Goal: Register for event/course: Sign up to attend an event or enroll in a course

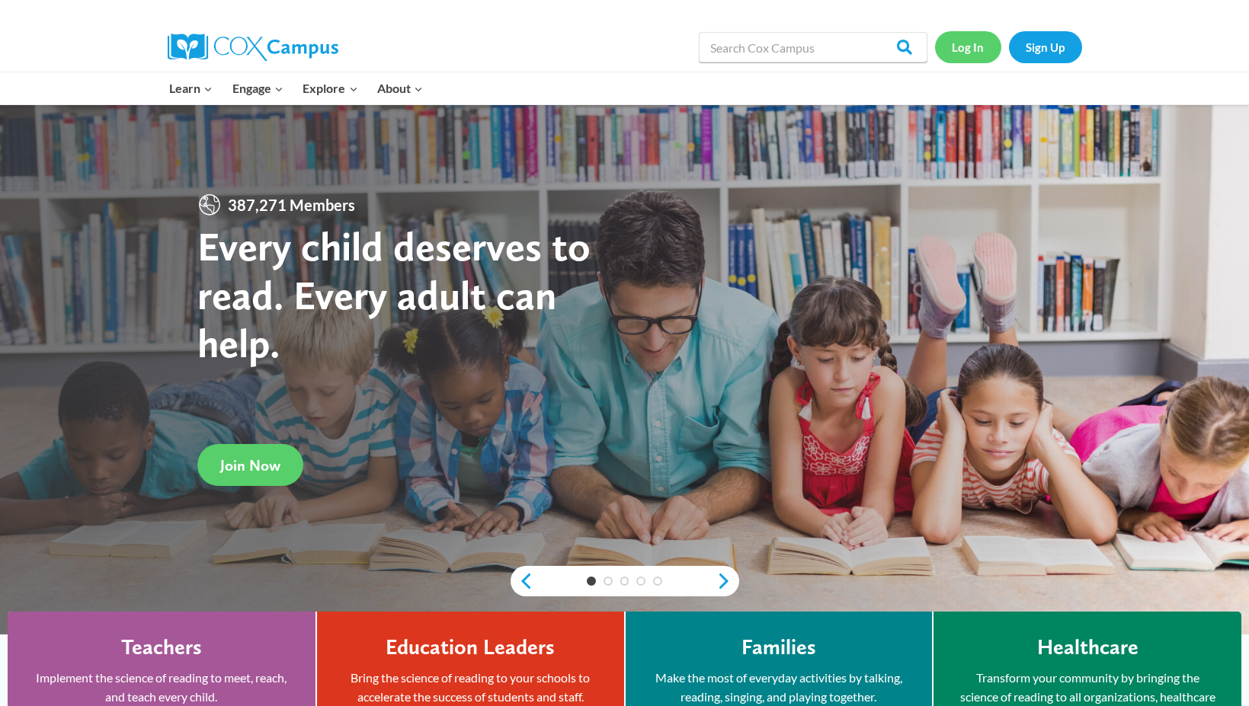
click at [982, 43] on link "Log In" at bounding box center [968, 46] width 66 height 31
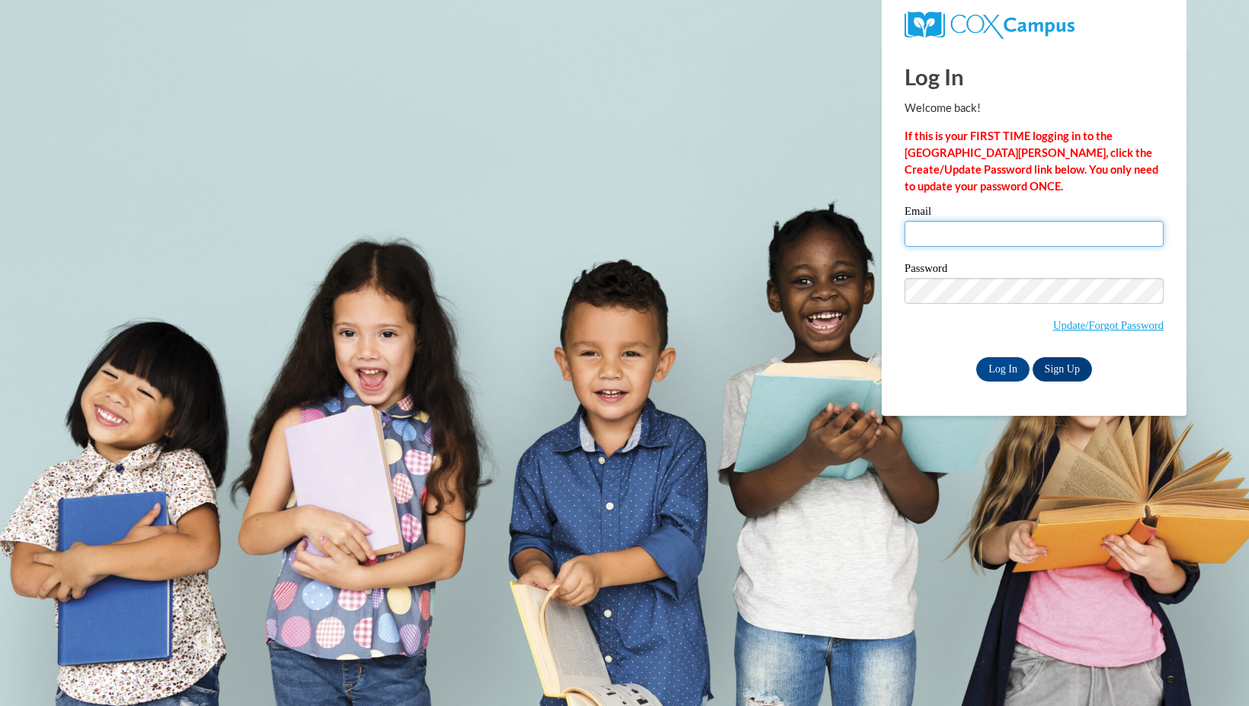
click at [1019, 238] on input "Email" at bounding box center [1033, 234] width 259 height 26
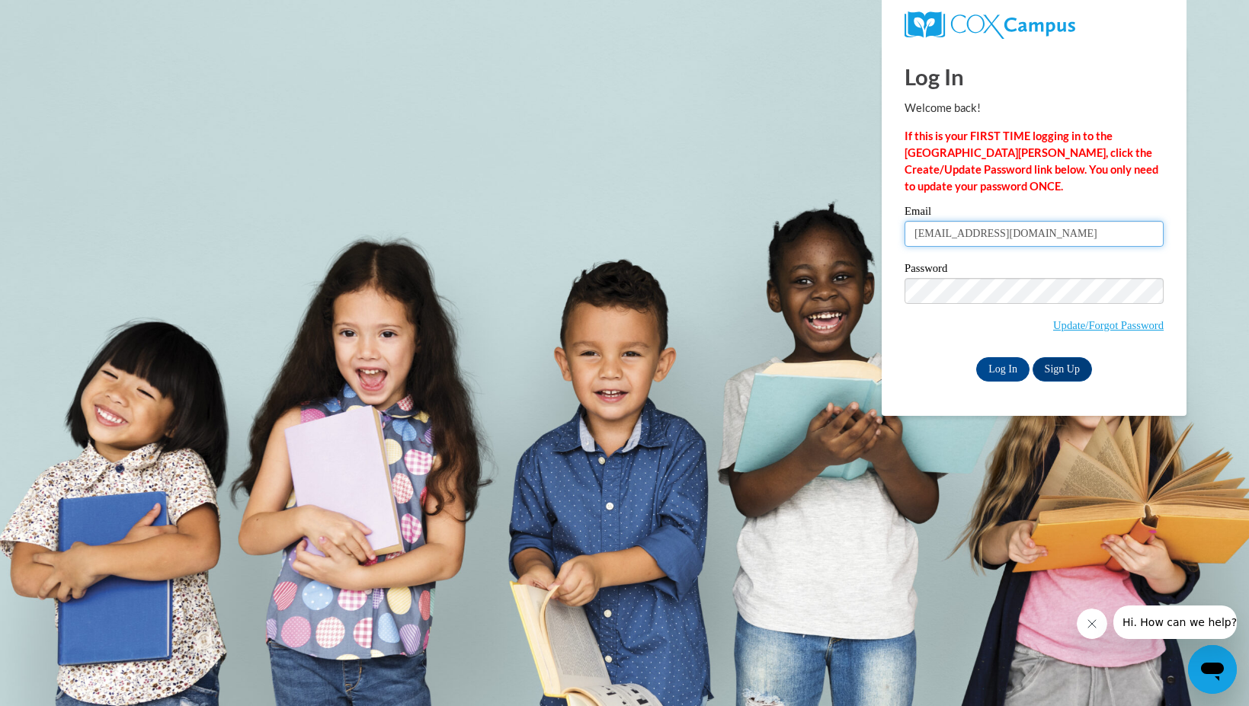
type input "daniella.wright@students.cau.edu"
click at [1009, 371] on input "Log In" at bounding box center [1002, 369] width 53 height 24
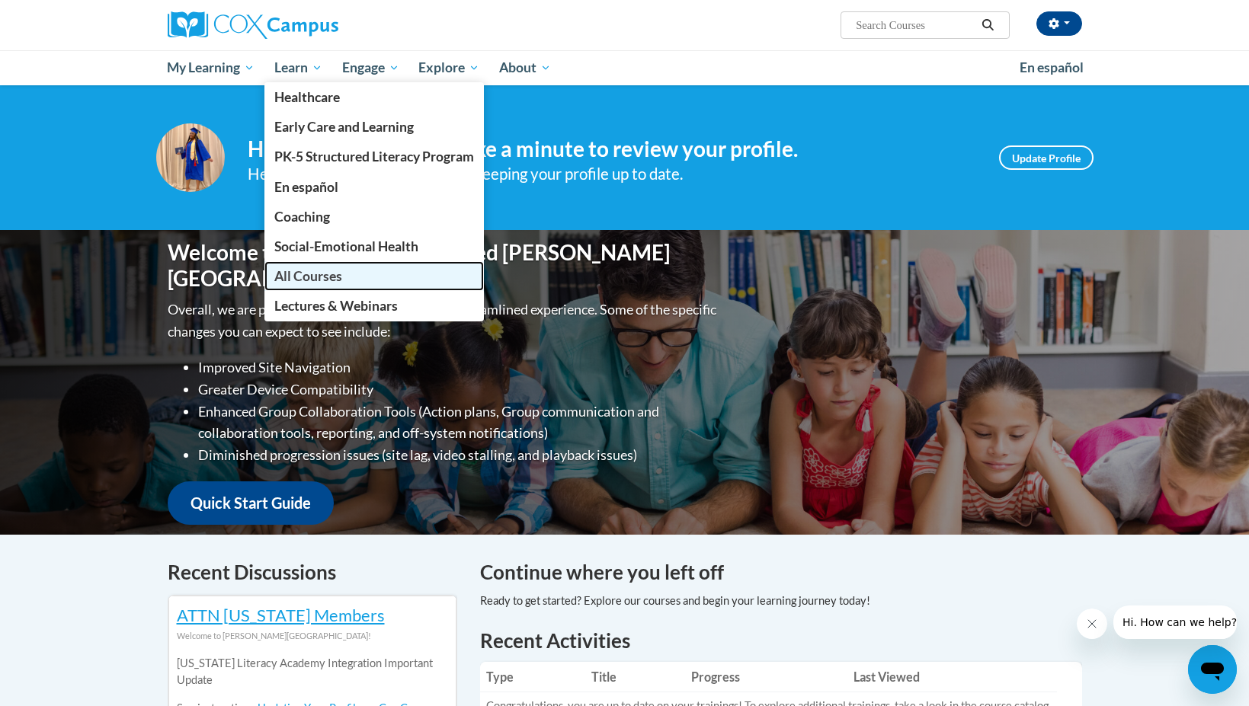
click at [328, 271] on span "All Courses" at bounding box center [308, 276] width 68 height 16
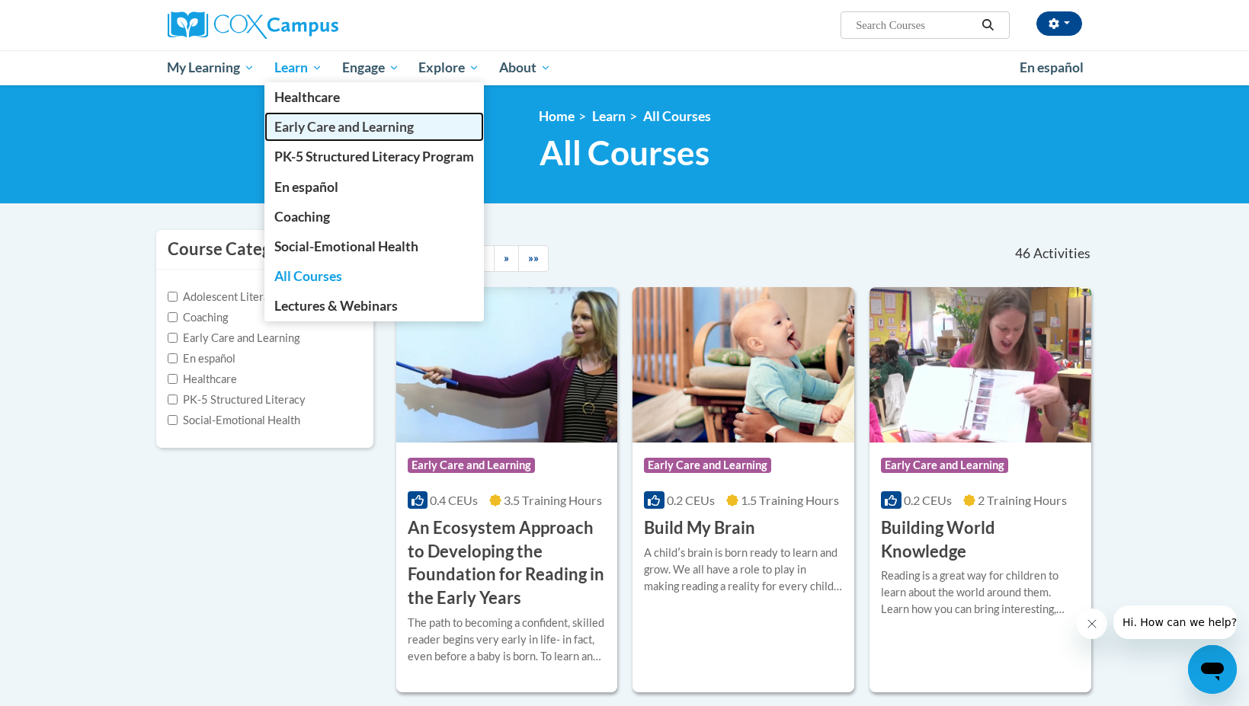
click at [334, 137] on link "Early Care and Learning" at bounding box center [373, 127] width 219 height 30
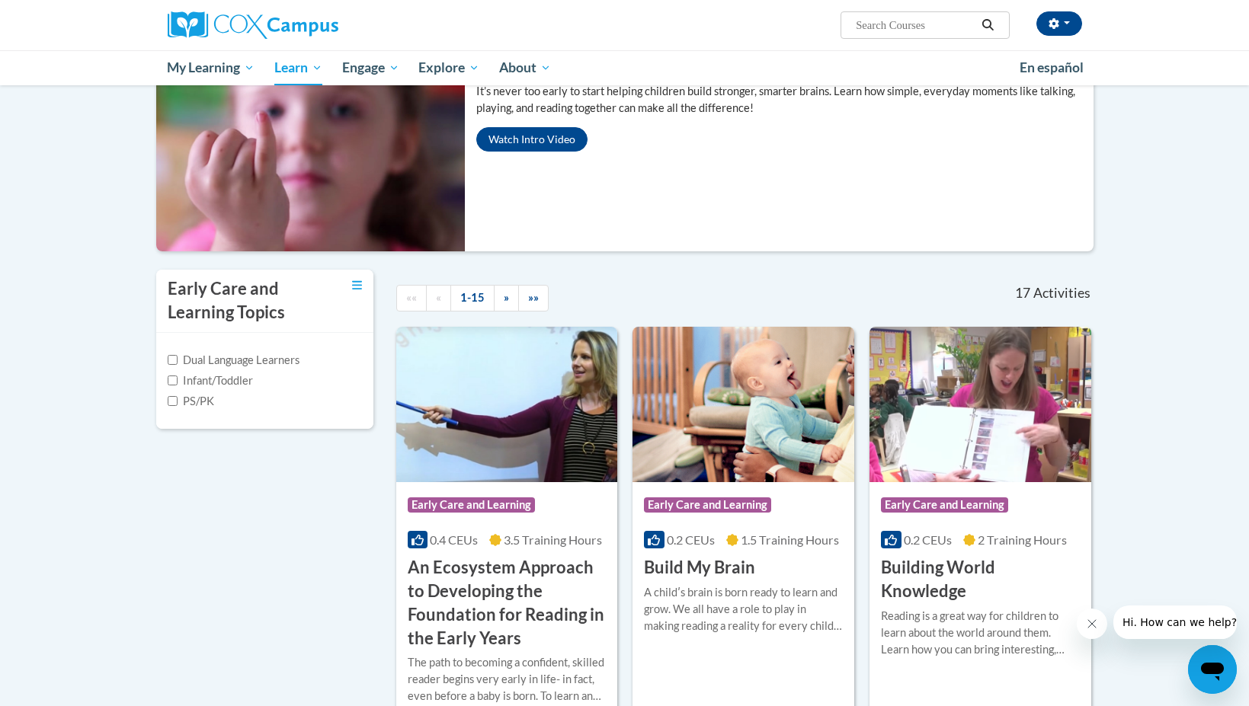
scroll to position [159, 0]
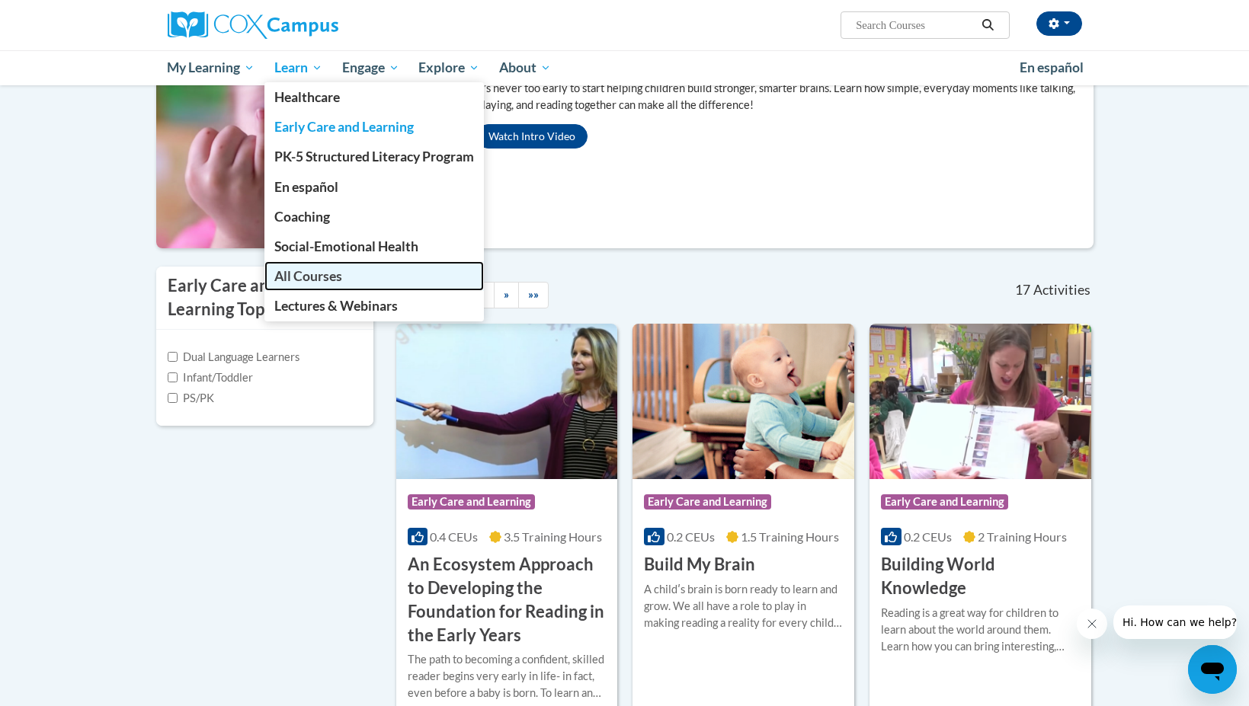
click at [341, 271] on span "All Courses" at bounding box center [308, 276] width 68 height 16
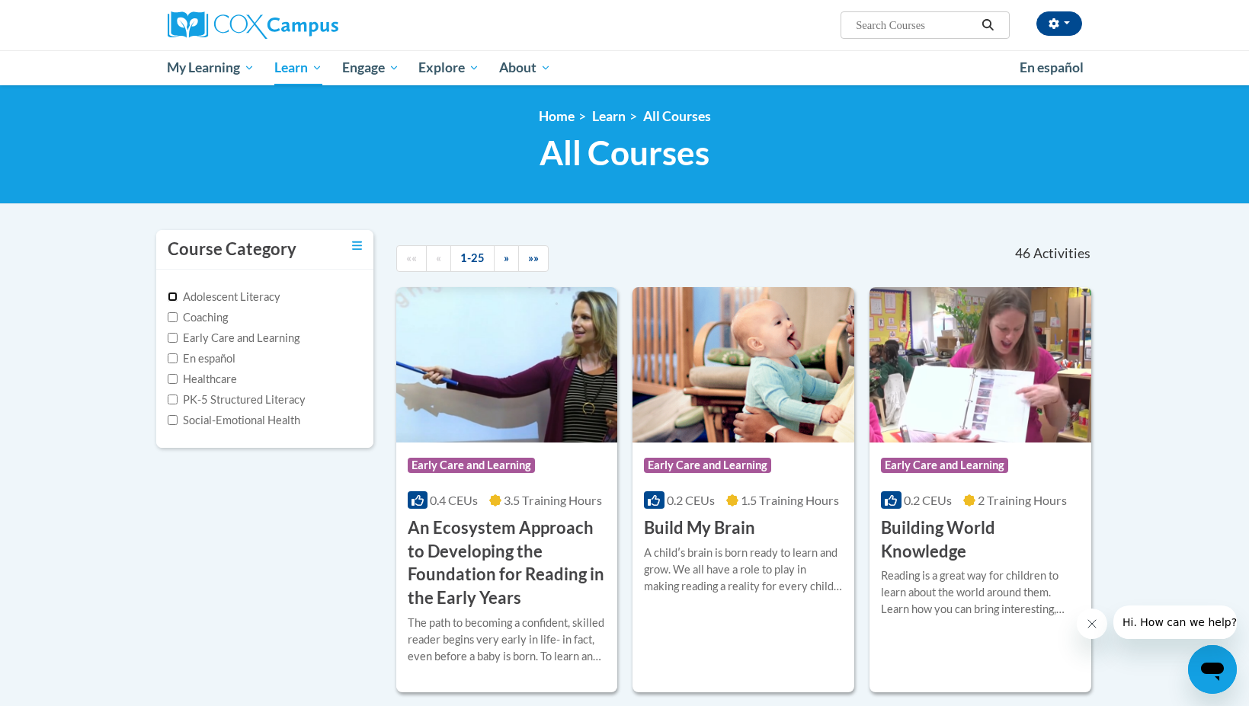
click at [172, 296] on input "Adolescent Literacy" at bounding box center [173, 297] width 10 height 10
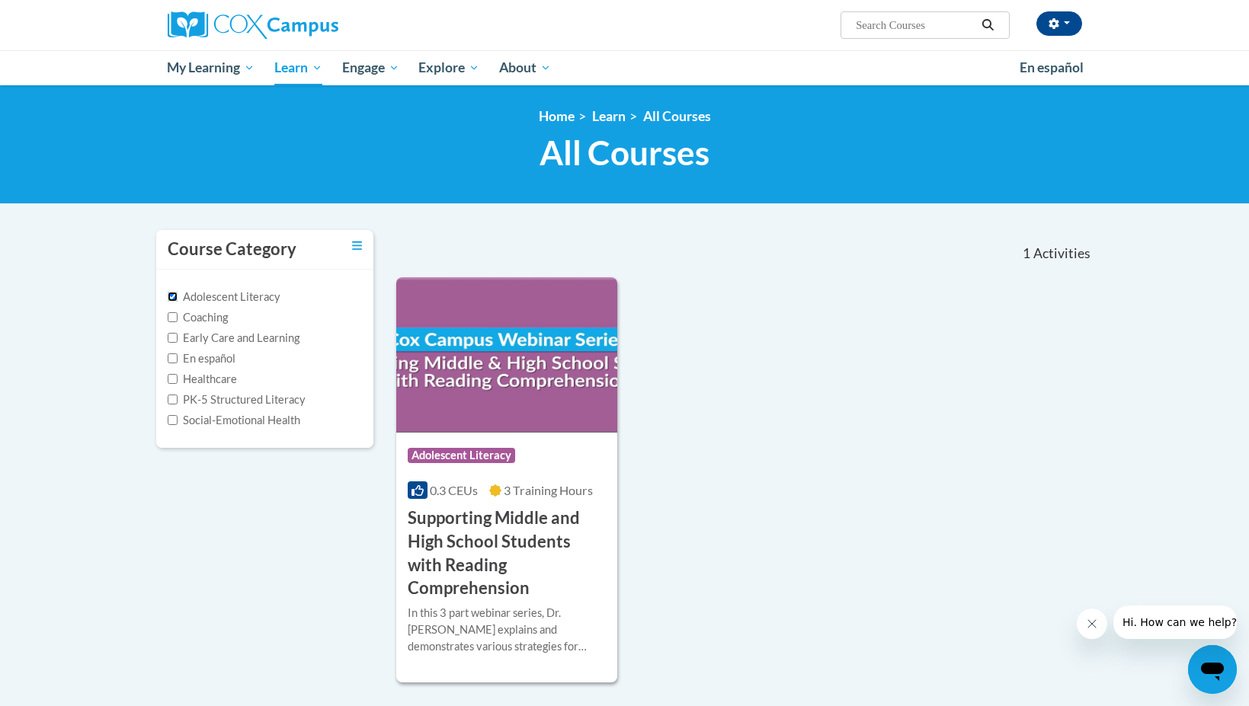
click at [172, 296] on input "Adolescent Literacy" at bounding box center [173, 297] width 10 height 10
checkbox input "false"
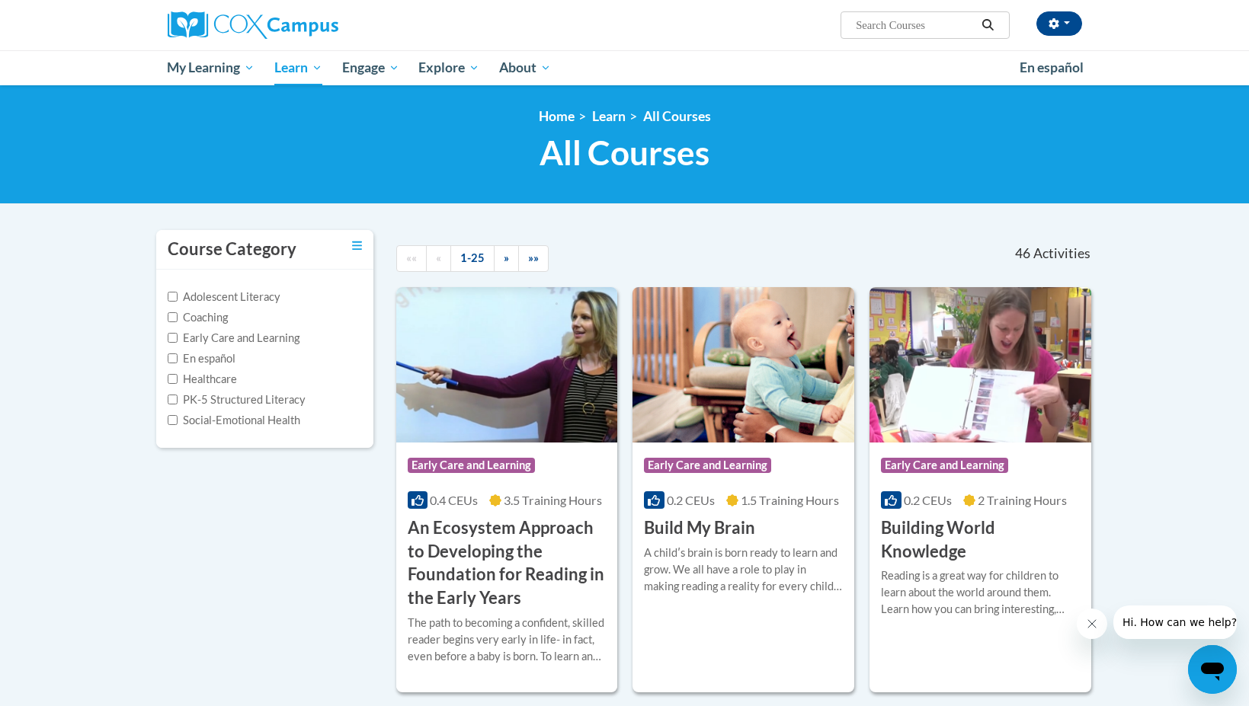
click at [172, 330] on label "Early Care and Learning" at bounding box center [234, 338] width 132 height 17
click at [172, 333] on input "Early Care and Learning" at bounding box center [173, 338] width 10 height 10
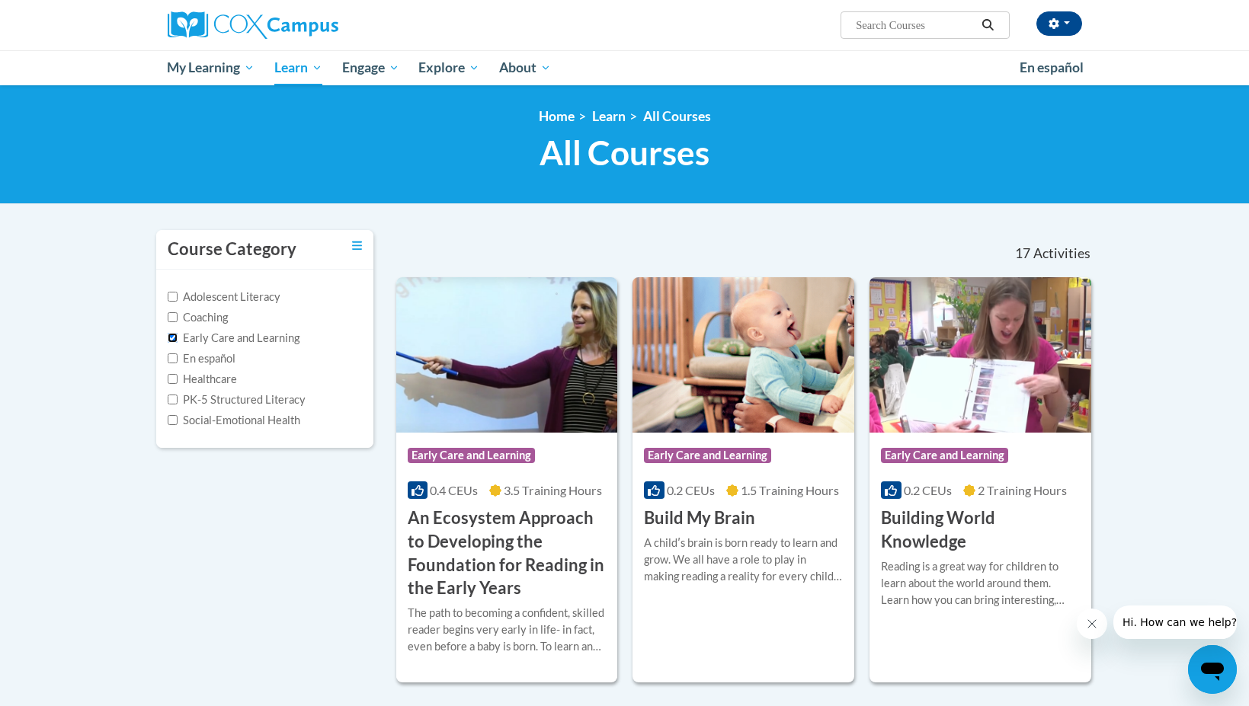
click at [170, 337] on input "Early Care and Learning" at bounding box center [173, 338] width 10 height 10
checkbox input "false"
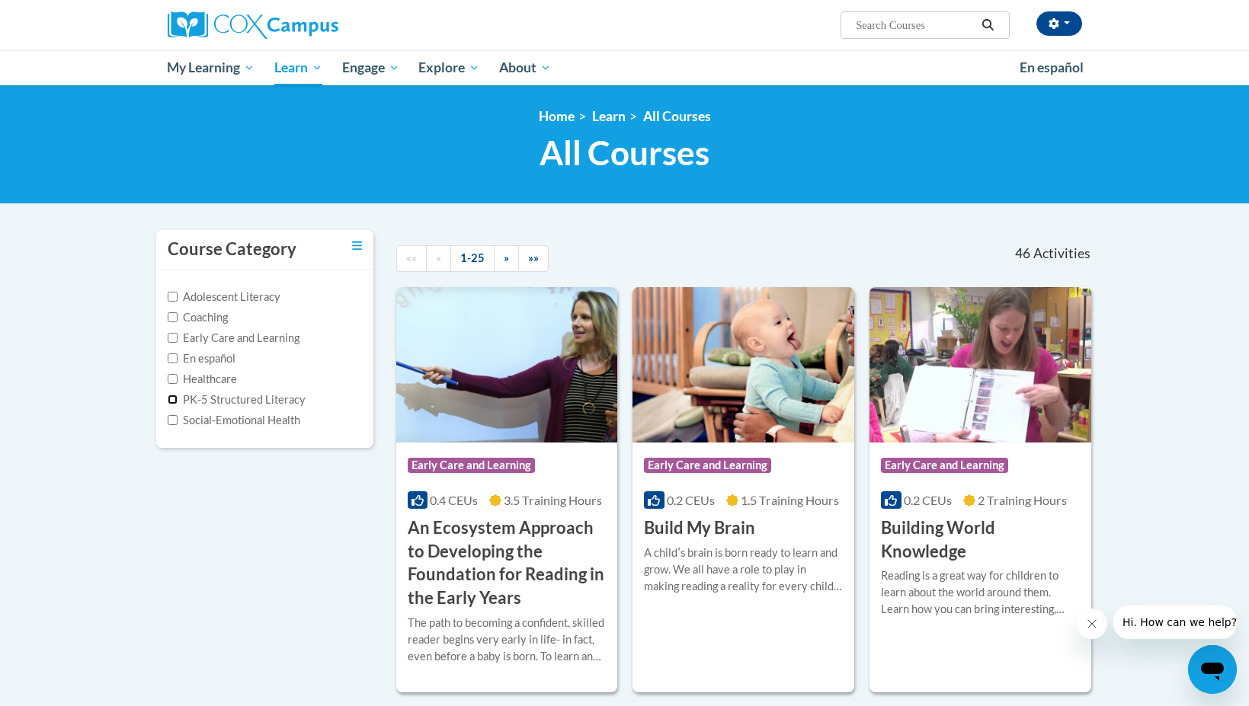
click at [173, 399] on input "PK-5 Structured Literacy" at bounding box center [173, 400] width 10 height 10
checkbox input "true"
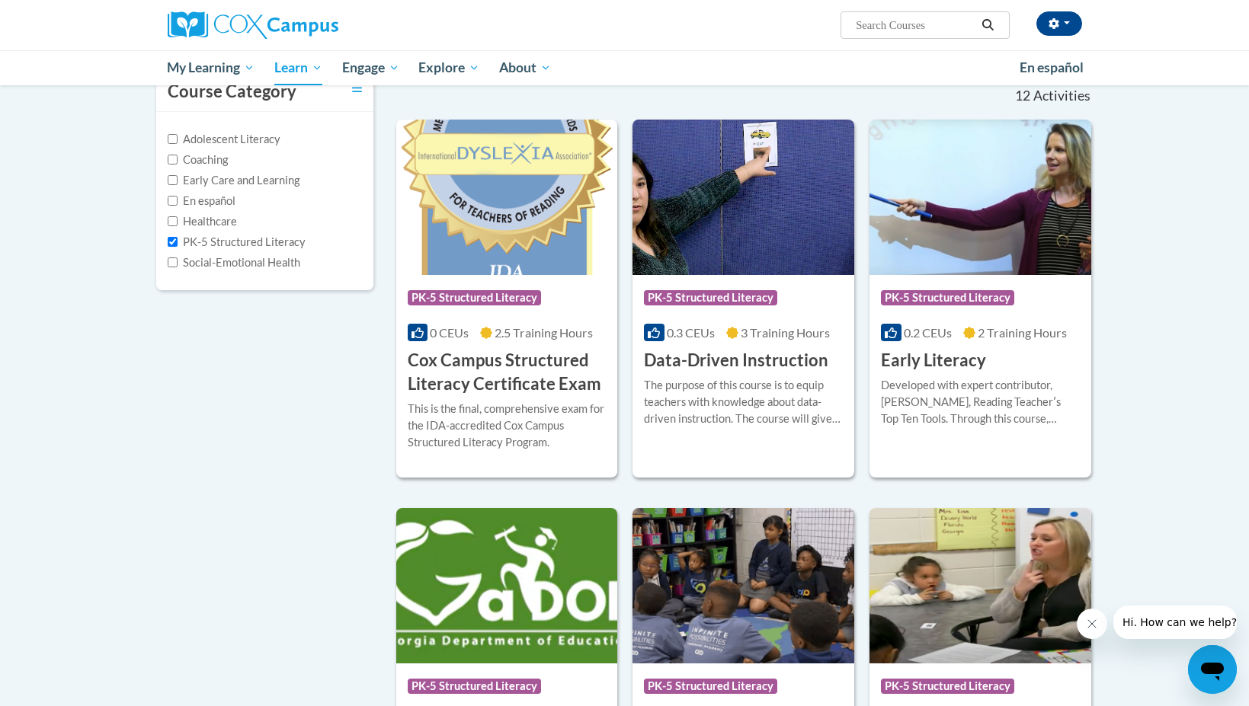
scroll to position [158, 0]
click at [1000, 363] on div "Course Category: PK-5 Structured Literacy 0.2 CEUs 2 Training Hours COURSE Earl…" at bounding box center [980, 323] width 222 height 98
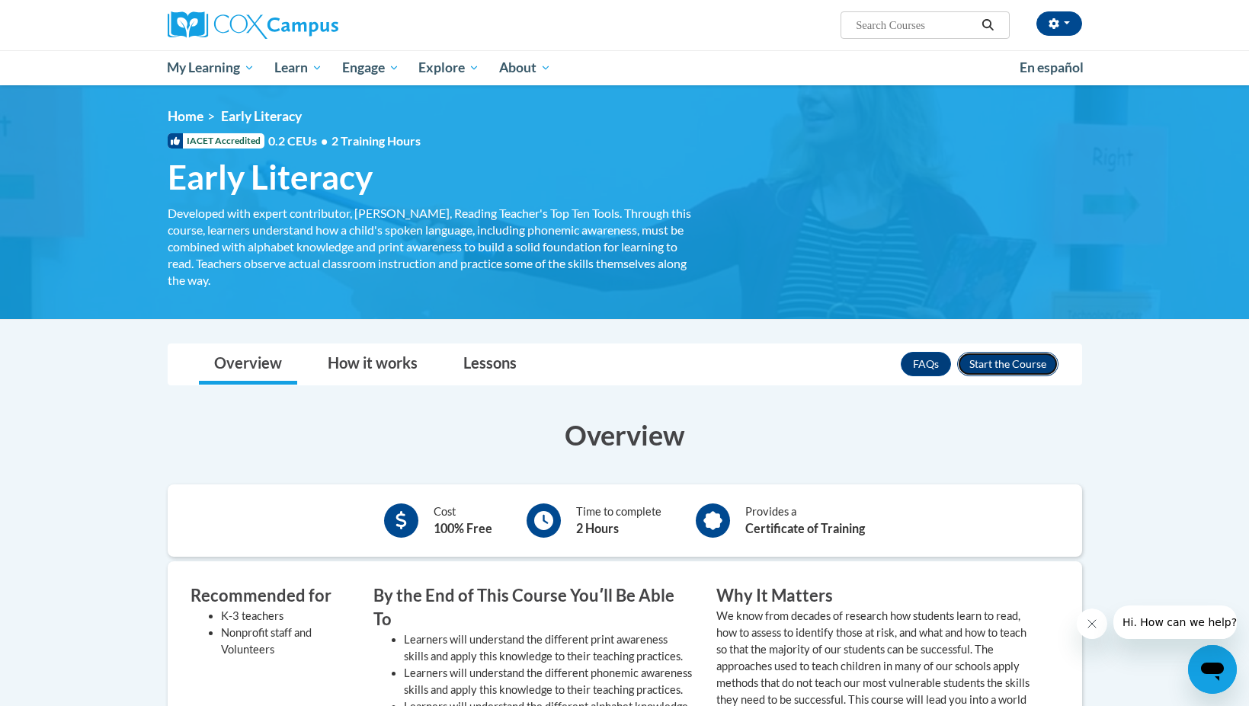
click at [987, 355] on button "Enroll" at bounding box center [1007, 364] width 101 height 24
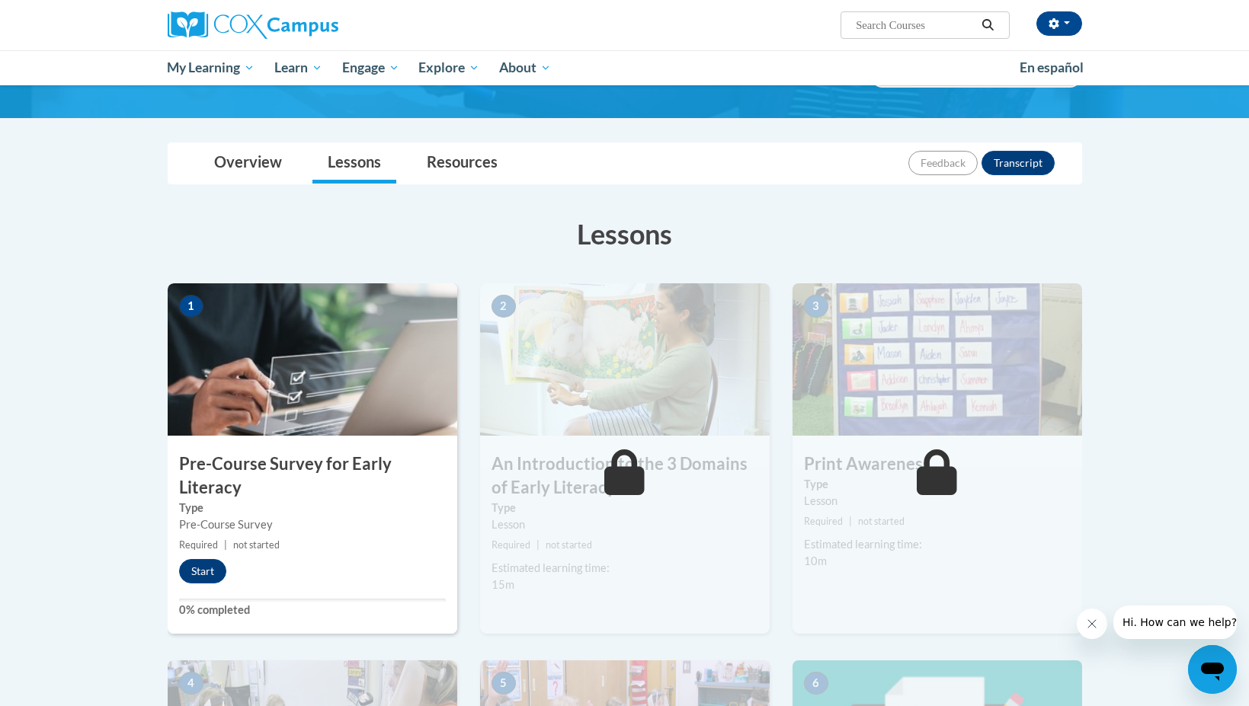
scroll to position [115, 0]
click at [207, 568] on button "Start" at bounding box center [202, 570] width 47 height 24
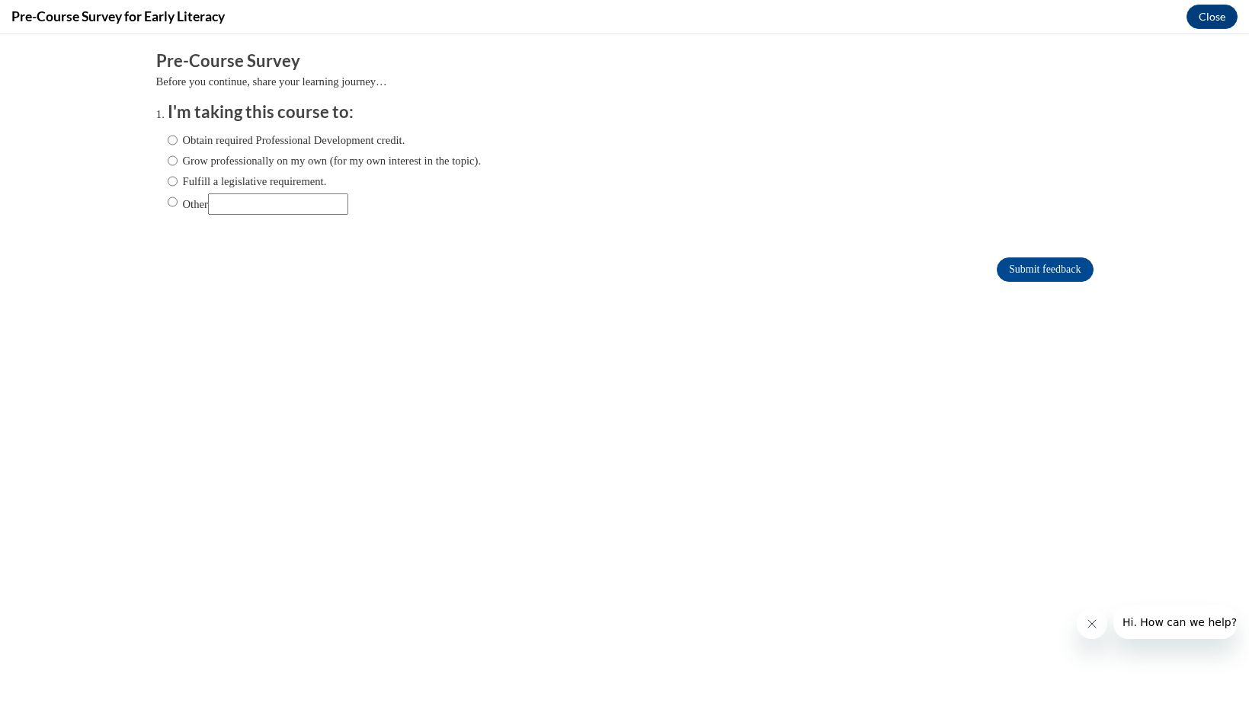
scroll to position [0, 0]
click at [174, 161] on input "Grow professionally on my own (for my own interest in the topic)." at bounding box center [173, 160] width 10 height 17
radio input "true"
click at [1055, 271] on input "Submit feedback" at bounding box center [1044, 269] width 96 height 24
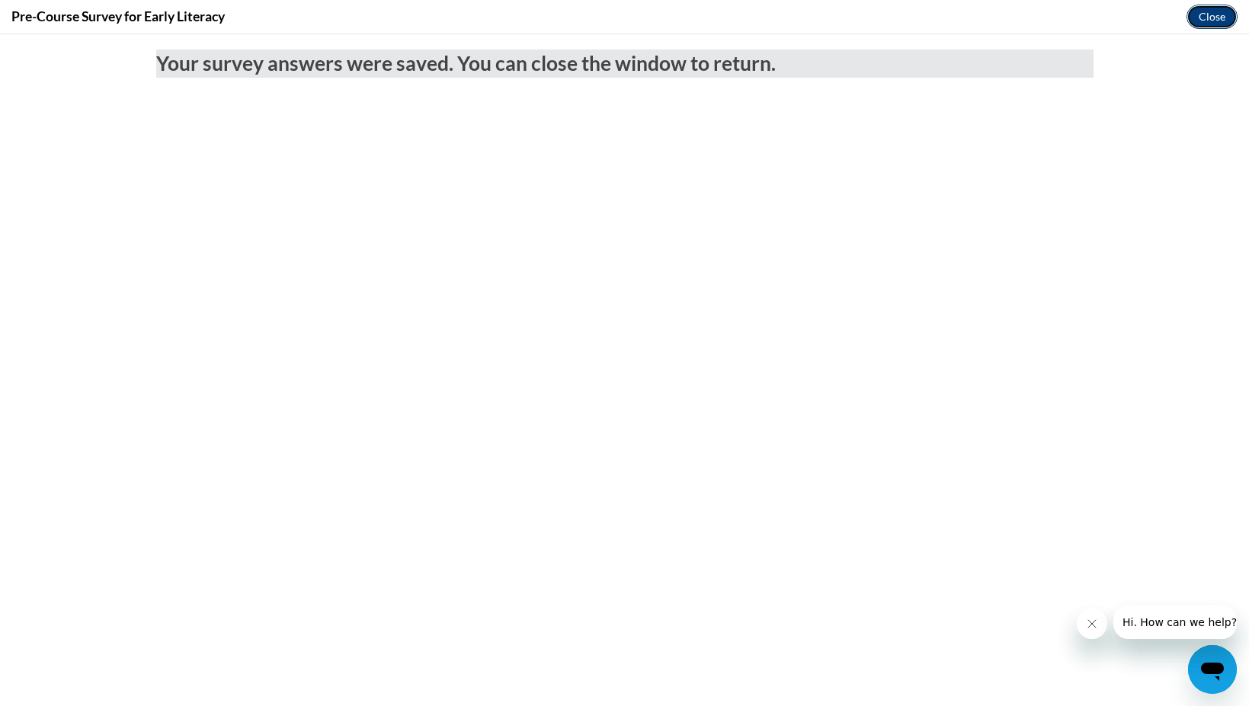
click at [1201, 21] on button "Close" at bounding box center [1211, 17] width 51 height 24
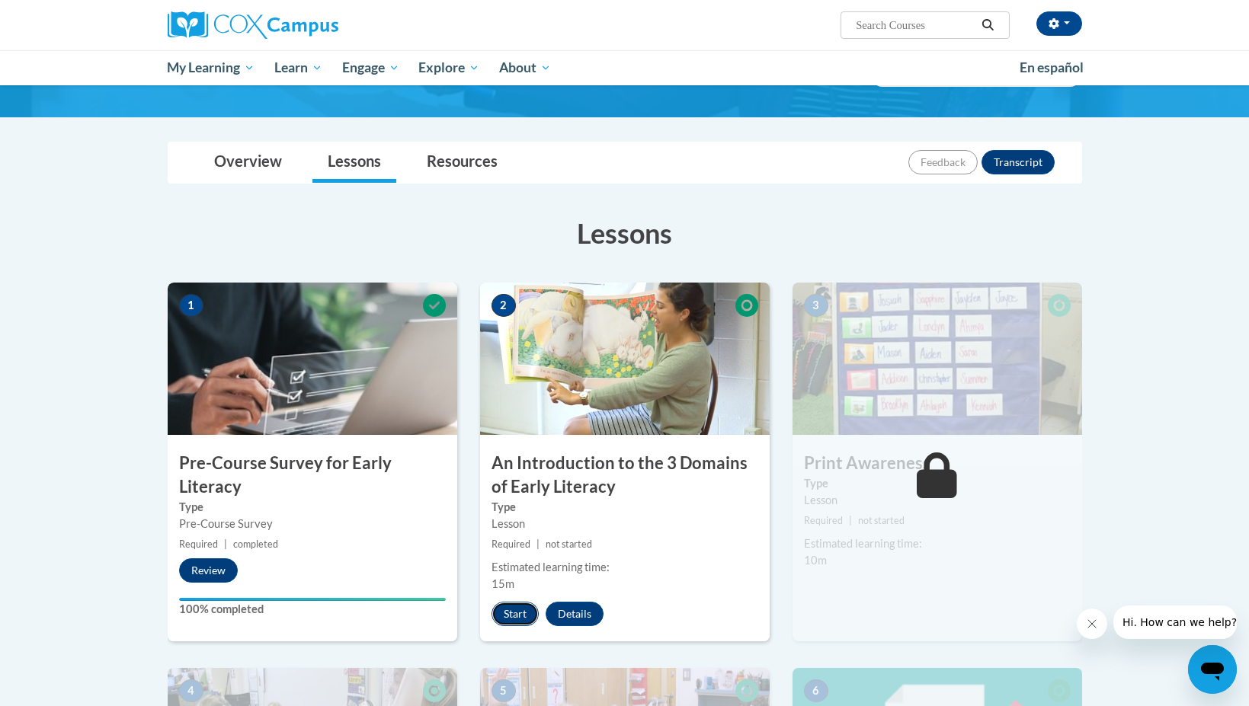
click at [521, 607] on button "Start" at bounding box center [514, 614] width 47 height 24
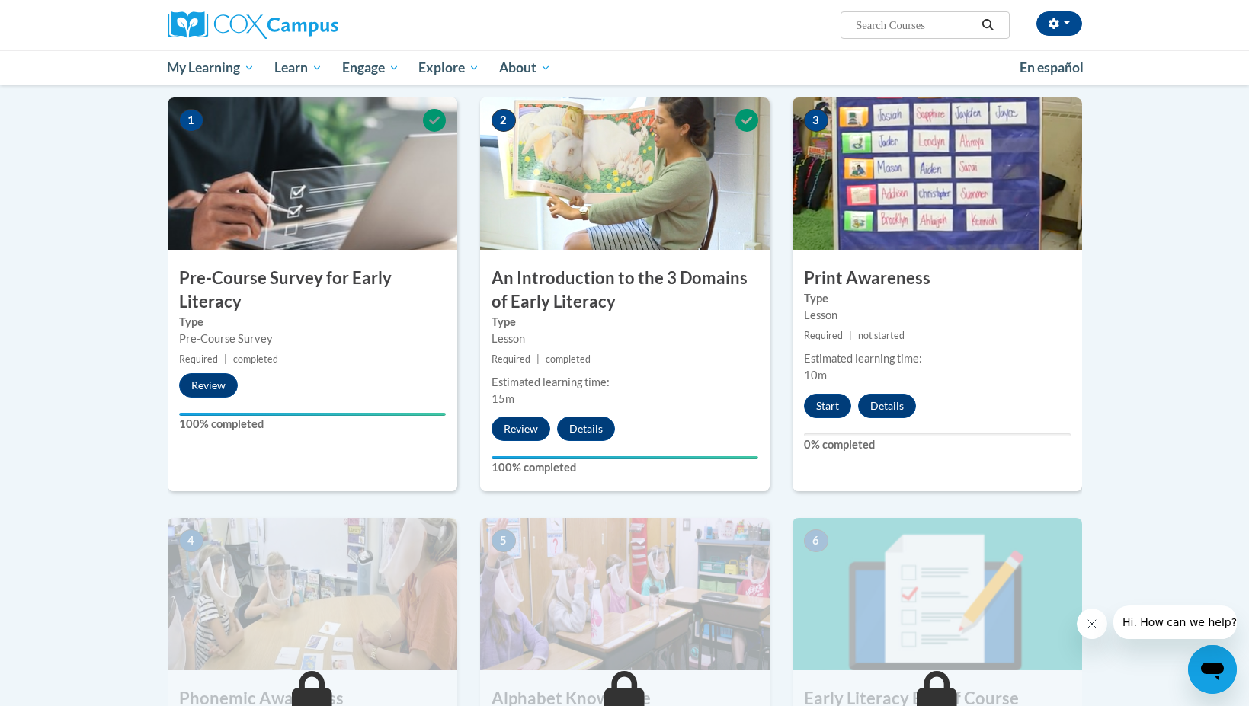
scroll to position [301, 0]
click at [832, 401] on button "Start" at bounding box center [827, 405] width 47 height 24
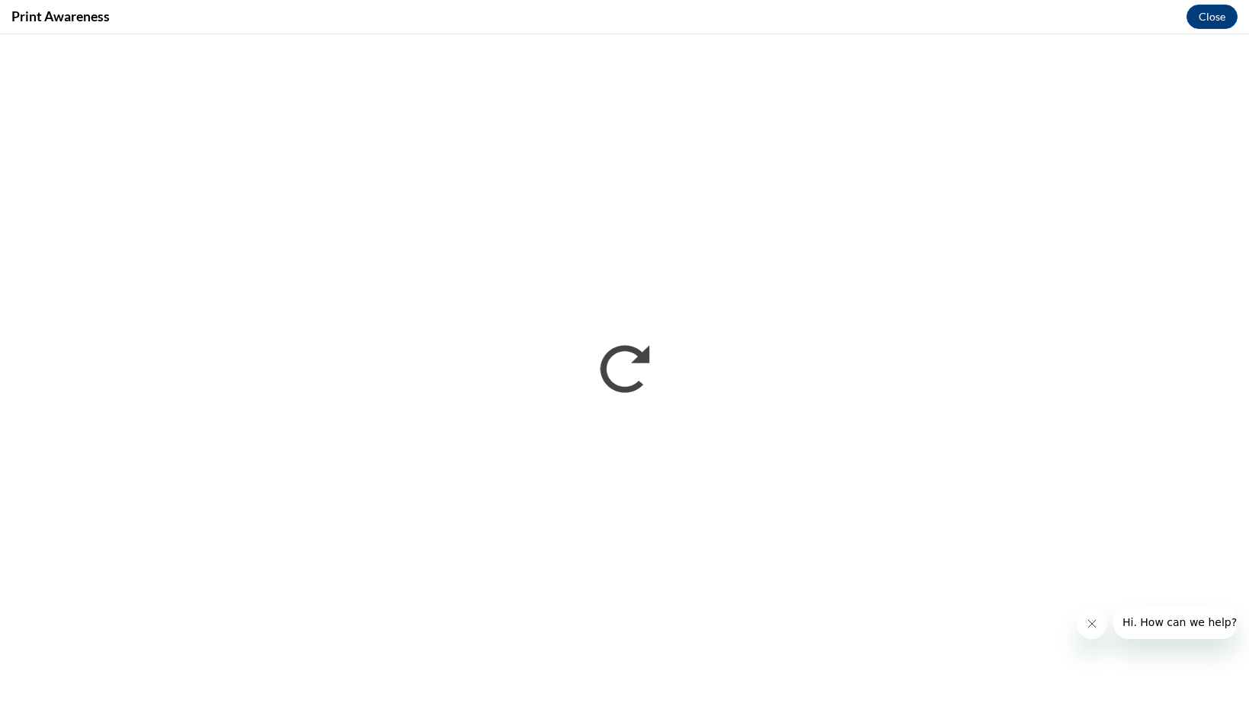
scroll to position [0, 0]
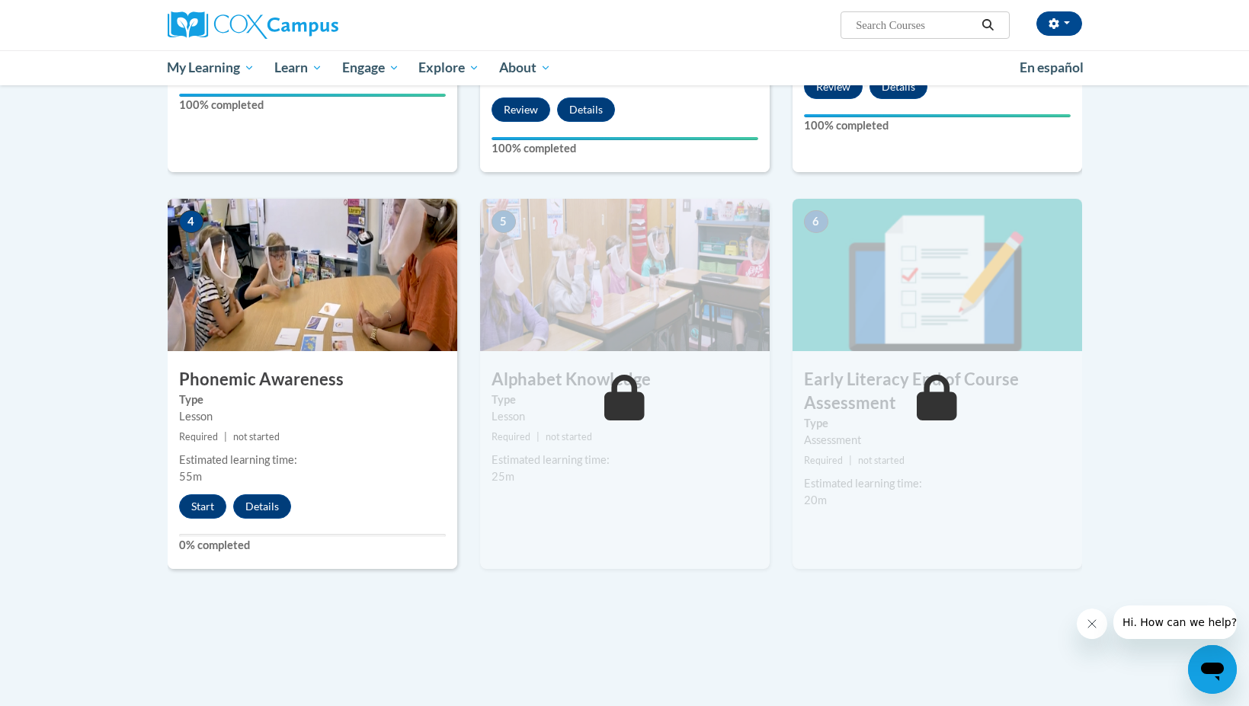
scroll to position [615, 0]
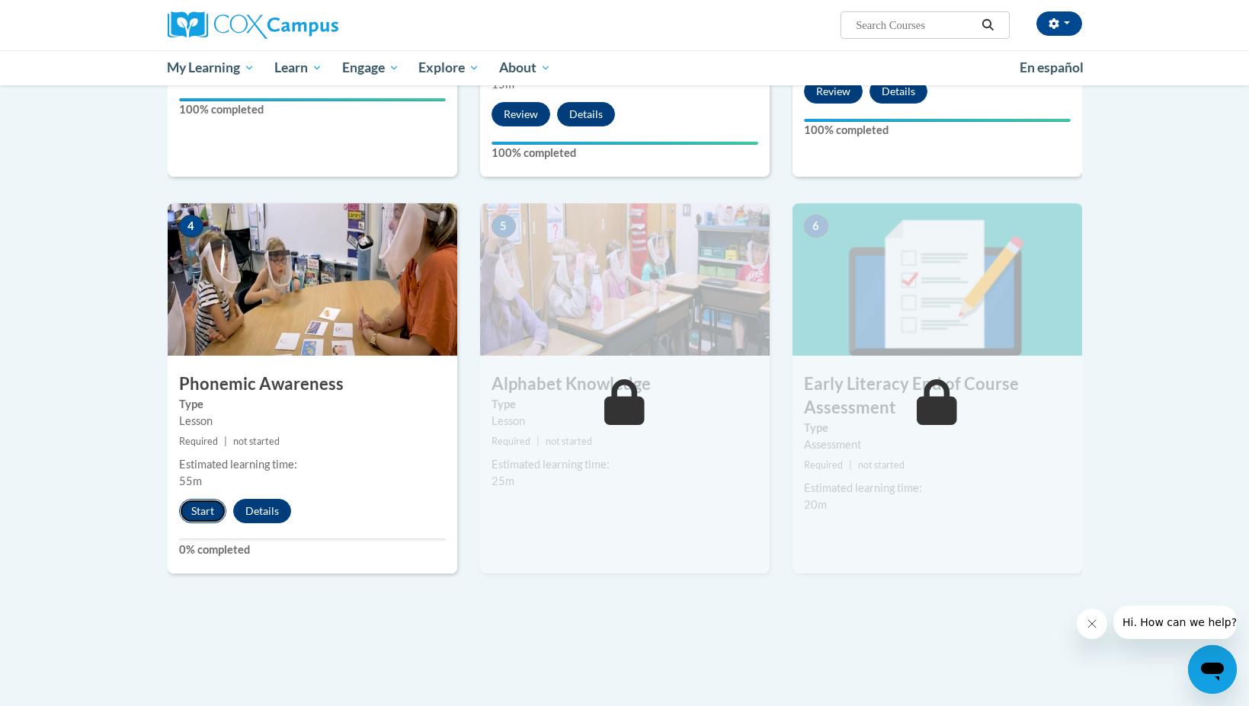
click at [189, 512] on button "Start" at bounding box center [202, 511] width 47 height 24
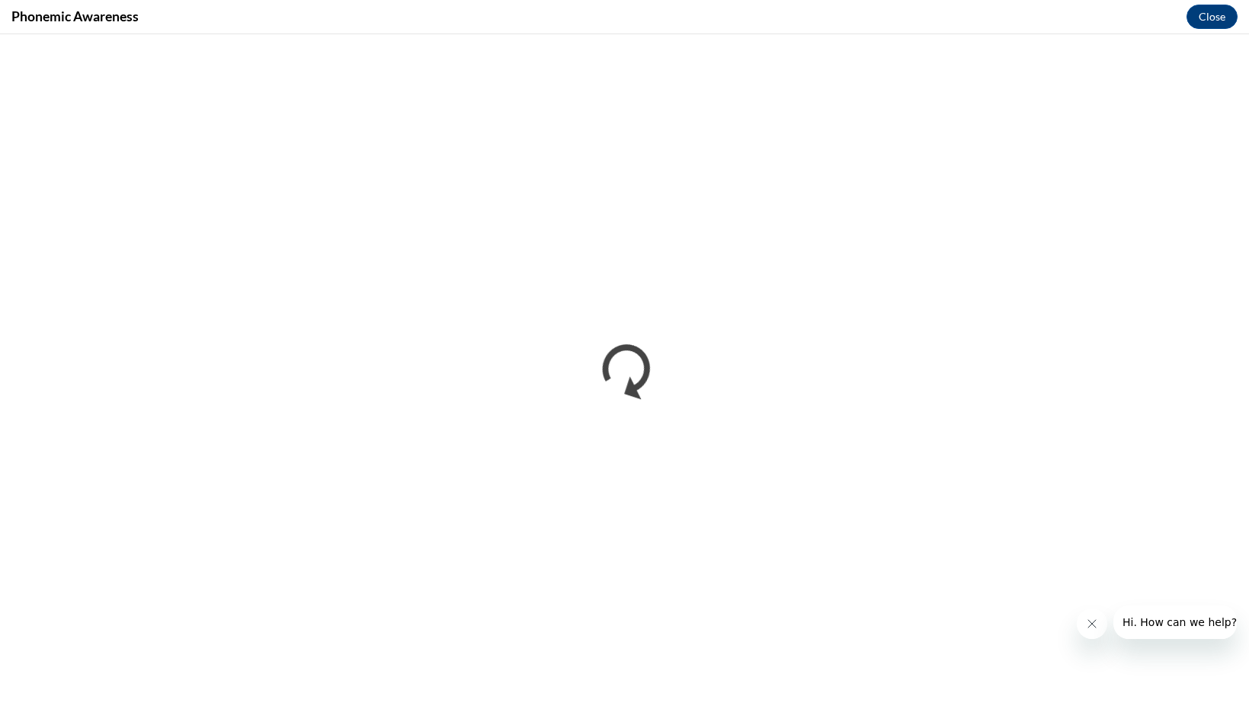
scroll to position [0, 0]
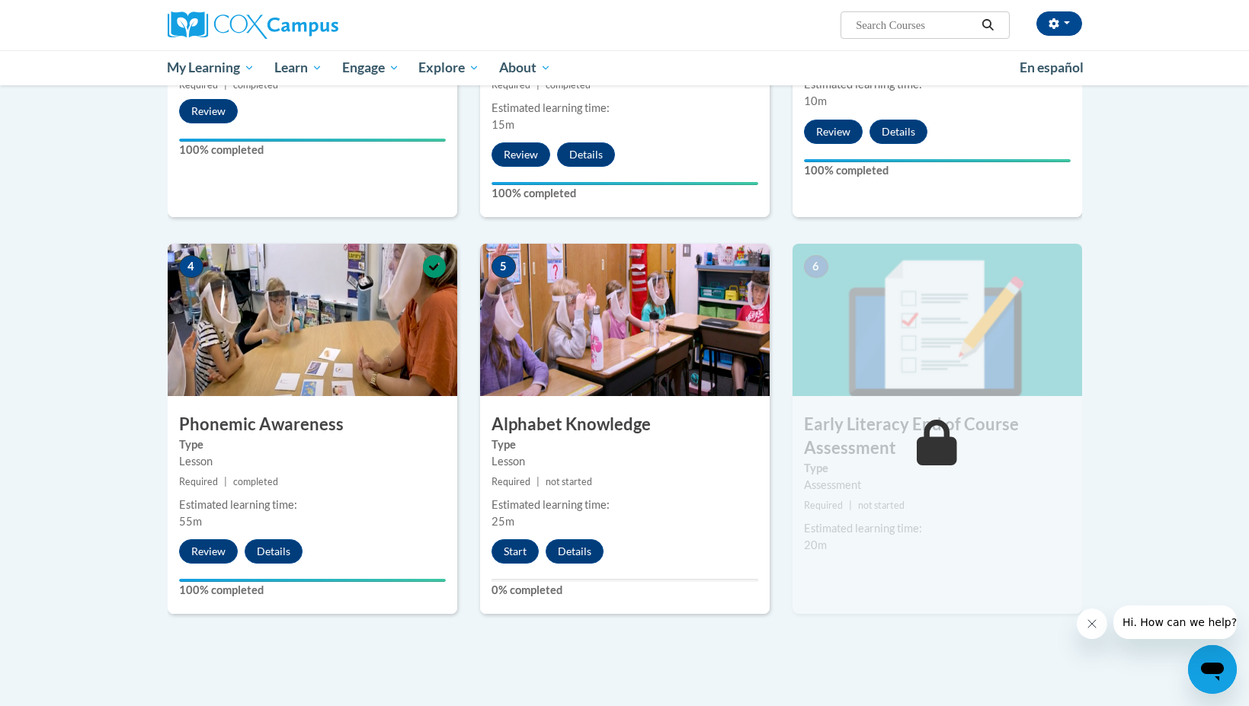
scroll to position [778, 0]
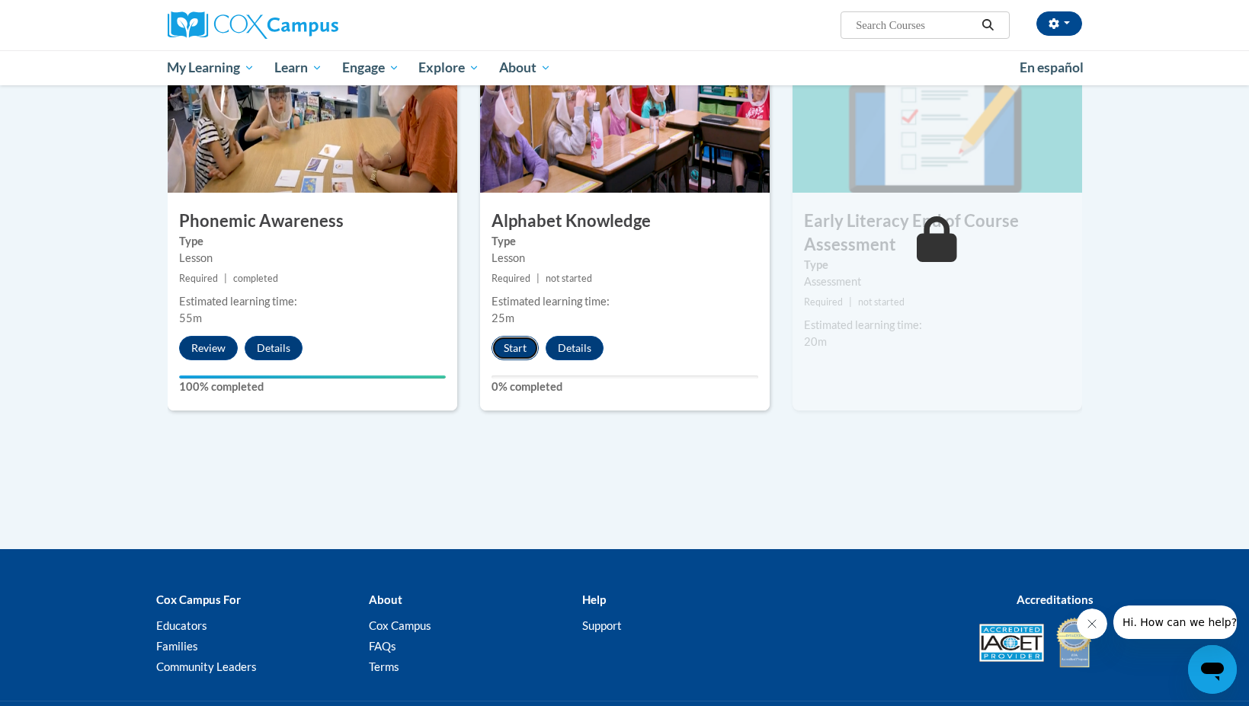
click at [514, 350] on button "Start" at bounding box center [514, 348] width 47 height 24
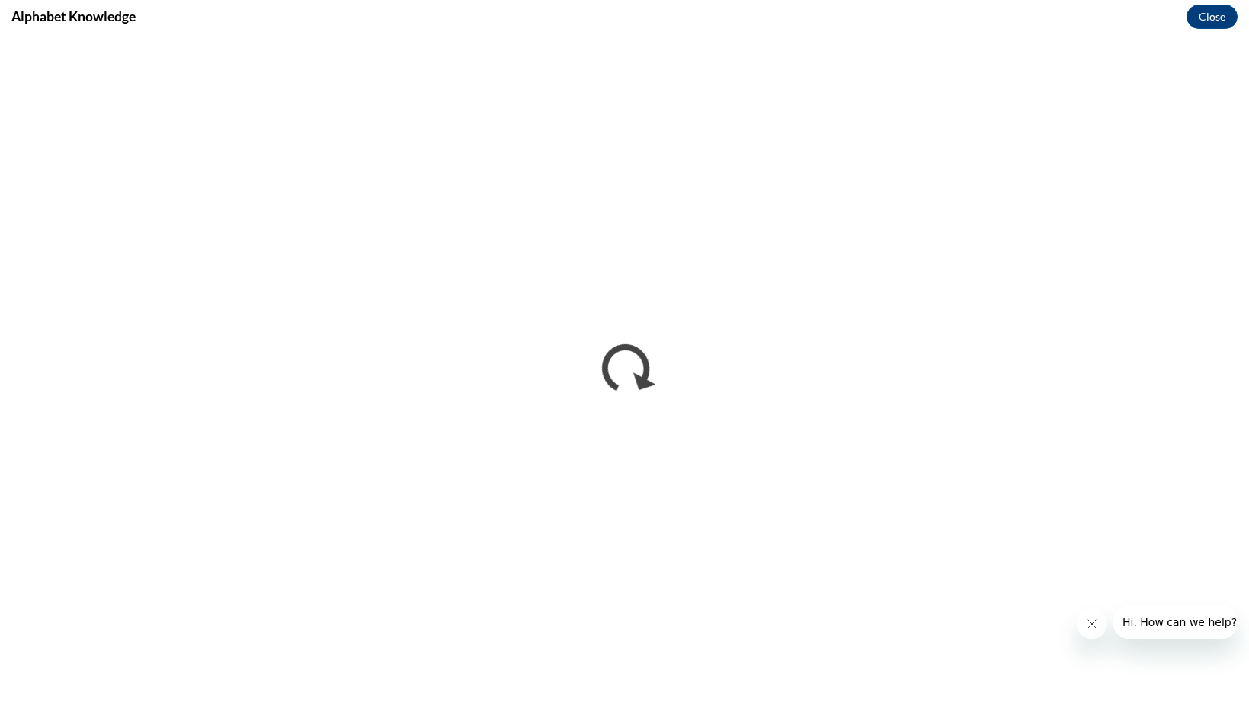
scroll to position [0, 0]
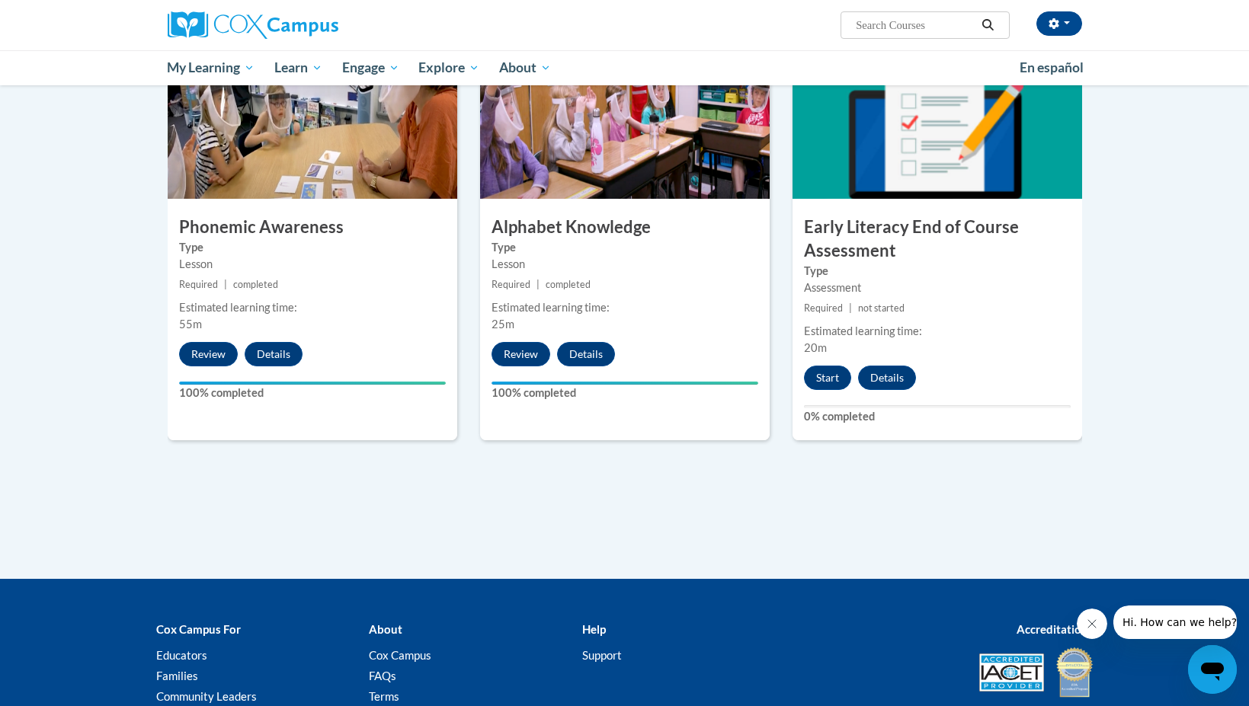
scroll to position [762, 0]
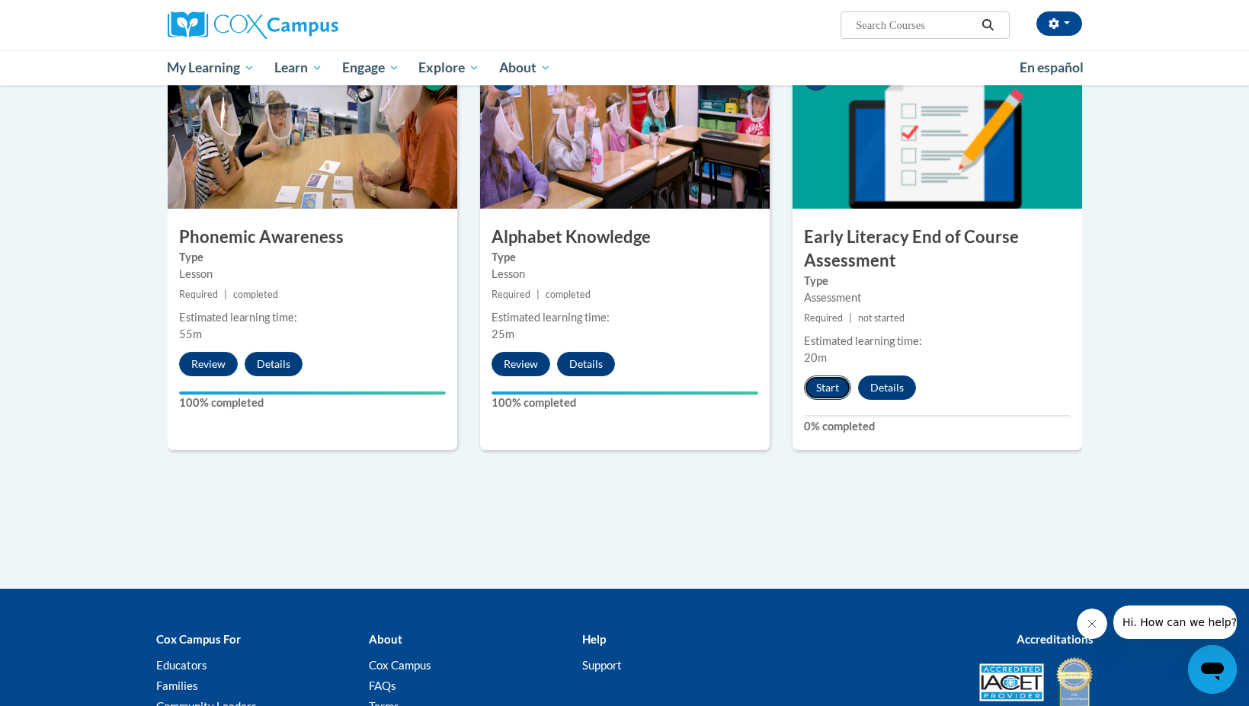
click at [832, 388] on button "Start" at bounding box center [827, 388] width 47 height 24
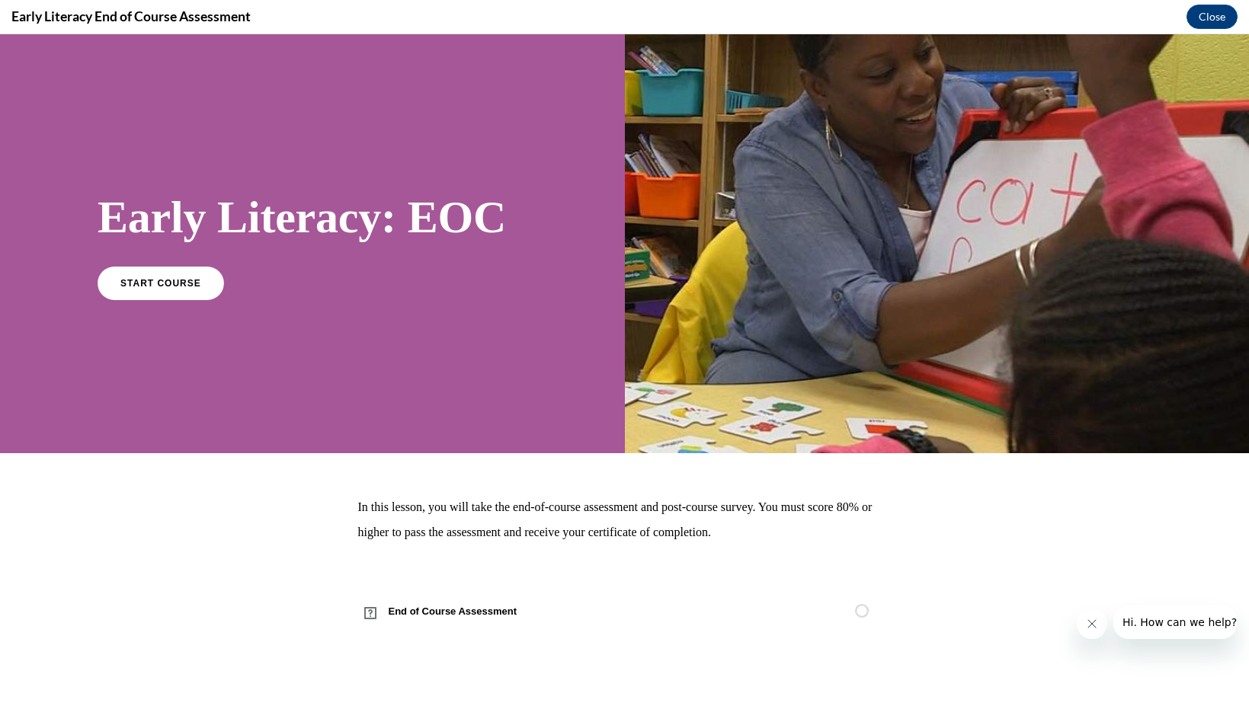
scroll to position [0, 0]
click at [167, 290] on link "START COURSE" at bounding box center [160, 282] width 133 height 35
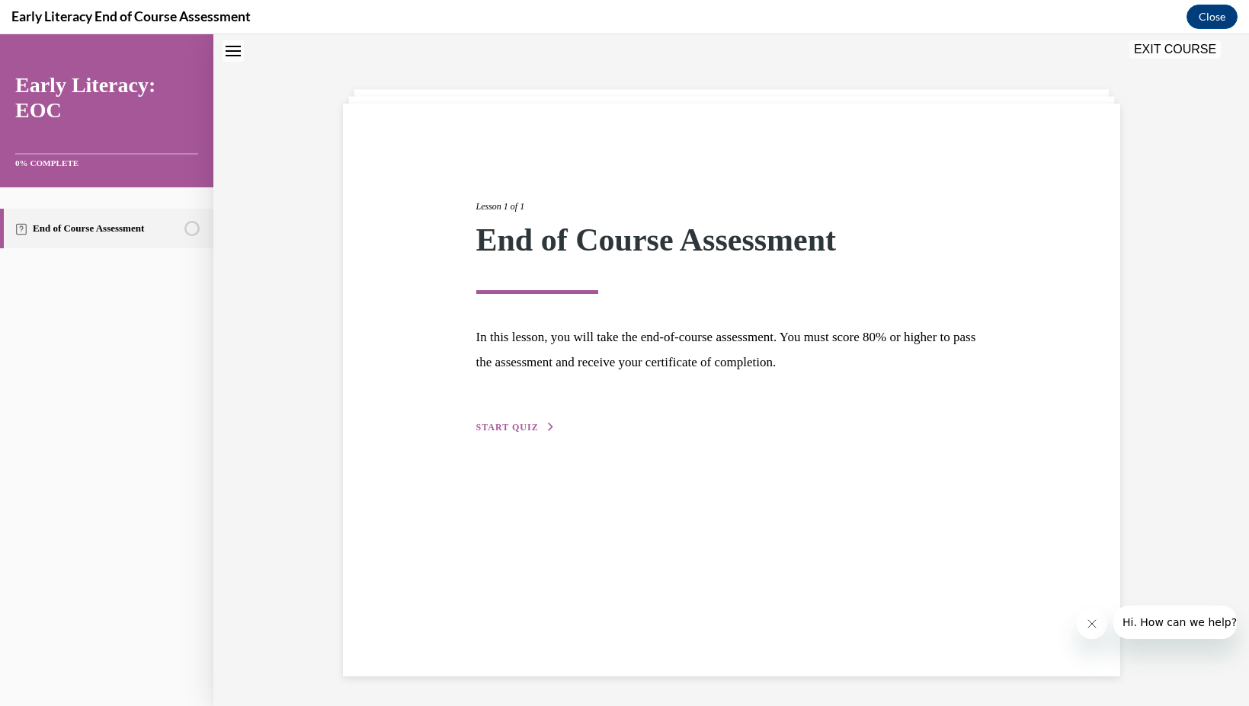
scroll to position [48, 0]
click at [518, 417] on div "Lesson 1 of 1 End of Course Assessment In this lesson, you will take the end-of…" at bounding box center [731, 299] width 533 height 271
click at [518, 420] on button "START QUIZ" at bounding box center [515, 427] width 79 height 14
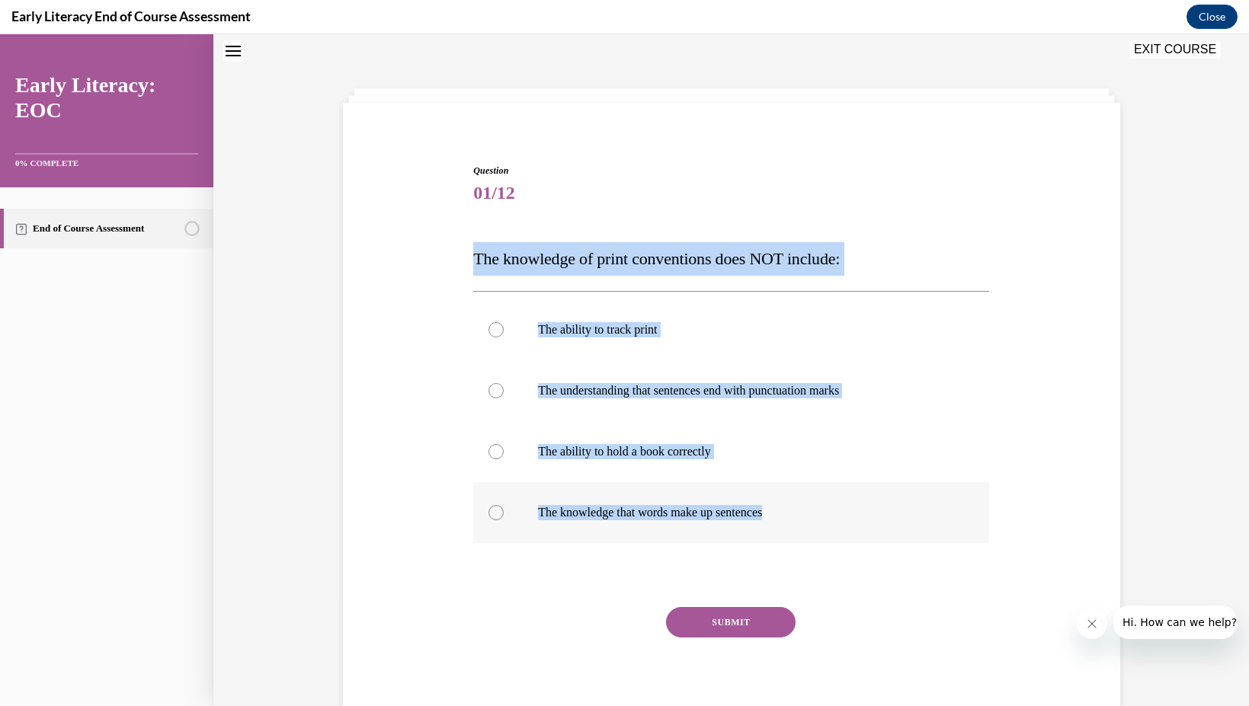
drag, startPoint x: 468, startPoint y: 245, endPoint x: 852, endPoint y: 510, distance: 466.6
click at [852, 510] on div "Question 01/12 The knowledge of print conventions does NOT include: The ability…" at bounding box center [731, 425] width 785 height 614
copy div "The knowledge of print conventions does NOT include: The ability to track print…"
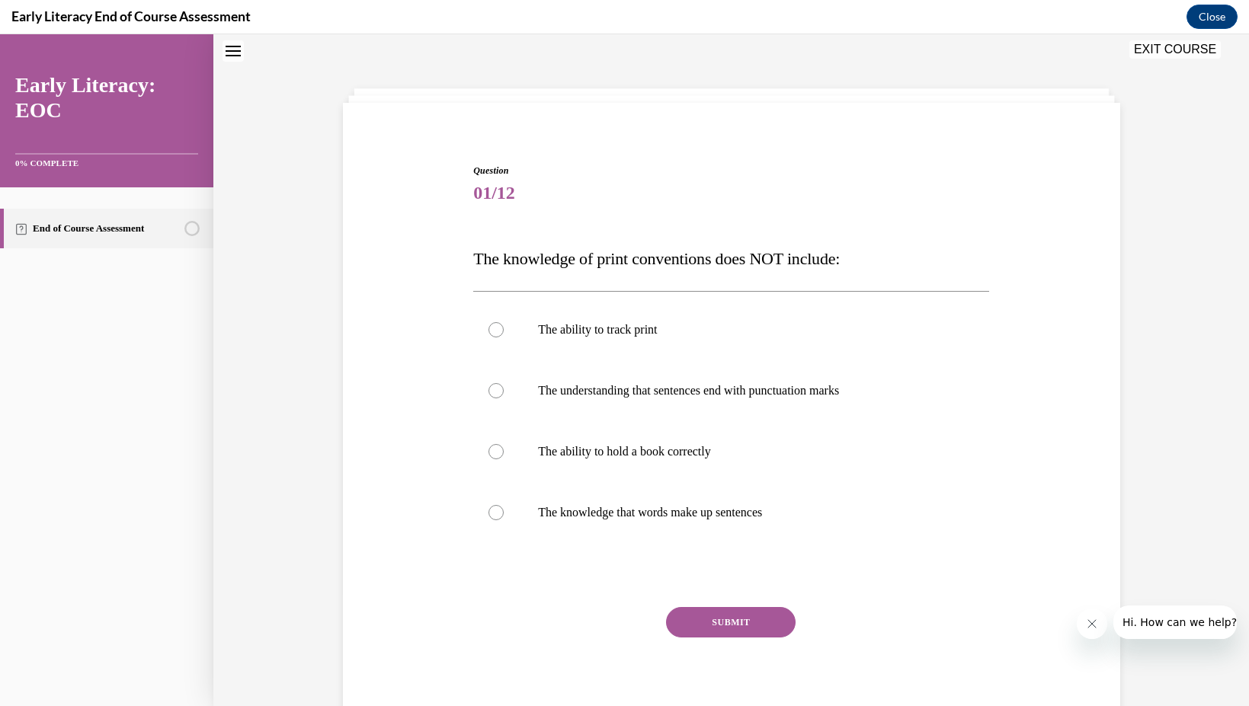
click at [928, 161] on div "Question 01/12 The knowledge of print conventions does NOT include: The ability…" at bounding box center [730, 436] width 523 height 591
click at [693, 481] on div at bounding box center [731, 451] width 516 height 61
click at [721, 627] on button "SUBMIT" at bounding box center [731, 622] width 130 height 30
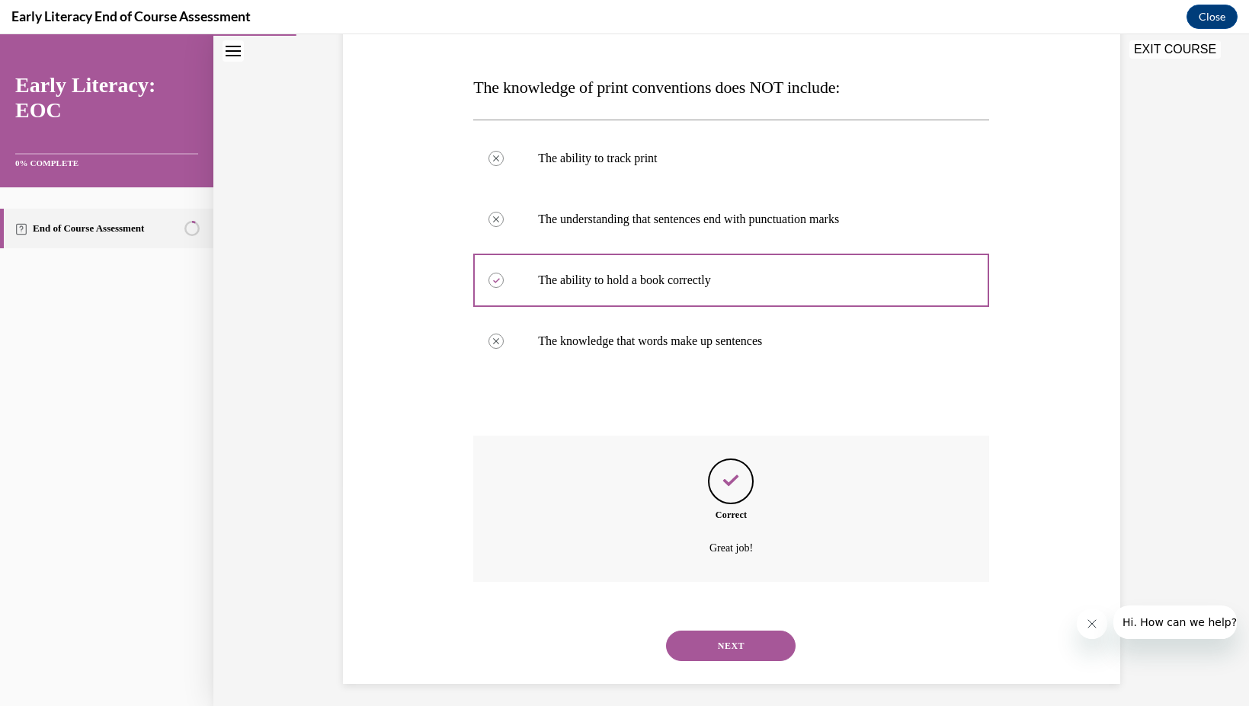
scroll to position [228, 0]
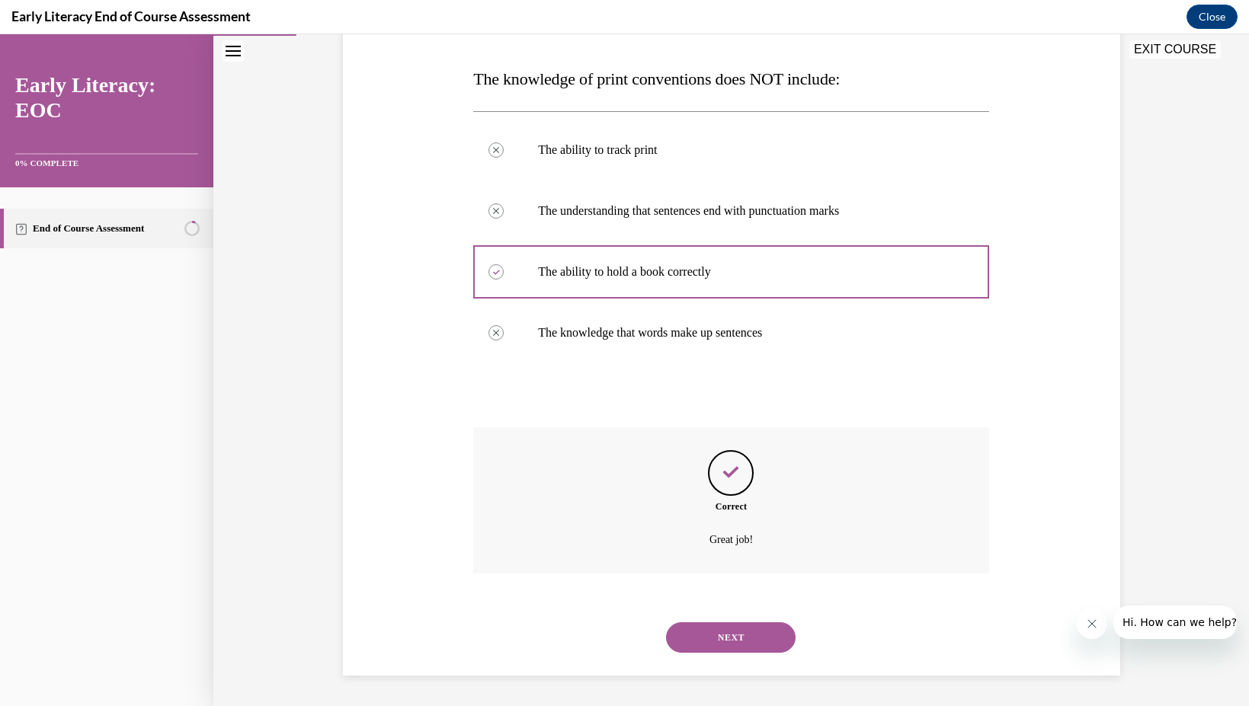
click at [727, 654] on div "NEXT" at bounding box center [731, 637] width 516 height 61
click at [727, 644] on button "NEXT" at bounding box center [731, 637] width 130 height 30
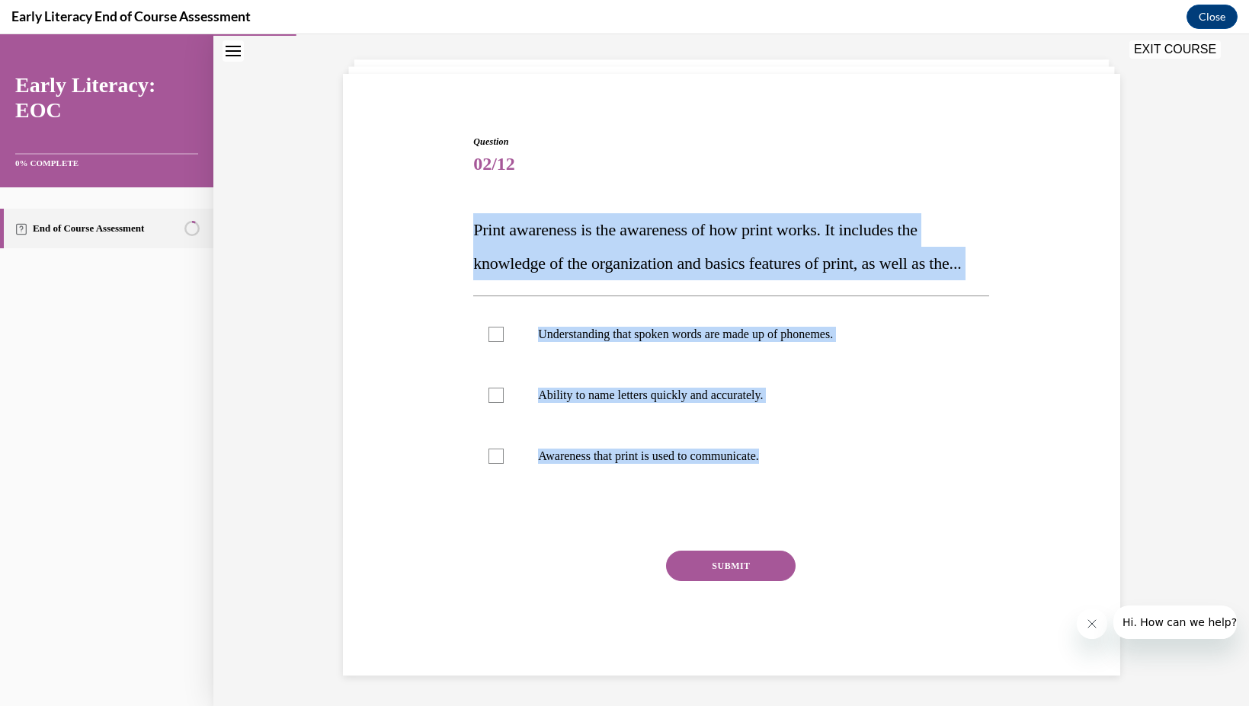
drag, startPoint x: 456, startPoint y: 183, endPoint x: 950, endPoint y: 501, distance: 588.1
click at [951, 501] on div "Question 02/12 Print awareness is the awareness of how print works. It includes…" at bounding box center [731, 382] width 785 height 587
copy div "Print awareness is the awareness of how print works. It includes the knowledge …"
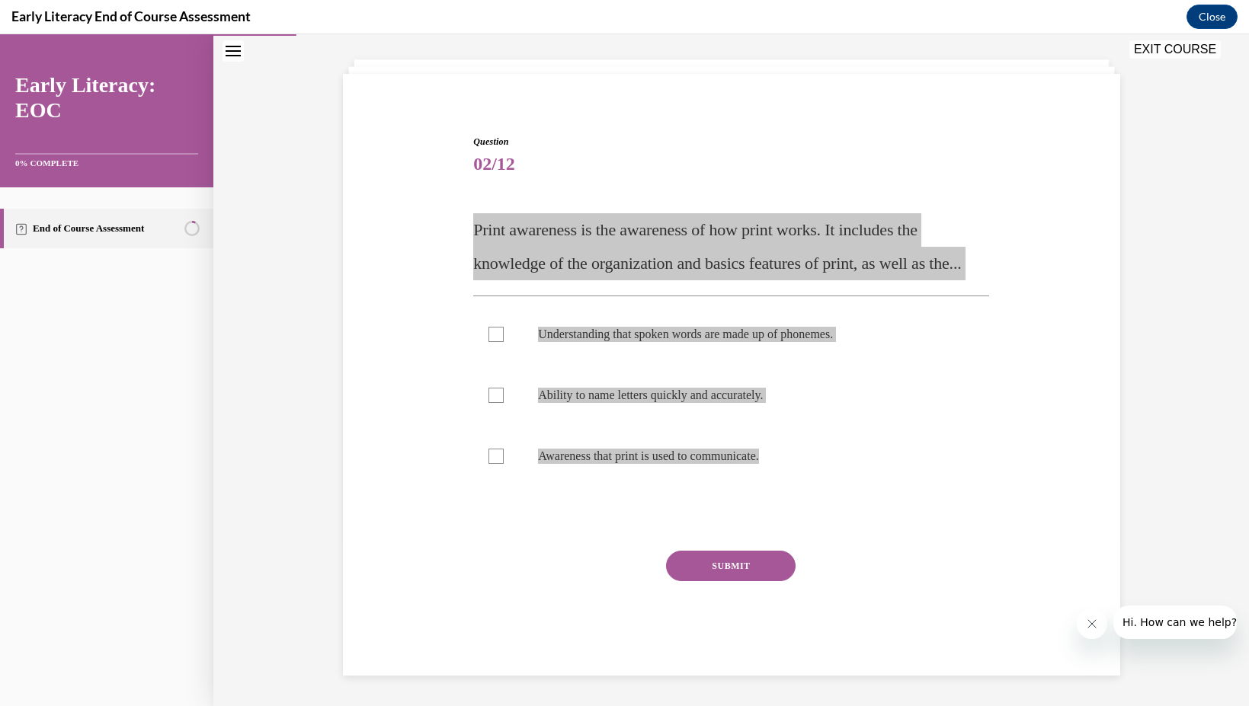
click at [973, 21] on div "Early Literacy End of Course Assessment Close" at bounding box center [624, 17] width 1249 height 34
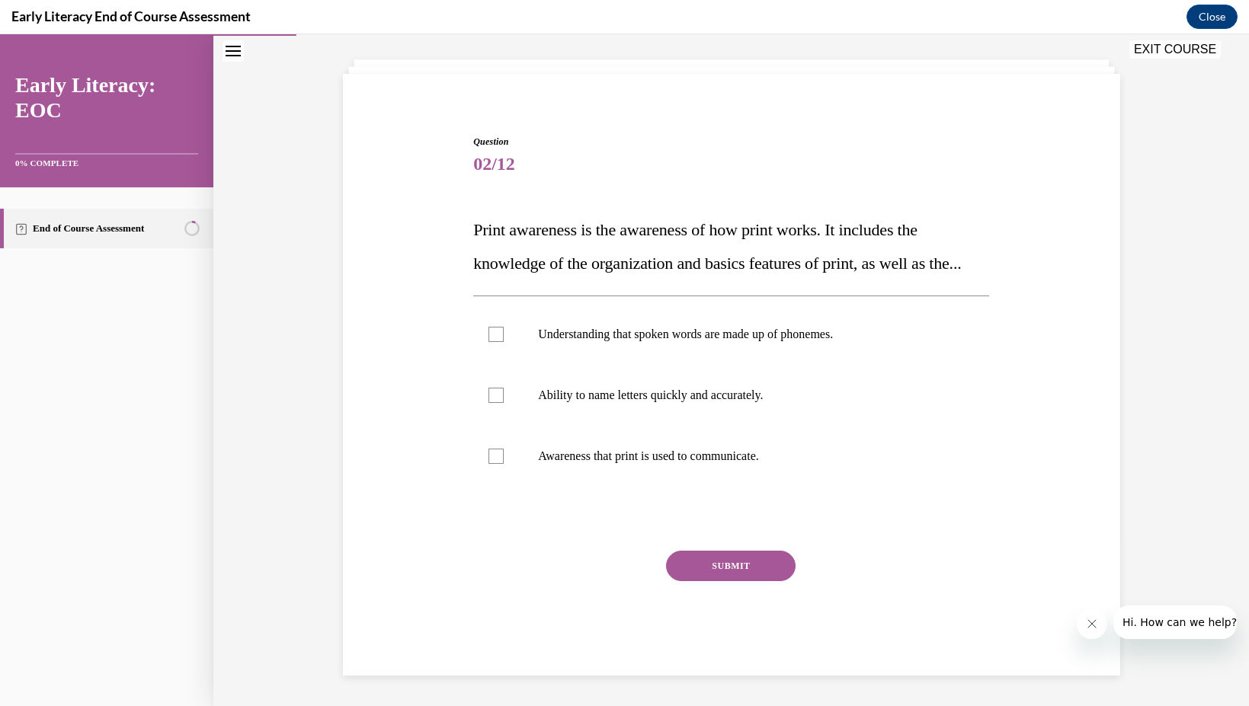
click at [894, 112] on div "Question 02/12 Print awareness is the awareness of how print works. It includes…" at bounding box center [730, 394] width 523 height 564
click at [744, 449] on p "Awareness that print is used to communicate." at bounding box center [744, 456] width 413 height 15
click at [739, 567] on button "SUBMIT" at bounding box center [731, 566] width 130 height 30
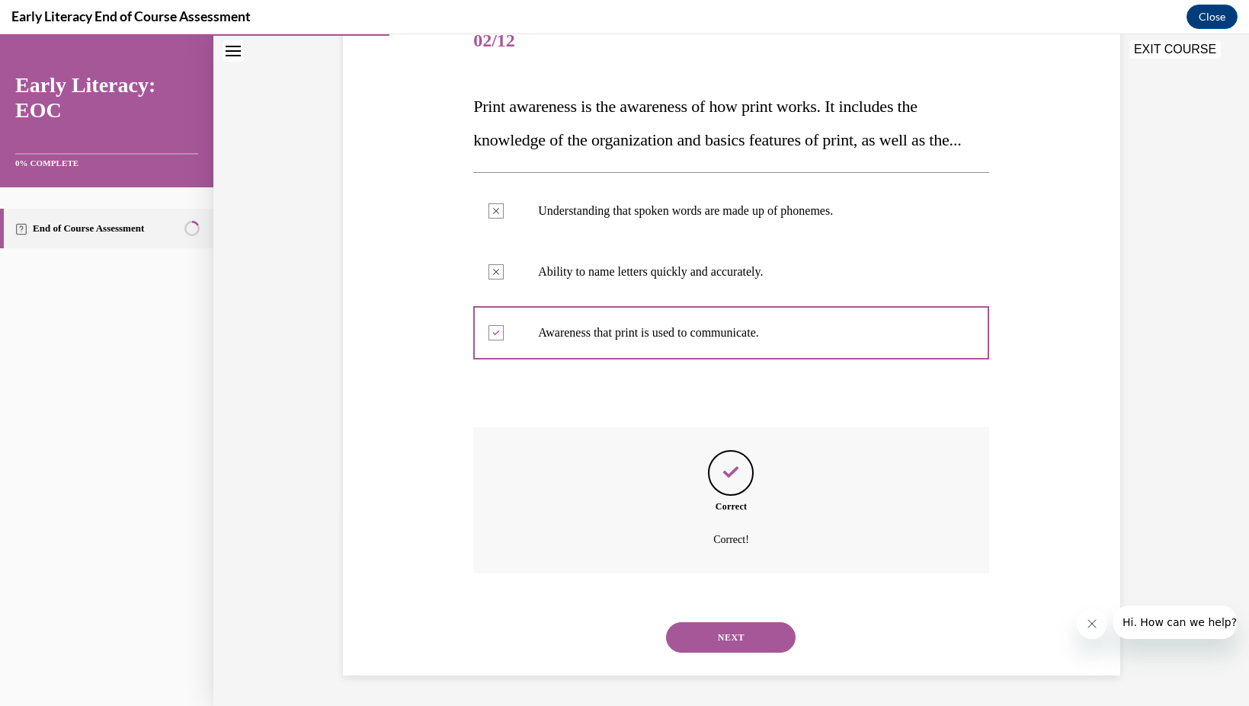
scroll to position [234, 0]
click at [760, 632] on button "NEXT" at bounding box center [731, 637] width 130 height 30
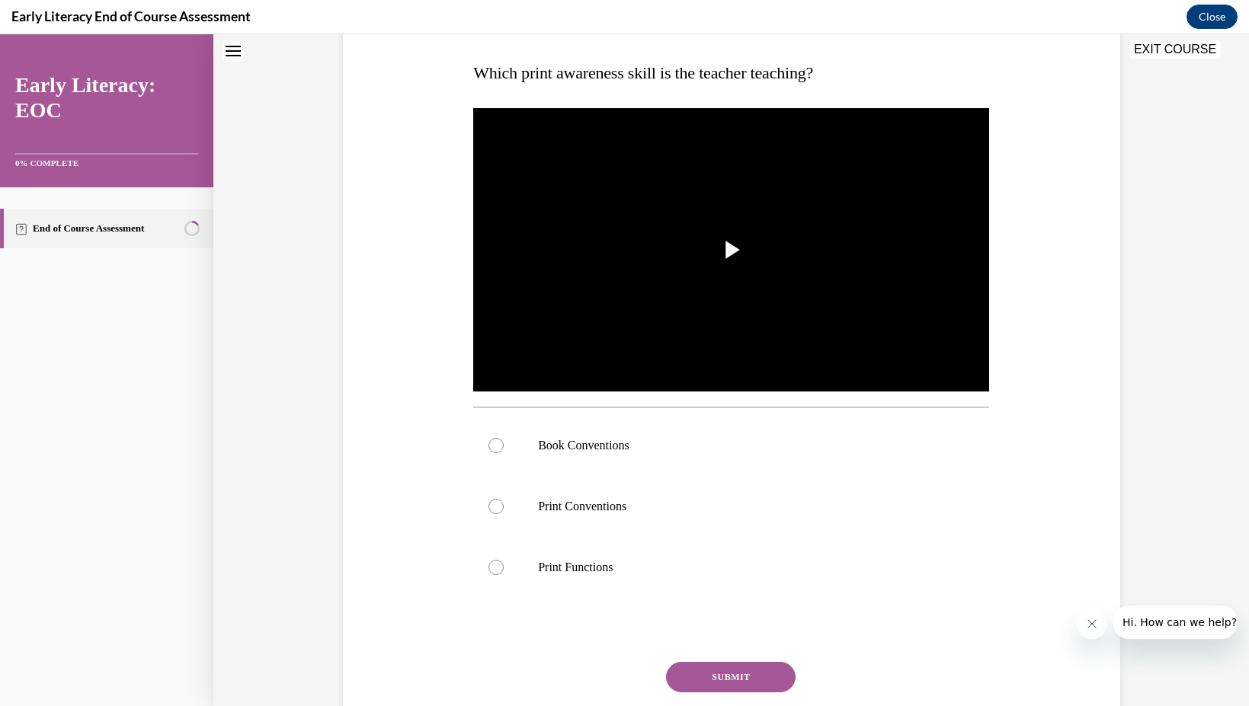
scroll to position [0, 0]
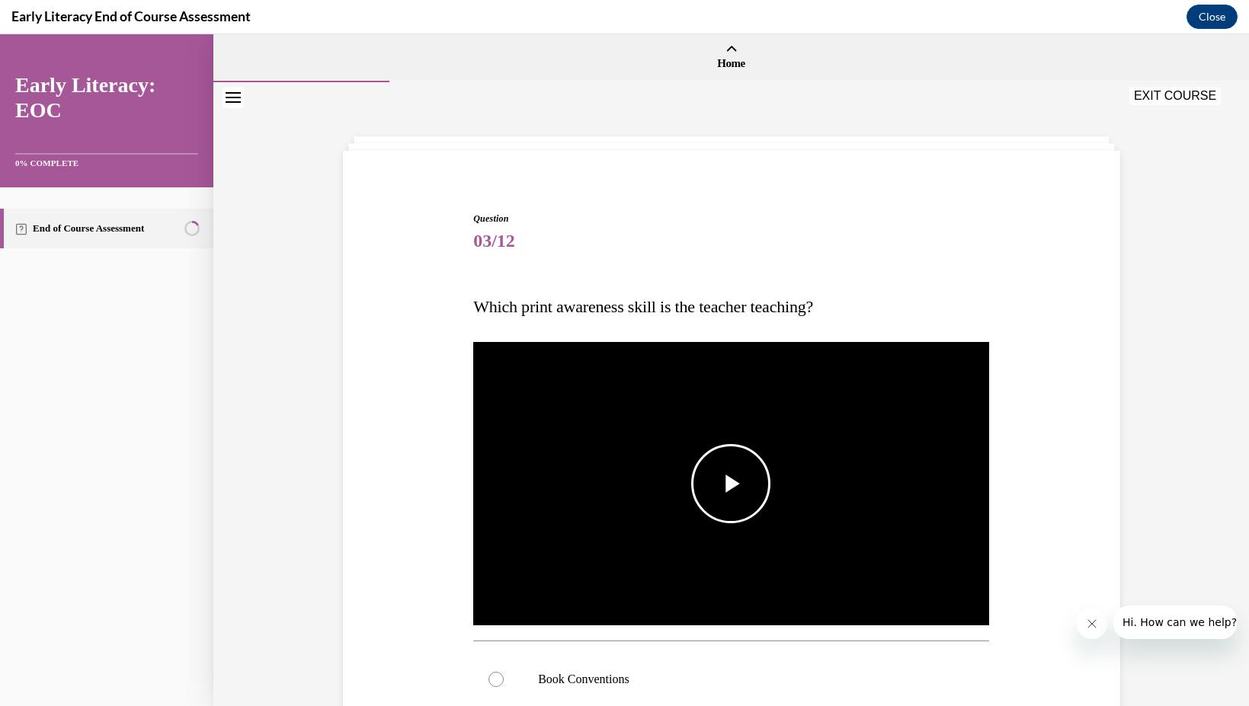
click at [731, 484] on span "Video player" at bounding box center [731, 484] width 0 height 0
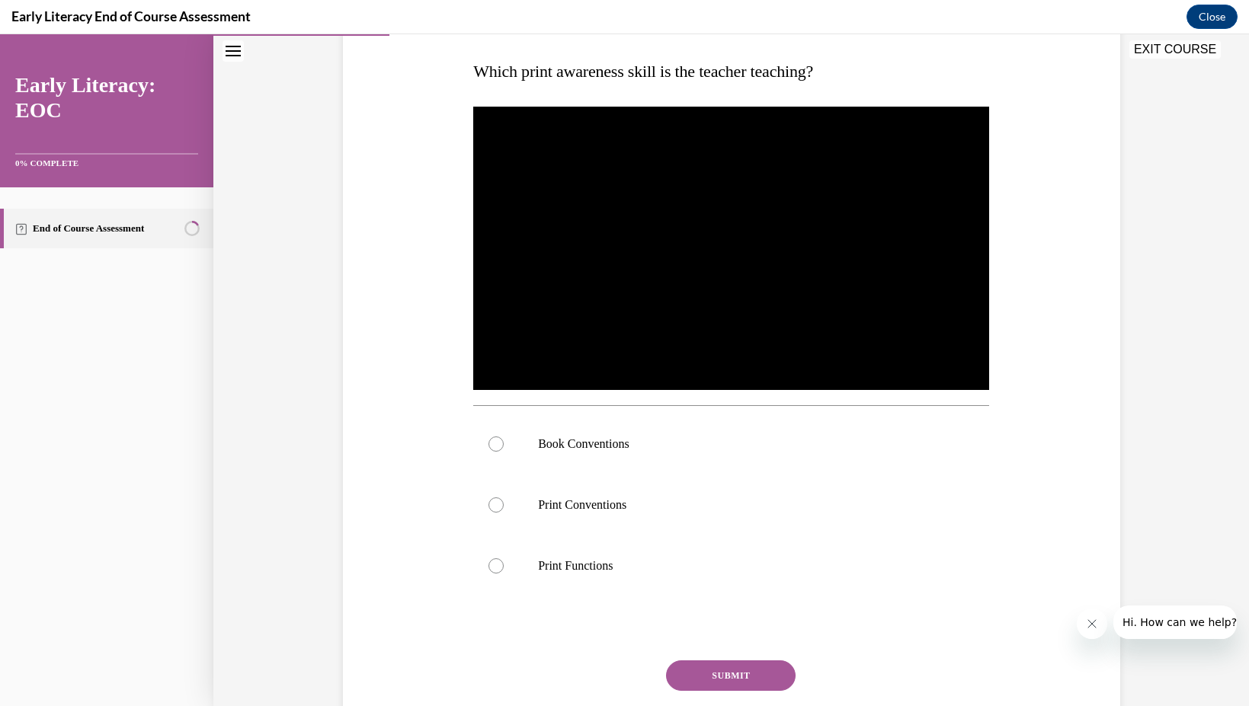
scroll to position [238, 0]
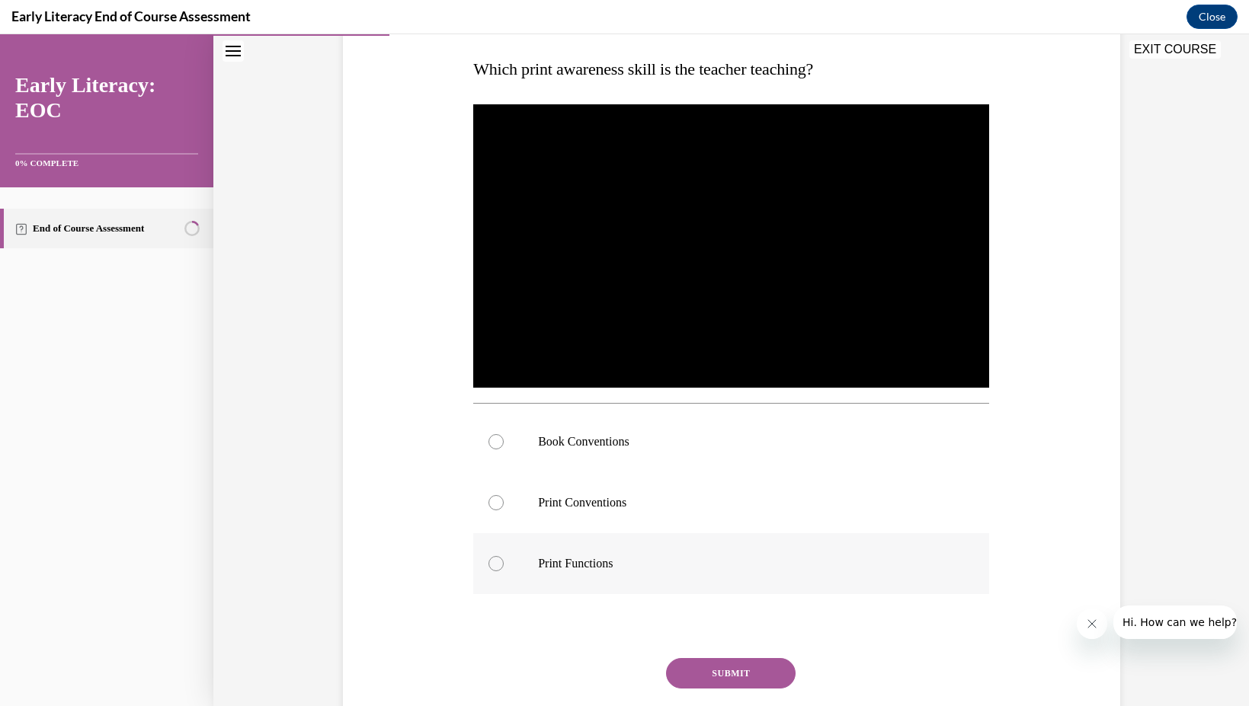
click at [791, 558] on p "Print Functions" at bounding box center [744, 563] width 413 height 15
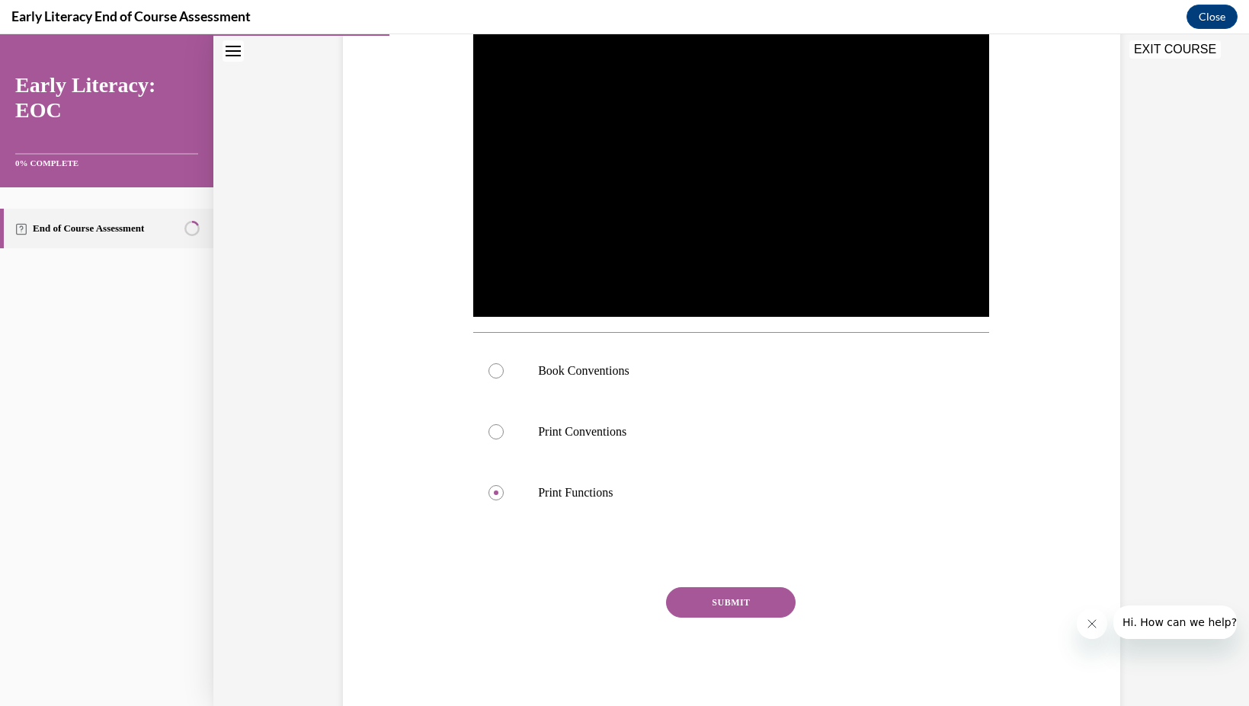
click at [746, 590] on button "SUBMIT" at bounding box center [731, 602] width 130 height 30
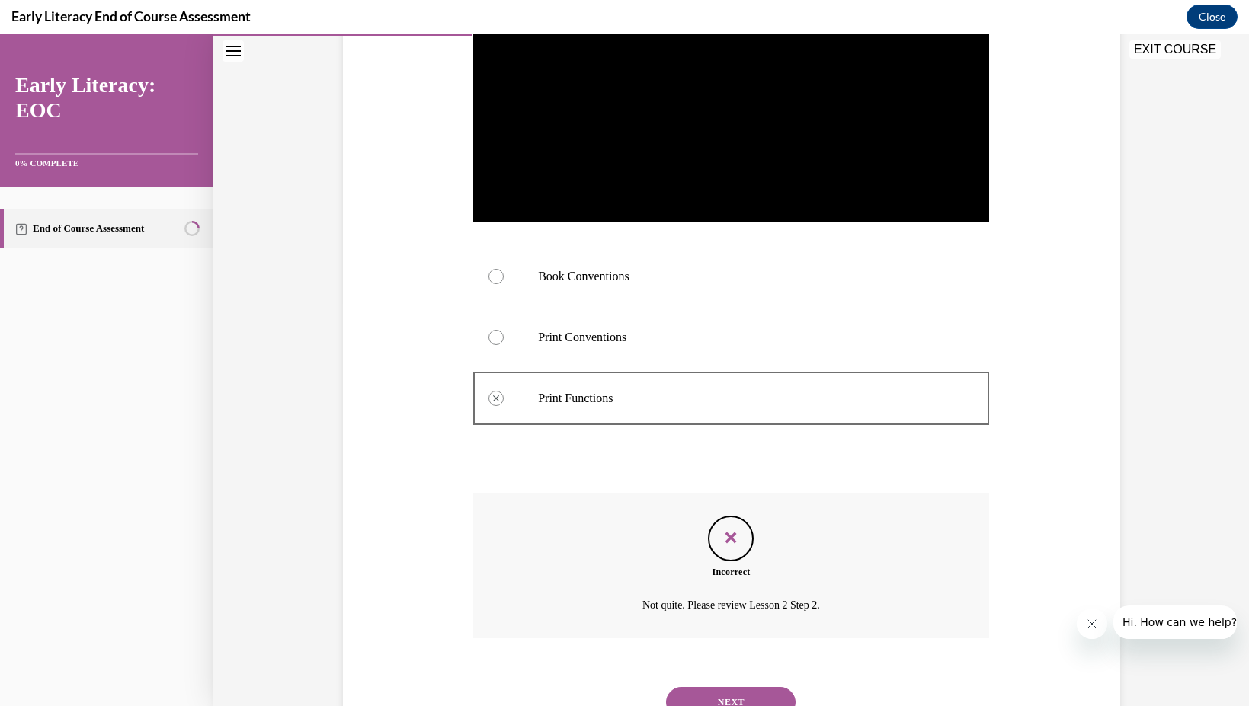
scroll to position [380, 0]
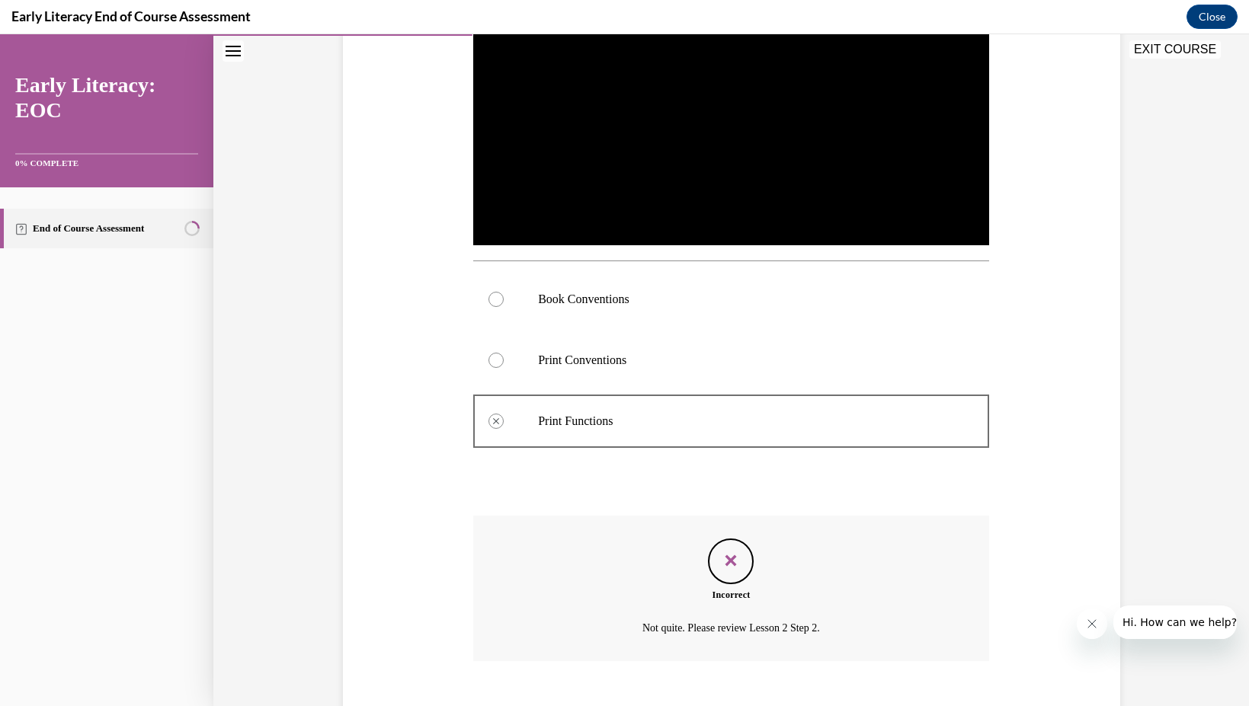
click at [644, 344] on div at bounding box center [731, 360] width 516 height 61
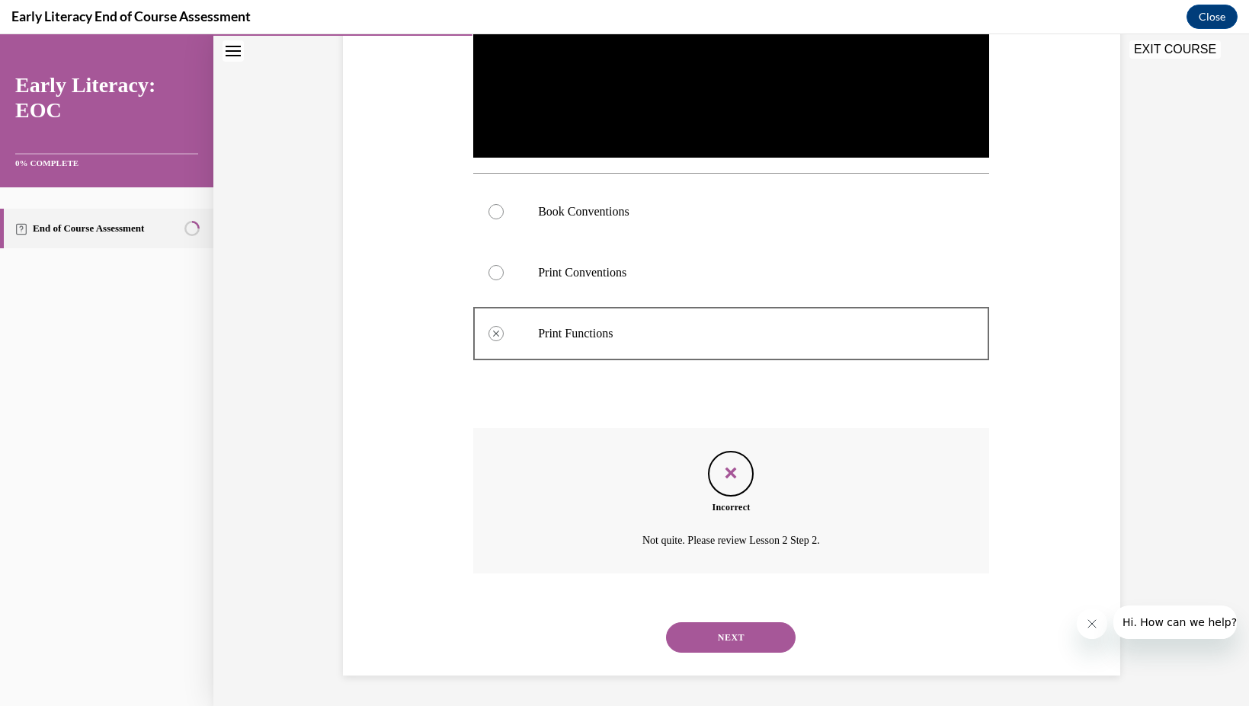
click at [715, 643] on button "NEXT" at bounding box center [731, 637] width 130 height 30
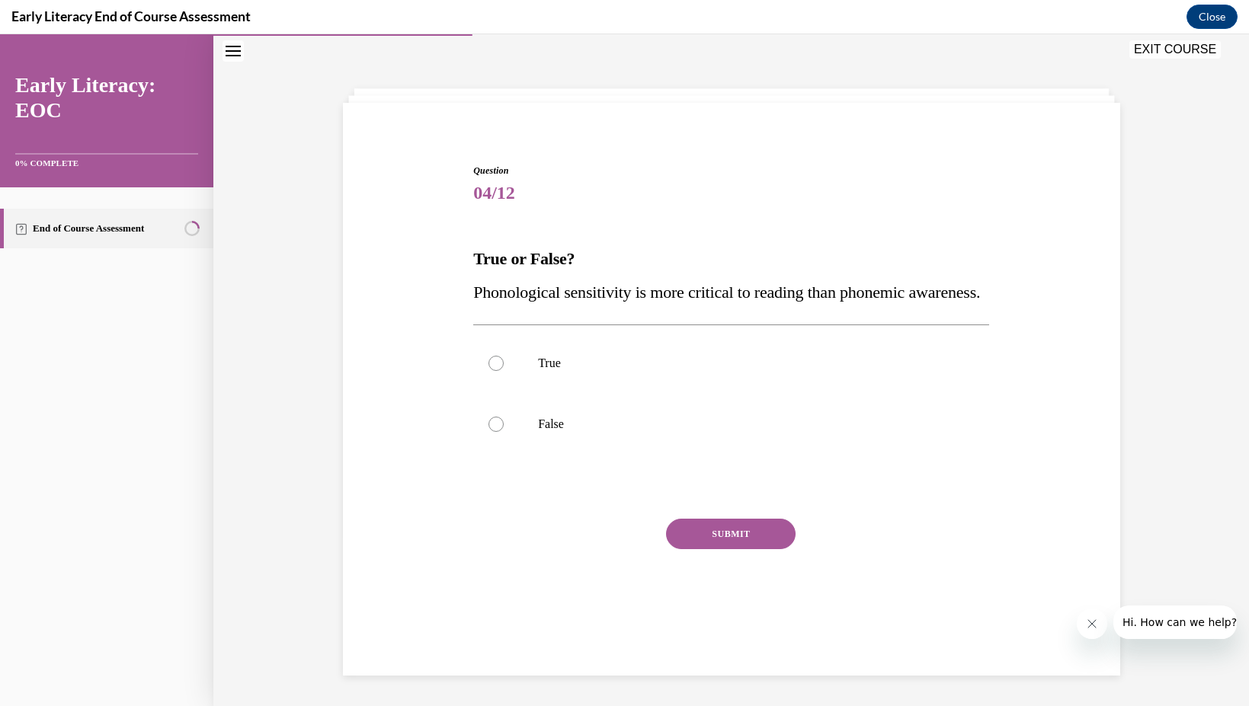
click at [459, 280] on div "Question 04/12 True or False? Phonological sensitivity is more critical to read…" at bounding box center [731, 381] width 785 height 526
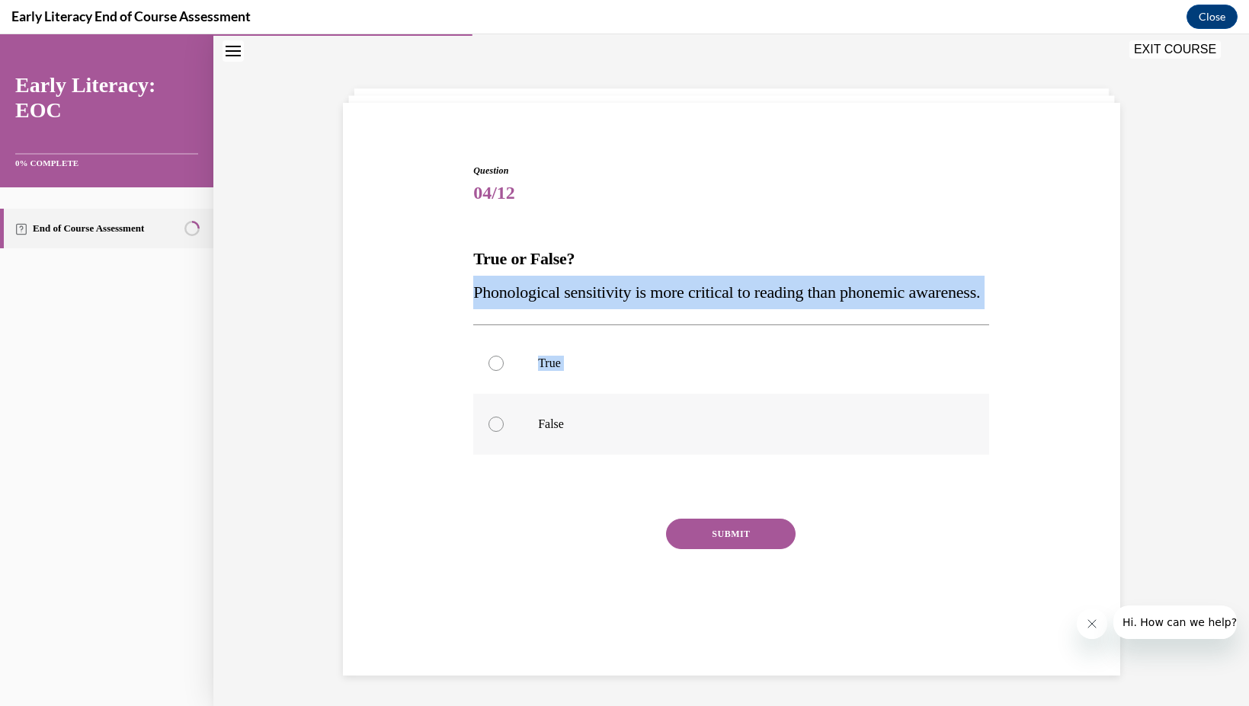
drag, startPoint x: 472, startPoint y: 280, endPoint x: 619, endPoint y: 482, distance: 249.3
click at [619, 484] on div "Question 04/12 True or False? Phonological sensitivity is more critical to read…" at bounding box center [730, 392] width 523 height 503
copy div "Phonological sensitivity is more critical to reading than phonemic awareness. T…"
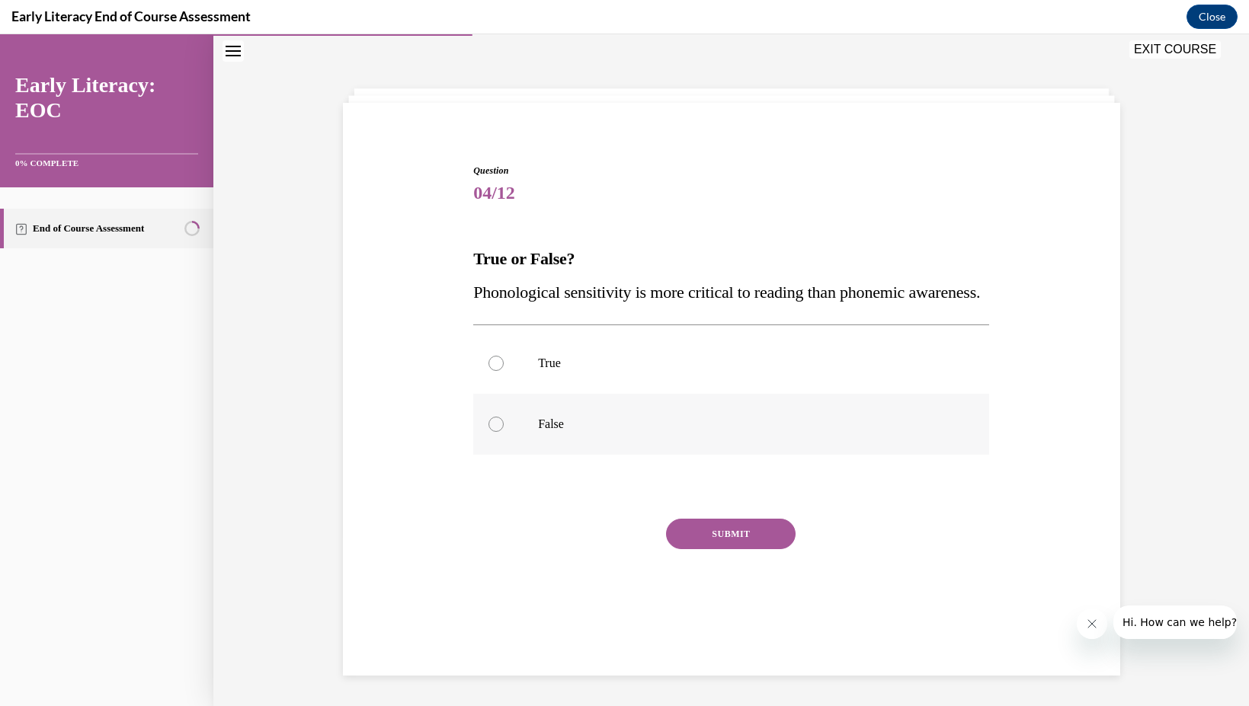
click at [613, 432] on p "False" at bounding box center [744, 424] width 413 height 15
click at [727, 549] on button "SUBMIT" at bounding box center [731, 534] width 130 height 30
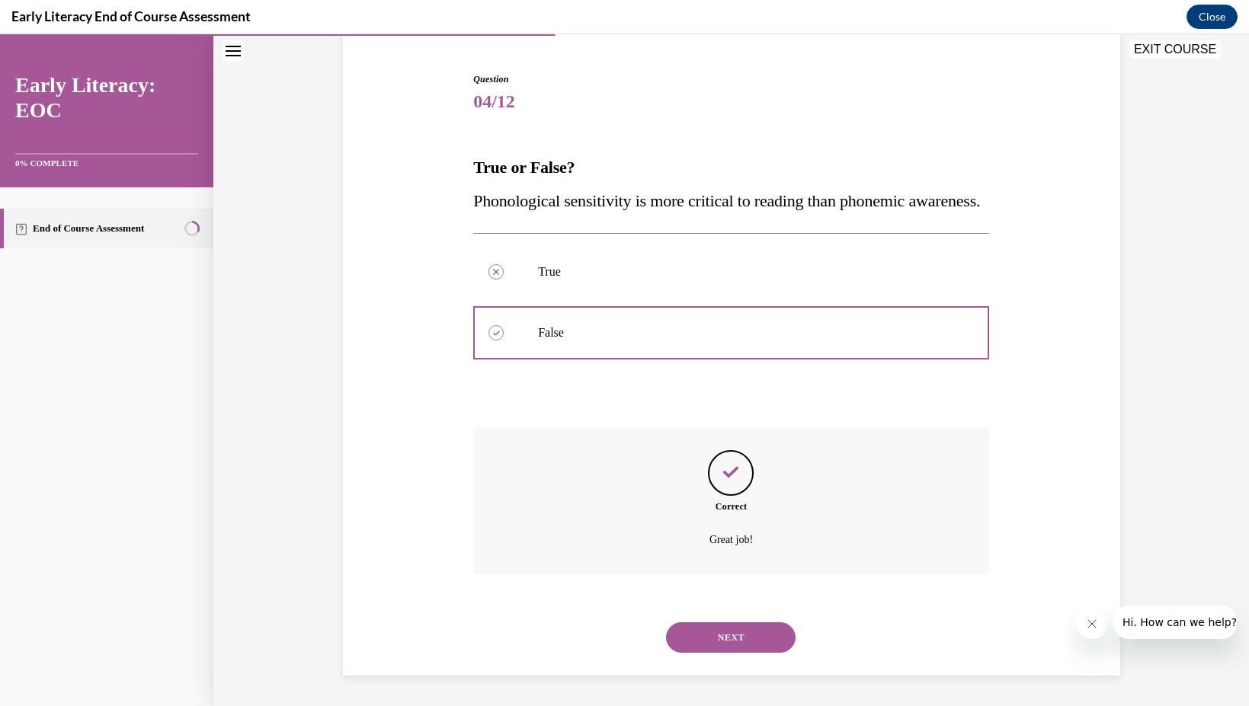
scroll to position [173, 0]
click at [716, 640] on button "NEXT" at bounding box center [731, 637] width 130 height 30
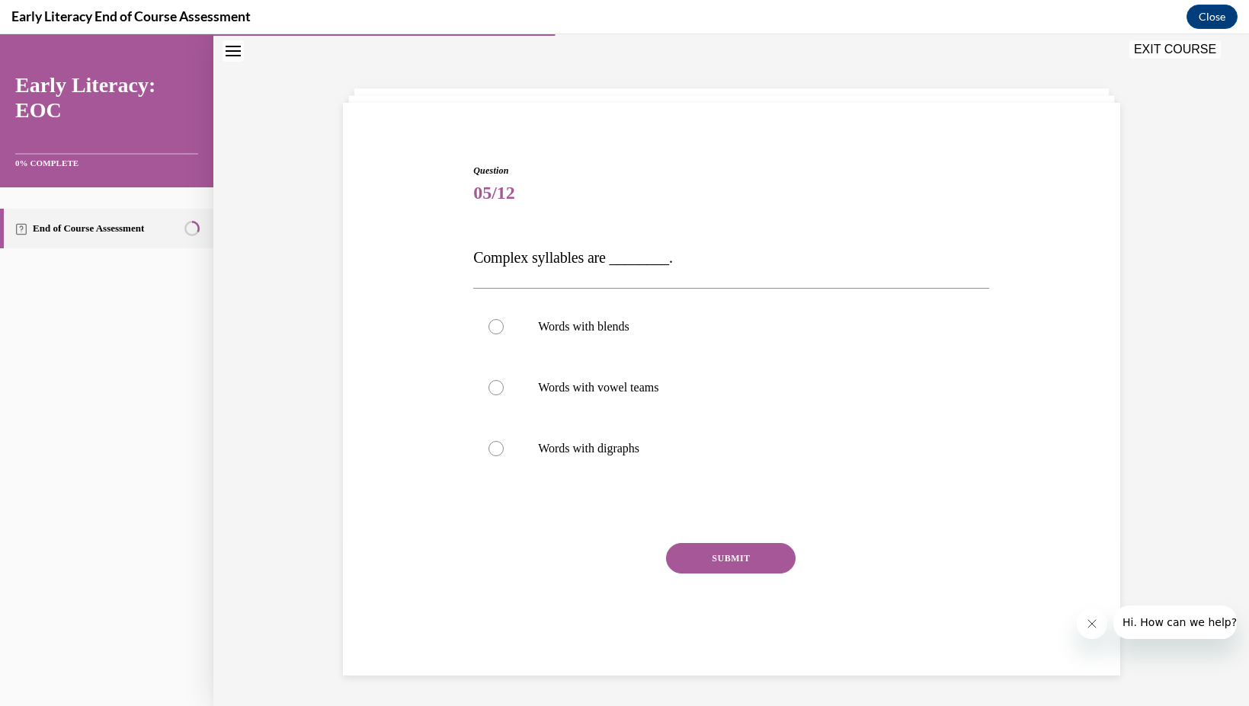
scroll to position [48, 0]
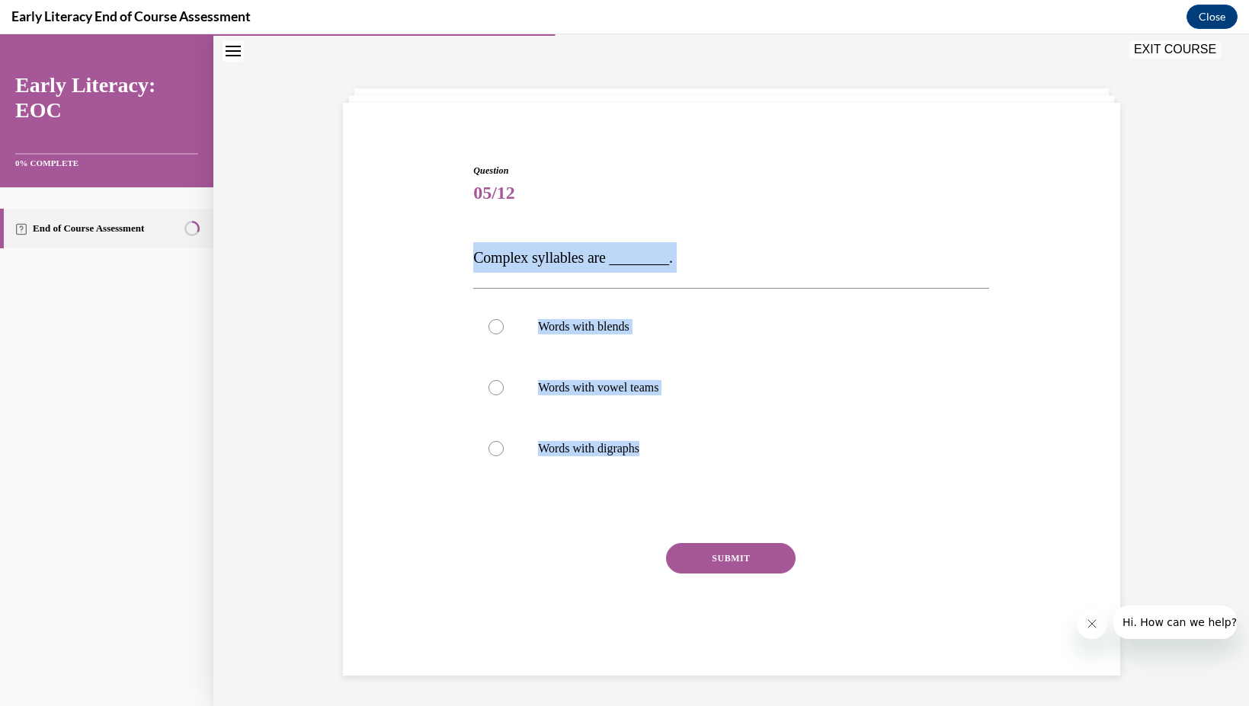
drag, startPoint x: 472, startPoint y: 254, endPoint x: 782, endPoint y: 481, distance: 385.4
click at [782, 481] on div "Question 05/12 Complex syllables are ________. Words with blends Words with vow…" at bounding box center [730, 404] width 523 height 527
copy div "Complex syllables are ________. Words with blends Words with vowel teams Words …"
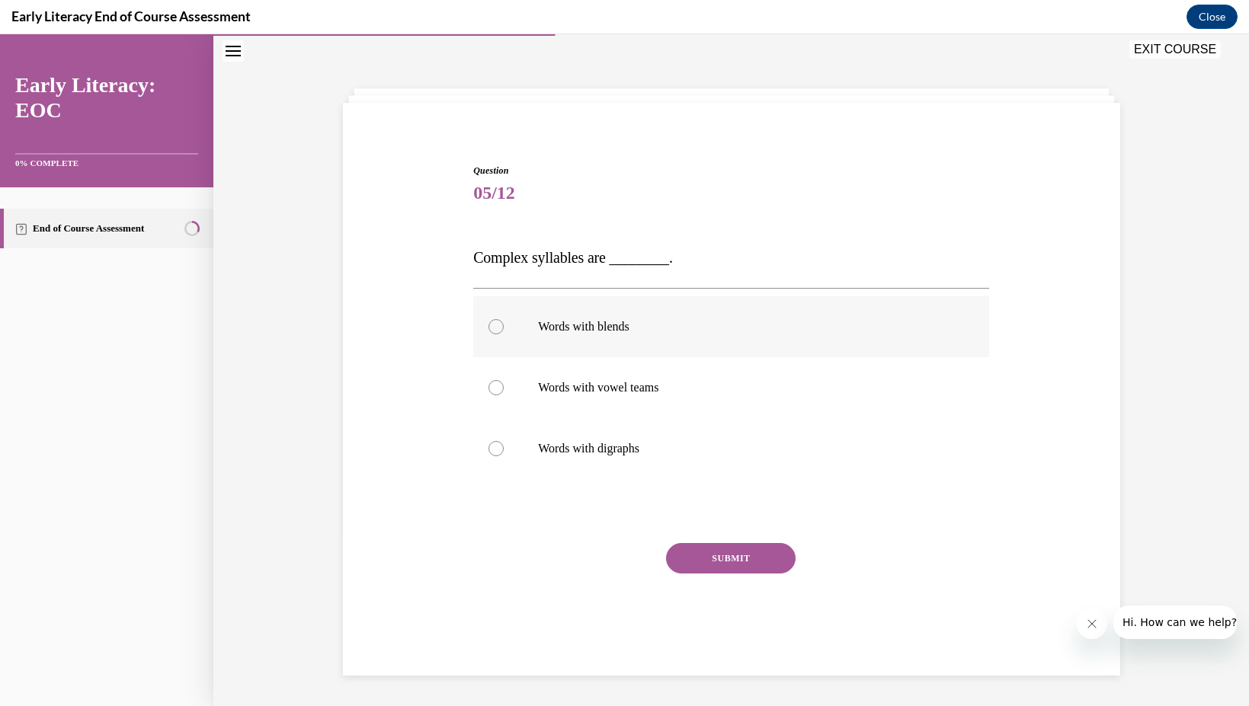
click at [620, 341] on div at bounding box center [731, 326] width 516 height 61
click at [717, 540] on div "Question 05/12 Complex syllables are ________. Words with blends Words with vow…" at bounding box center [731, 416] width 516 height 504
click at [717, 558] on button "SUBMIT" at bounding box center [731, 558] width 130 height 30
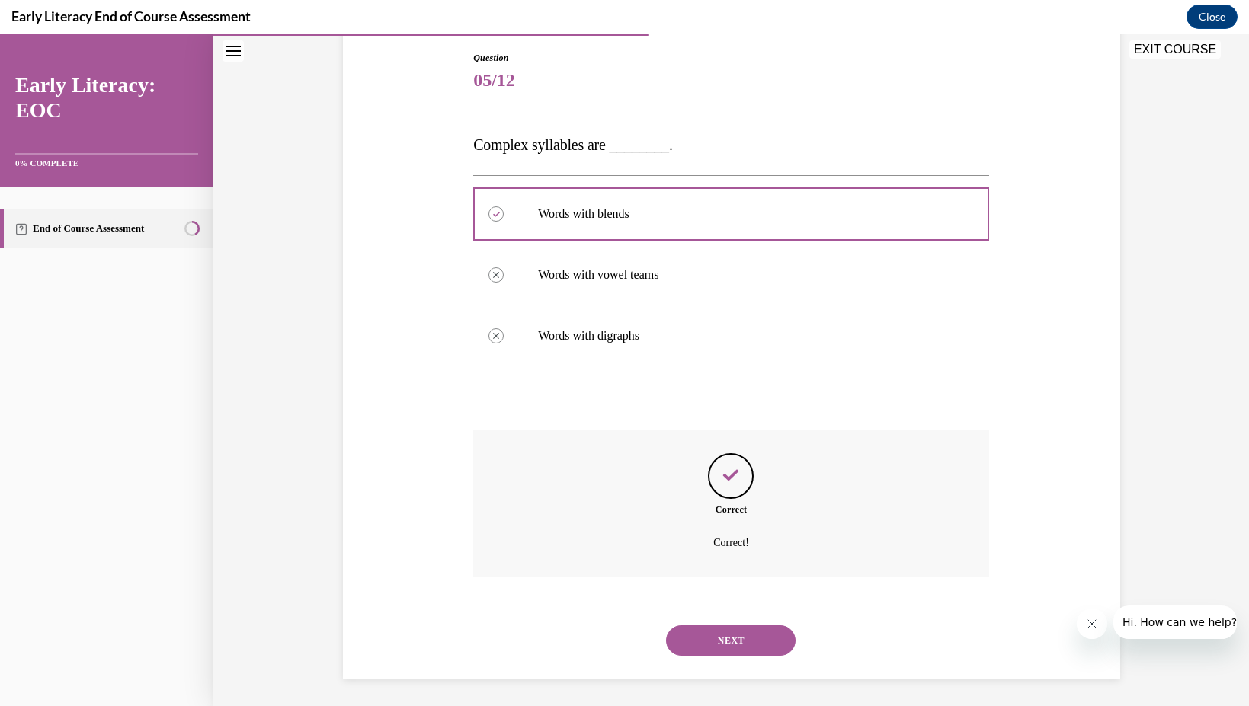
scroll to position [164, 0]
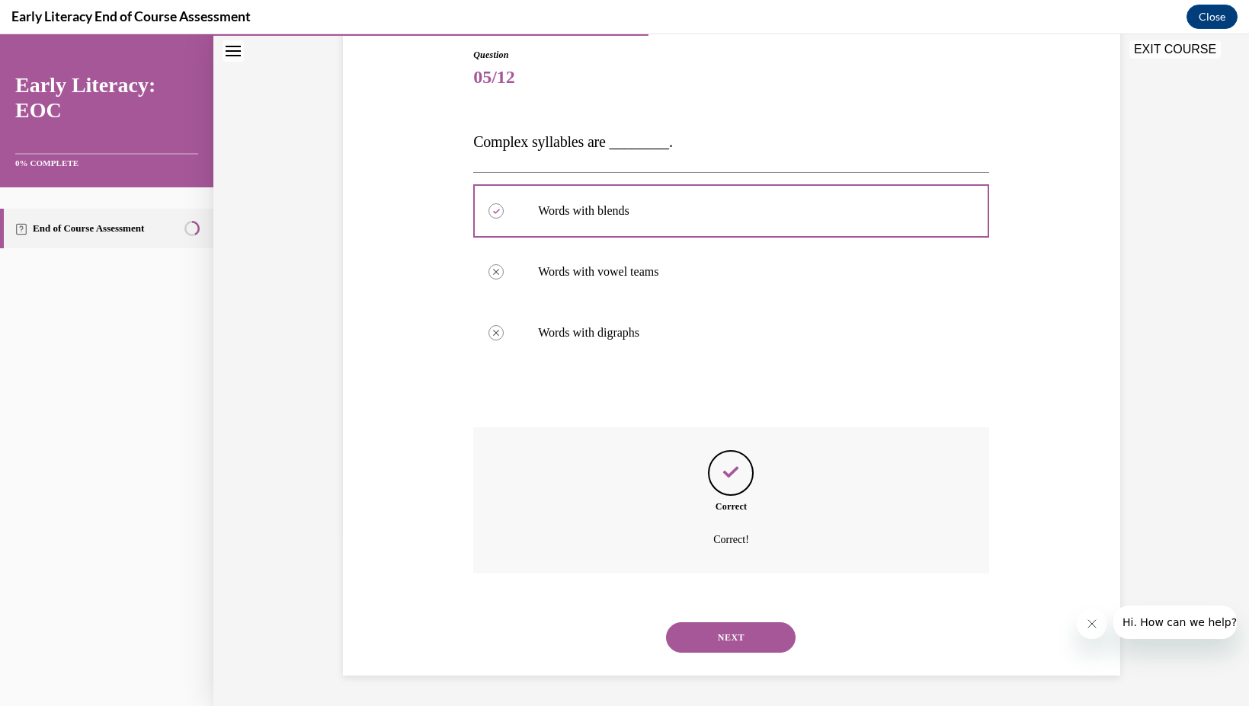
click at [719, 637] on button "NEXT" at bounding box center [731, 637] width 130 height 30
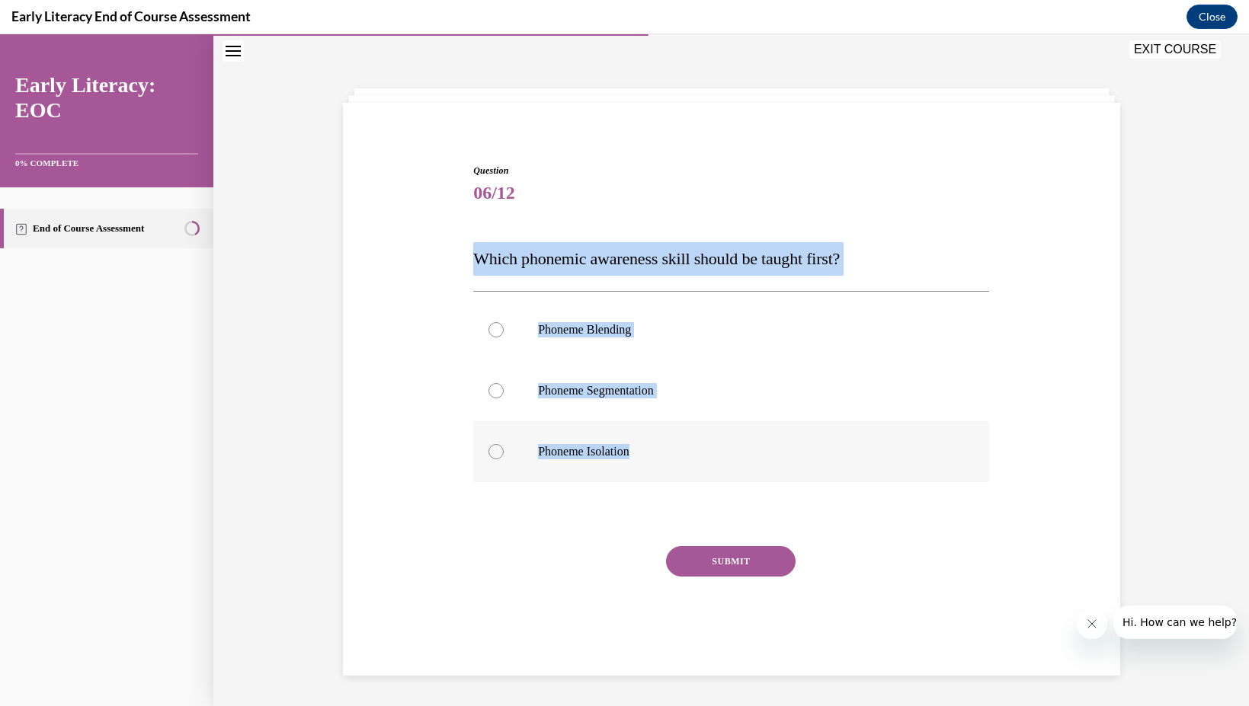
drag, startPoint x: 464, startPoint y: 242, endPoint x: 715, endPoint y: 451, distance: 326.2
click at [715, 451] on div "Question 06/12 Which phonemic awareness skill should be taught first? Phoneme B…" at bounding box center [731, 394] width 785 height 553
copy div "Which phonemic awareness skill should be taught first? Phoneme Blending Phoneme…"
click at [621, 449] on p "Phoneme Isolation" at bounding box center [744, 451] width 413 height 15
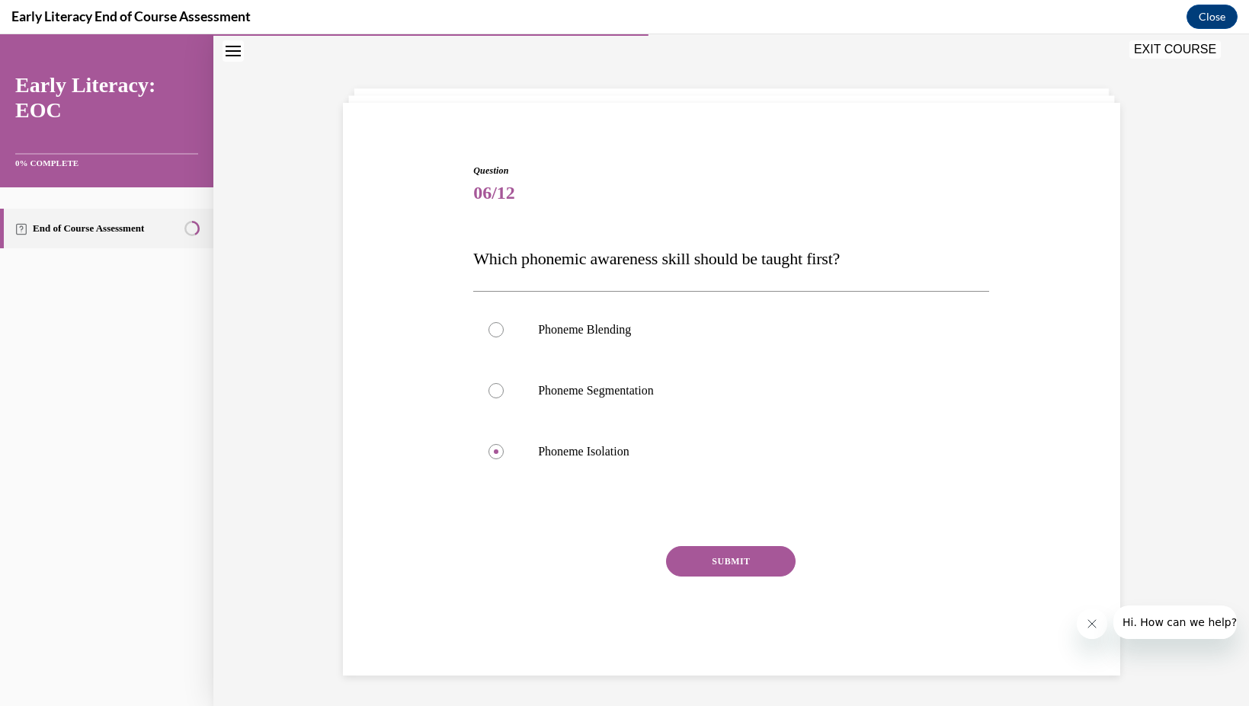
click at [702, 563] on button "SUBMIT" at bounding box center [731, 561] width 130 height 30
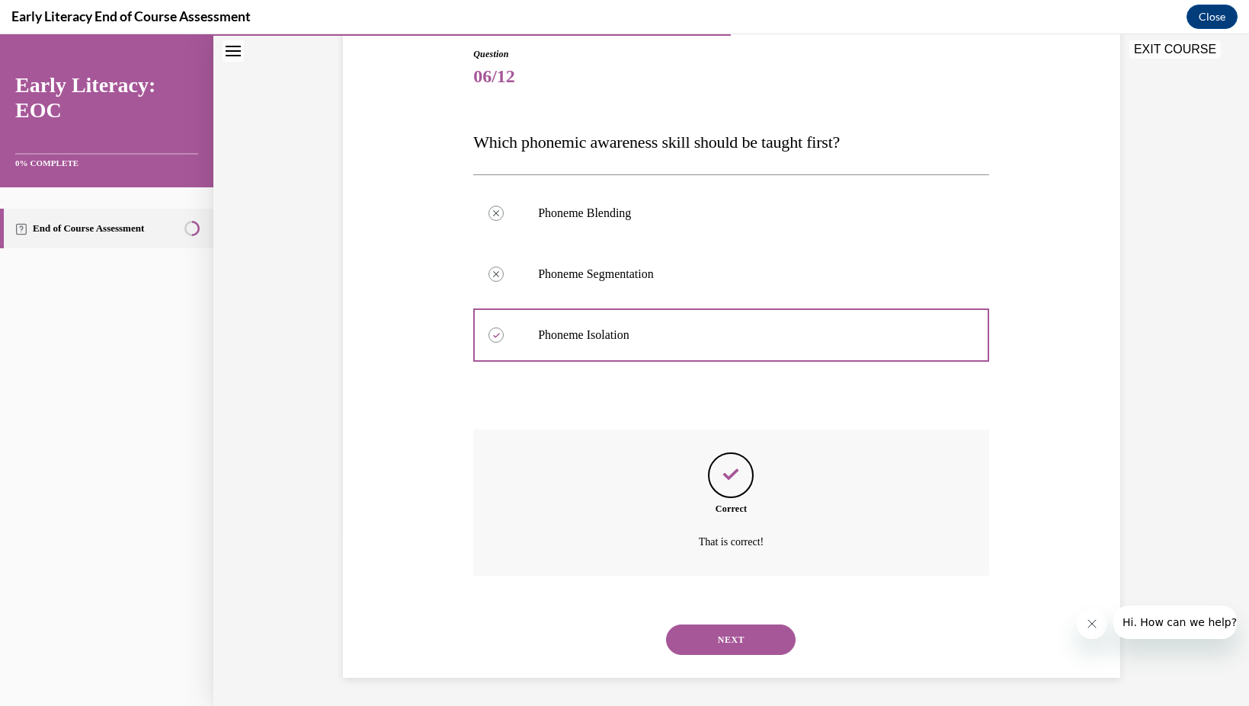
scroll to position [167, 0]
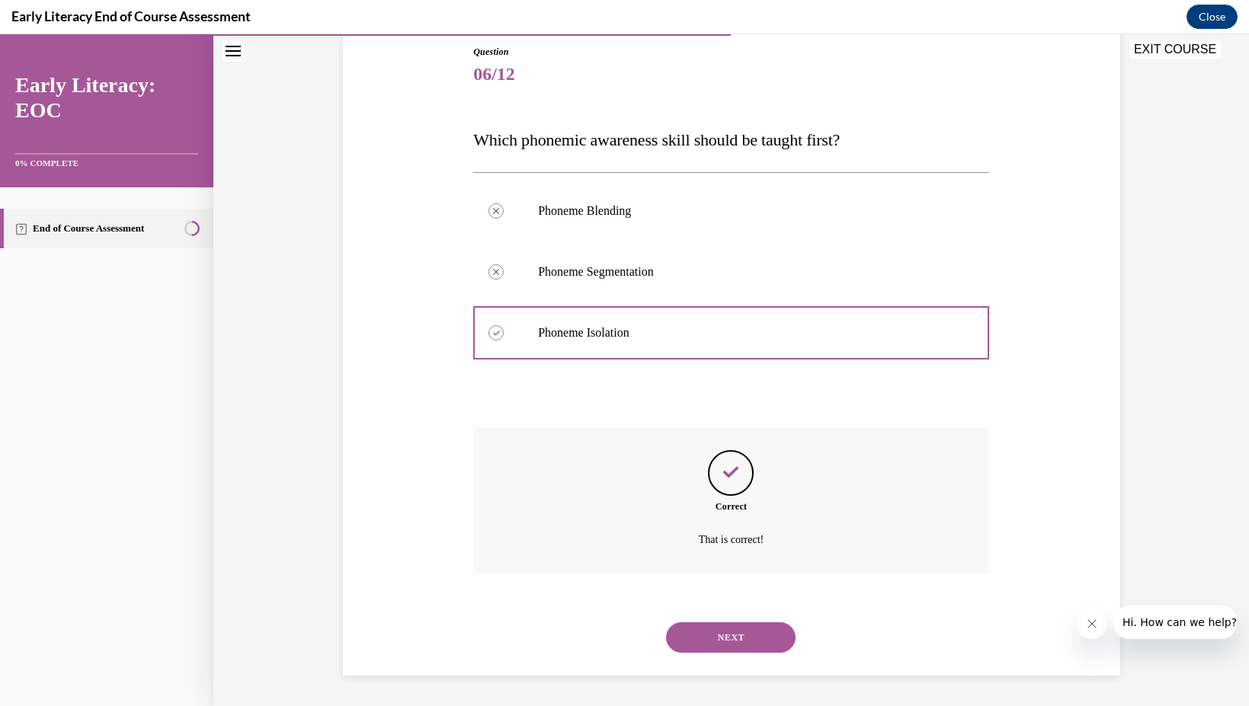
click at [715, 629] on button "NEXT" at bounding box center [731, 637] width 130 height 30
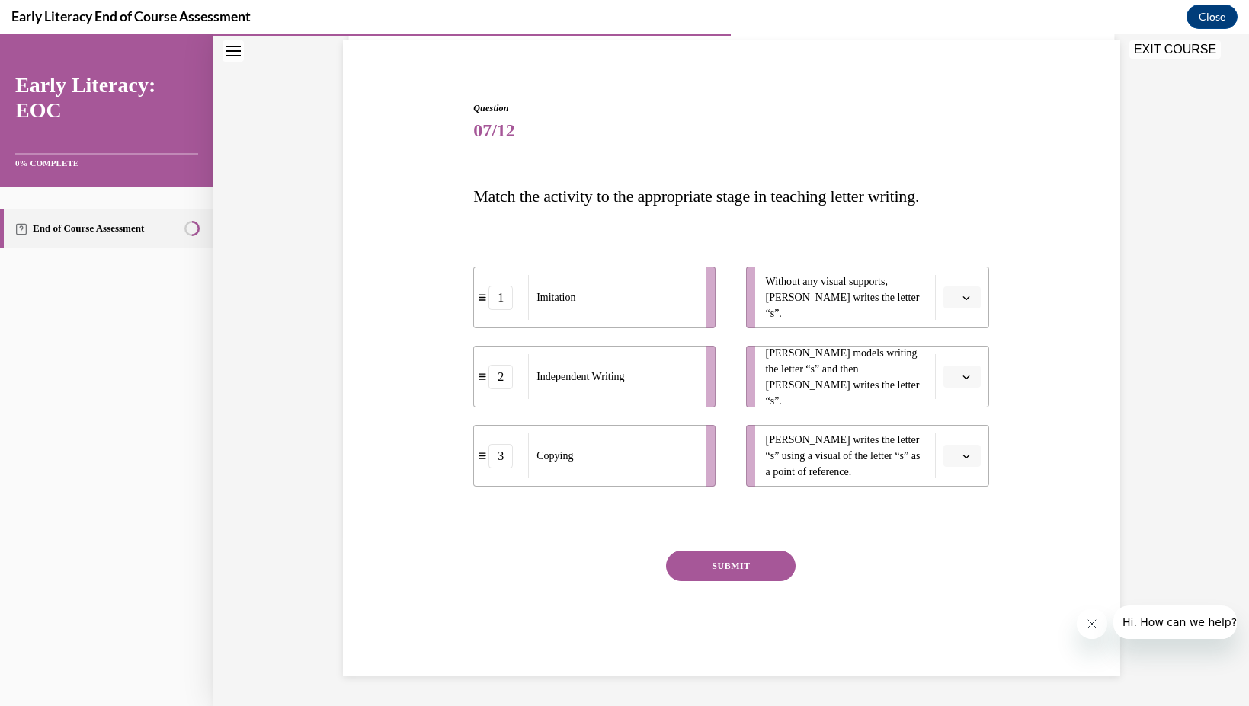
scroll to position [110, 0]
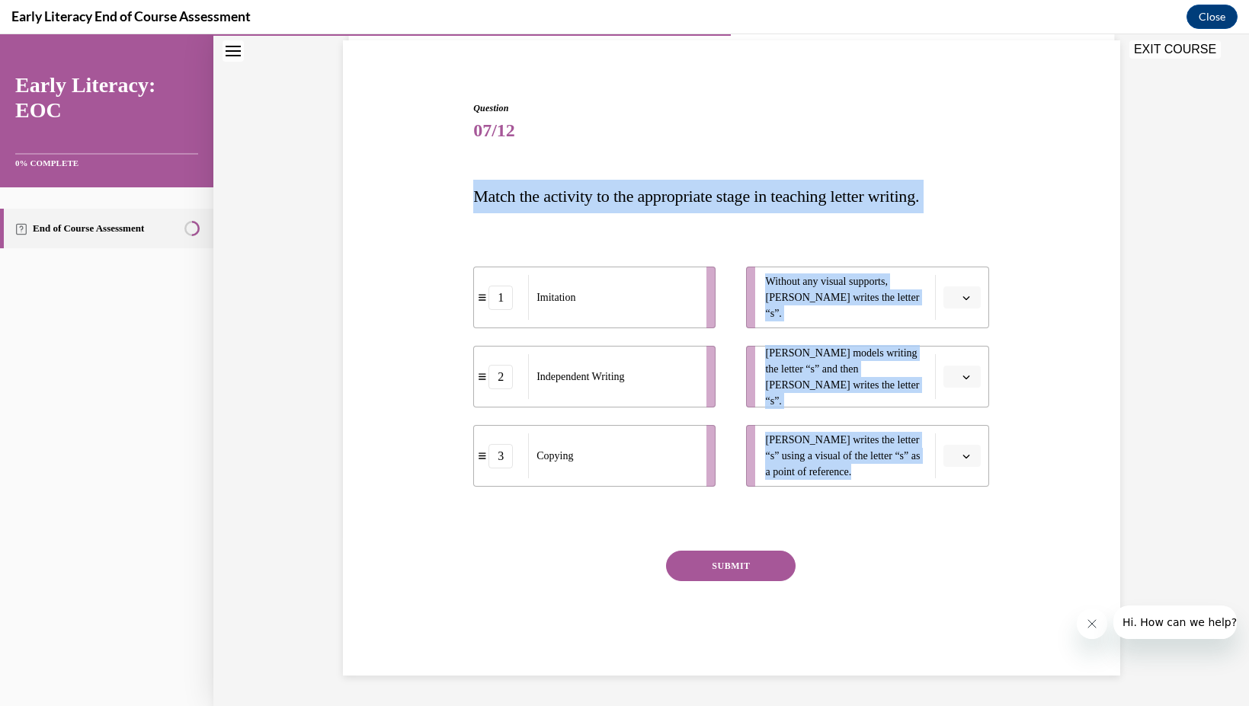
drag, startPoint x: 467, startPoint y: 190, endPoint x: 929, endPoint y: 499, distance: 555.3
click at [929, 499] on div "Question 07/12 Match the activity to the appropriate stage in teaching letter w…" at bounding box center [731, 366] width 785 height 620
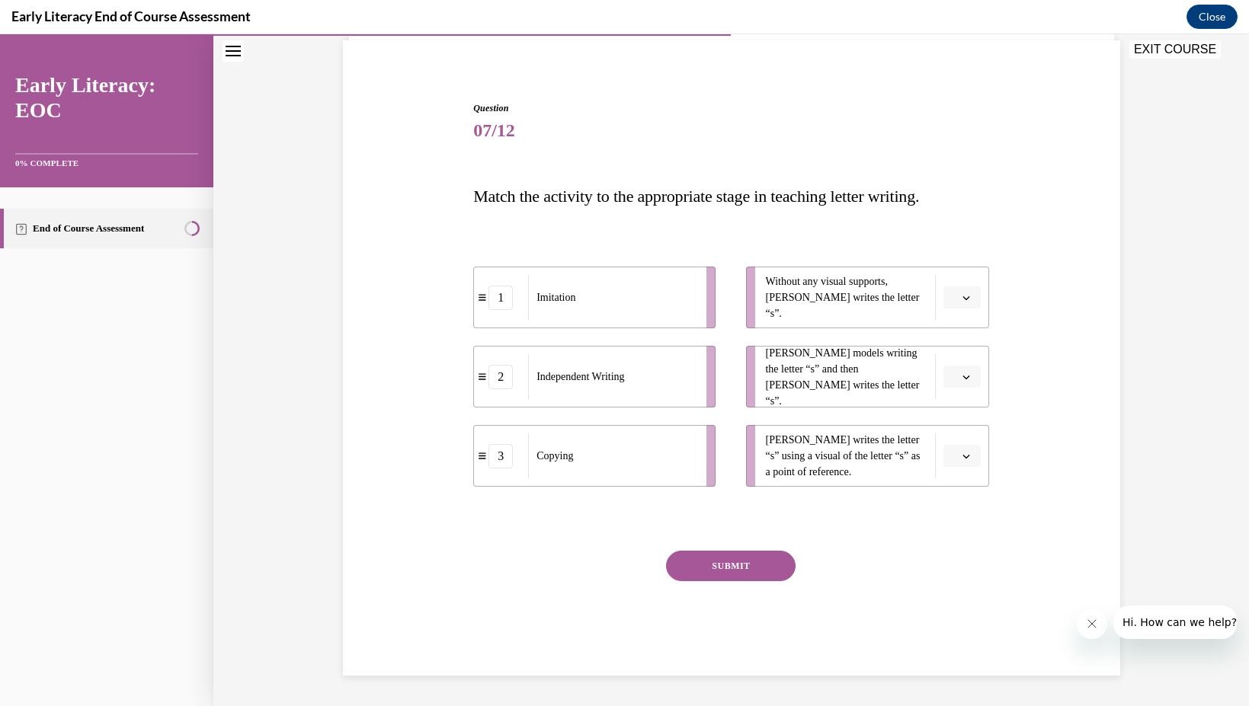
click at [501, 172] on div "Question 07/12 Match the activity to the appropriate stage in teaching letter w…" at bounding box center [731, 388] width 516 height 574
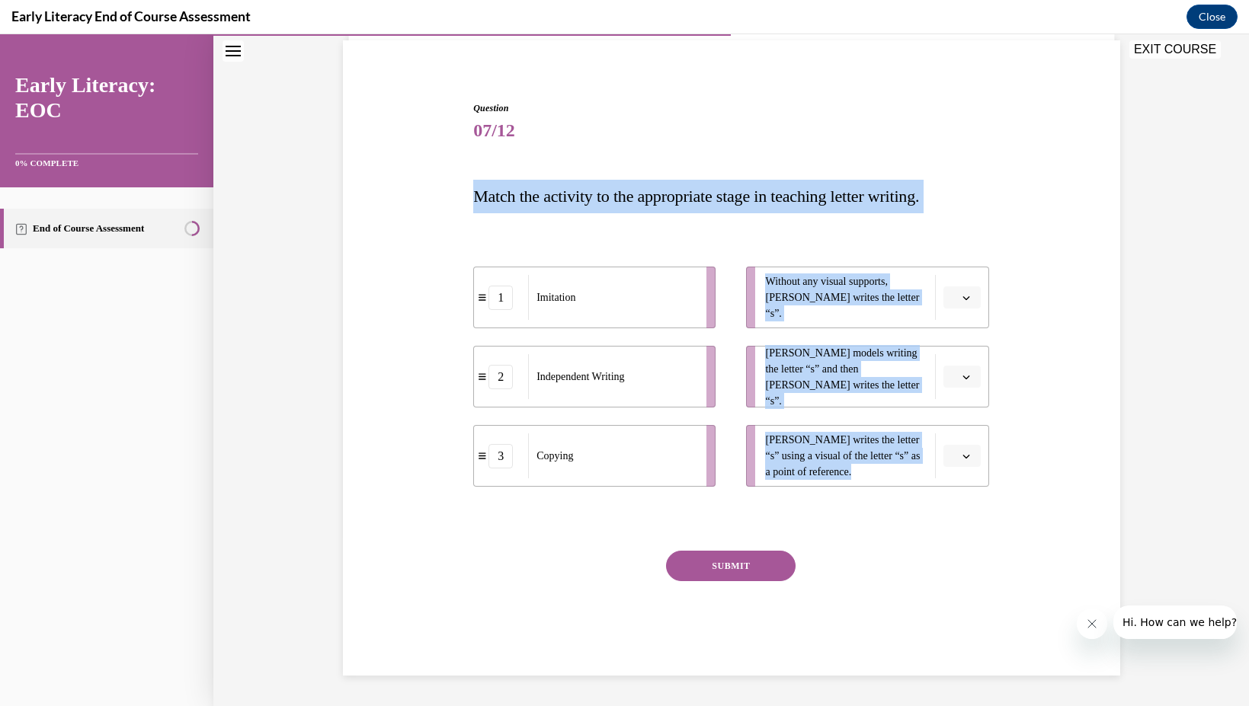
drag, startPoint x: 463, startPoint y: 190, endPoint x: 883, endPoint y: 550, distance: 553.2
click at [883, 550] on div "Question 07/12 Match the activity to the appropriate stage in teaching letter w…" at bounding box center [731, 366] width 785 height 620
copy div "Match the activity to the appropriate stage in teaching letter writing. 1 Imita…"
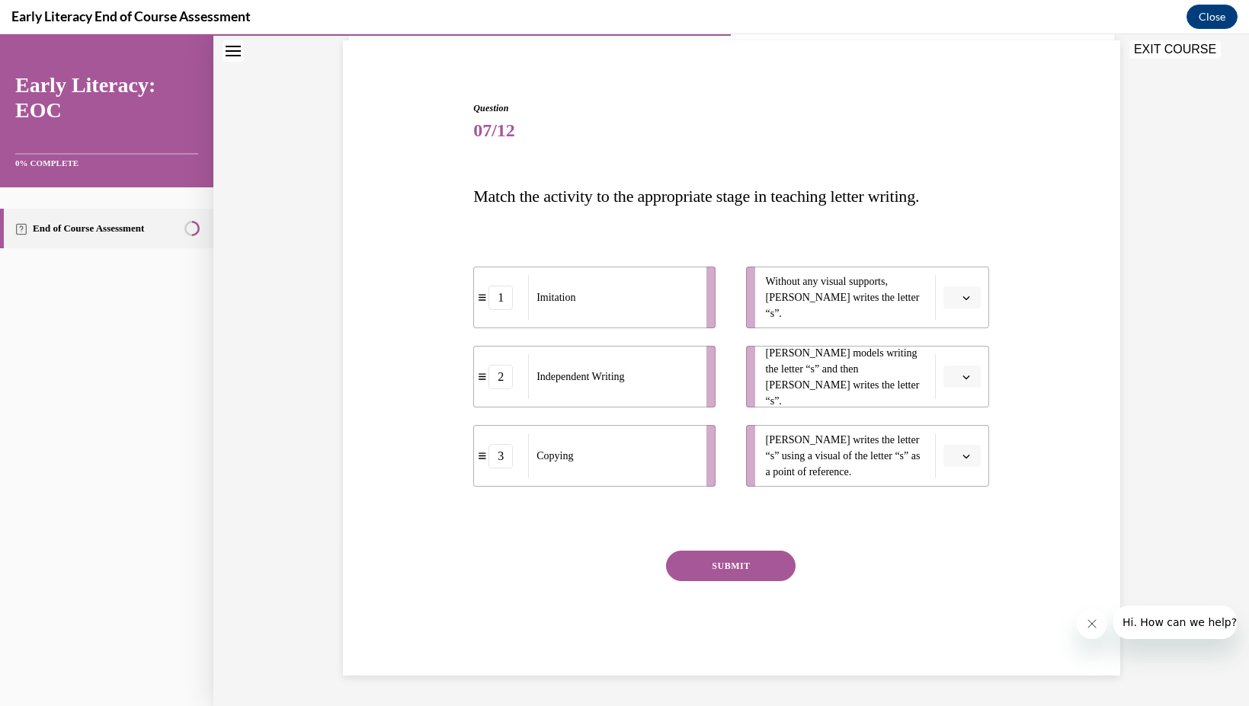
click at [903, 142] on span "07/12" at bounding box center [731, 130] width 516 height 30
drag, startPoint x: 664, startPoint y: 381, endPoint x: 917, endPoint y: 297, distance: 267.2
click at [917, 297] on div "Independent Writing" at bounding box center [866, 292] width 168 height 45
drag, startPoint x: 649, startPoint y: 449, endPoint x: 819, endPoint y: 449, distance: 169.9
click at [709, 449] on div "Copying" at bounding box center [625, 455] width 168 height 45
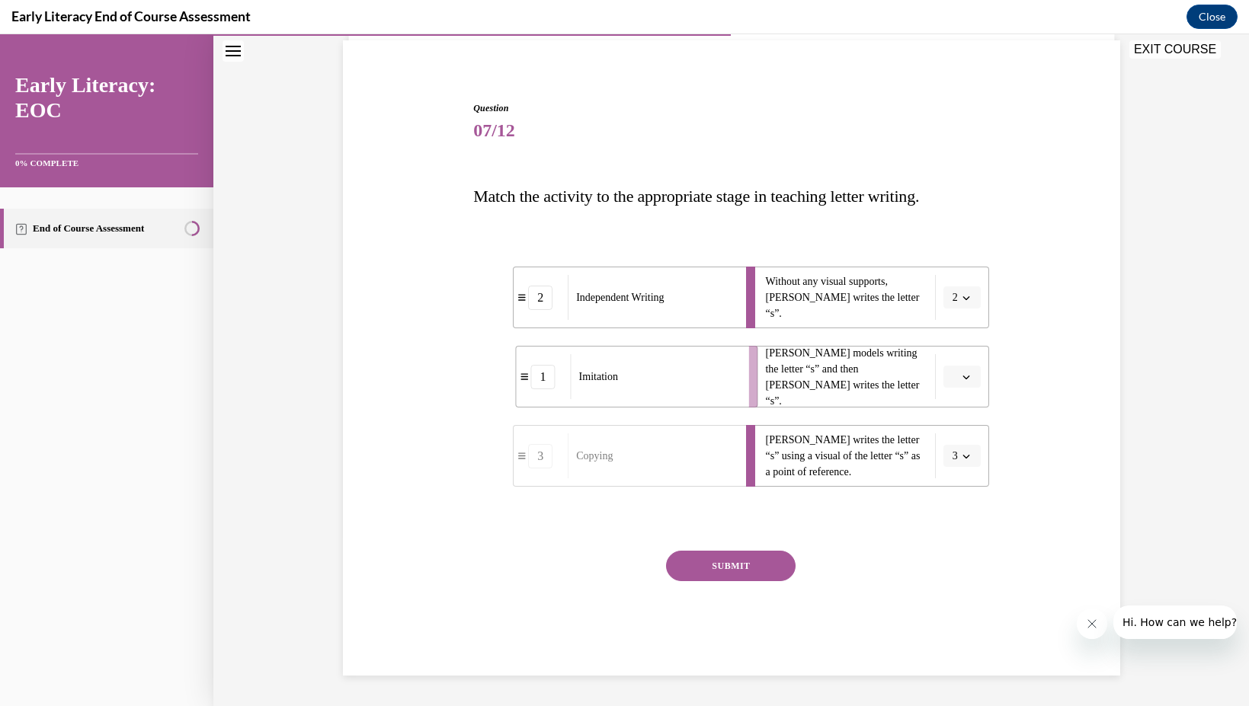
drag, startPoint x: 633, startPoint y: 376, endPoint x: 830, endPoint y: 382, distance: 197.4
click at [739, 382] on div "Imitation" at bounding box center [655, 376] width 168 height 45
click at [733, 578] on button "SUBMIT" at bounding box center [731, 566] width 130 height 30
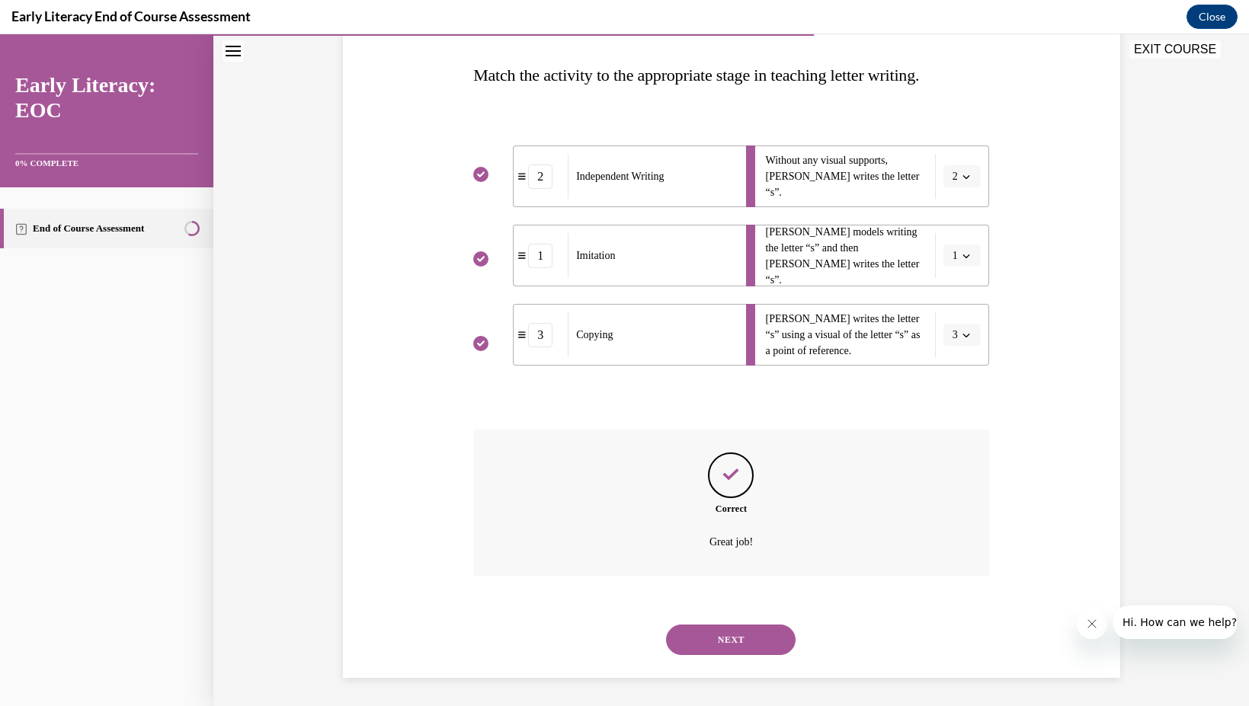
scroll to position [234, 0]
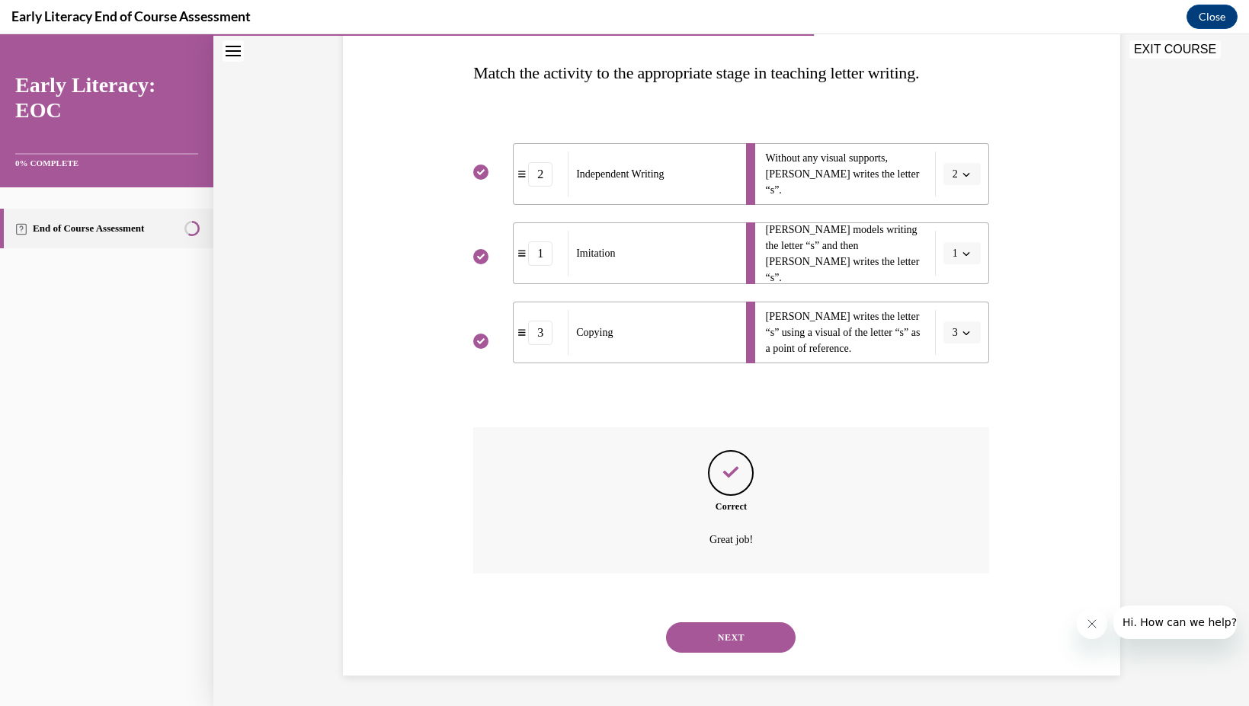
click at [733, 656] on div "NEXT" at bounding box center [731, 637] width 516 height 61
click at [734, 634] on button "NEXT" at bounding box center [731, 637] width 130 height 30
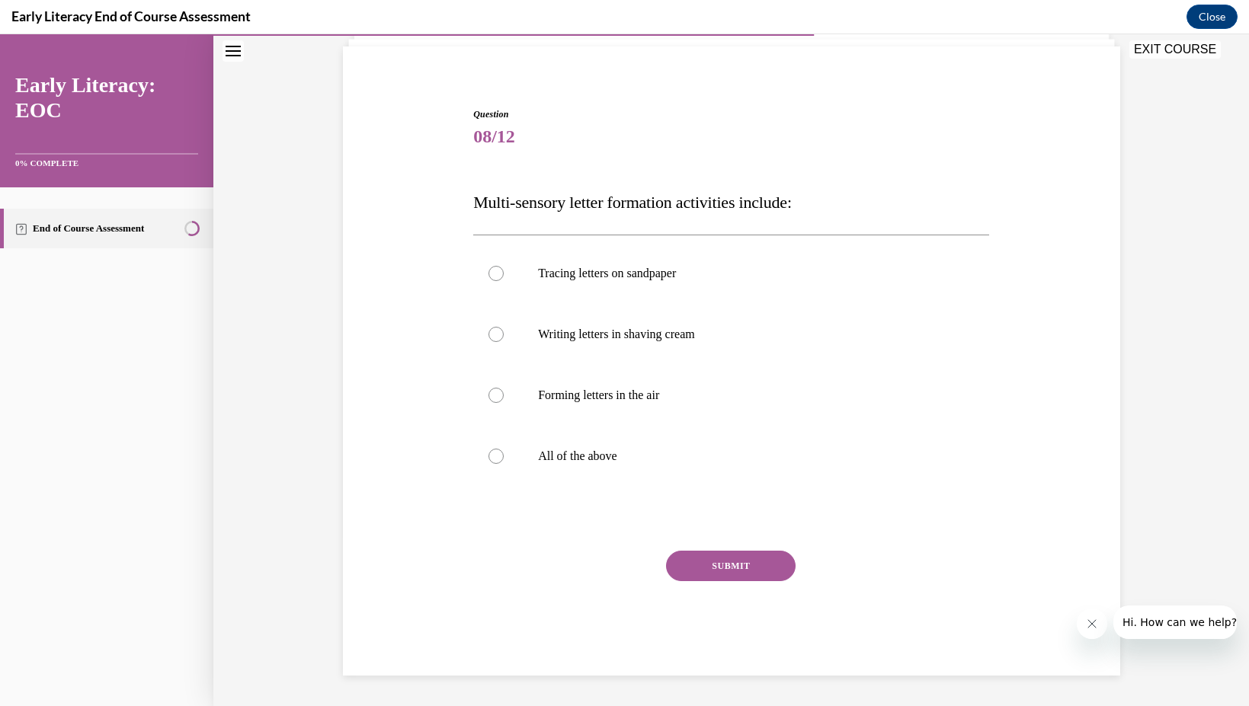
scroll to position [104, 0]
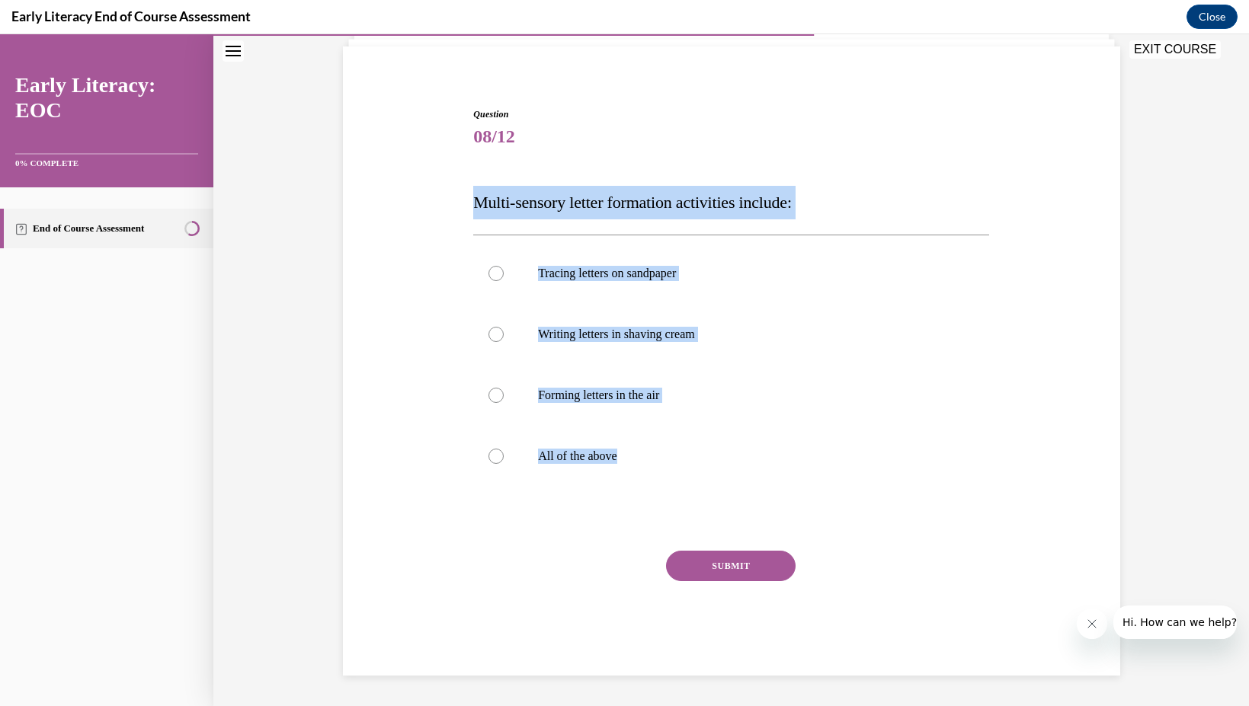
drag, startPoint x: 468, startPoint y: 193, endPoint x: 673, endPoint y: 533, distance: 397.4
click at [673, 534] on div "Question 08/12 Multi-sensory letter formation activities include: Tracing lette…" at bounding box center [731, 369] width 785 height 614
copy div "Multi-sensory letter formation activities include: Tracing letters on sandpaper…"
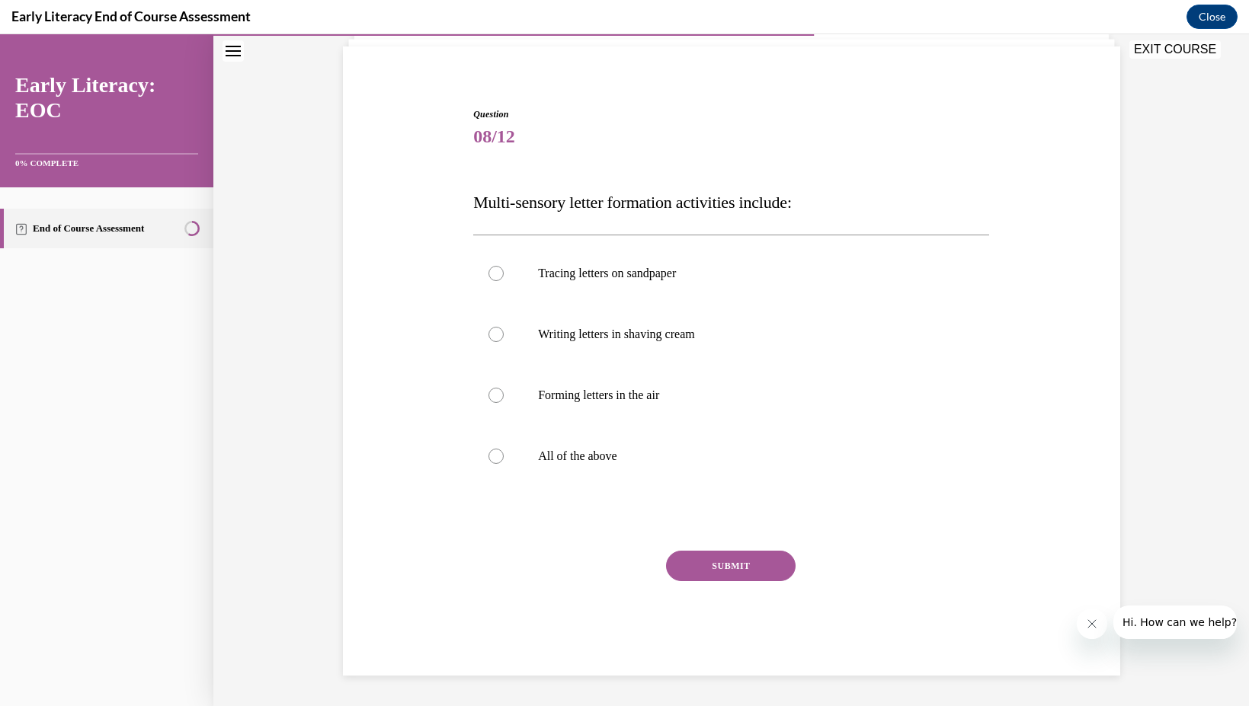
click at [586, 522] on div at bounding box center [731, 519] width 516 height 18
click at [593, 439] on div at bounding box center [731, 456] width 516 height 61
click at [714, 568] on button "SUBMIT" at bounding box center [731, 566] width 130 height 30
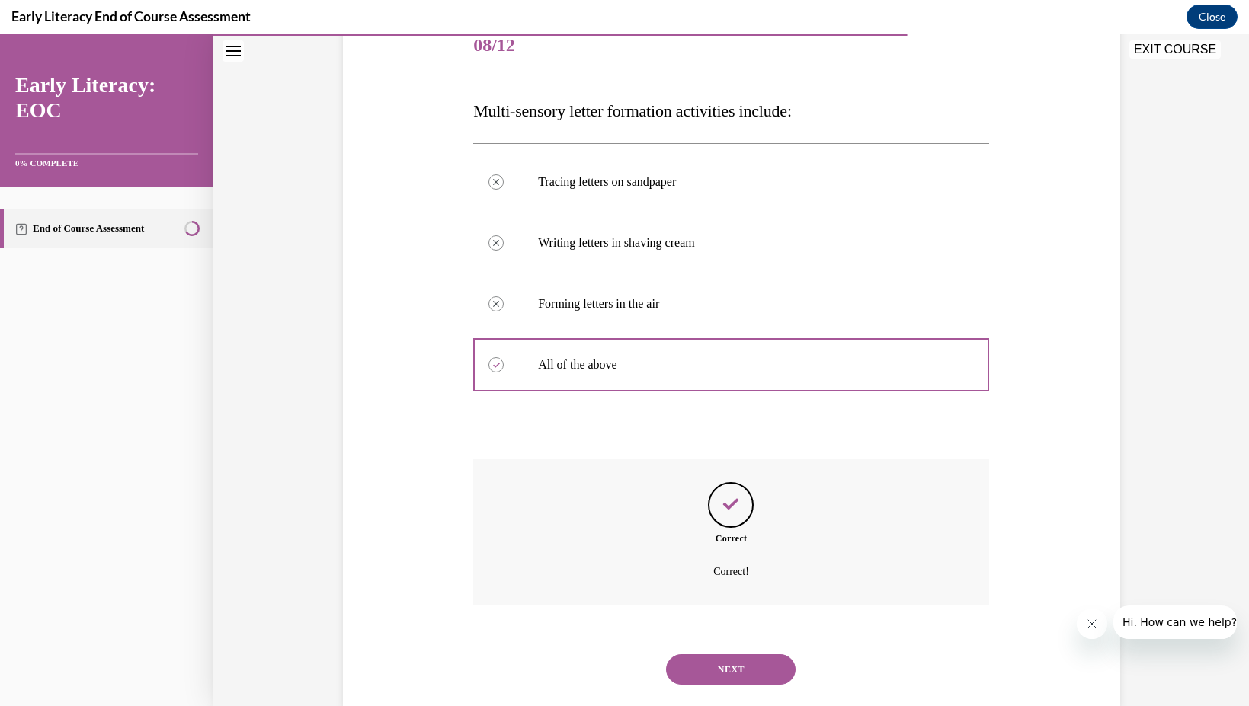
scroll to position [228, 0]
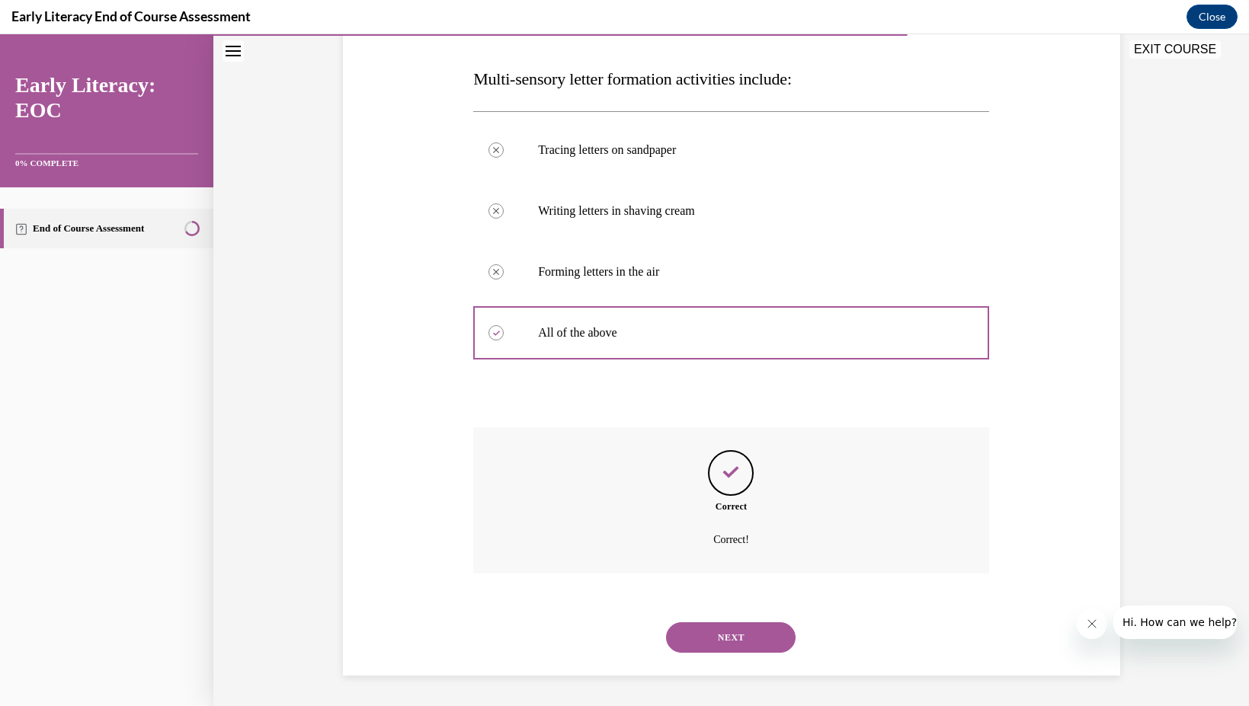
click at [699, 635] on button "NEXT" at bounding box center [731, 637] width 130 height 30
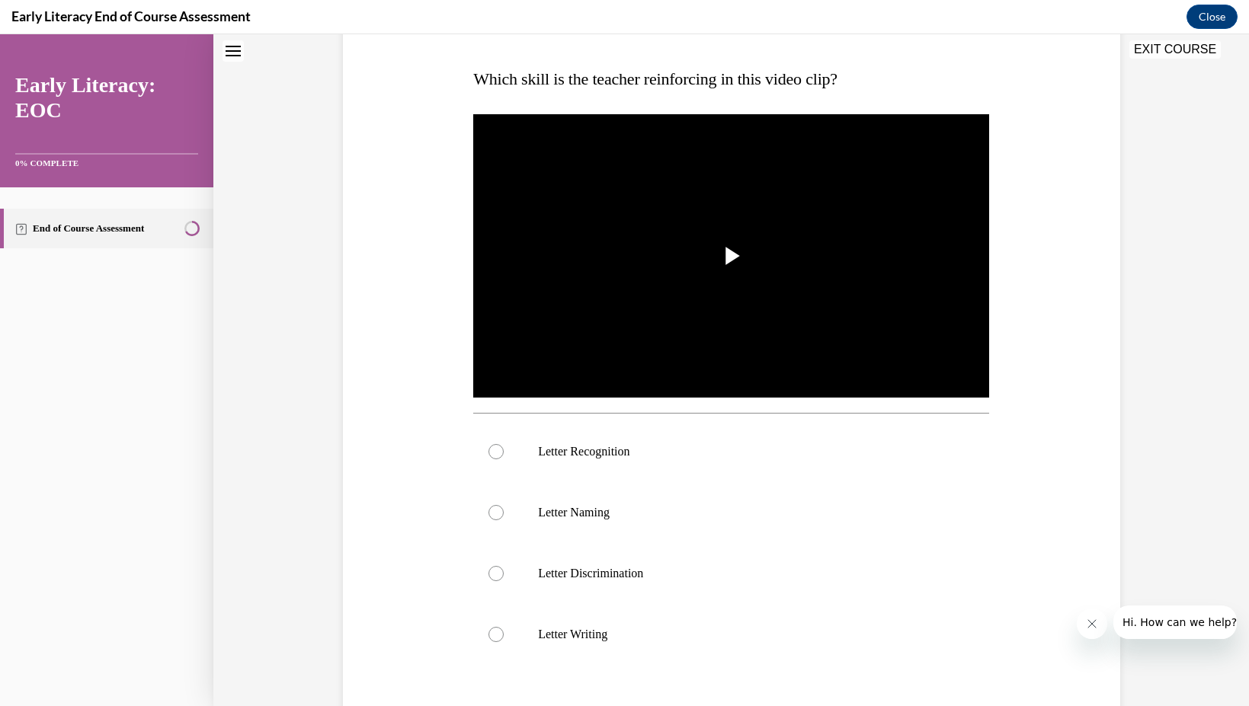
scroll to position [0, 0]
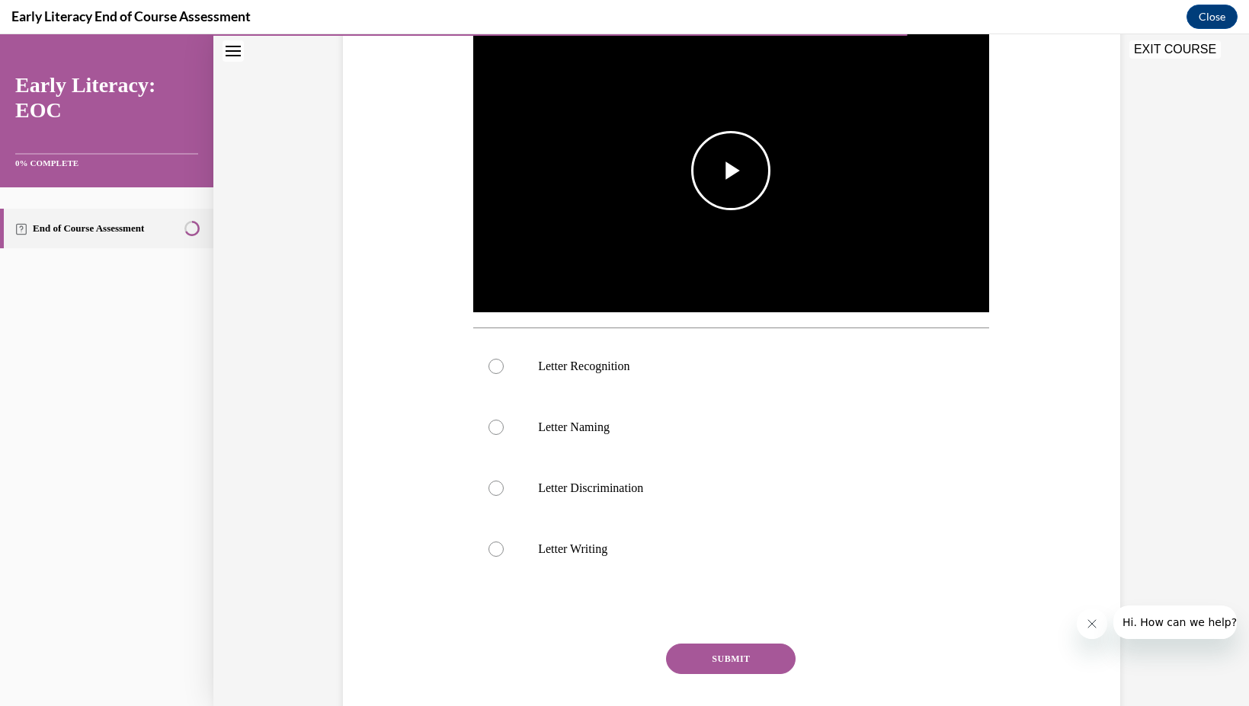
click at [683, 164] on img "Video player" at bounding box center [731, 171] width 516 height 290
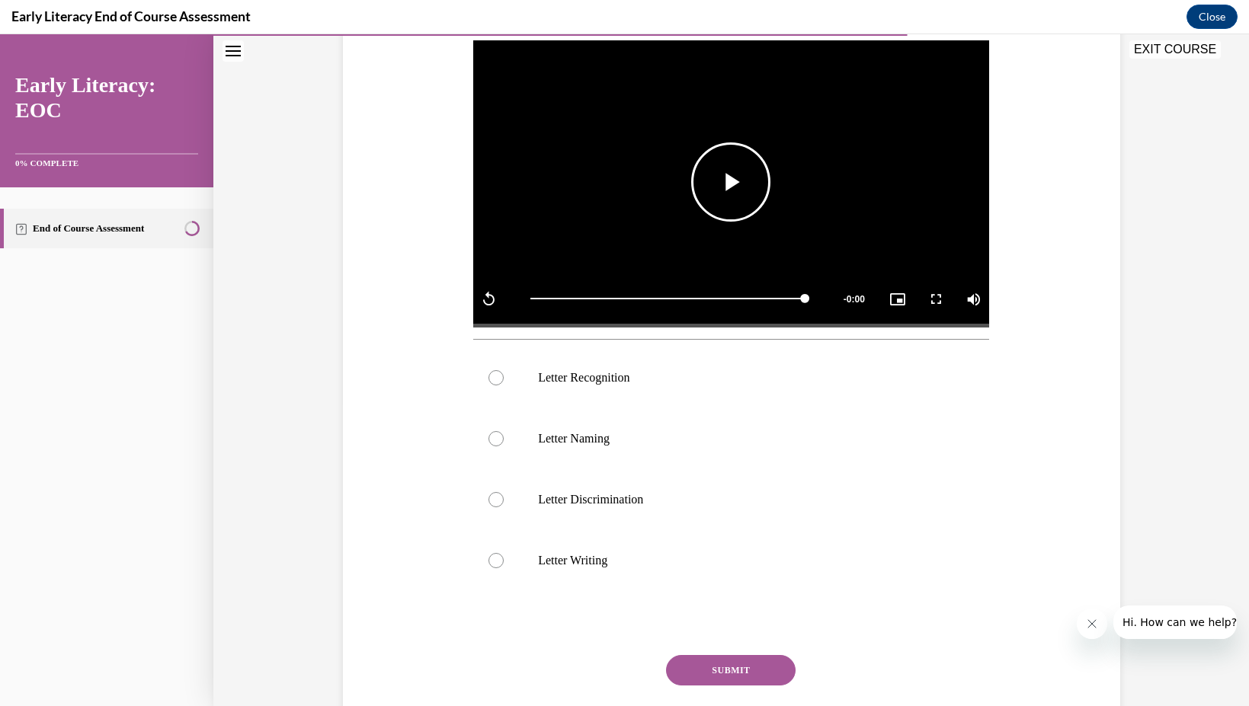
scroll to position [338, 0]
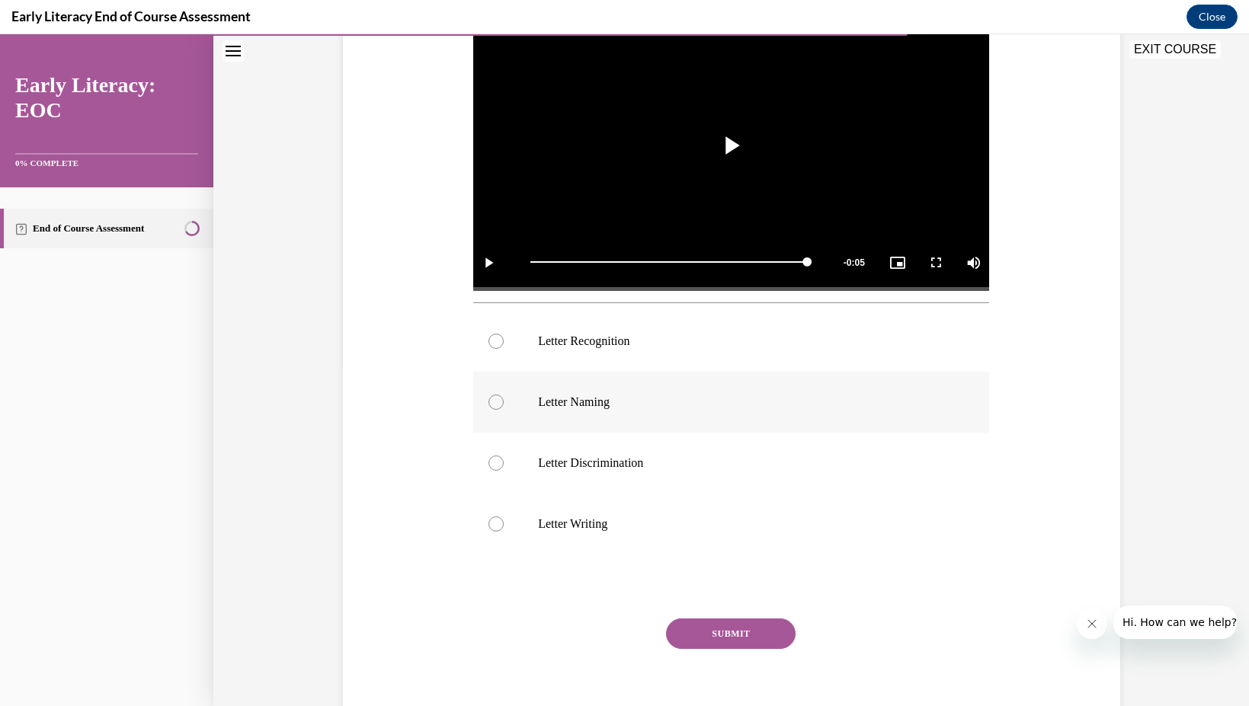
click at [804, 401] on p "Letter Naming" at bounding box center [744, 402] width 413 height 15
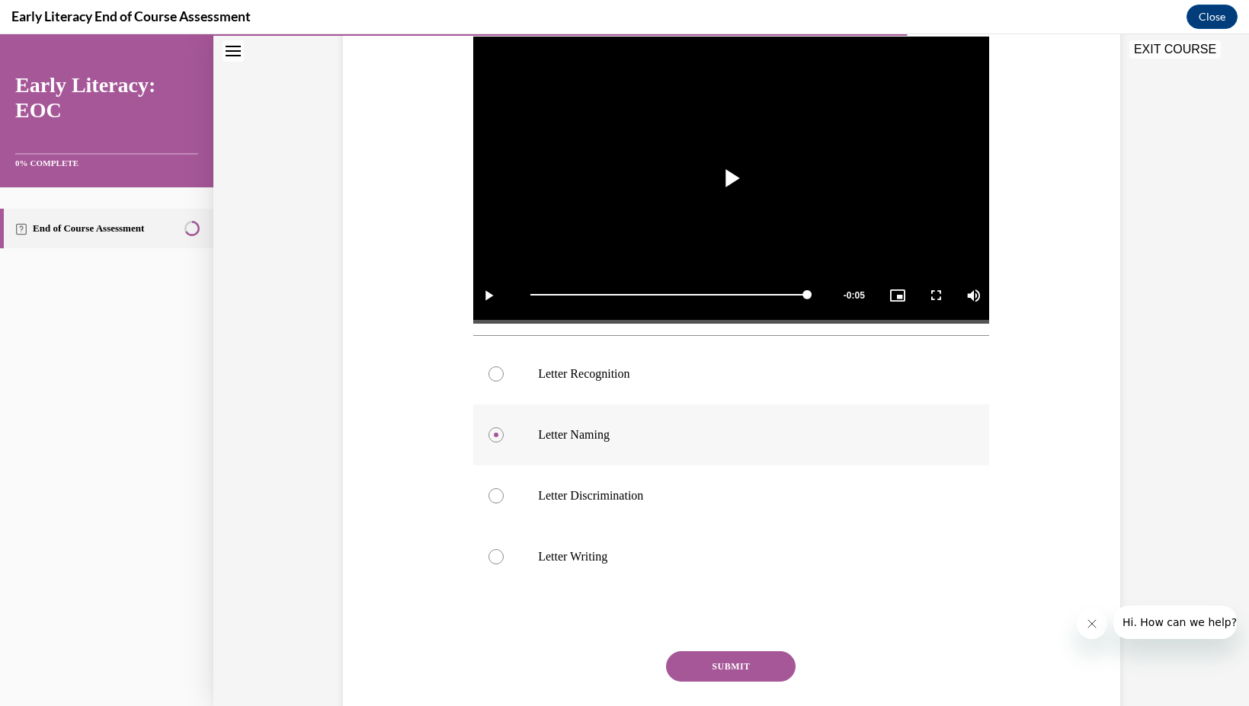
scroll to position [307, 0]
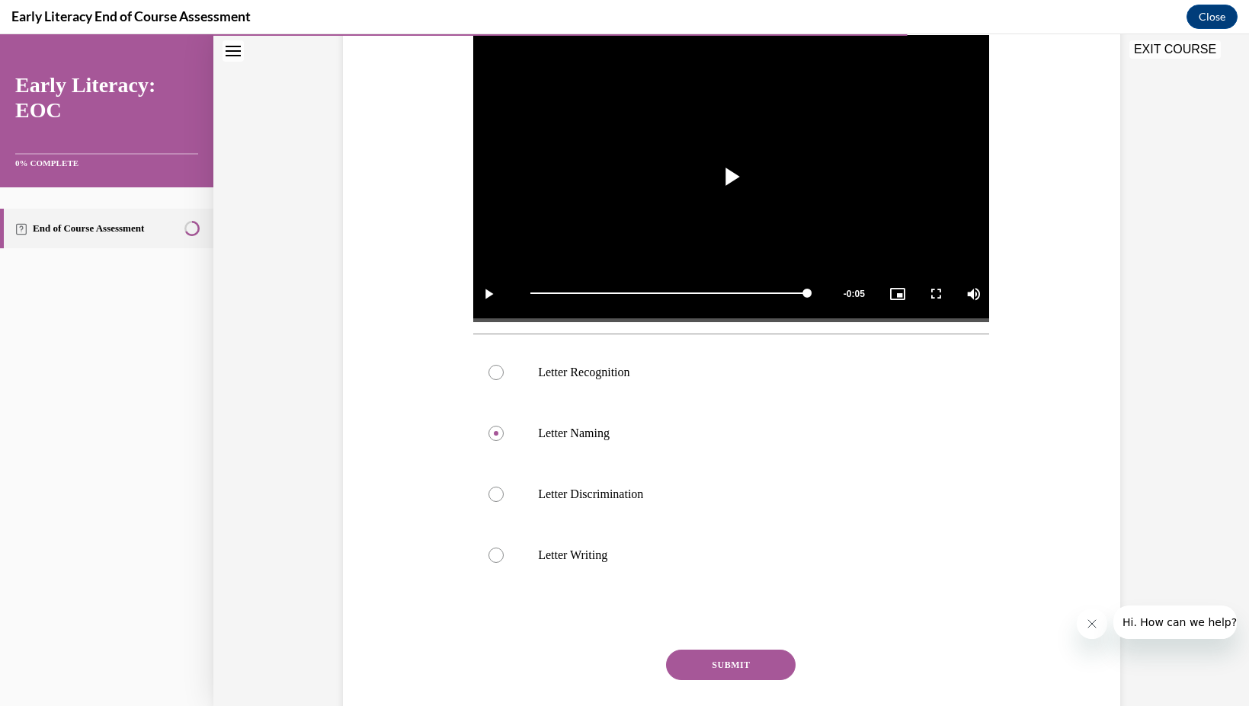
click at [731, 665] on button "SUBMIT" at bounding box center [731, 665] width 130 height 30
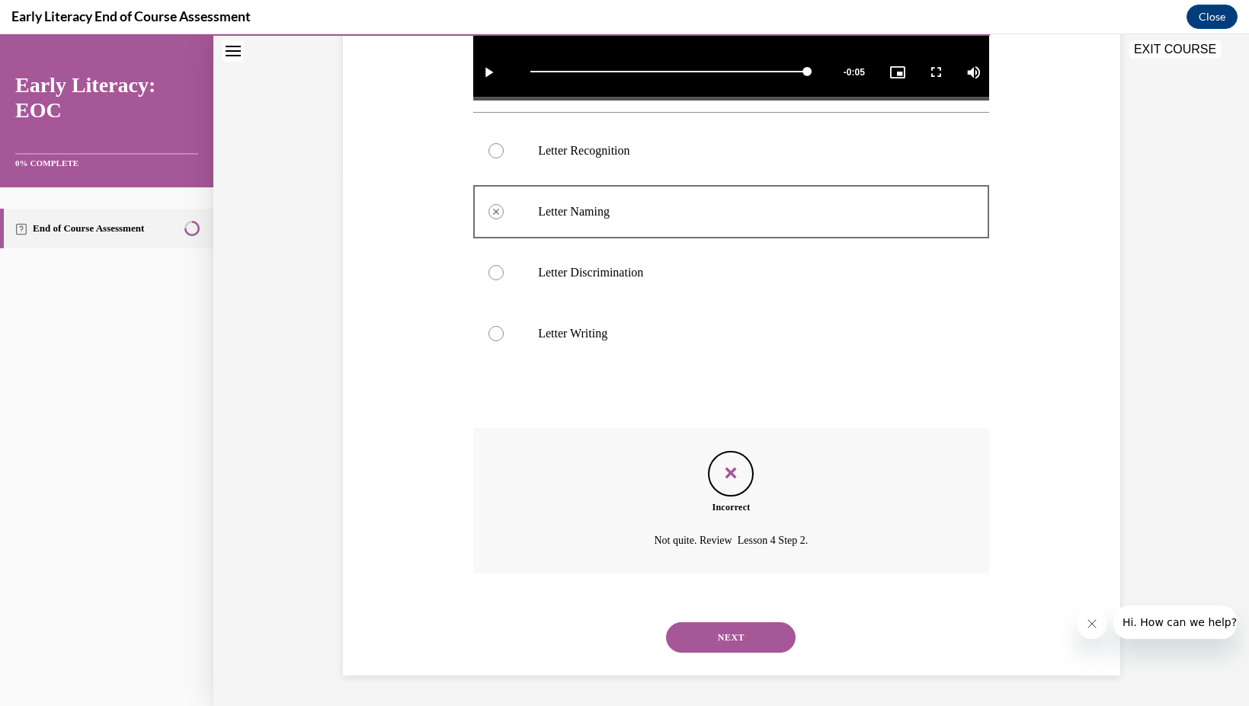
scroll to position [529, 0]
click at [731, 641] on button "NEXT" at bounding box center [731, 637] width 130 height 30
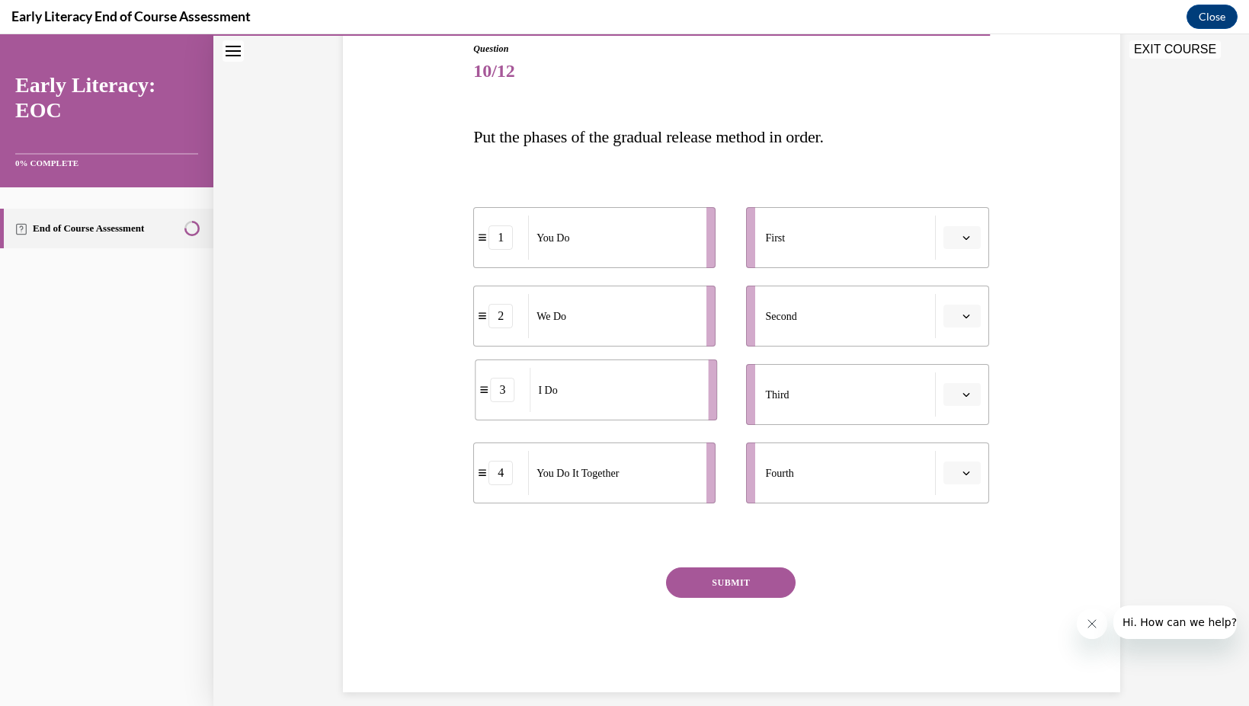
click at [622, 388] on div "I Do" at bounding box center [613, 390] width 168 height 44
drag, startPoint x: 581, startPoint y: 407, endPoint x: 799, endPoint y: 238, distance: 275.8
click at [799, 238] on div "I Do" at bounding box center [829, 225] width 168 height 44
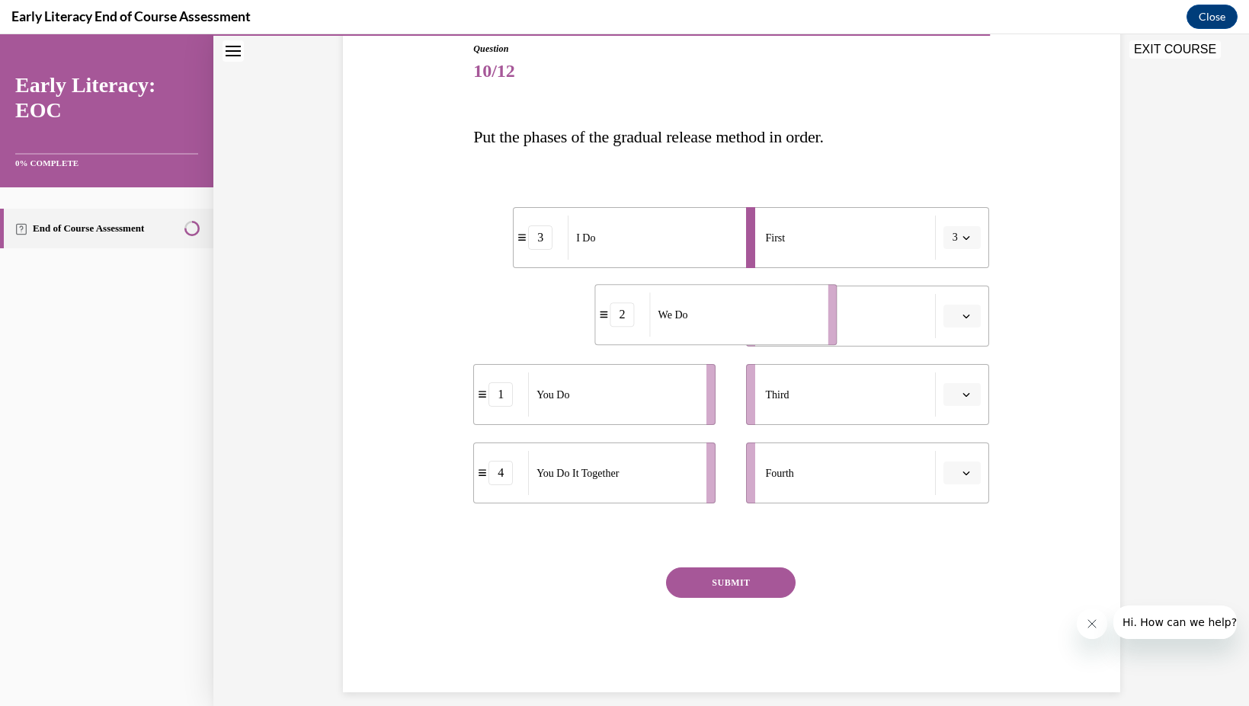
drag, startPoint x: 642, startPoint y: 309, endPoint x: 863, endPoint y: 306, distance: 220.9
click at [818, 306] on div "We Do" at bounding box center [734, 315] width 168 height 44
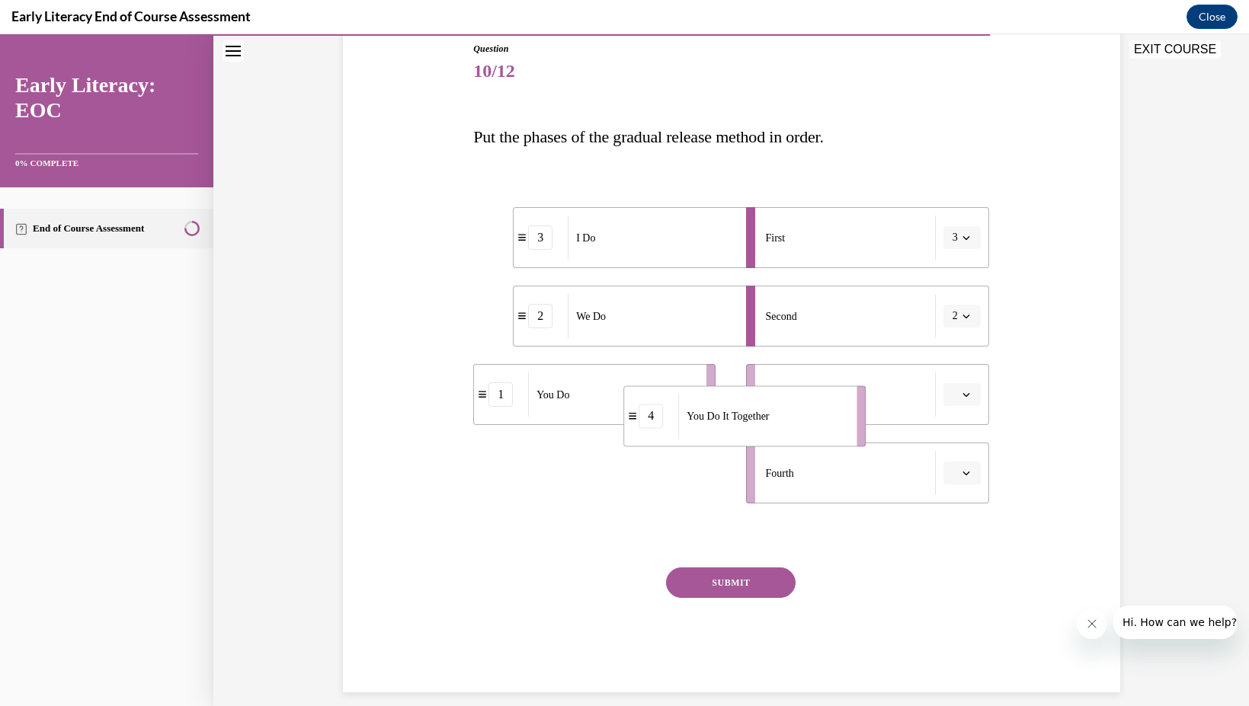
drag, startPoint x: 672, startPoint y: 463, endPoint x: 856, endPoint y: 398, distance: 194.9
click at [846, 398] on div "You Do It Together" at bounding box center [762, 416] width 168 height 44
drag, startPoint x: 629, startPoint y: 481, endPoint x: 952, endPoint y: 465, distance: 323.4
click at [954, 466] on div "You Do" at bounding box center [940, 460] width 168 height 44
click at [766, 577] on button "SUBMIT" at bounding box center [731, 583] width 130 height 30
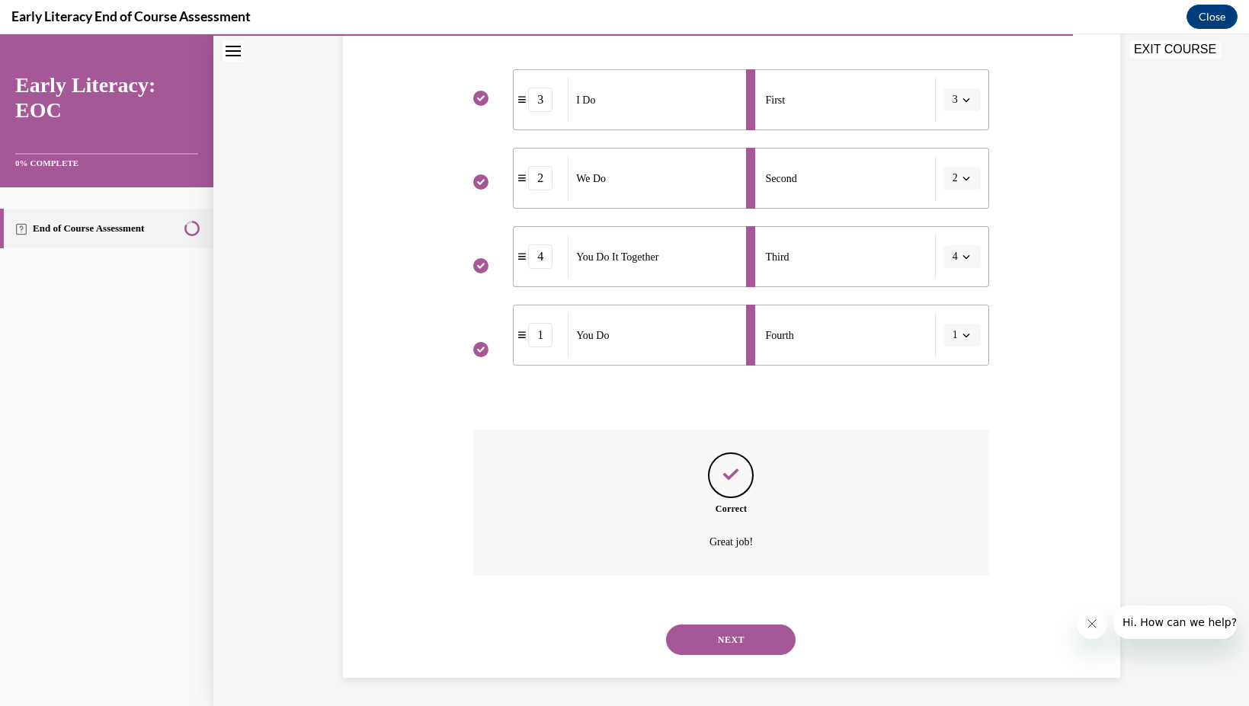
scroll to position [310, 0]
click at [732, 634] on button "NEXT" at bounding box center [731, 637] width 130 height 30
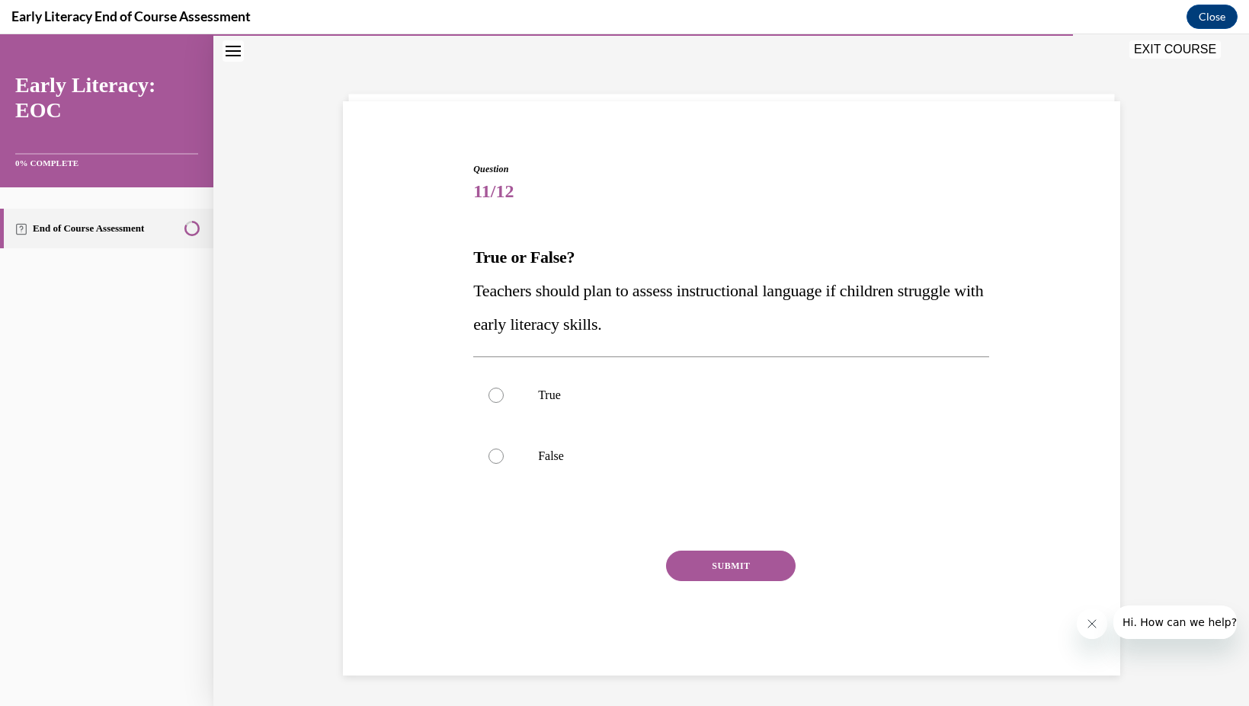
scroll to position [50, 0]
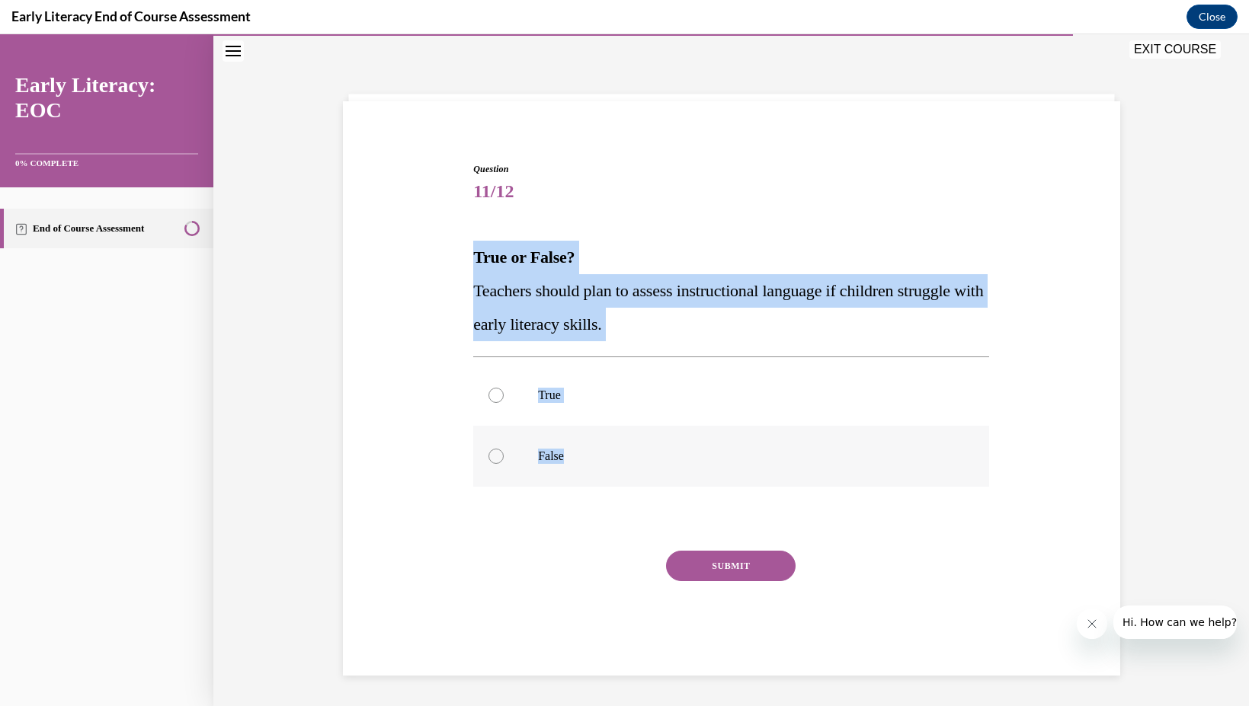
drag, startPoint x: 459, startPoint y: 239, endPoint x: 612, endPoint y: 456, distance: 265.2
click at [612, 456] on div "Question 11/12 True or False? Teachers should plan to assess instructional lang…" at bounding box center [731, 396] width 785 height 559
copy div "True or False? Teachers should plan to assess instructional language if childre…"
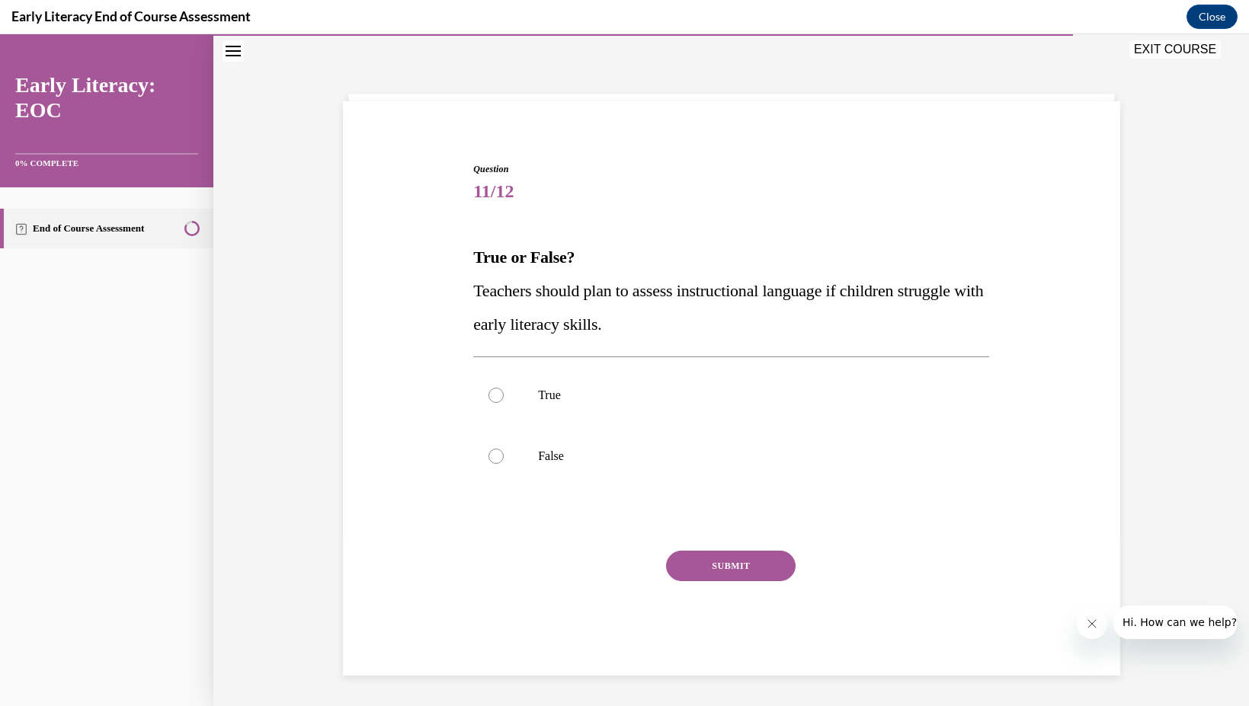
click at [734, 133] on div "Question 11/12 True or False? Teachers should plan to assess instructional lang…" at bounding box center [731, 396] width 785 height 559
click at [598, 395] on p "True" at bounding box center [744, 395] width 413 height 15
click at [710, 559] on button "SUBMIT" at bounding box center [731, 566] width 130 height 30
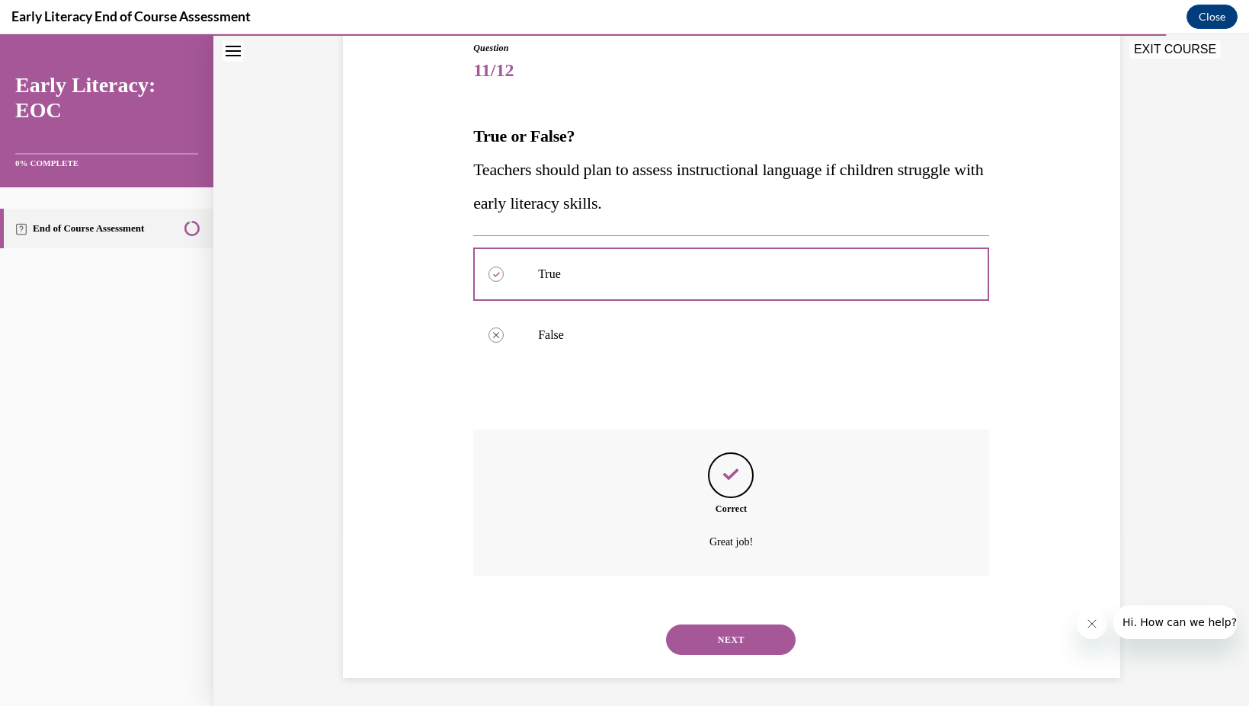
scroll to position [173, 0]
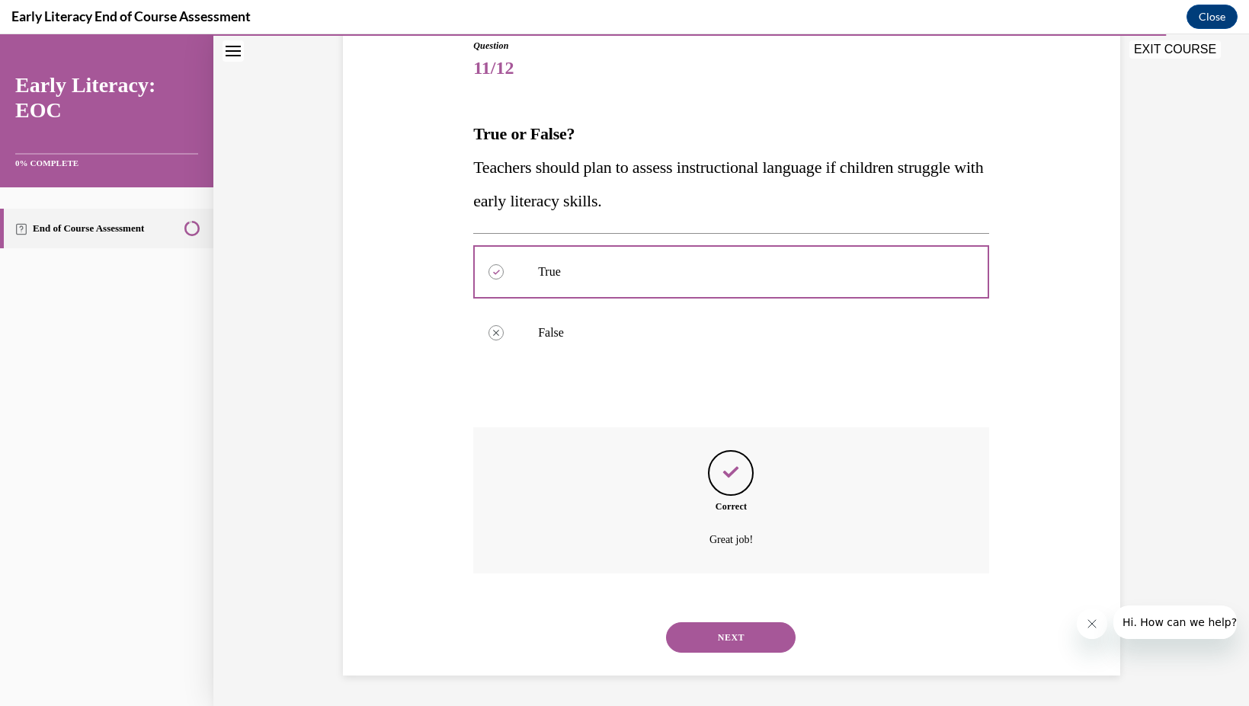
click at [740, 634] on button "NEXT" at bounding box center [731, 637] width 130 height 30
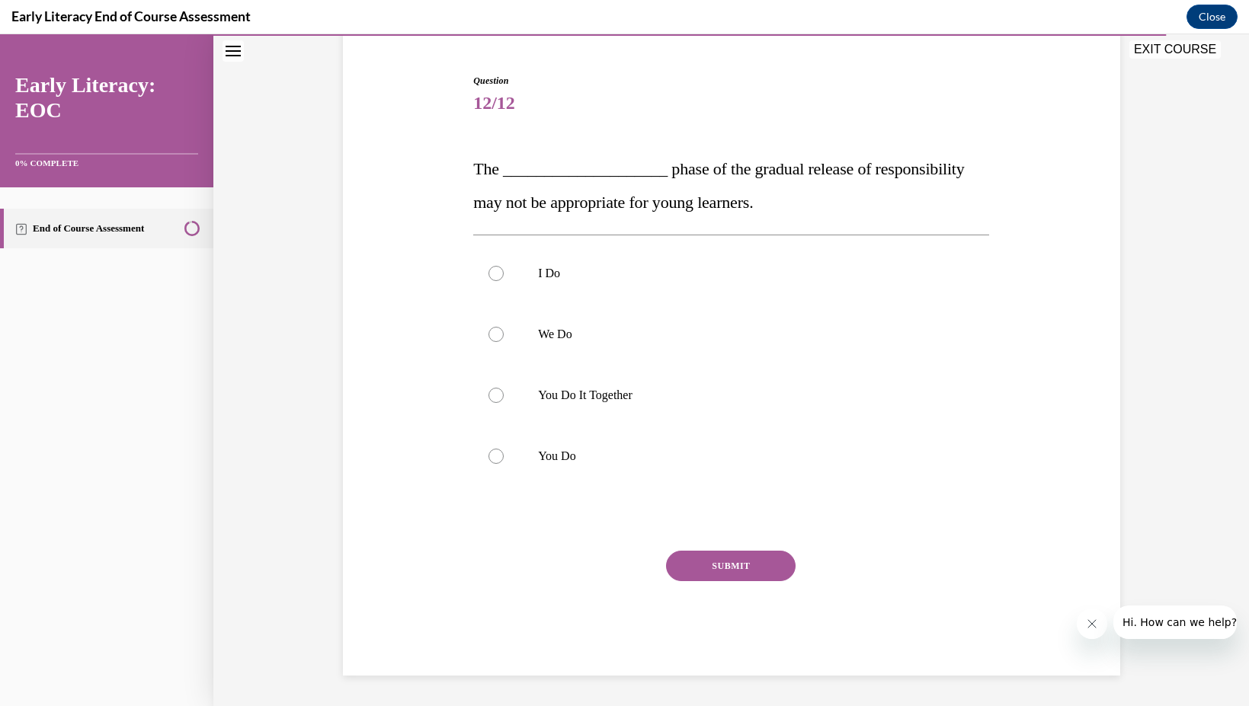
scroll to position [138, 0]
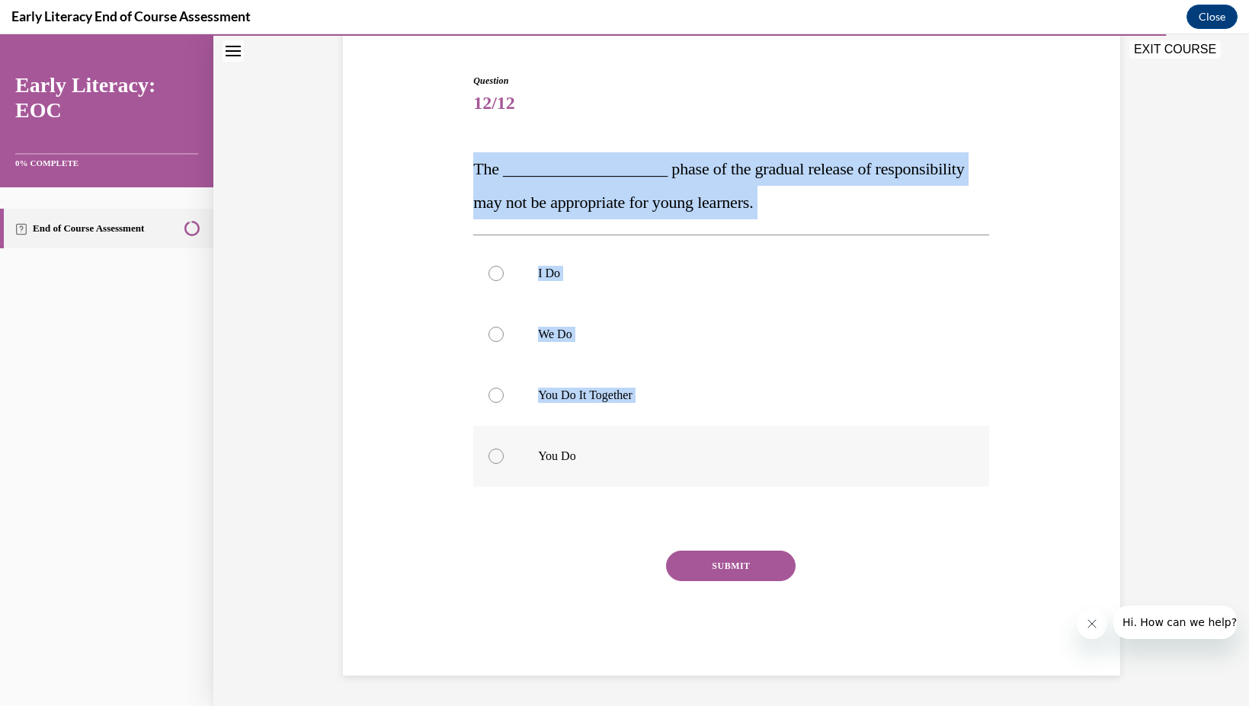
drag, startPoint x: 445, startPoint y: 140, endPoint x: 589, endPoint y: 469, distance: 359.2
click at [589, 469] on div "Question 12/12 The ____________________ phase of the gradual release of respons…" at bounding box center [731, 352] width 785 height 648
click at [408, 353] on div "Question 12/12 The ____________________ phase of the gradual release of respons…" at bounding box center [731, 352] width 785 height 648
drag, startPoint x: 447, startPoint y: 155, endPoint x: 587, endPoint y: 463, distance: 338.6
click at [587, 463] on div "Question 12/12 The ____________________ phase of the gradual release of respons…" at bounding box center [731, 352] width 785 height 648
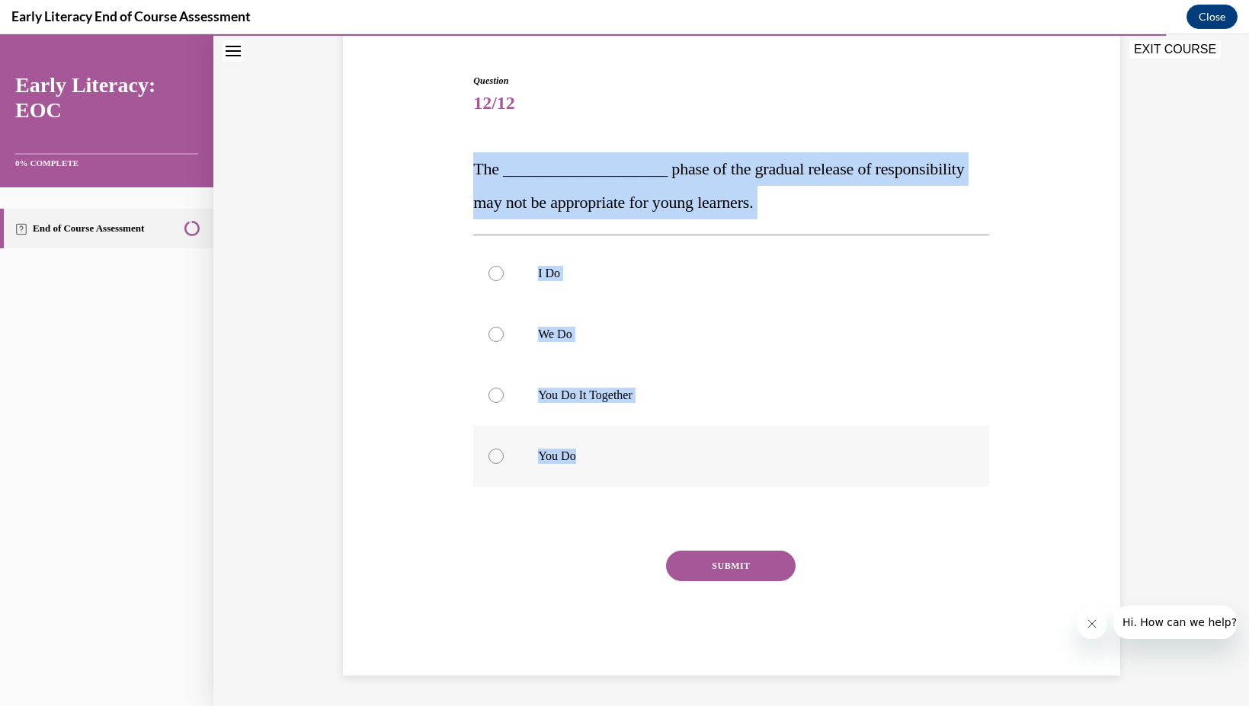
copy div "The ____________________ phase of the gradual release of responsibility may not…"
click at [574, 414] on div at bounding box center [731, 395] width 516 height 61
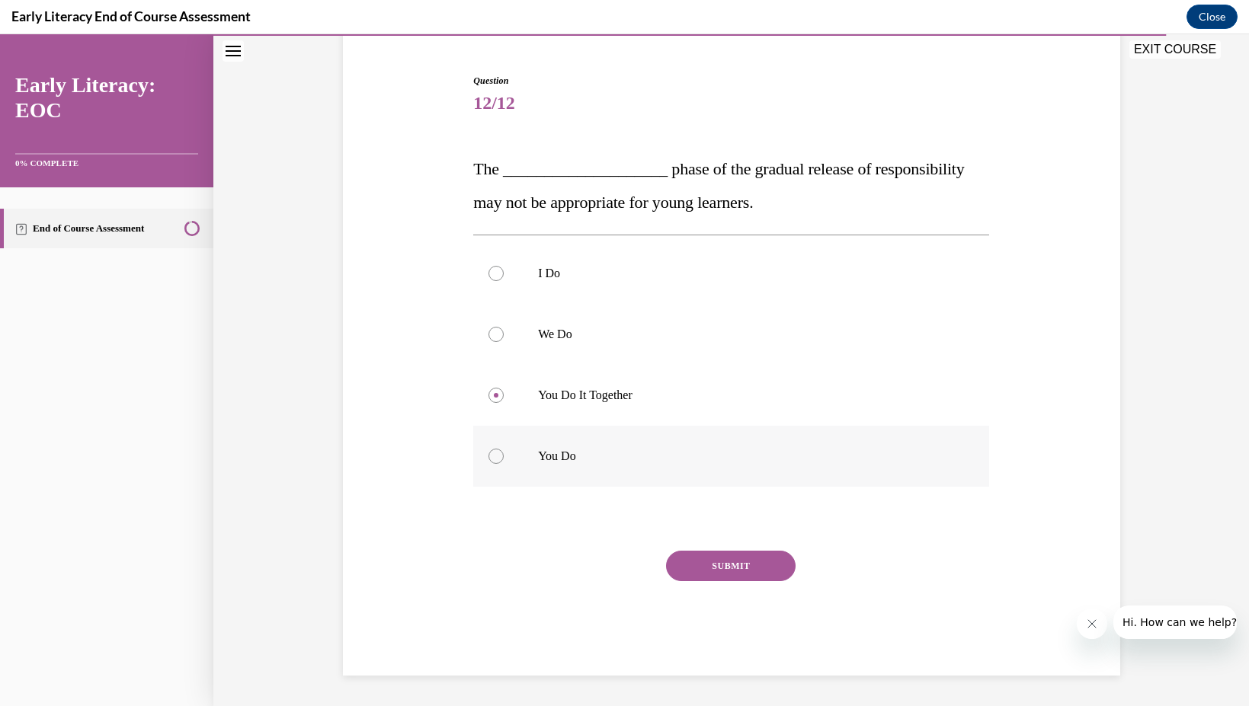
click at [573, 459] on p "You Do" at bounding box center [744, 456] width 413 height 15
click at [696, 563] on button "SUBMIT" at bounding box center [731, 566] width 130 height 30
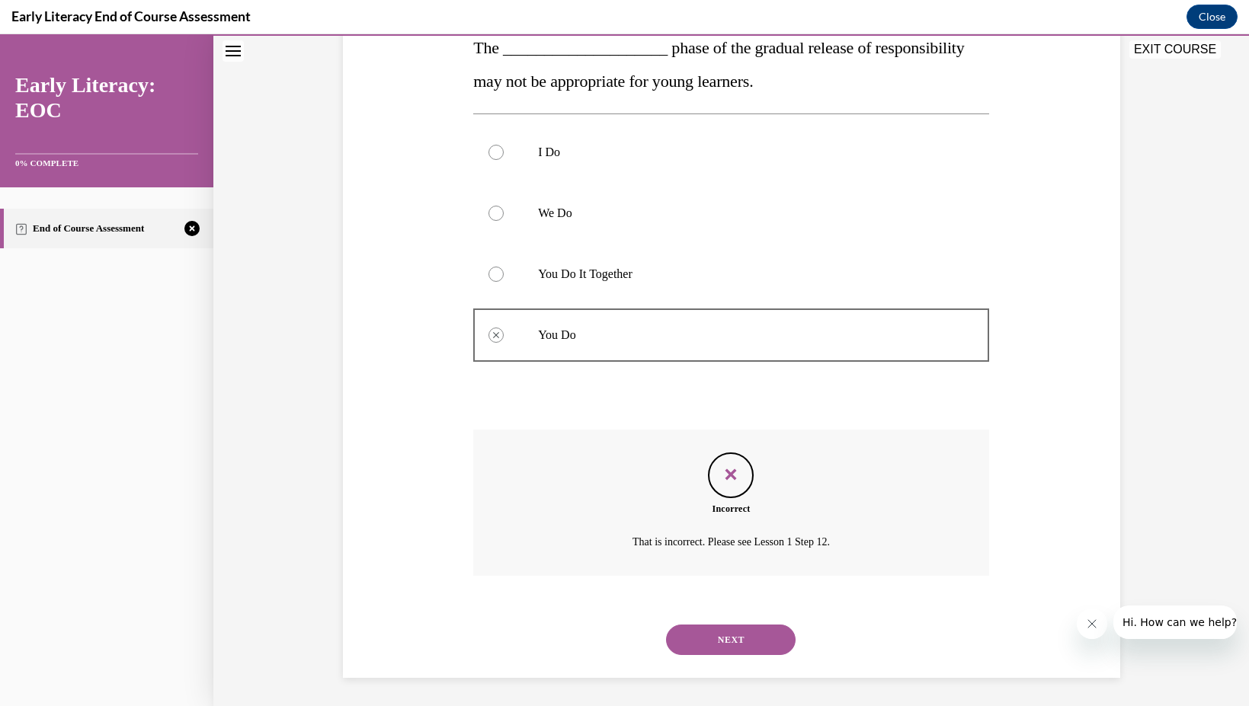
scroll to position [261, 0]
click at [756, 624] on button "NEXT" at bounding box center [731, 637] width 130 height 30
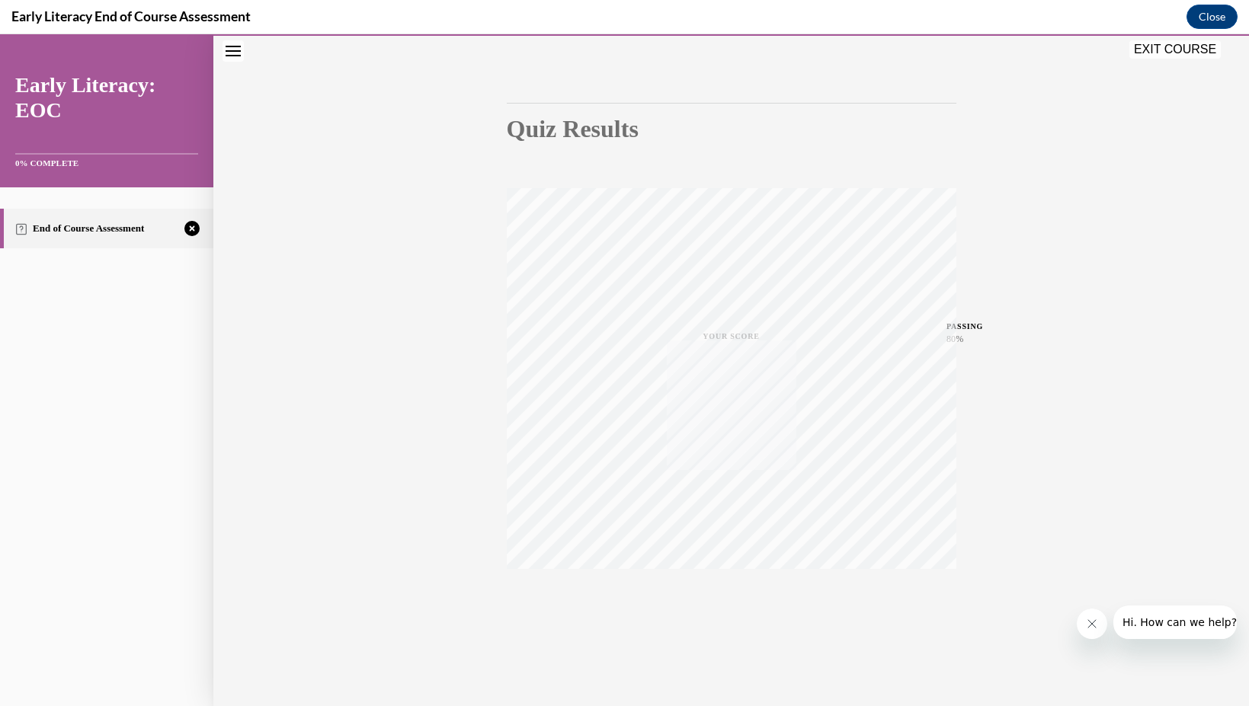
scroll to position [109, 0]
click at [716, 618] on icon "button" at bounding box center [731, 613] width 54 height 17
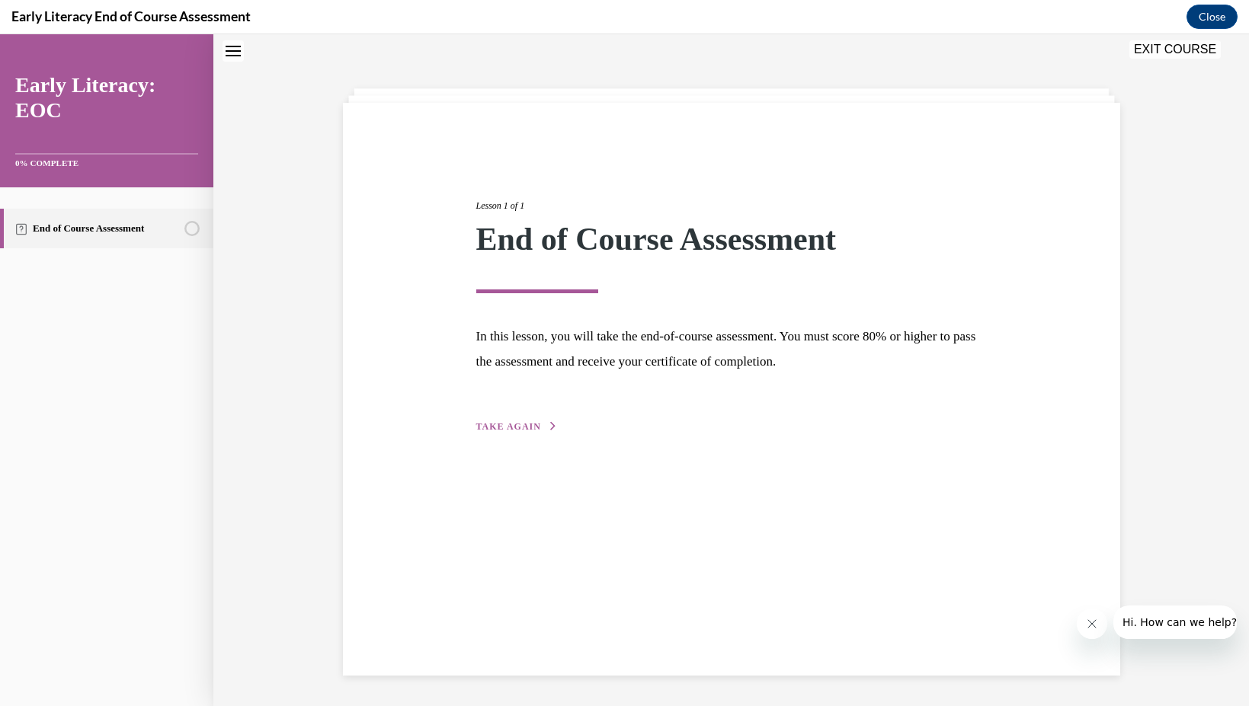
scroll to position [48, 0]
click at [535, 423] on span "TAKE AGAIN" at bounding box center [508, 426] width 65 height 11
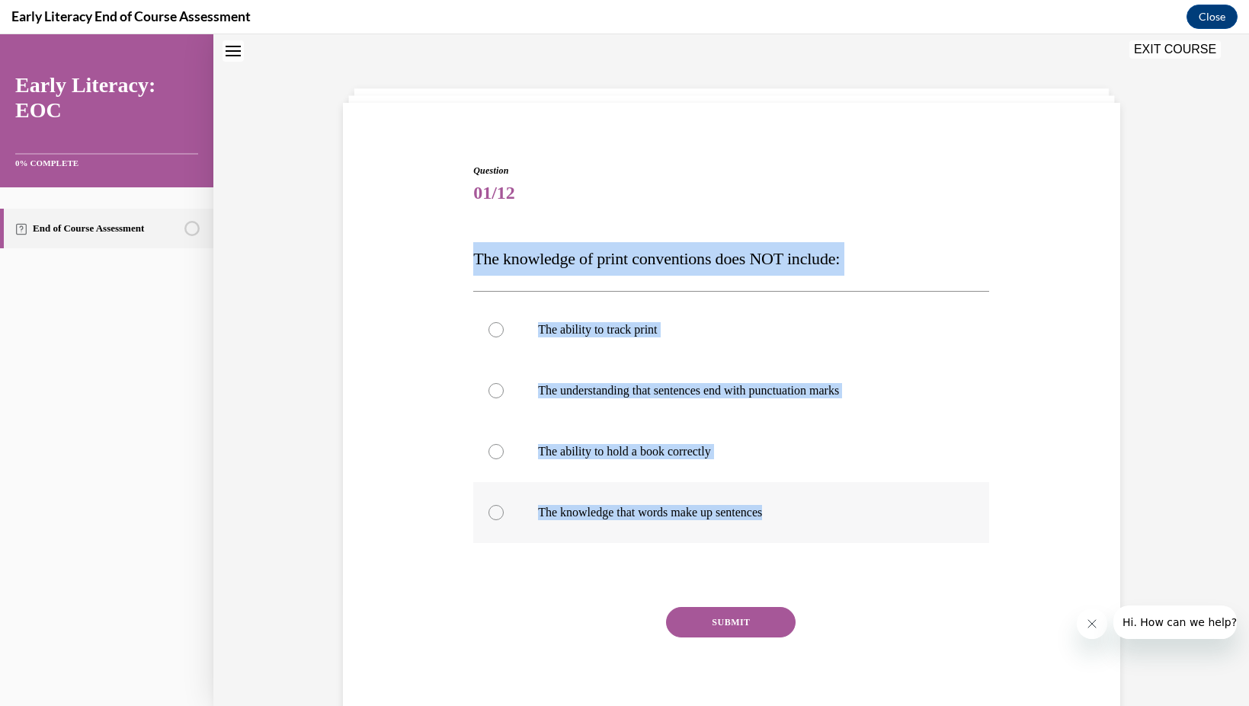
drag, startPoint x: 470, startPoint y: 252, endPoint x: 807, endPoint y: 512, distance: 425.3
click at [807, 512] on div "Question 01/12 The knowledge of print conventions does NOT include: The ability…" at bounding box center [730, 436] width 523 height 591
click at [715, 448] on p "The ability to hold a book correctly" at bounding box center [744, 451] width 413 height 15
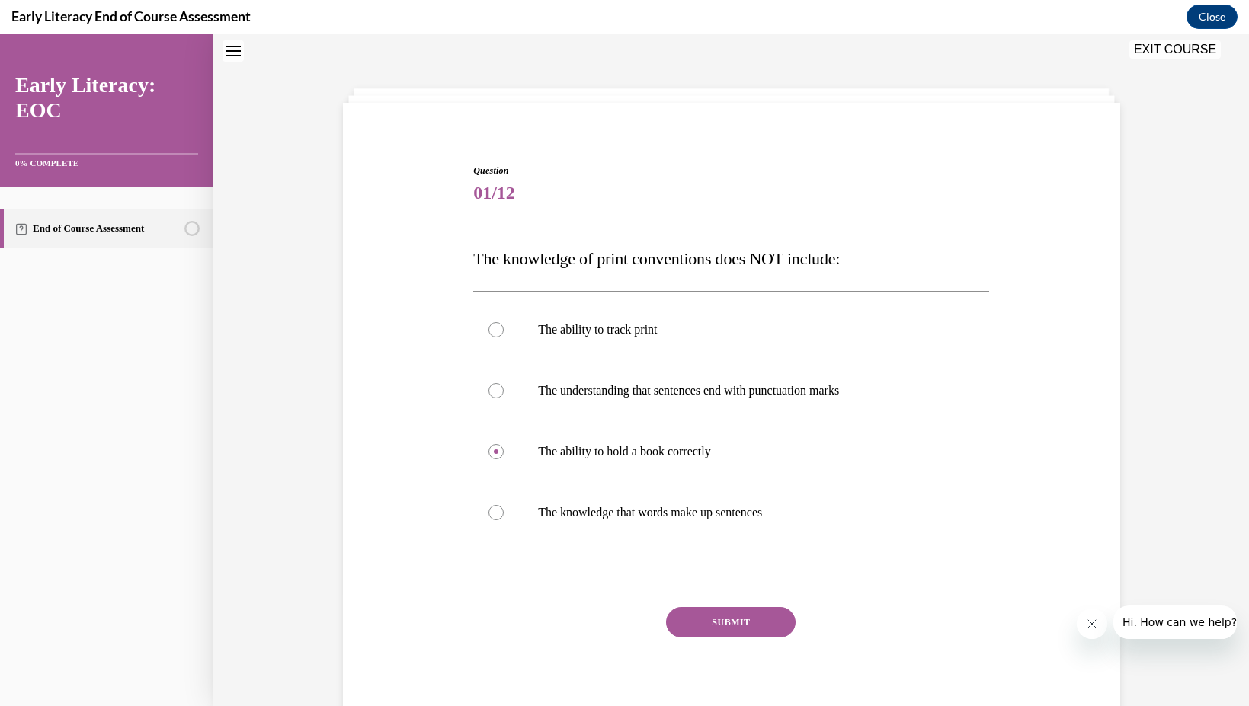
click at [728, 619] on button "SUBMIT" at bounding box center [731, 622] width 130 height 30
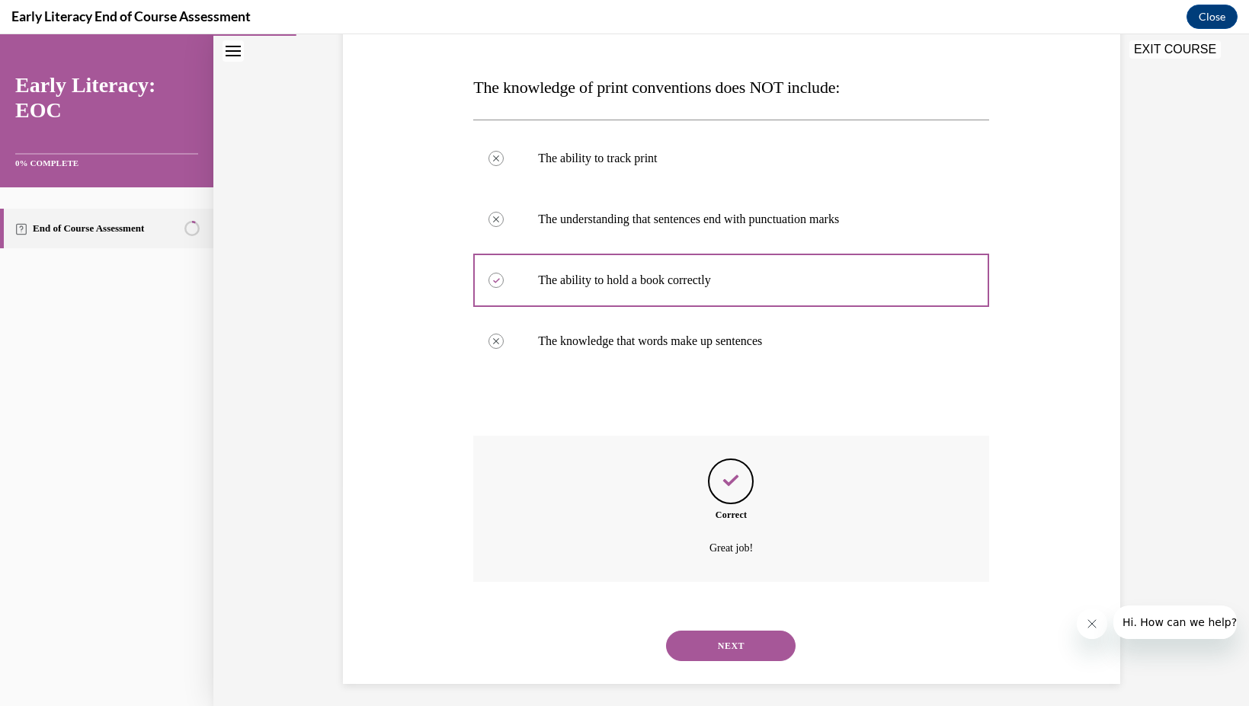
scroll to position [228, 0]
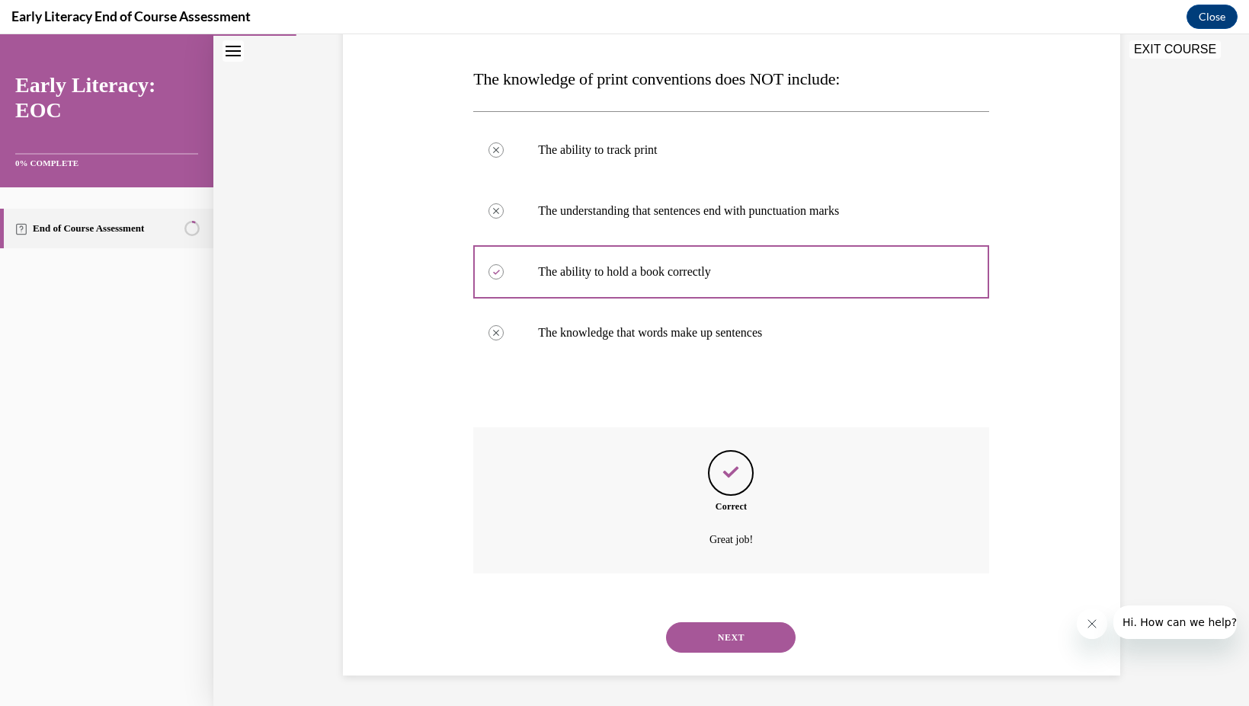
click at [739, 634] on button "NEXT" at bounding box center [731, 637] width 130 height 30
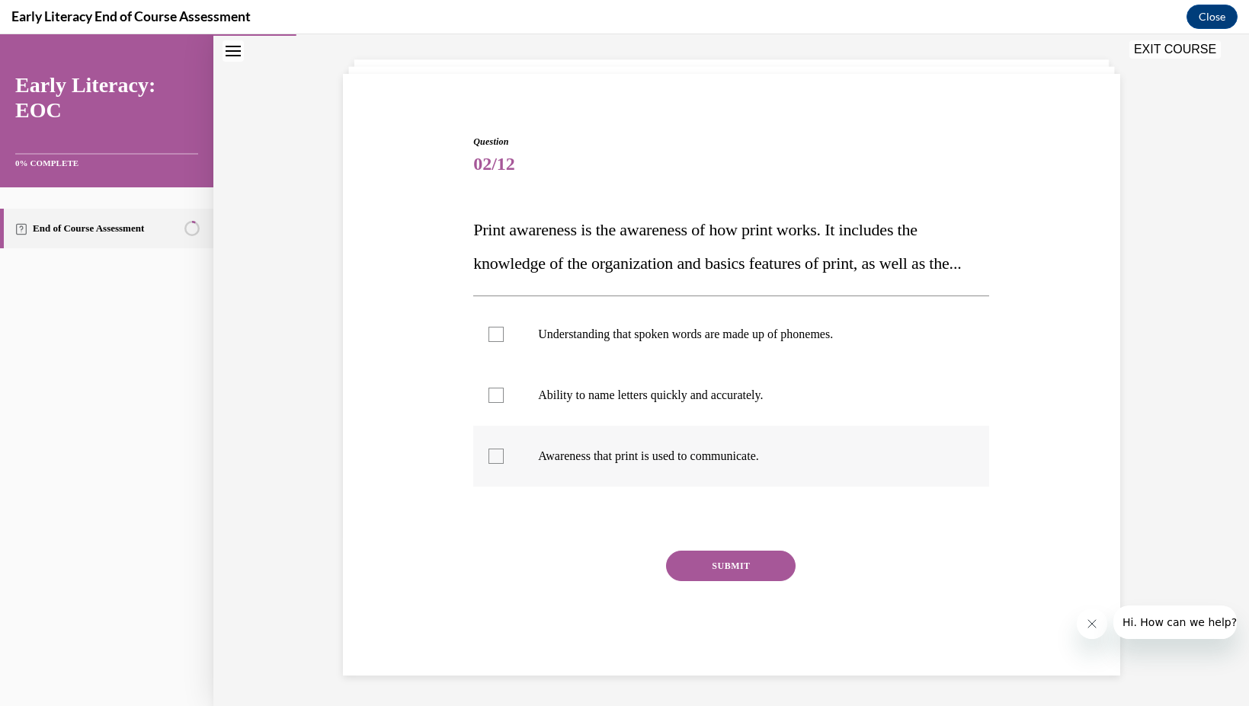
click at [657, 455] on p "Awareness that print is used to communicate." at bounding box center [744, 456] width 413 height 15
click at [725, 561] on button "SUBMIT" at bounding box center [731, 566] width 130 height 30
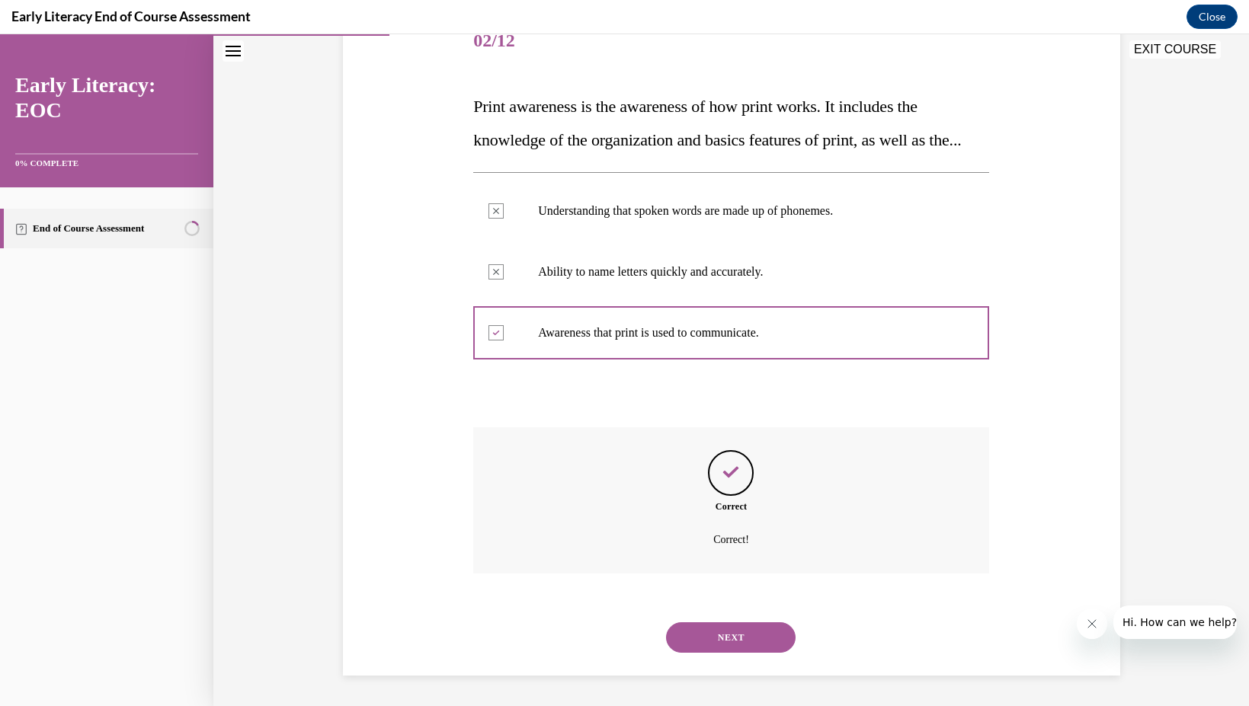
scroll to position [234, 0]
click at [747, 654] on div "NEXT" at bounding box center [731, 637] width 516 height 61
click at [747, 633] on button "NEXT" at bounding box center [731, 637] width 130 height 30
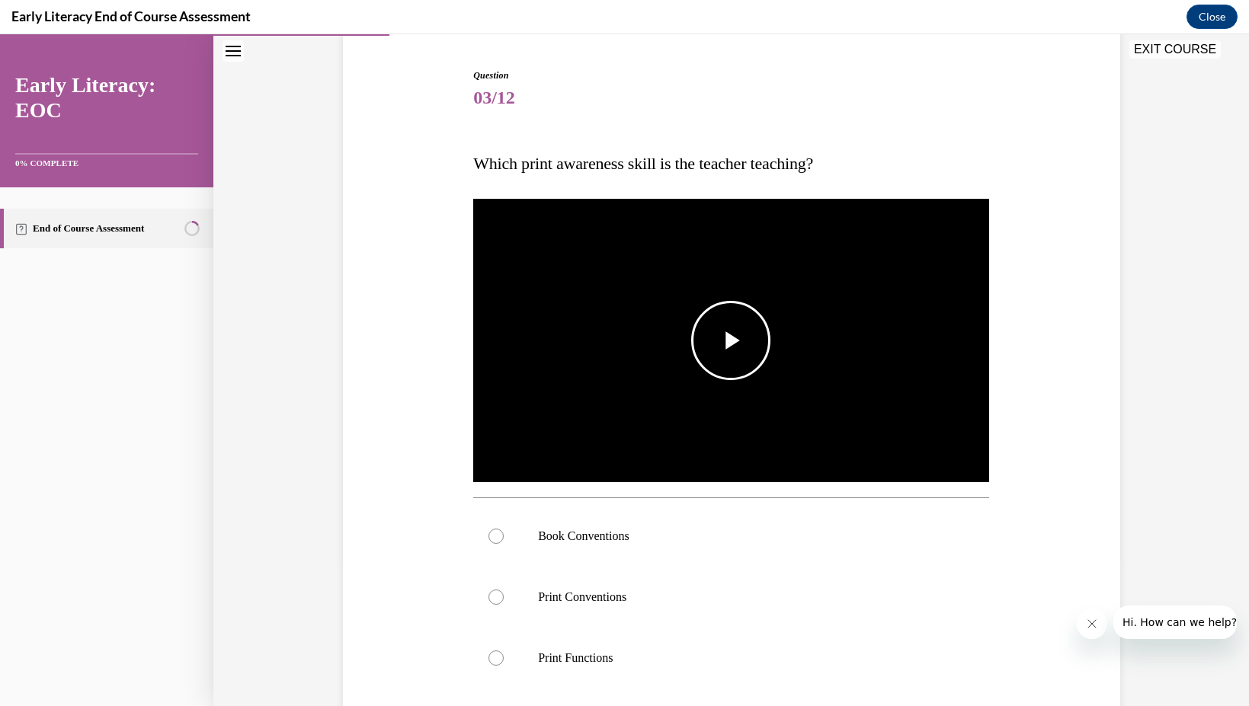
scroll to position [144, 0]
click at [731, 340] on span "Video player" at bounding box center [731, 340] width 0 height 0
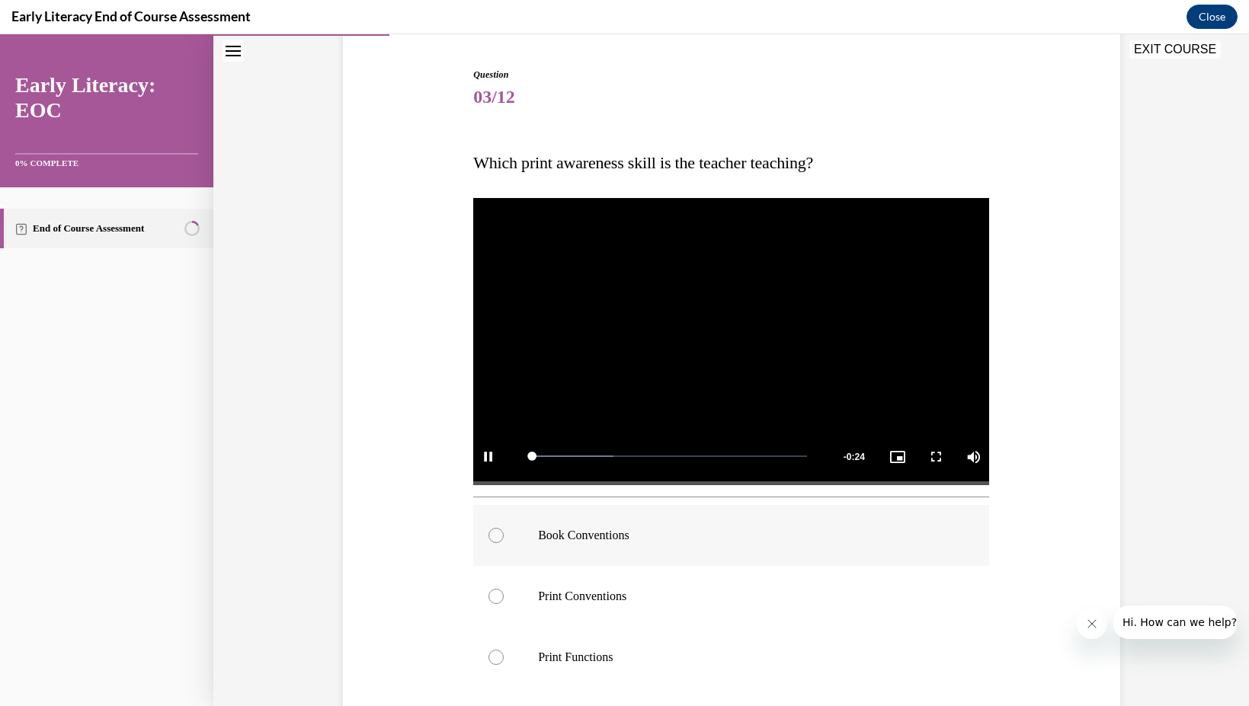
click at [574, 536] on p "Book Conventions" at bounding box center [744, 535] width 413 height 15
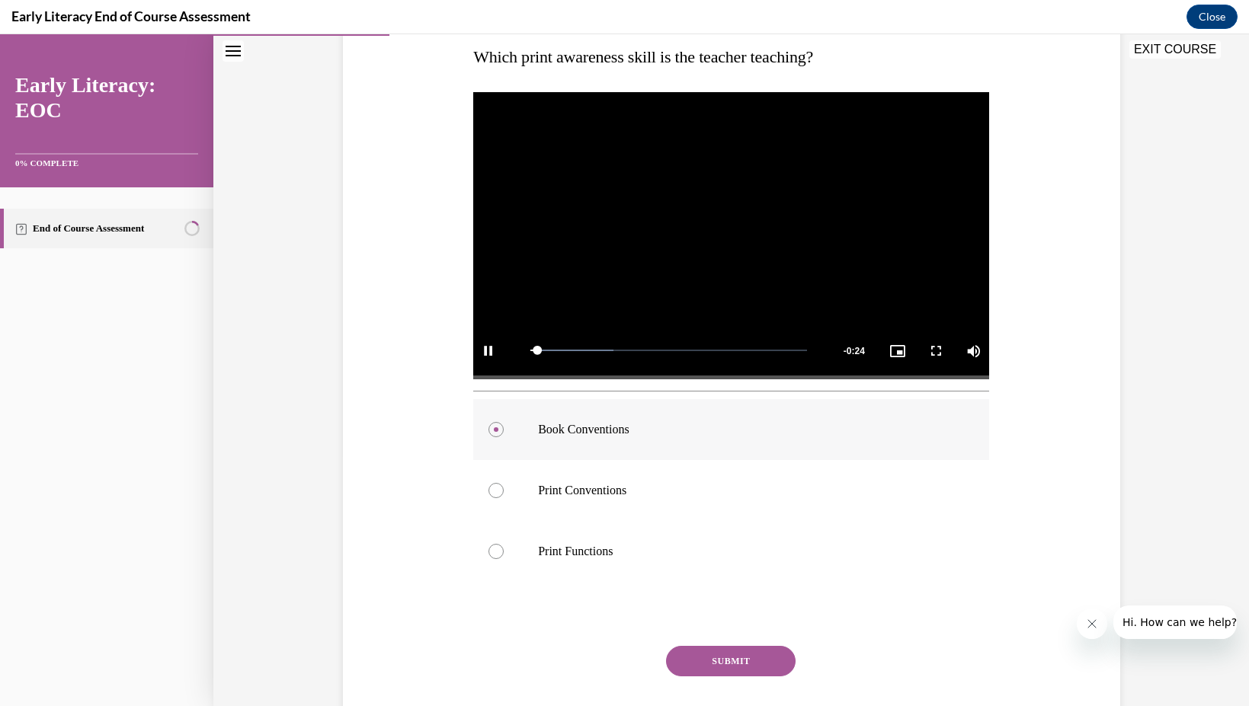
scroll to position [344, 0]
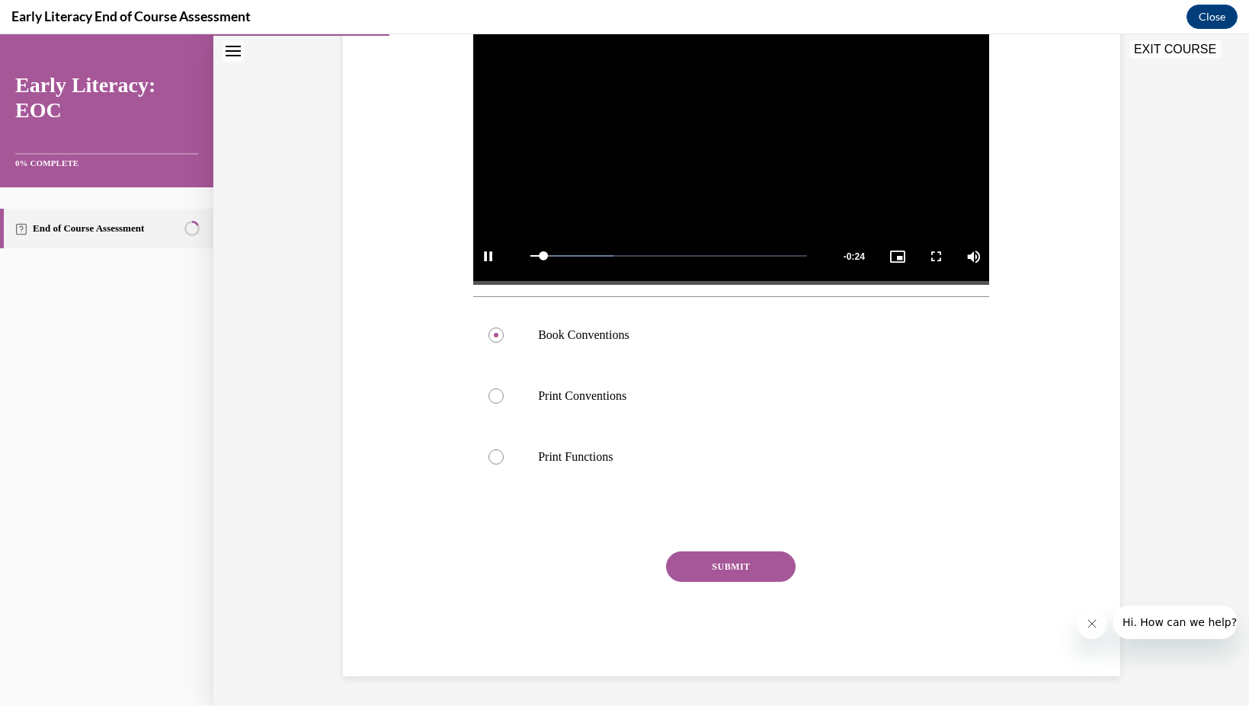
click at [701, 585] on div "SUBMIT" at bounding box center [731, 590] width 516 height 76
click at [701, 567] on button "SUBMIT" at bounding box center [731, 567] width 130 height 30
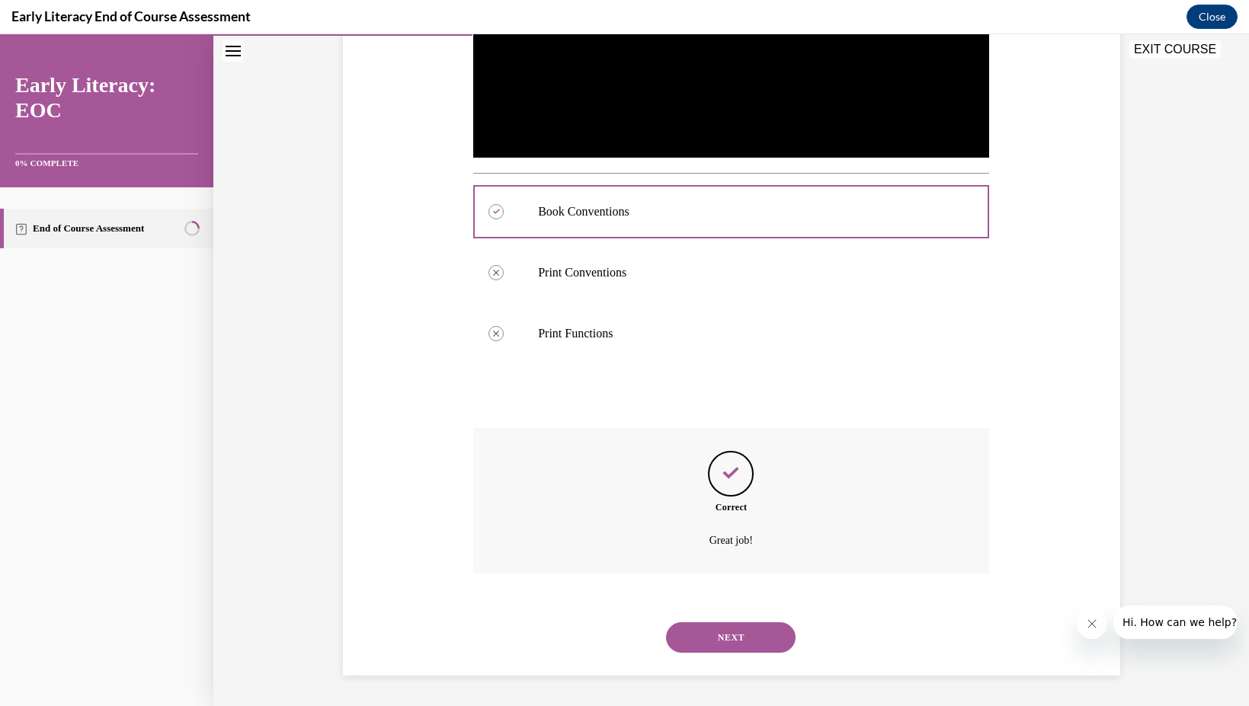
click at [729, 648] on button "NEXT" at bounding box center [731, 637] width 130 height 30
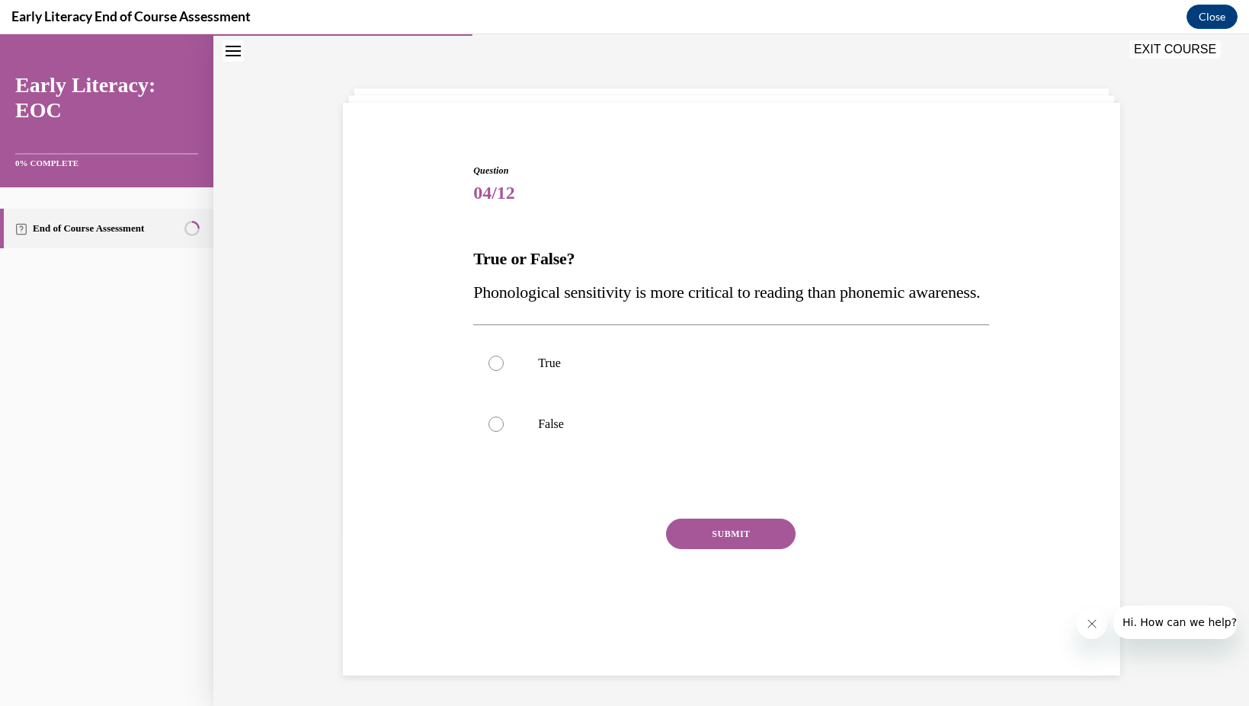
scroll to position [50, 0]
click at [609, 432] on p "False" at bounding box center [744, 424] width 413 height 15
click at [707, 549] on button "SUBMIT" at bounding box center [731, 534] width 130 height 30
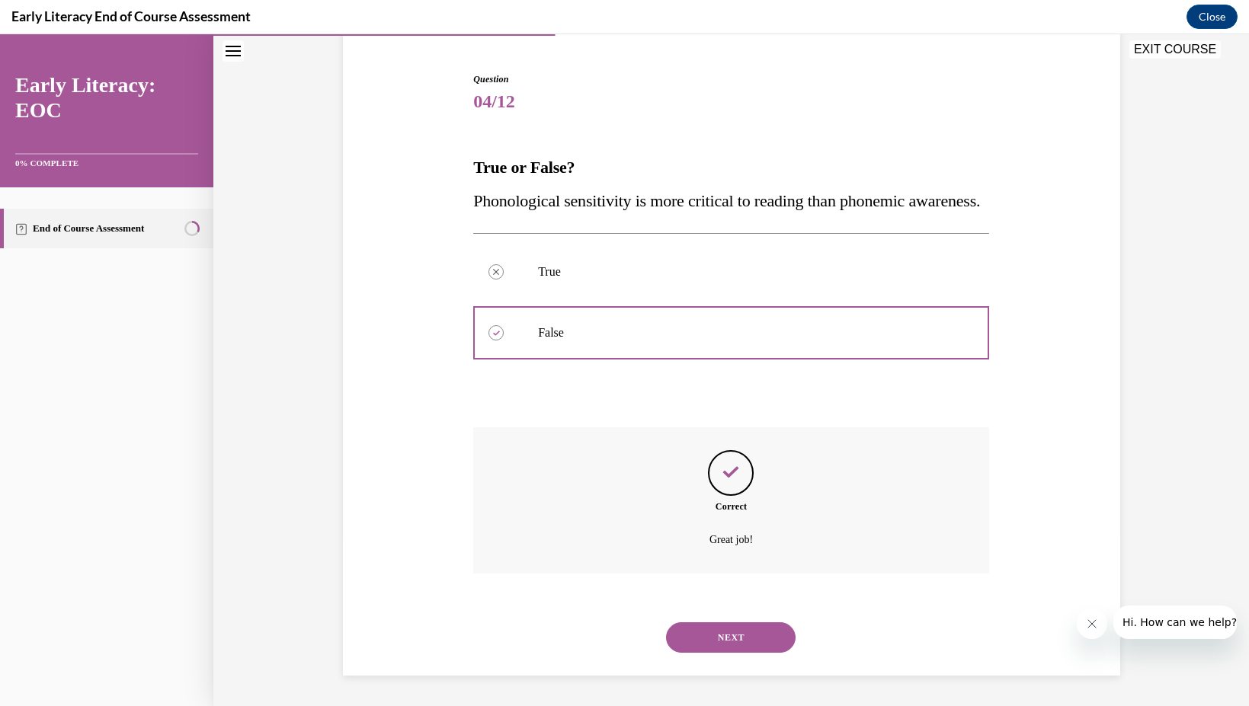
scroll to position [173, 0]
click at [711, 625] on button "NEXT" at bounding box center [731, 637] width 130 height 30
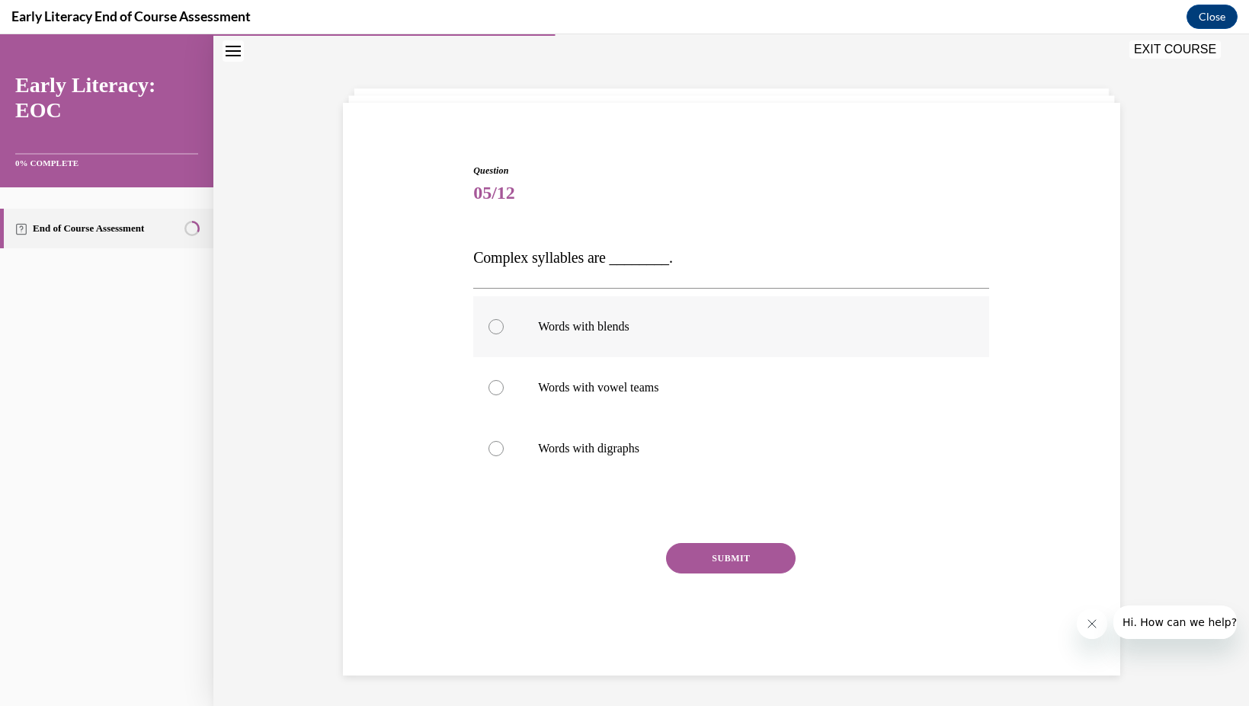
click at [696, 315] on div at bounding box center [731, 326] width 516 height 61
click at [725, 557] on button "SUBMIT" at bounding box center [731, 558] width 130 height 30
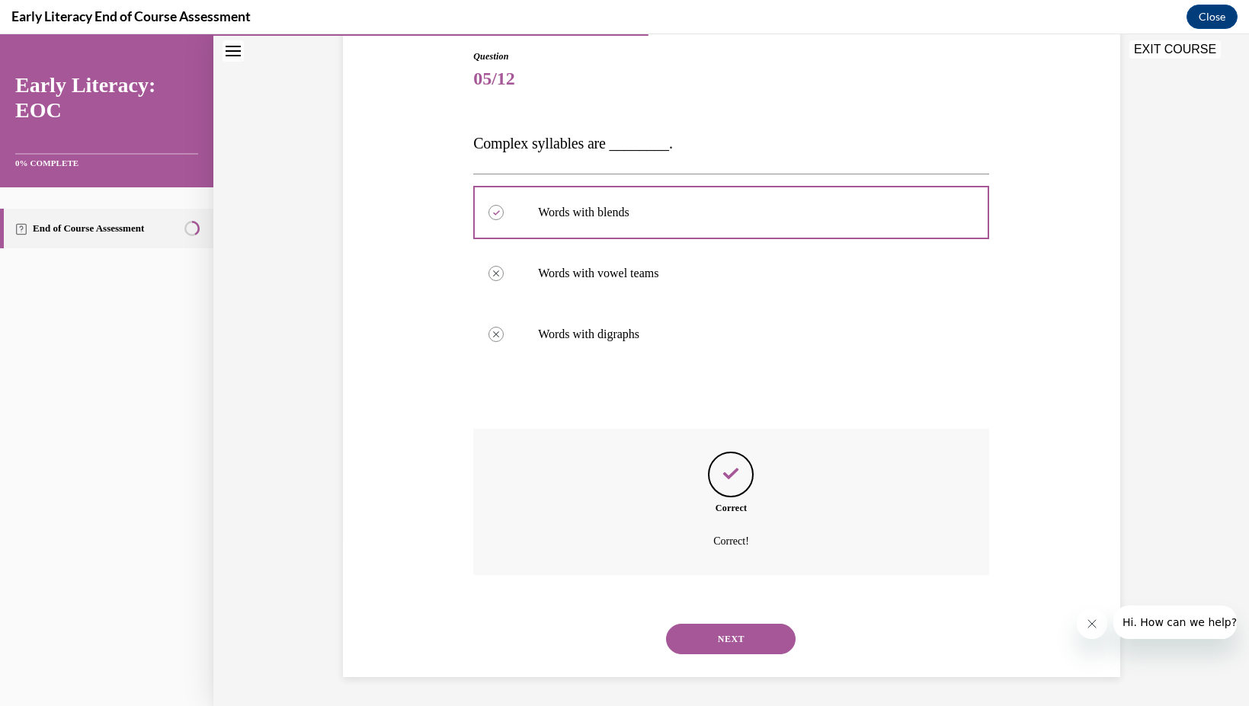
scroll to position [164, 0]
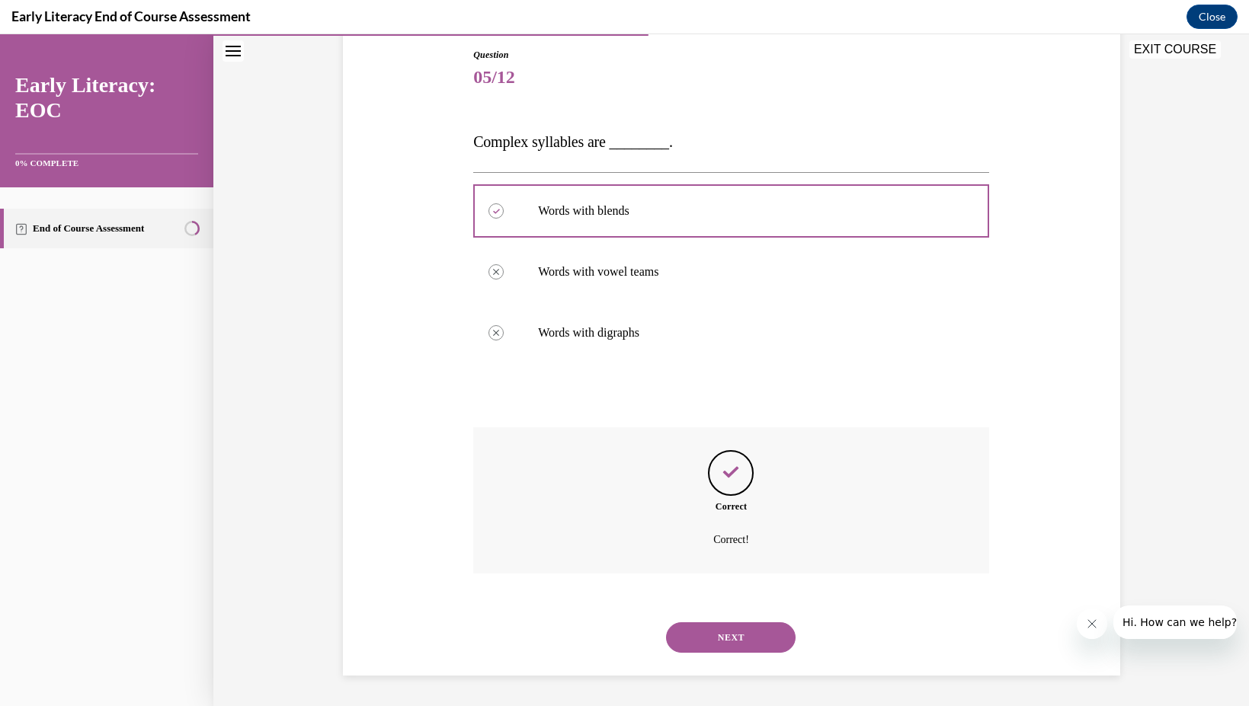
click at [714, 647] on button "NEXT" at bounding box center [731, 637] width 130 height 30
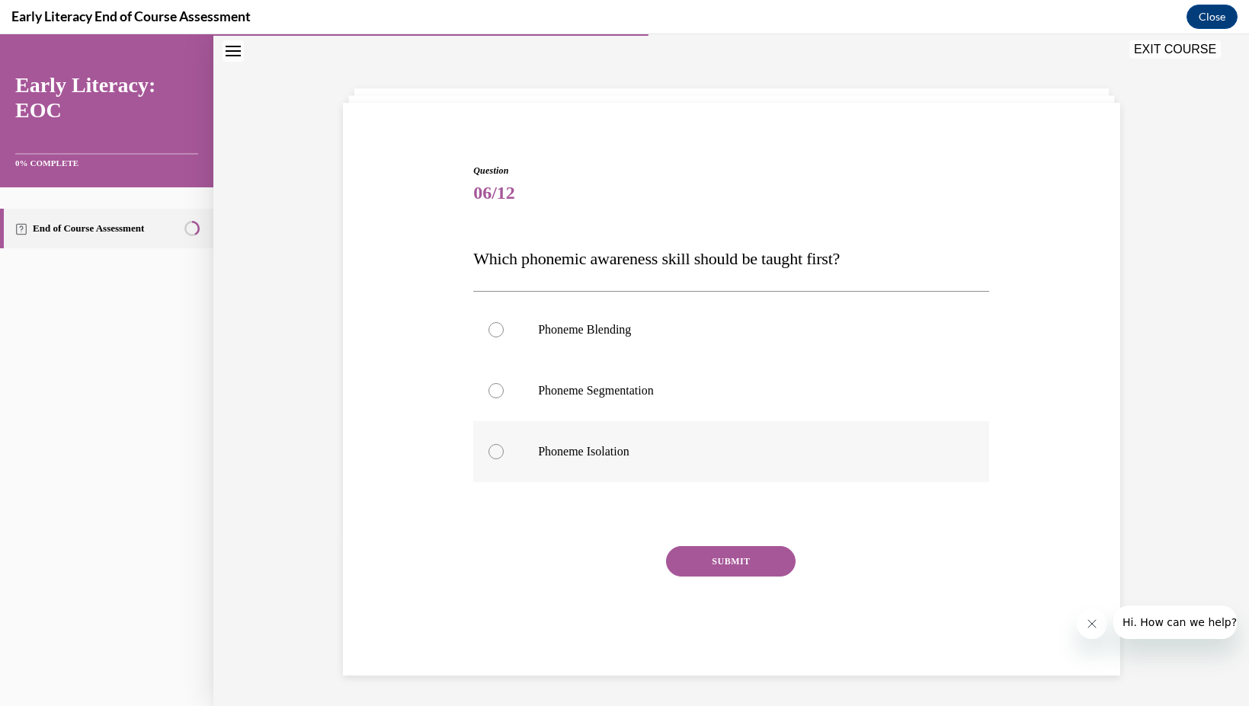
click at [654, 442] on div at bounding box center [731, 451] width 516 height 61
click at [712, 559] on button "SUBMIT" at bounding box center [731, 561] width 130 height 30
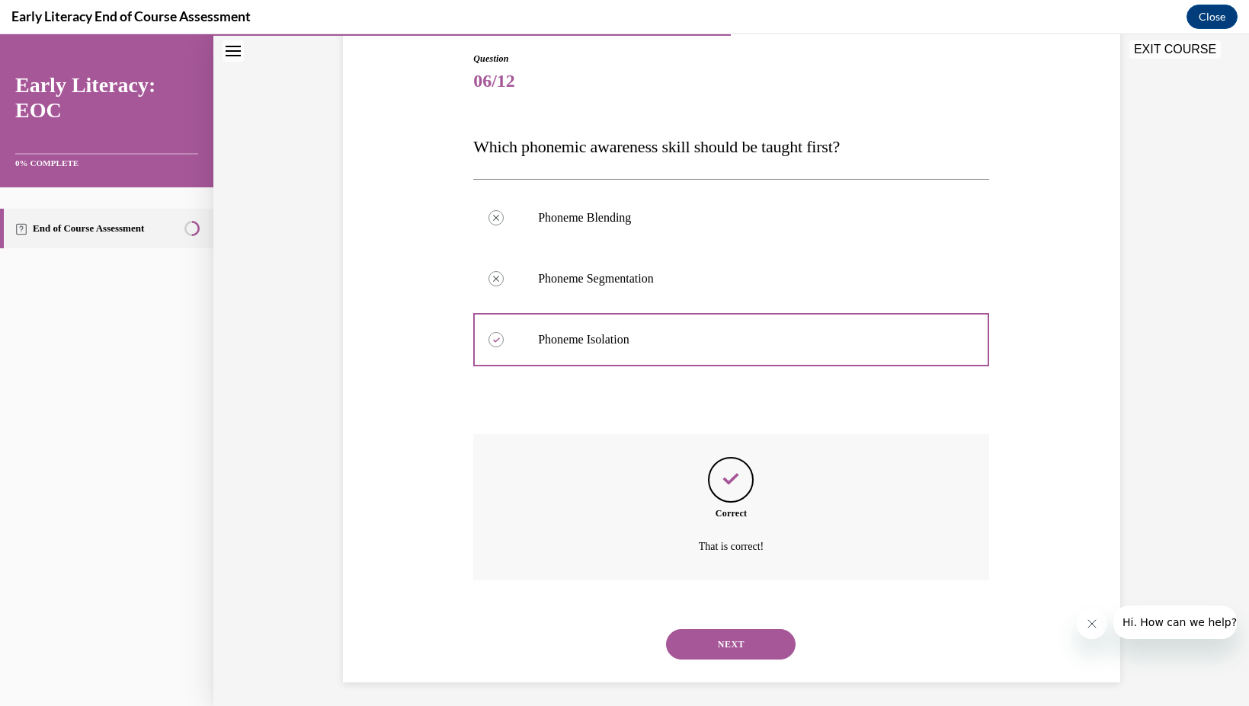
scroll to position [167, 0]
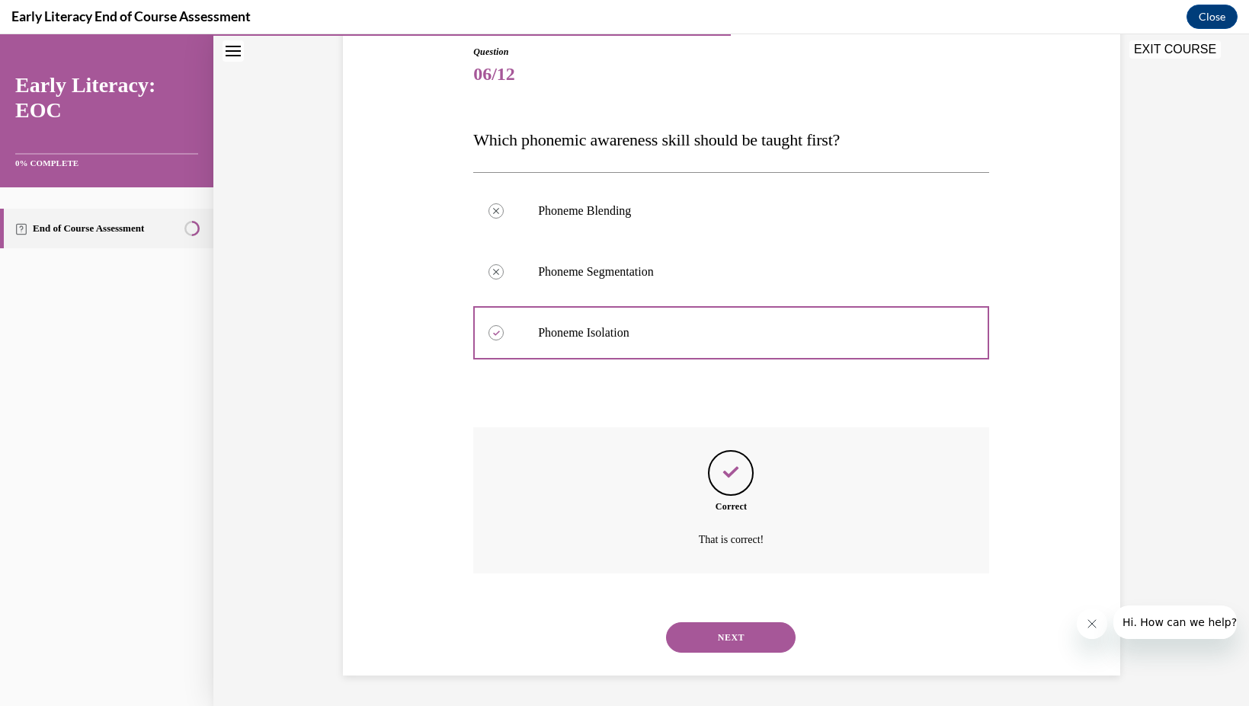
click at [746, 667] on div "NEXT" at bounding box center [731, 637] width 516 height 61
click at [746, 644] on button "NEXT" at bounding box center [731, 637] width 130 height 30
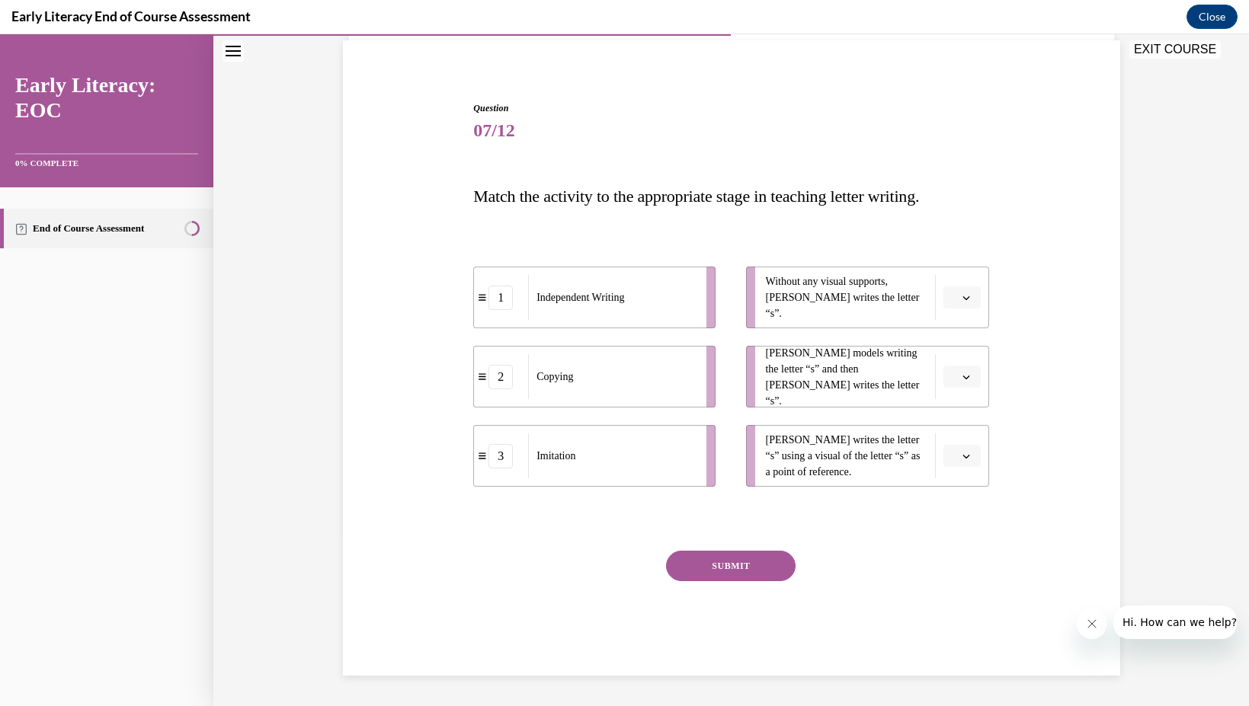
scroll to position [110, 0]
drag, startPoint x: 651, startPoint y: 311, endPoint x: 829, endPoint y: 316, distance: 177.6
click at [829, 316] on div "Independent Writing" at bounding box center [789, 302] width 168 height 45
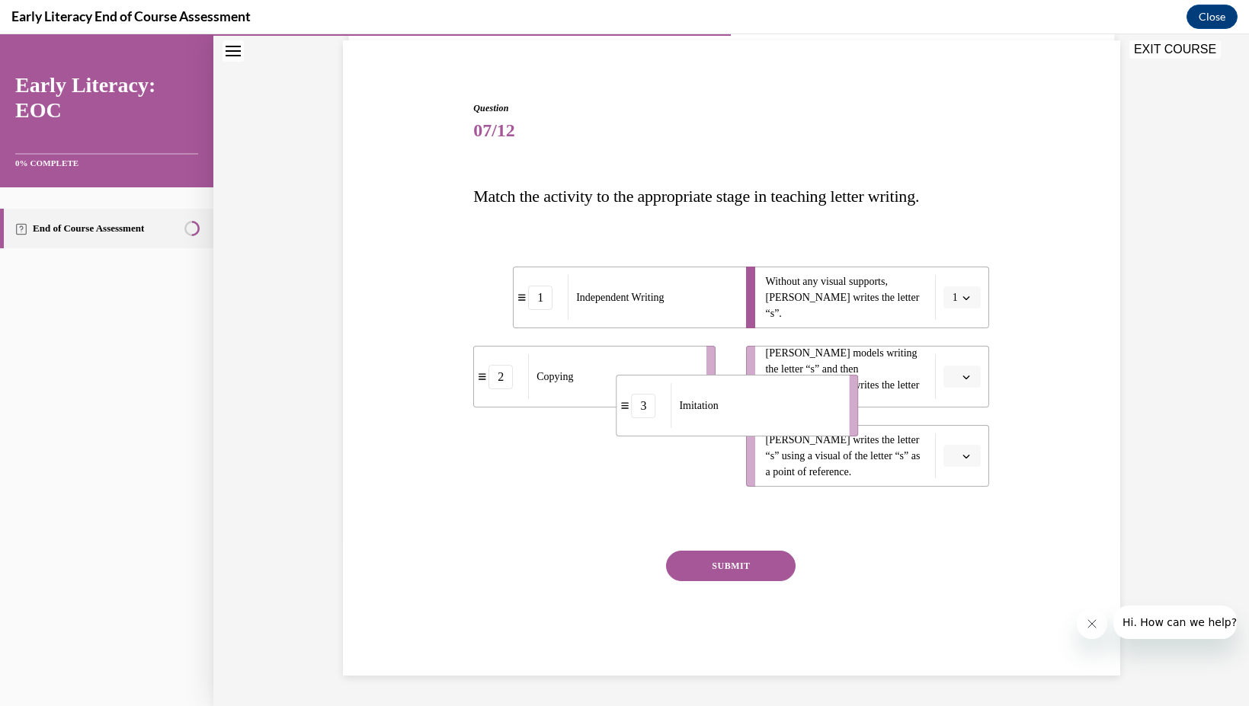
drag, startPoint x: 676, startPoint y: 451, endPoint x: 818, endPoint y: 401, distance: 151.1
click at [819, 401] on div "Imitation" at bounding box center [754, 405] width 168 height 45
click at [667, 376] on div "Copying" at bounding box center [612, 376] width 168 height 45
drag, startPoint x: 708, startPoint y: 472, endPoint x: 803, endPoint y: 376, distance: 134.1
click at [803, 376] on div "Imitation" at bounding box center [746, 360] width 168 height 45
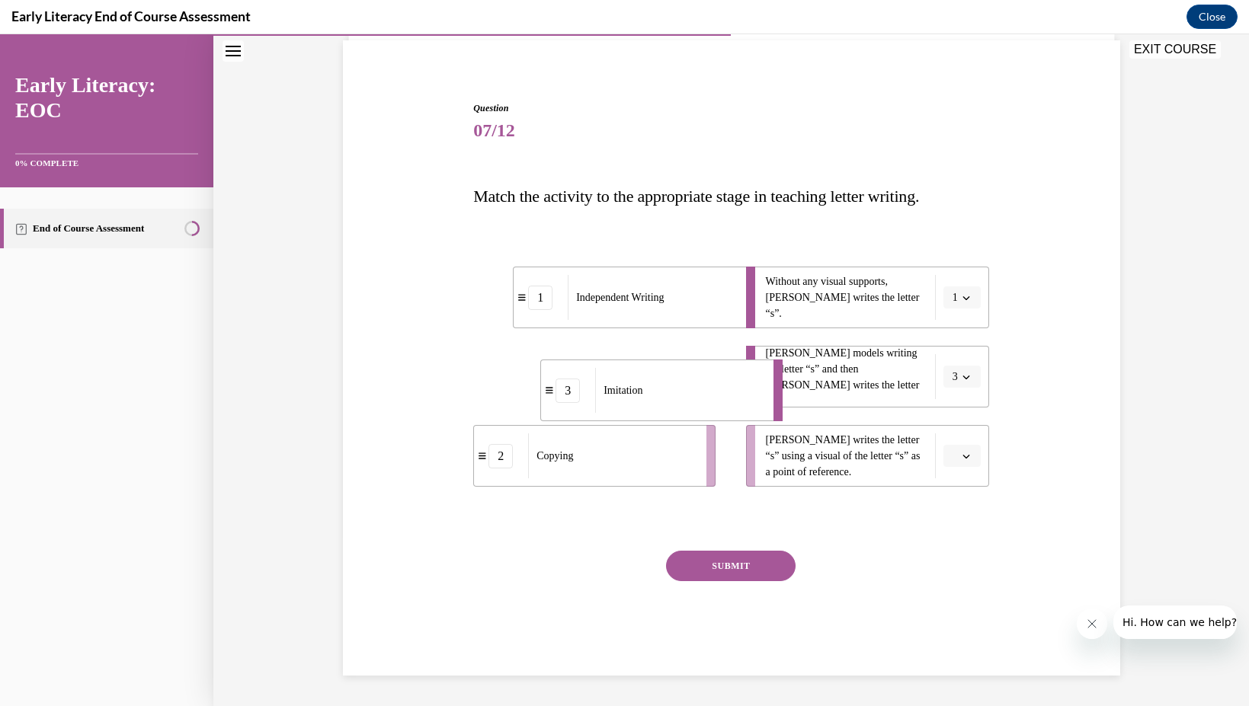
click at [667, 380] on div "Imitation" at bounding box center [679, 390] width 168 height 45
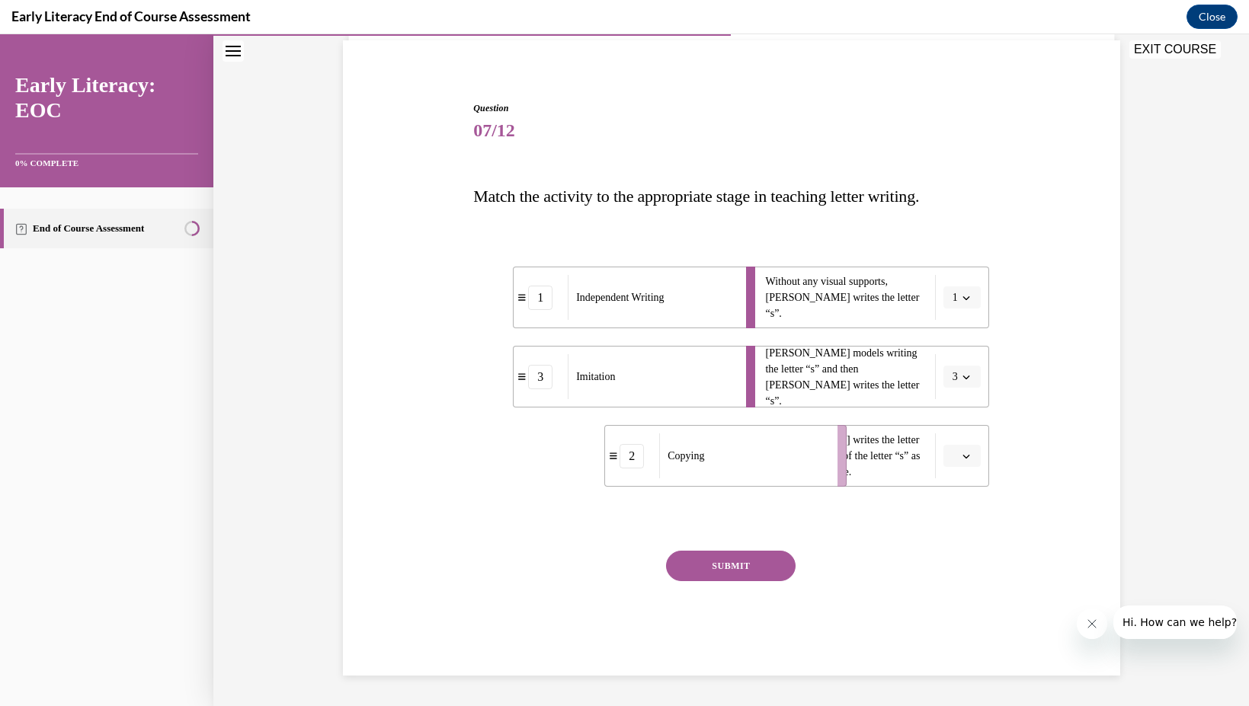
drag, startPoint x: 629, startPoint y: 454, endPoint x: 820, endPoint y: 454, distance: 190.5
click at [820, 454] on div "Copying" at bounding box center [743, 455] width 168 height 45
click at [740, 567] on button "SUBMIT" at bounding box center [731, 566] width 130 height 30
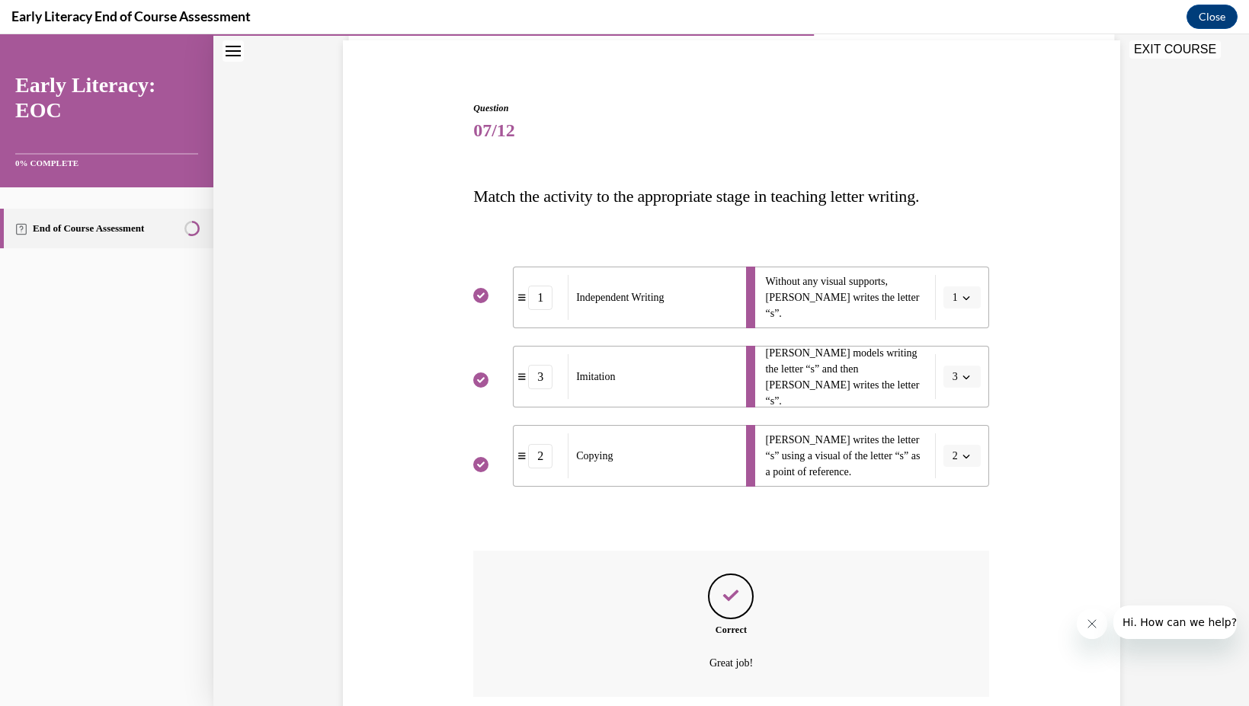
scroll to position [234, 0]
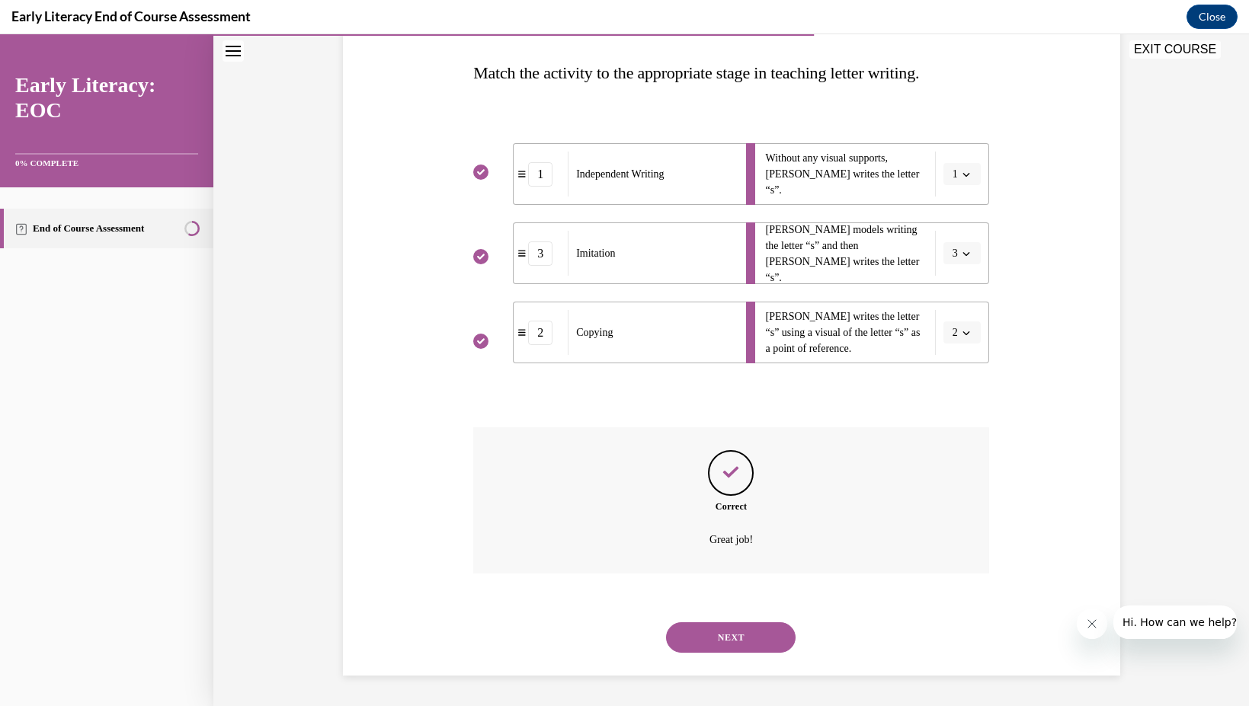
click at [732, 641] on button "NEXT" at bounding box center [731, 637] width 130 height 30
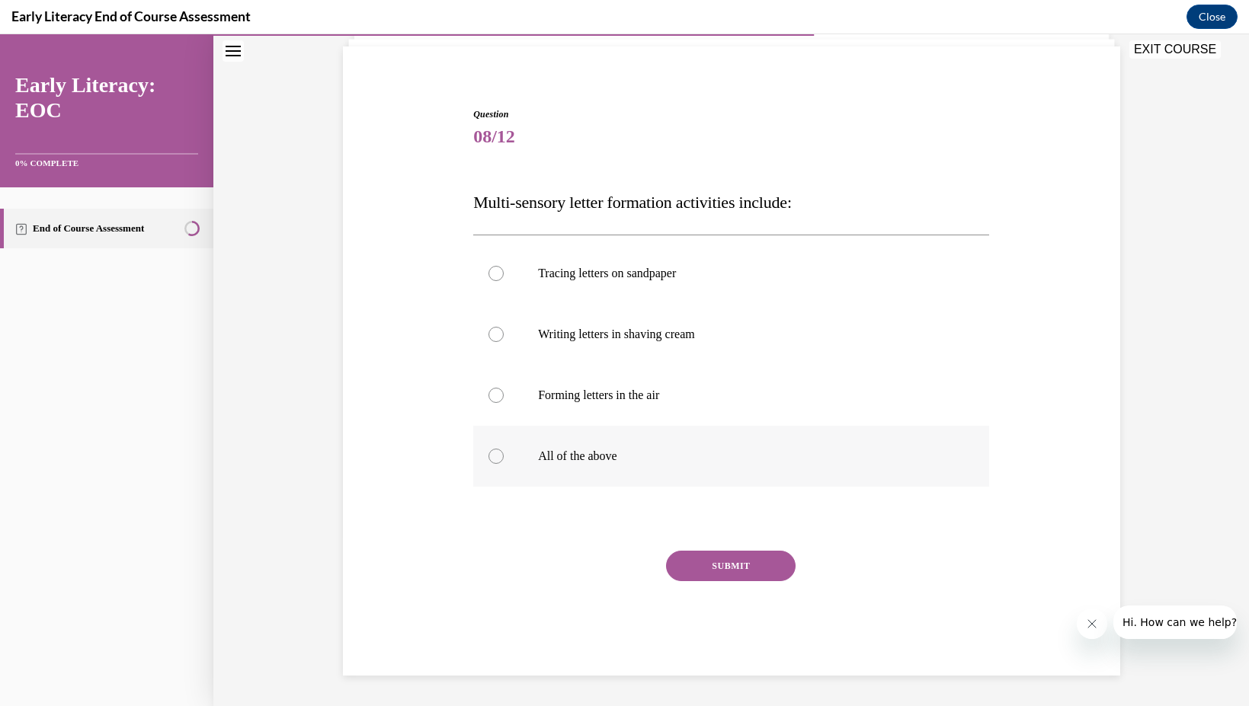
click at [602, 442] on div at bounding box center [731, 456] width 516 height 61
click at [699, 583] on div "SUBMIT" at bounding box center [731, 589] width 516 height 76
click at [705, 565] on button "SUBMIT" at bounding box center [731, 566] width 130 height 30
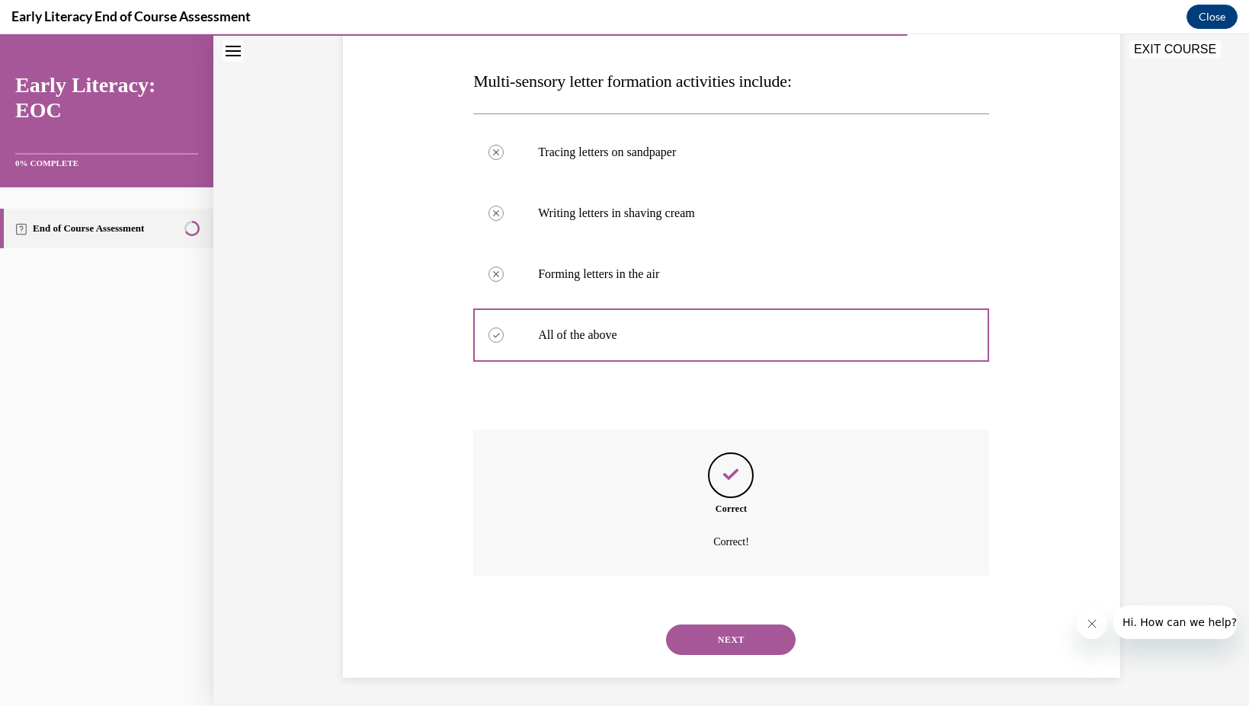
scroll to position [228, 0]
click at [713, 632] on button "NEXT" at bounding box center [731, 637] width 130 height 30
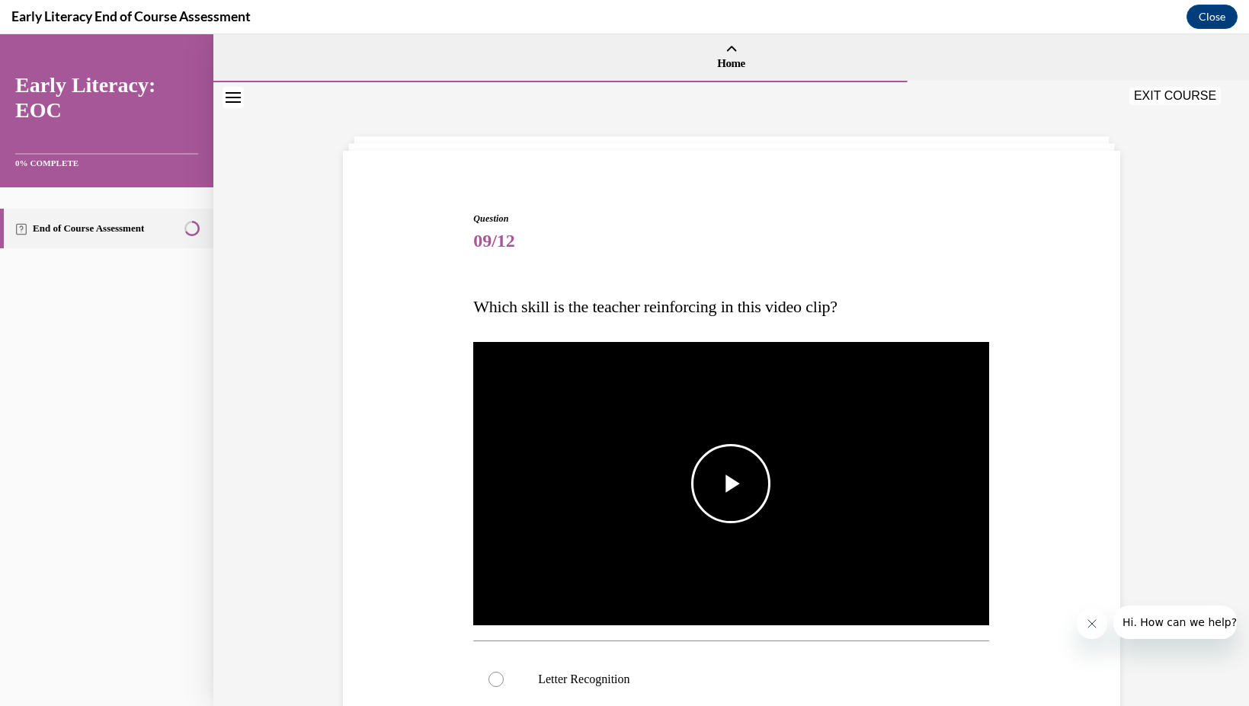
click at [700, 565] on img "Video player" at bounding box center [731, 484] width 516 height 290
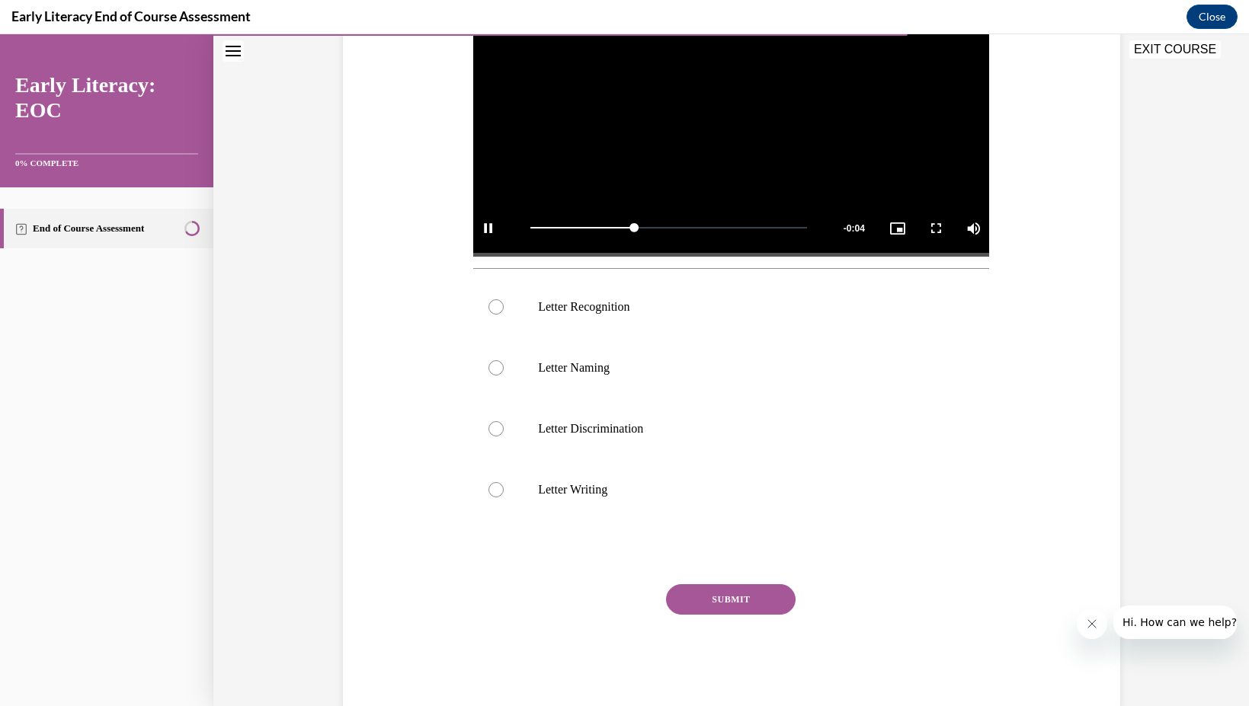
scroll to position [405, 0]
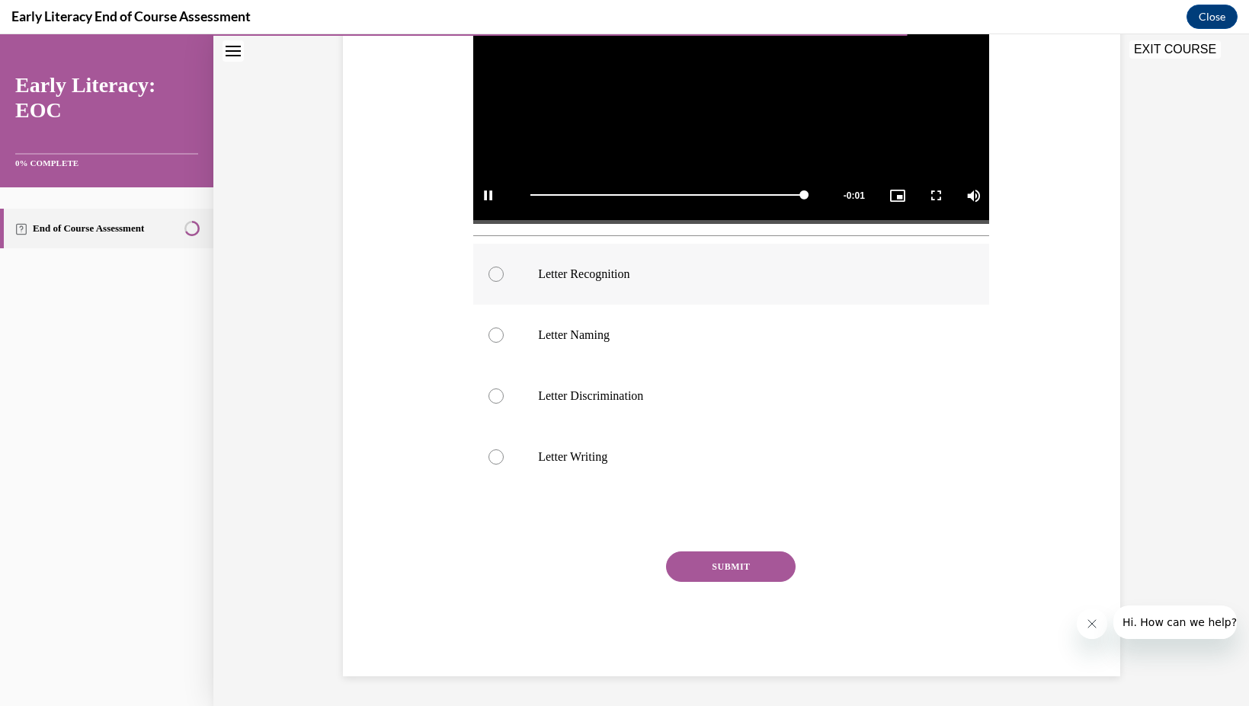
click at [702, 302] on div at bounding box center [731, 274] width 516 height 61
click at [732, 561] on button "SUBMIT" at bounding box center [731, 567] width 130 height 30
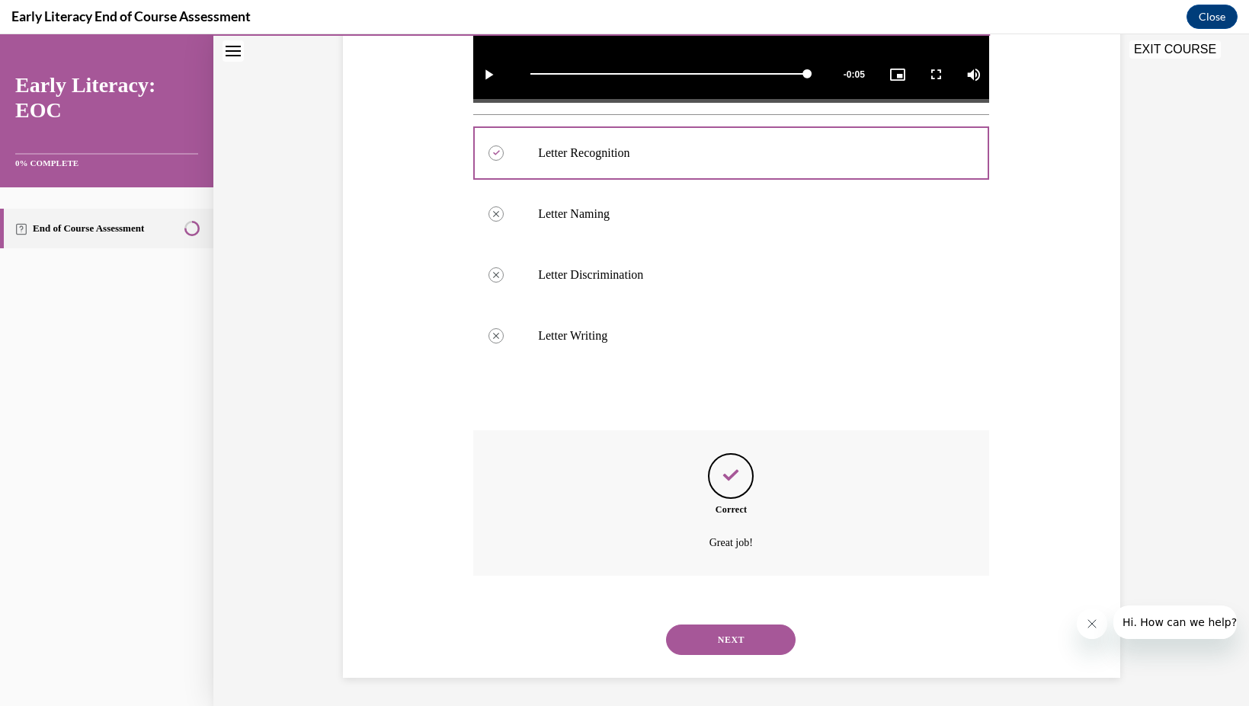
scroll to position [529, 0]
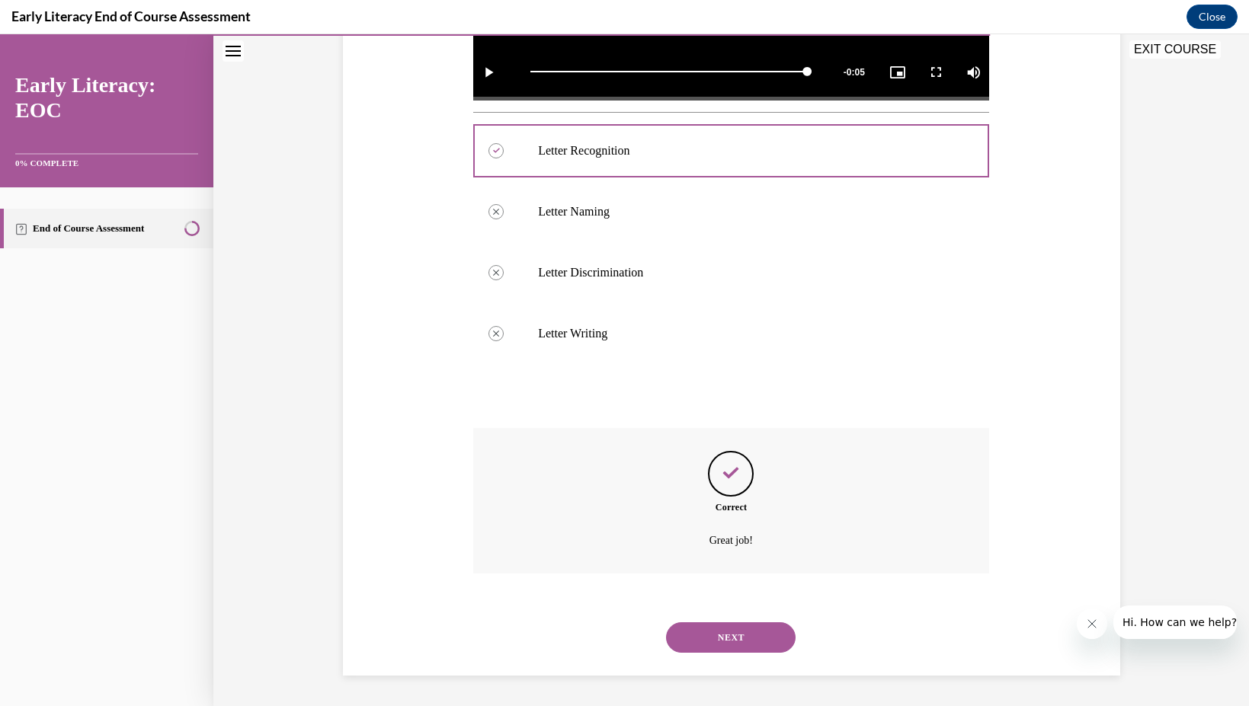
click at [715, 638] on button "NEXT" at bounding box center [731, 637] width 130 height 30
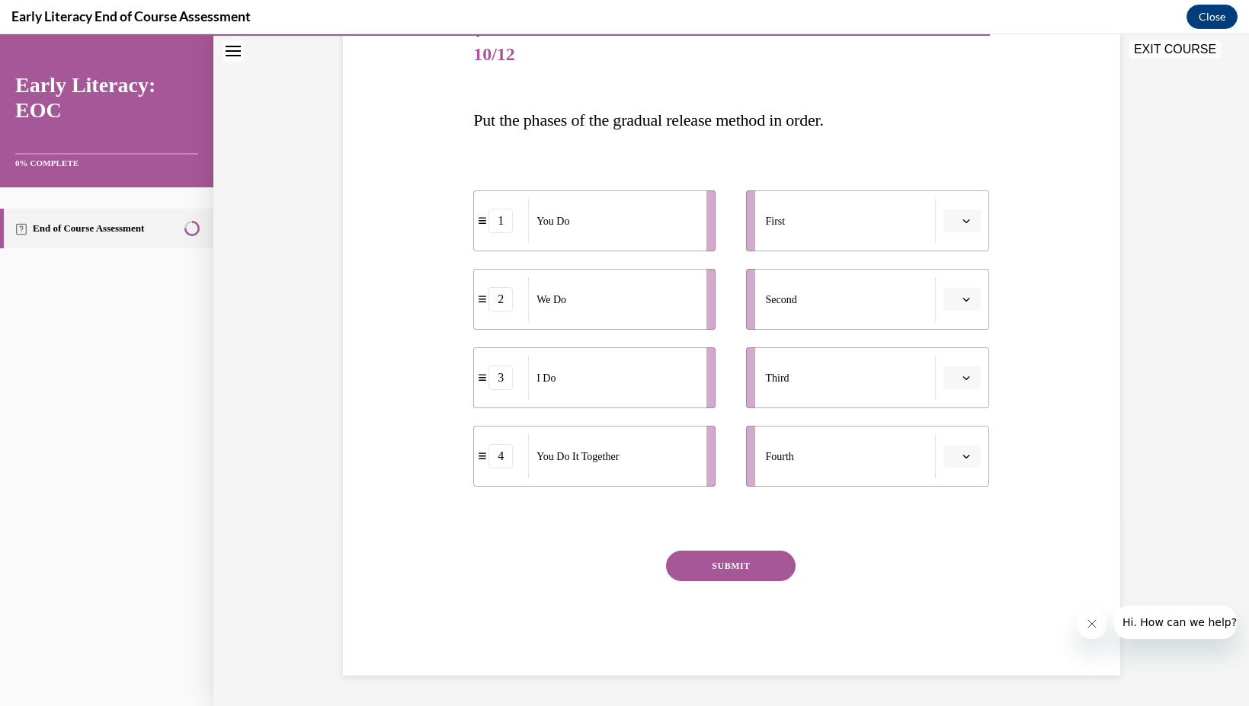
scroll to position [170, 0]
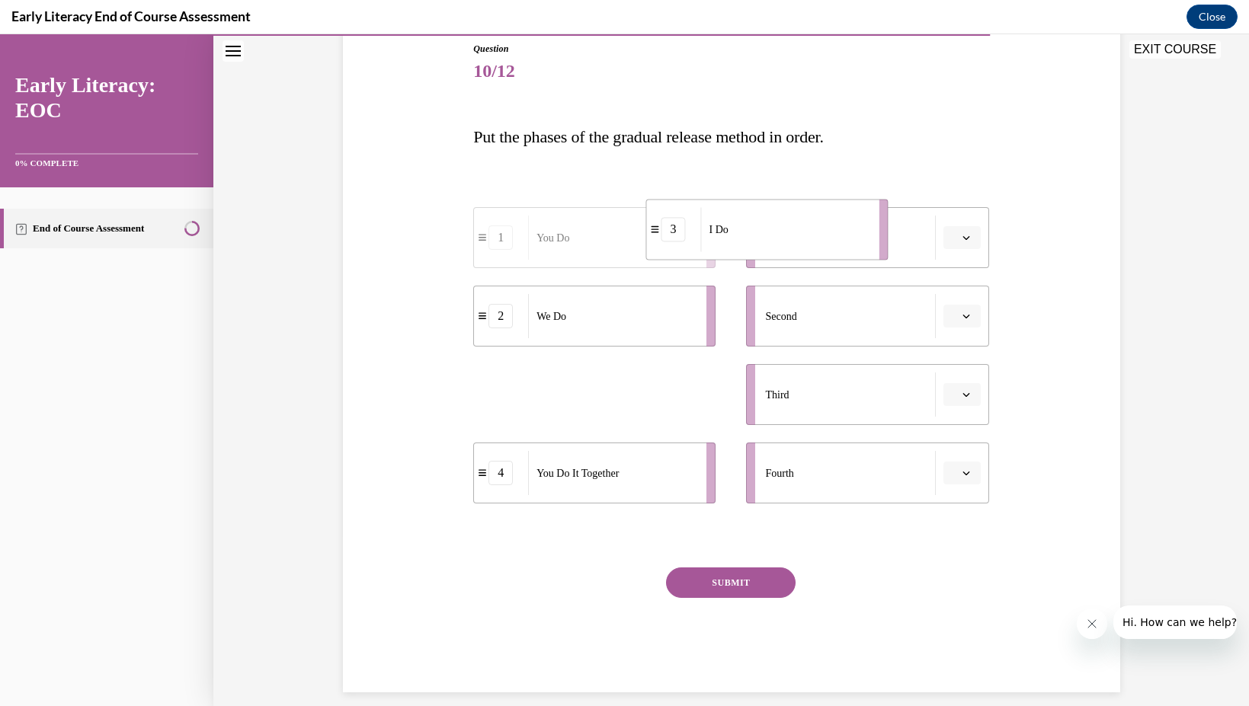
drag, startPoint x: 660, startPoint y: 401, endPoint x: 833, endPoint y: 237, distance: 238.2
click at [833, 237] on div "I Do" at bounding box center [785, 229] width 168 height 44
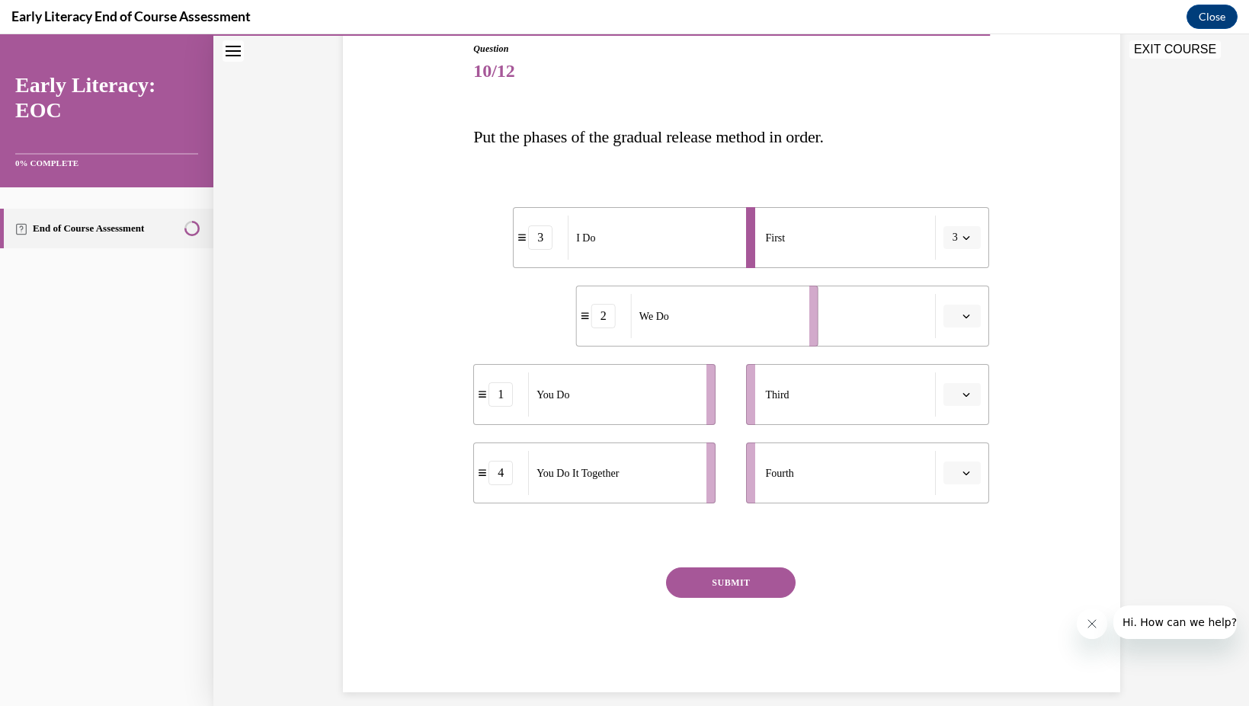
drag, startPoint x: 670, startPoint y: 327, endPoint x: 861, endPoint y: 333, distance: 190.6
click at [799, 333] on div "We Do" at bounding box center [715, 316] width 168 height 44
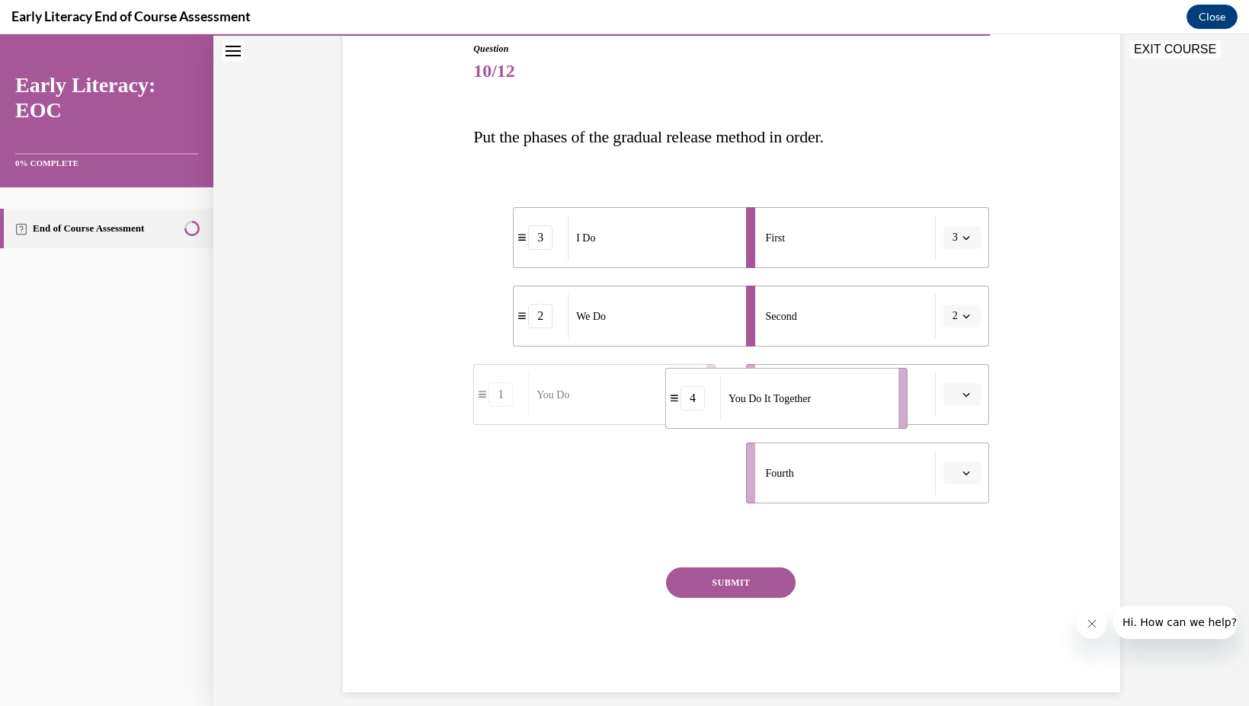
drag, startPoint x: 664, startPoint y: 475, endPoint x: 856, endPoint y: 401, distance: 206.0
click at [856, 401] on div "You Do It Together" at bounding box center [804, 398] width 168 height 44
drag, startPoint x: 654, startPoint y: 461, endPoint x: 841, endPoint y: 463, distance: 186.7
click at [841, 463] on div "You Do" at bounding box center [799, 475] width 168 height 44
click at [752, 591] on button "SUBMIT" at bounding box center [731, 583] width 130 height 30
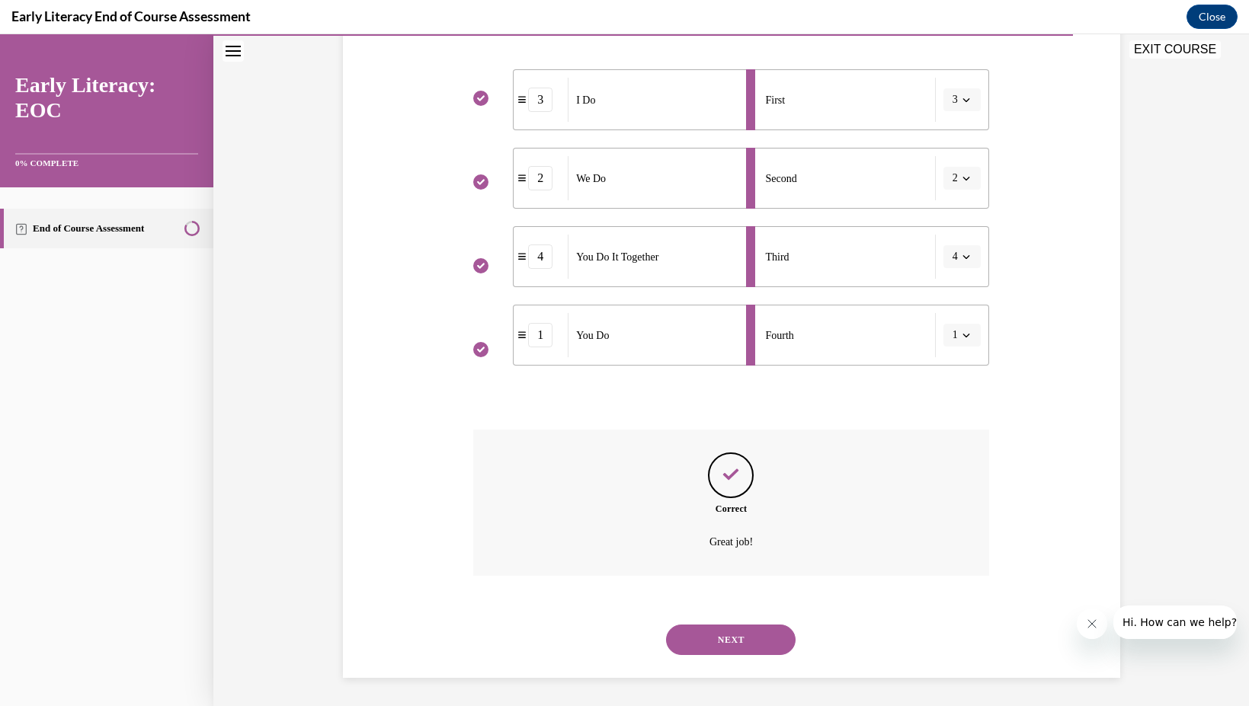
scroll to position [310, 0]
click at [742, 639] on button "NEXT" at bounding box center [731, 637] width 130 height 30
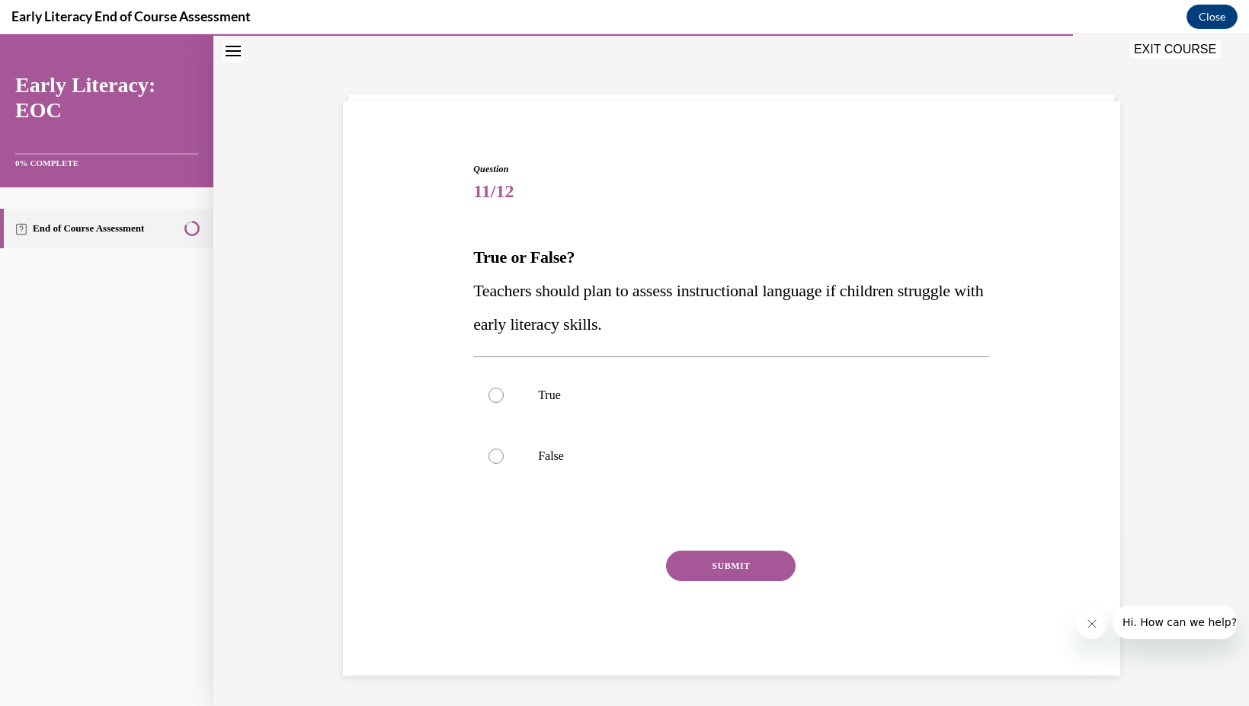
scroll to position [50, 0]
click at [584, 421] on div at bounding box center [731, 395] width 516 height 61
click at [707, 565] on button "SUBMIT" at bounding box center [731, 566] width 130 height 30
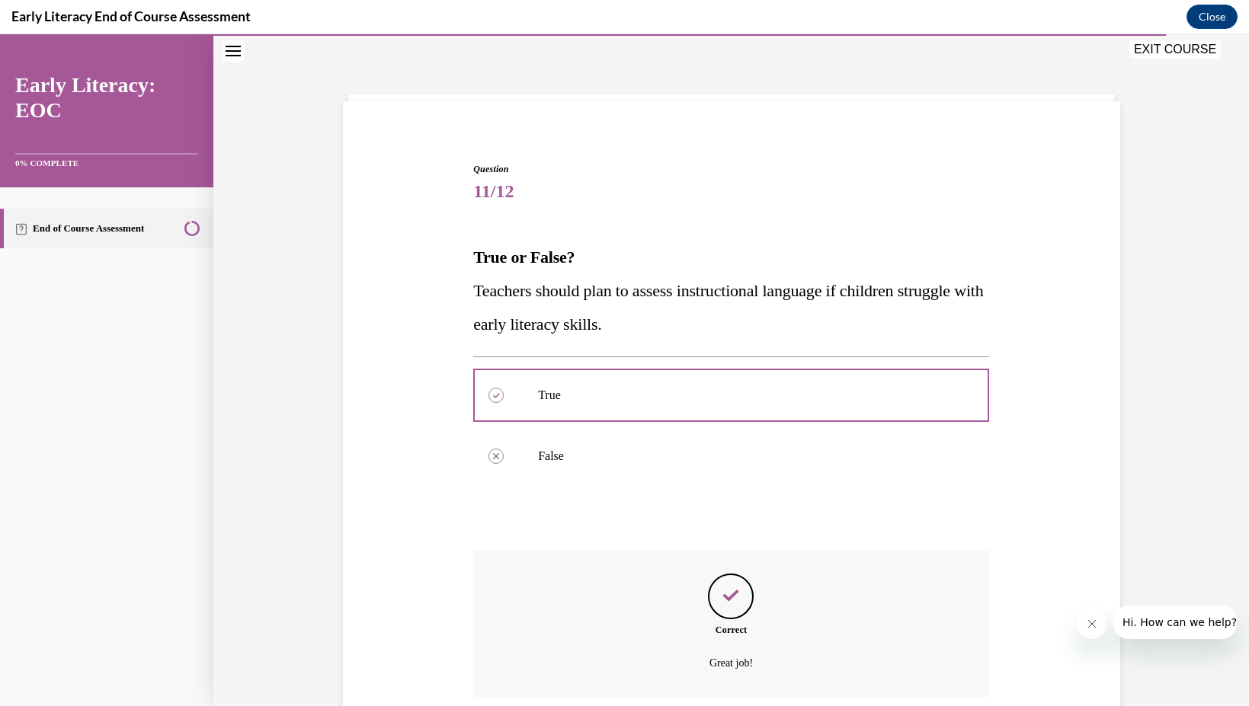
scroll to position [173, 0]
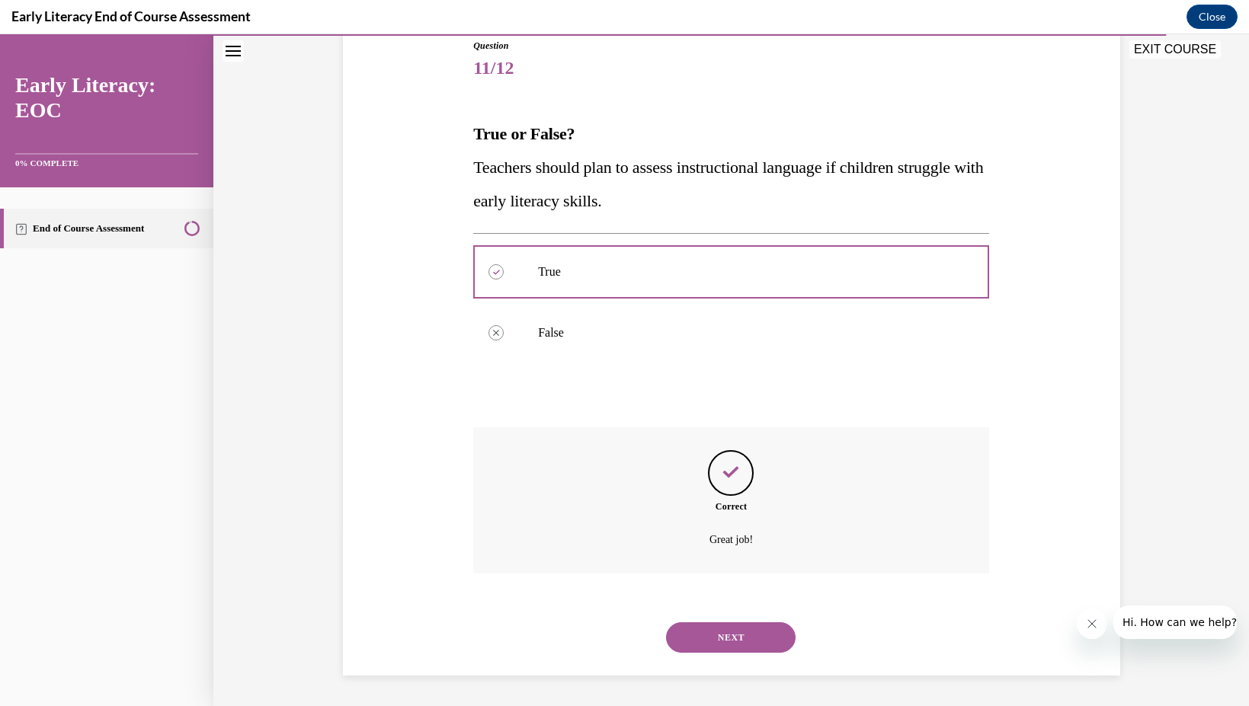
click at [724, 637] on button "NEXT" at bounding box center [731, 637] width 130 height 30
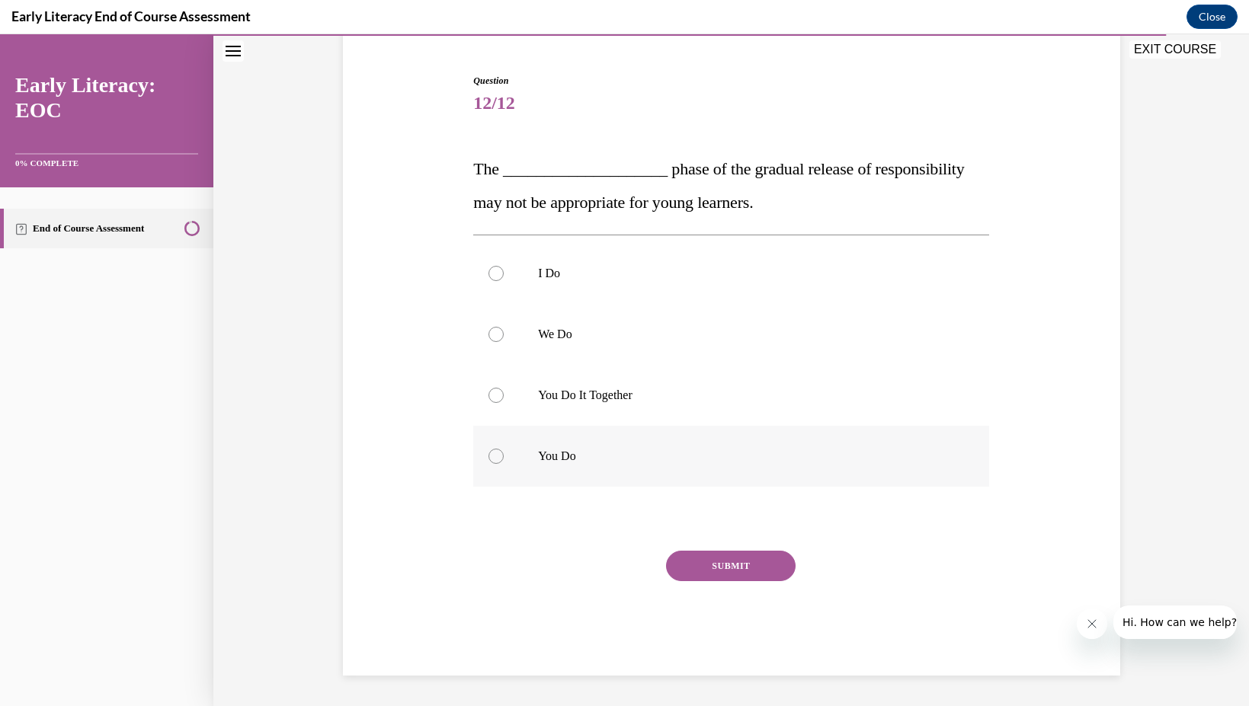
click at [664, 446] on div at bounding box center [731, 456] width 516 height 61
click at [696, 556] on button "SUBMIT" at bounding box center [731, 566] width 130 height 30
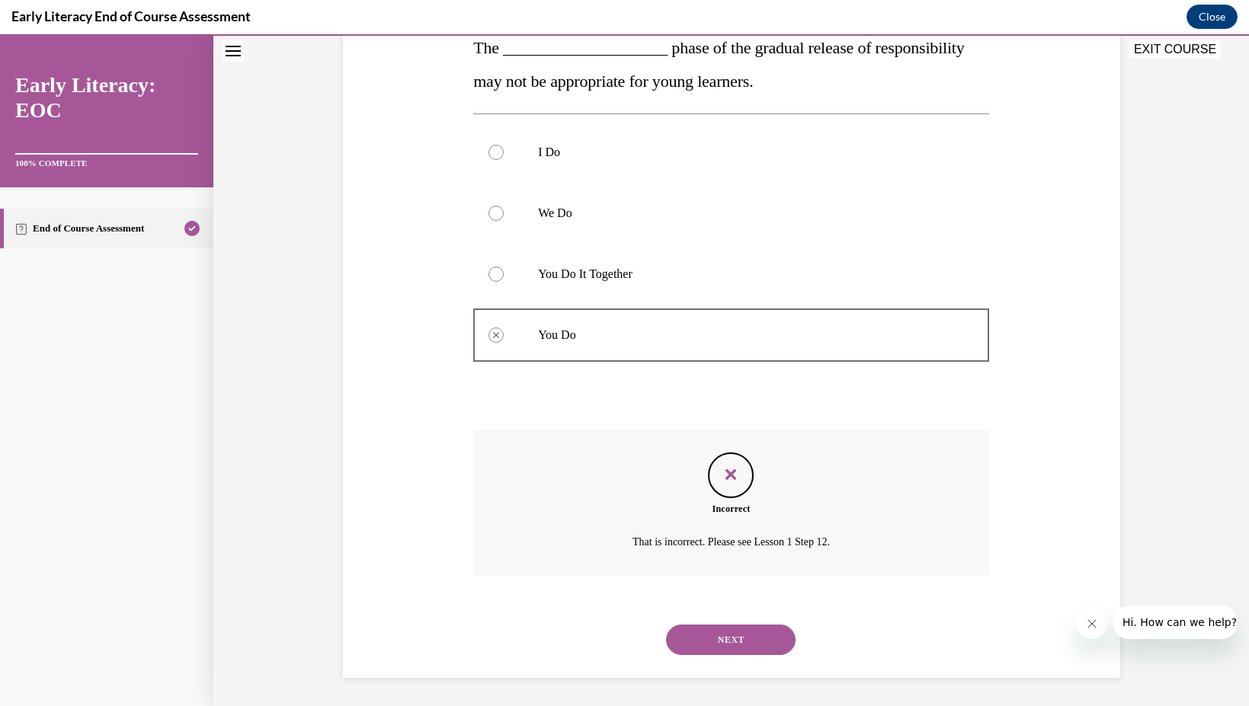
scroll to position [261, 0]
click at [717, 641] on button "NEXT" at bounding box center [731, 637] width 130 height 30
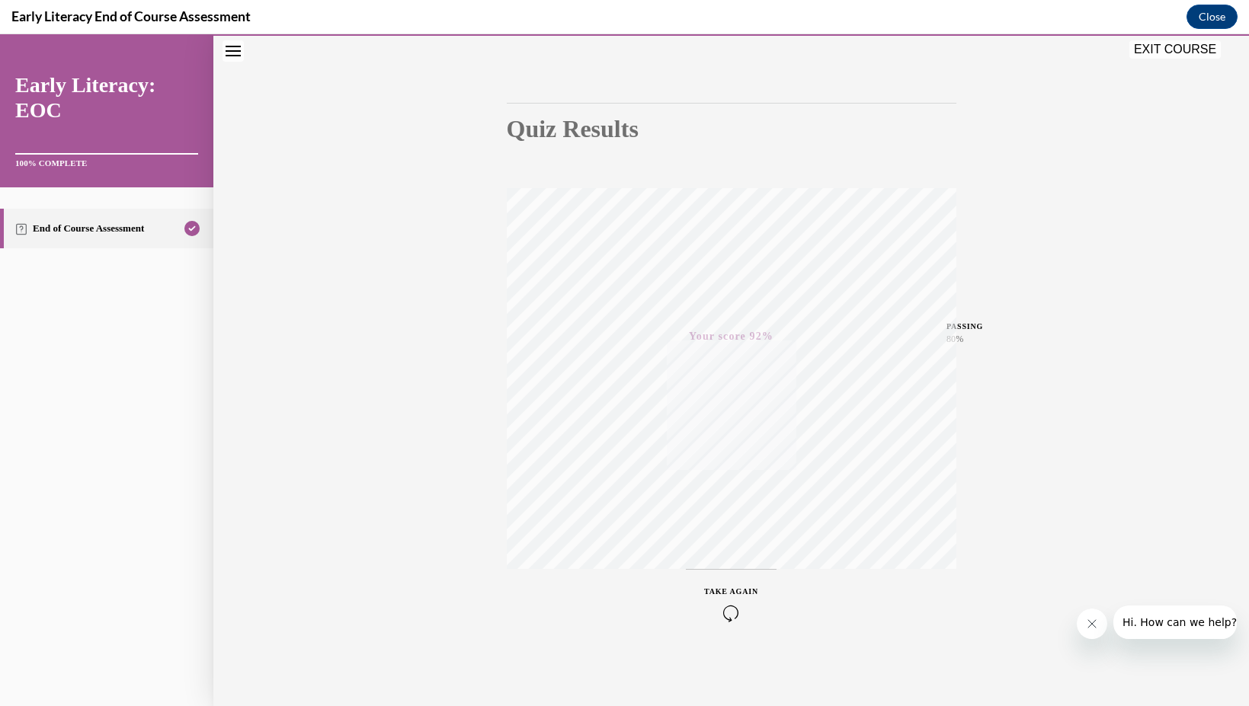
click at [1188, 55] on button "EXIT COURSE" at bounding box center [1174, 49] width 91 height 18
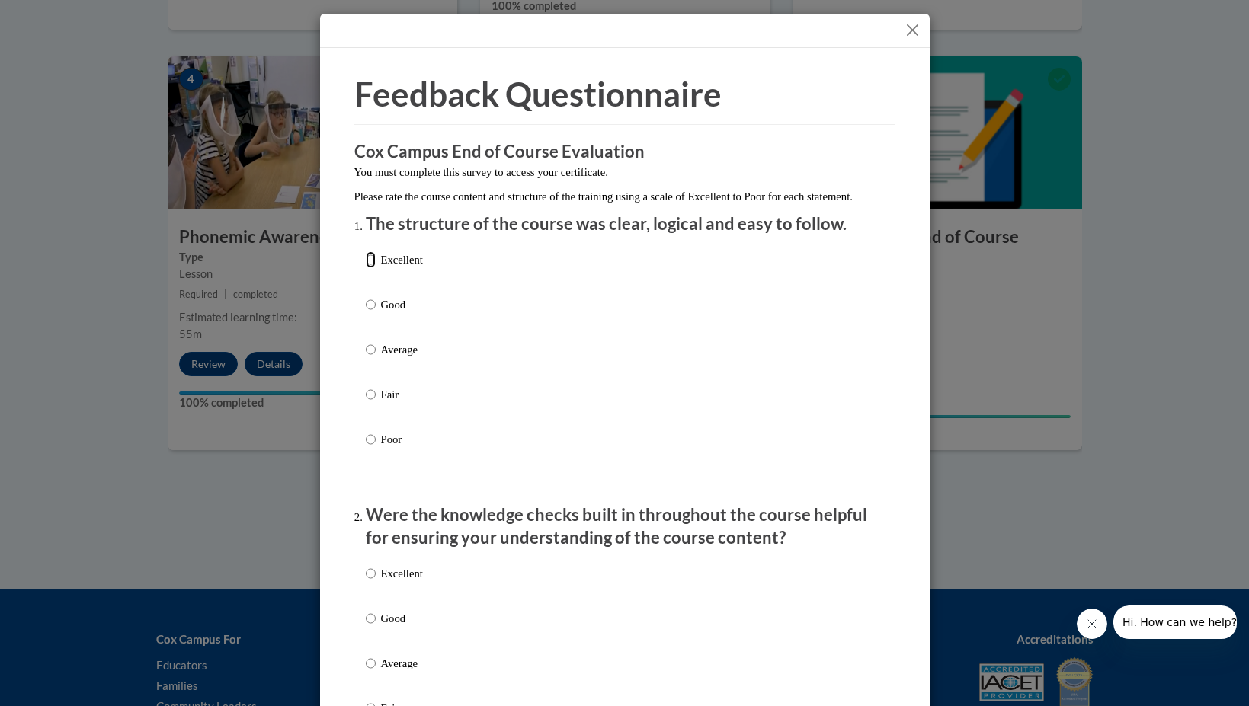
click at [372, 268] on input "Excellent" at bounding box center [371, 259] width 10 height 17
radio input "true"
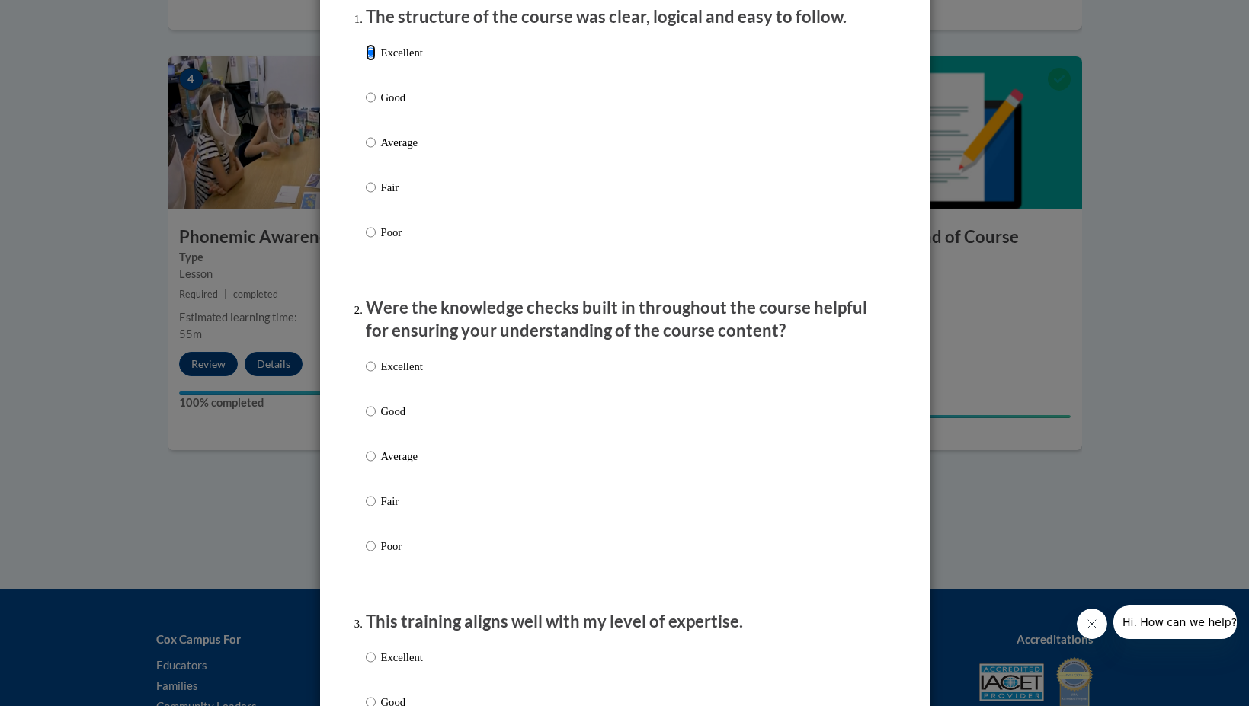
scroll to position [285, 0]
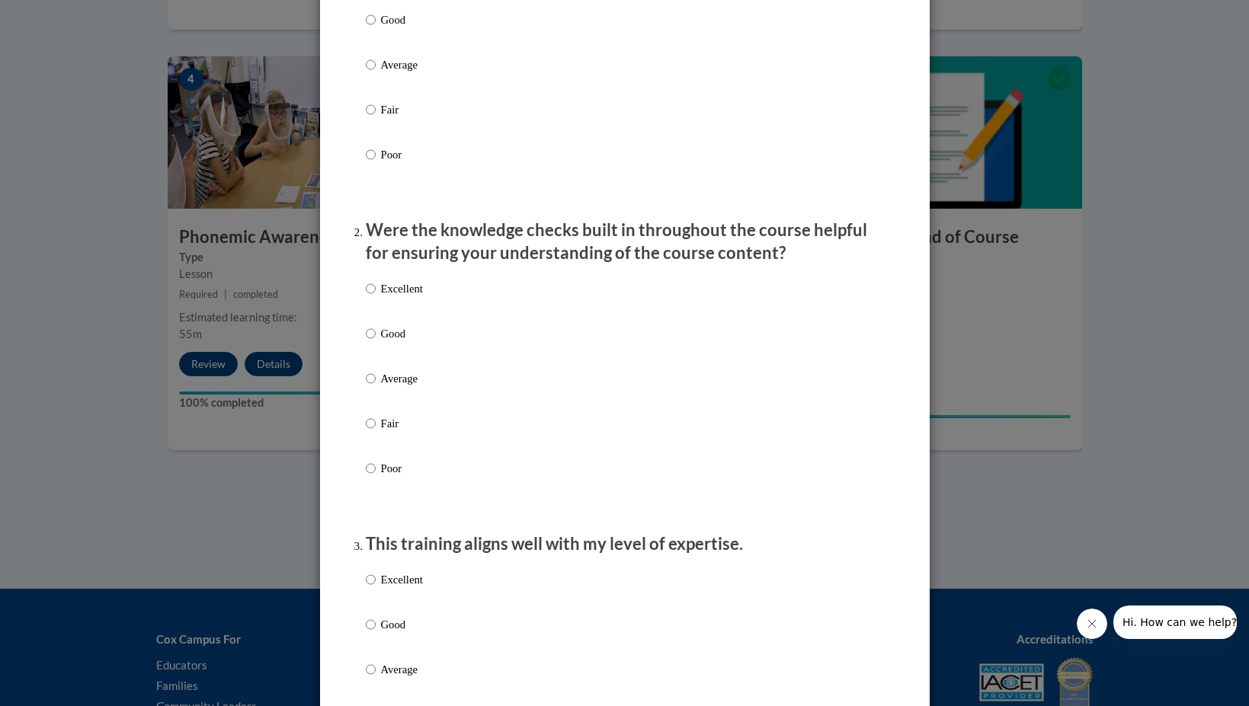
click at [379, 305] on label "Excellent" at bounding box center [394, 300] width 57 height 41
click at [376, 297] on input "Excellent" at bounding box center [371, 288] width 10 height 17
radio input "true"
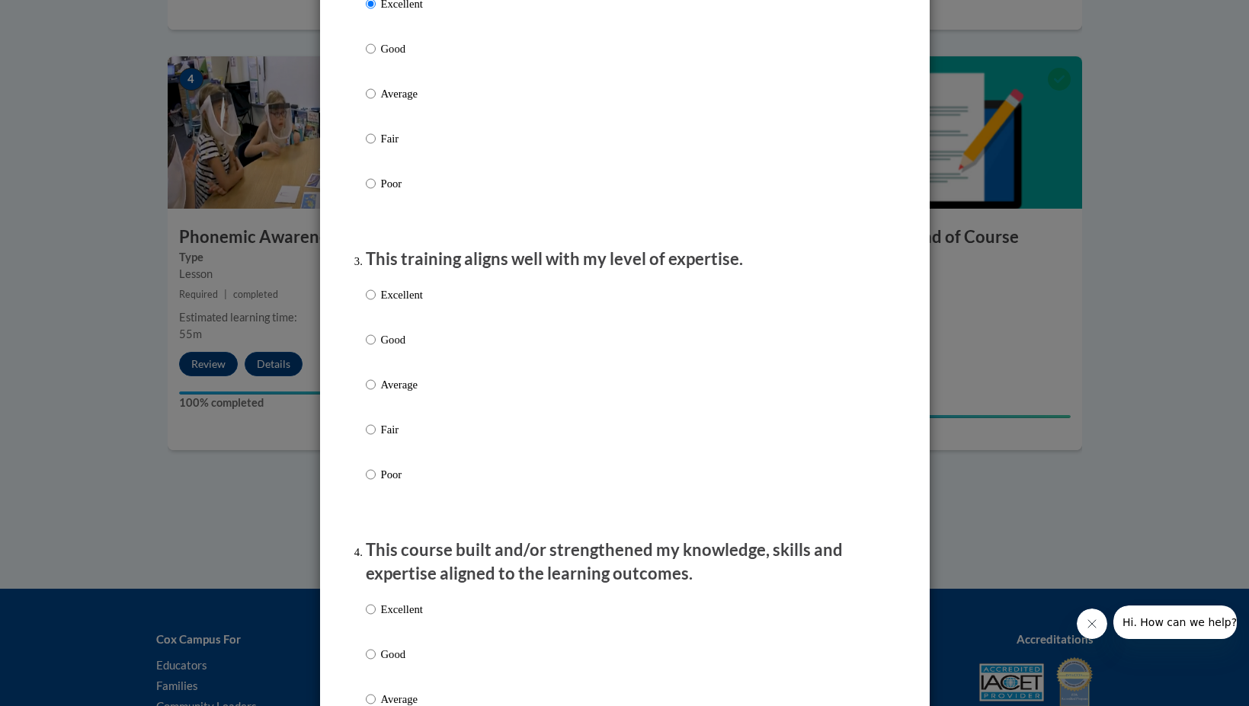
click at [382, 303] on p "Excellent" at bounding box center [402, 294] width 42 height 17
click at [376, 303] on input "Excellent" at bounding box center [371, 294] width 10 height 17
radio input "true"
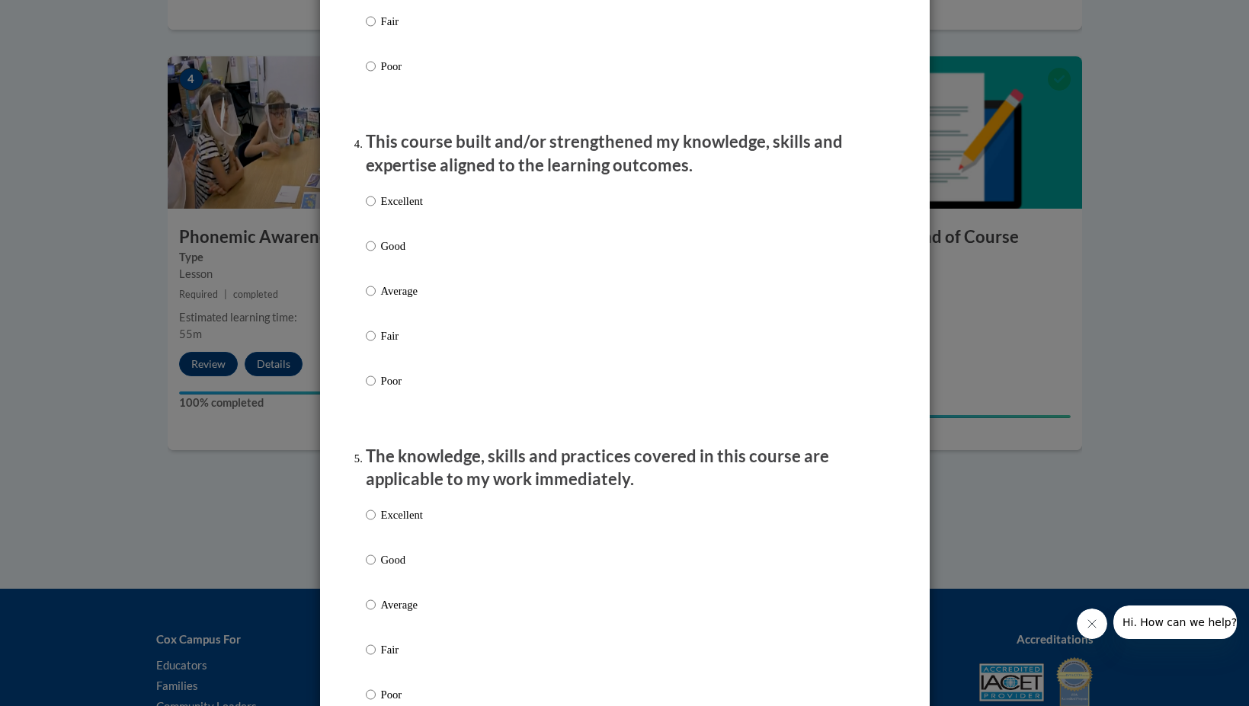
scroll to position [999, 0]
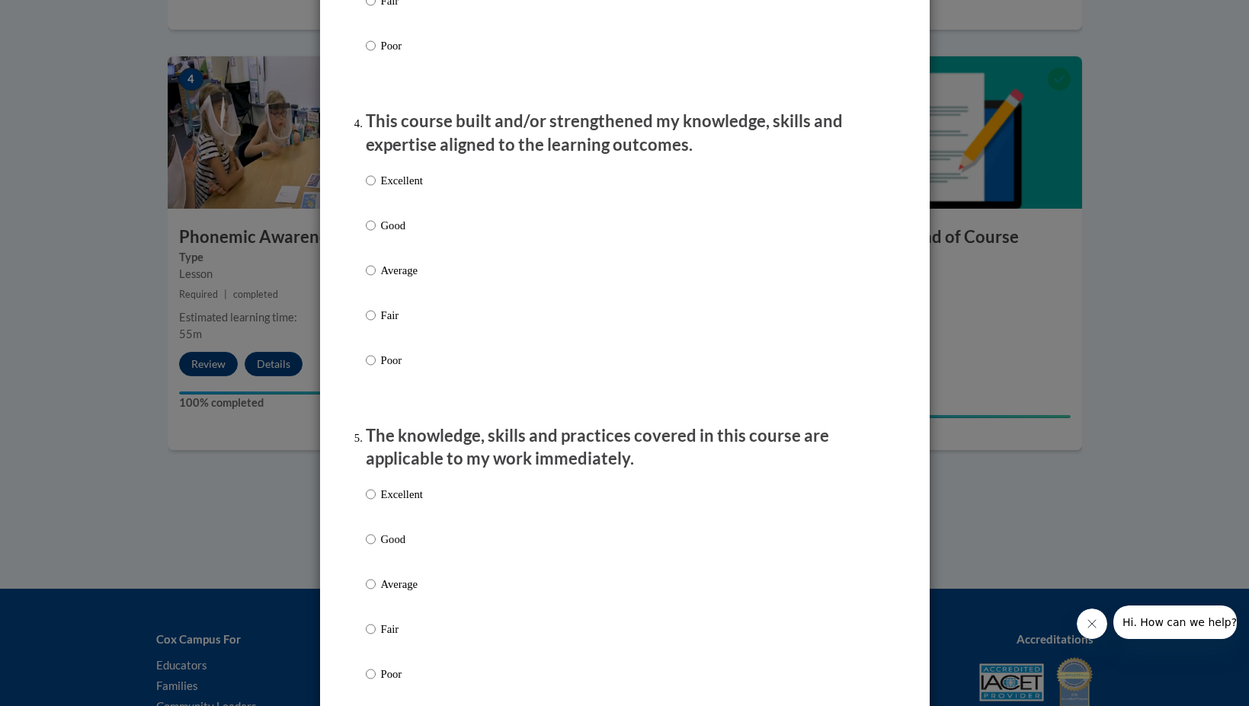
click at [403, 189] on p "Excellent" at bounding box center [402, 180] width 42 height 17
click at [376, 189] on input "Excellent" at bounding box center [371, 180] width 10 height 17
radio input "true"
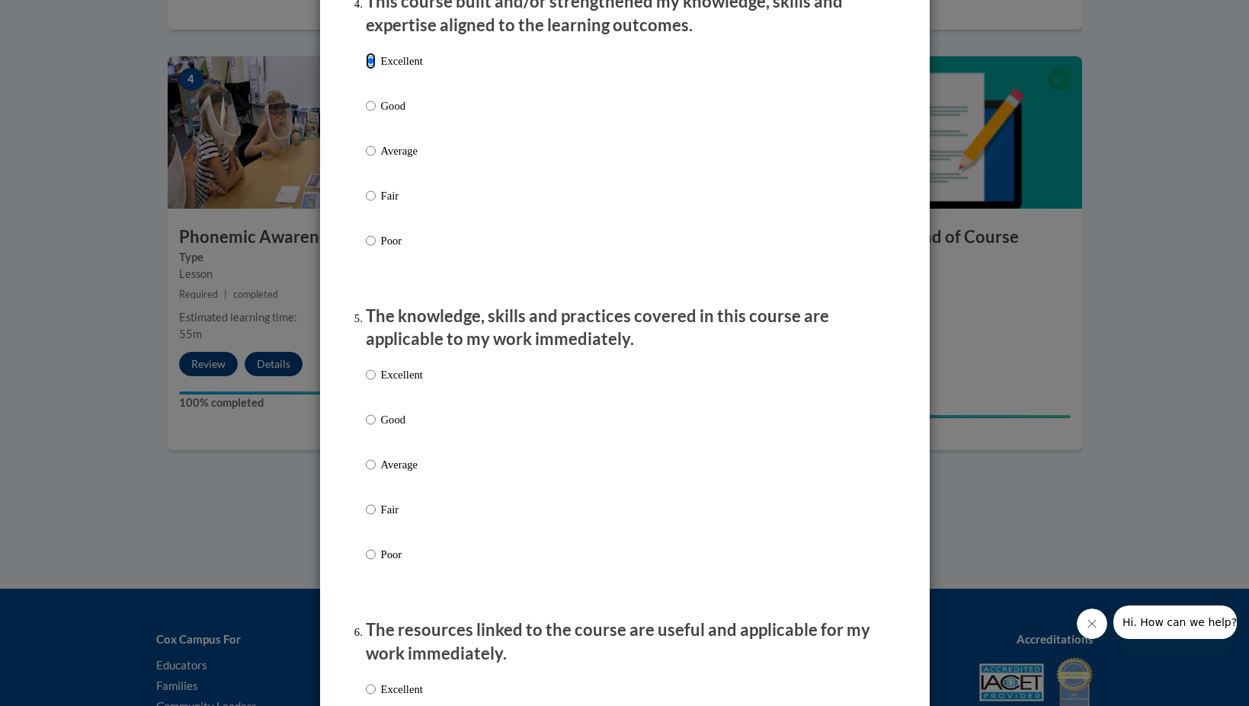
scroll to position [1145, 0]
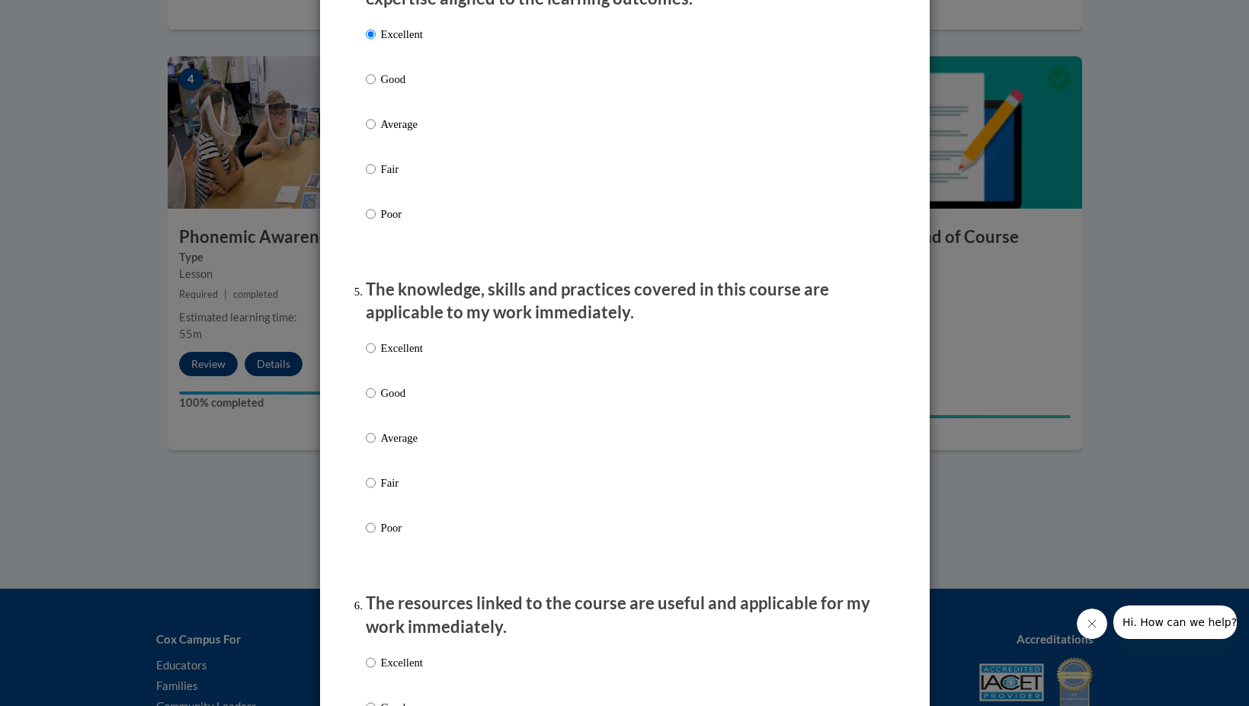
click at [394, 357] on p "Excellent" at bounding box center [402, 348] width 42 height 17
click at [376, 357] on input "Excellent" at bounding box center [371, 348] width 10 height 17
radio input "true"
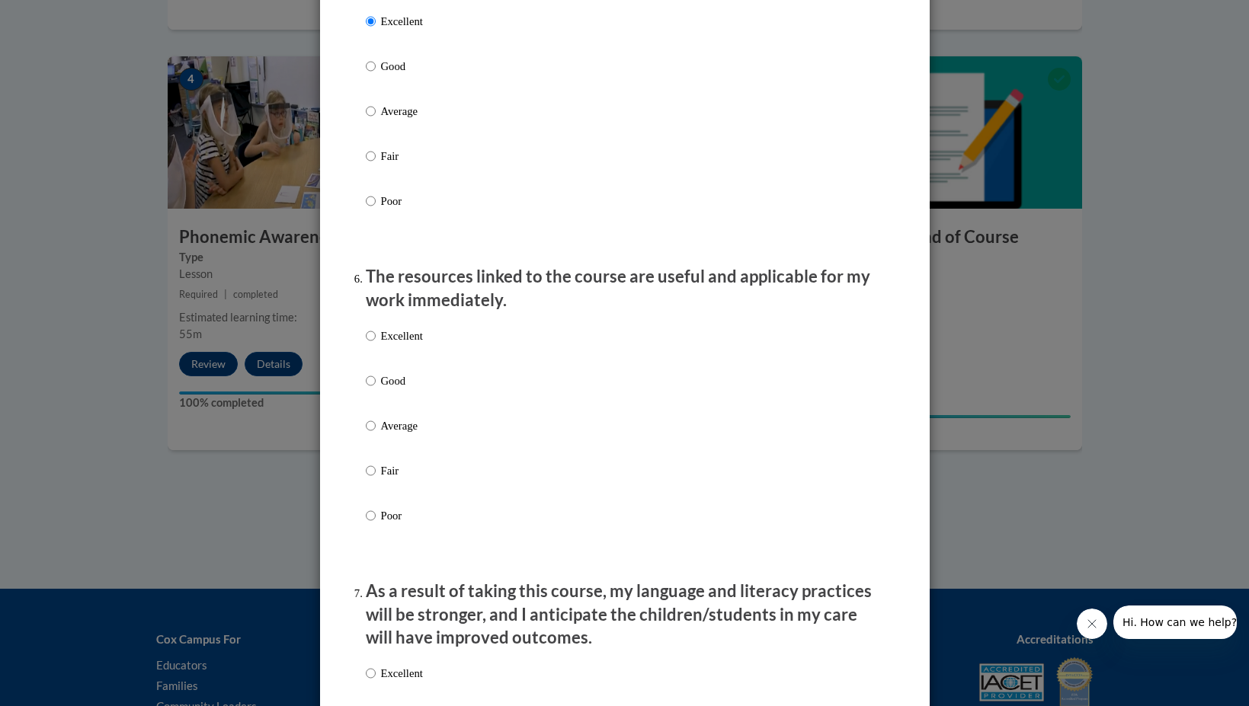
click at [397, 344] on p "Excellent" at bounding box center [402, 336] width 42 height 17
click at [376, 344] on input "Excellent" at bounding box center [371, 336] width 10 height 17
radio input "true"
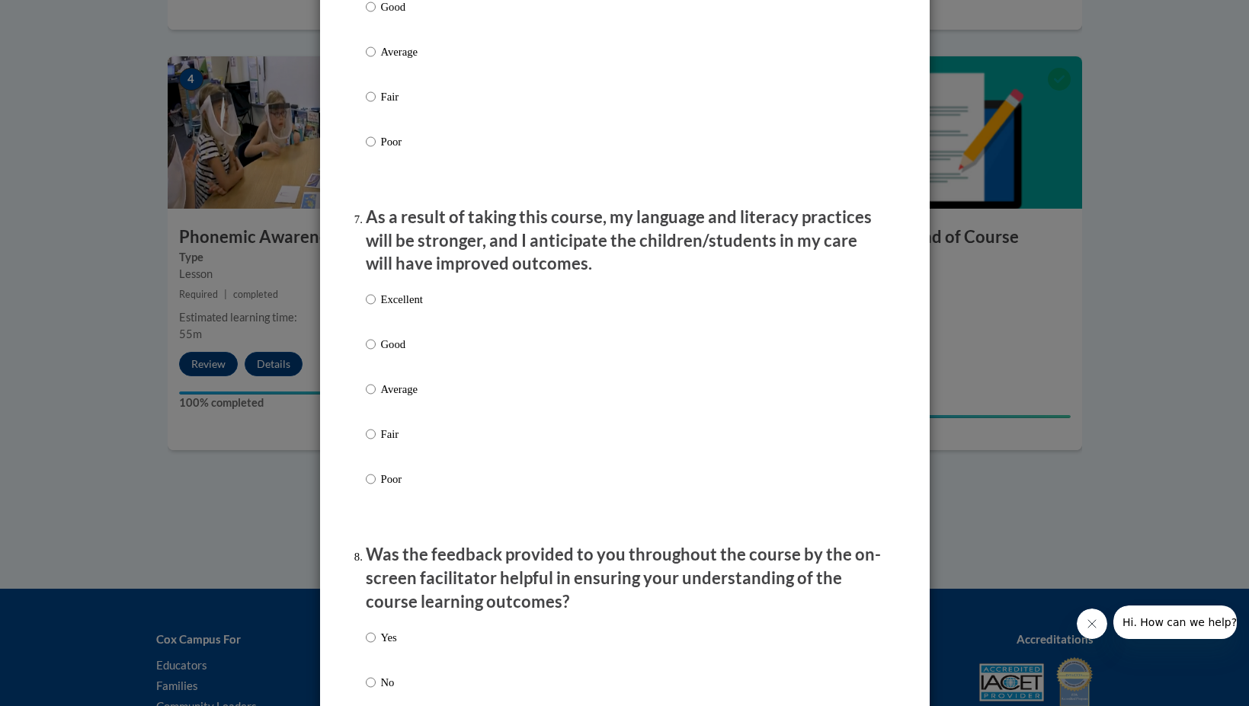
click at [405, 308] on p "Excellent" at bounding box center [402, 299] width 42 height 17
click at [376, 308] on input "Excellent" at bounding box center [371, 299] width 10 height 17
radio input "true"
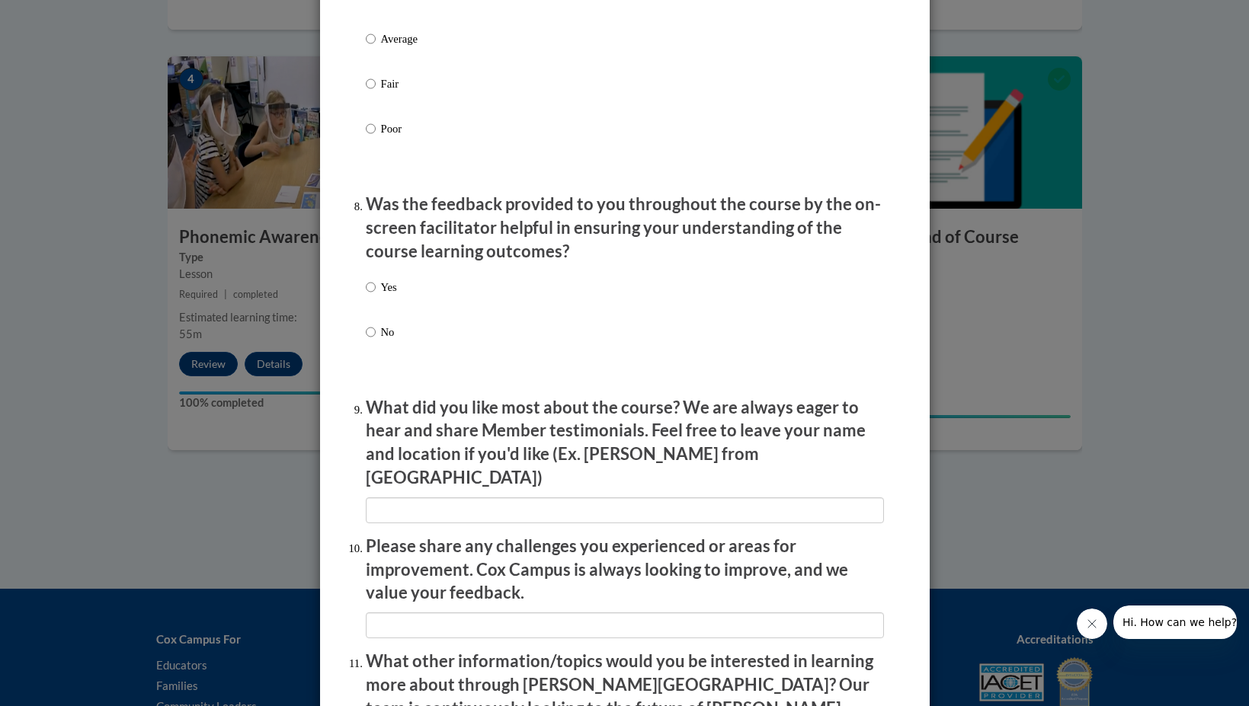
scroll to position [2207, 0]
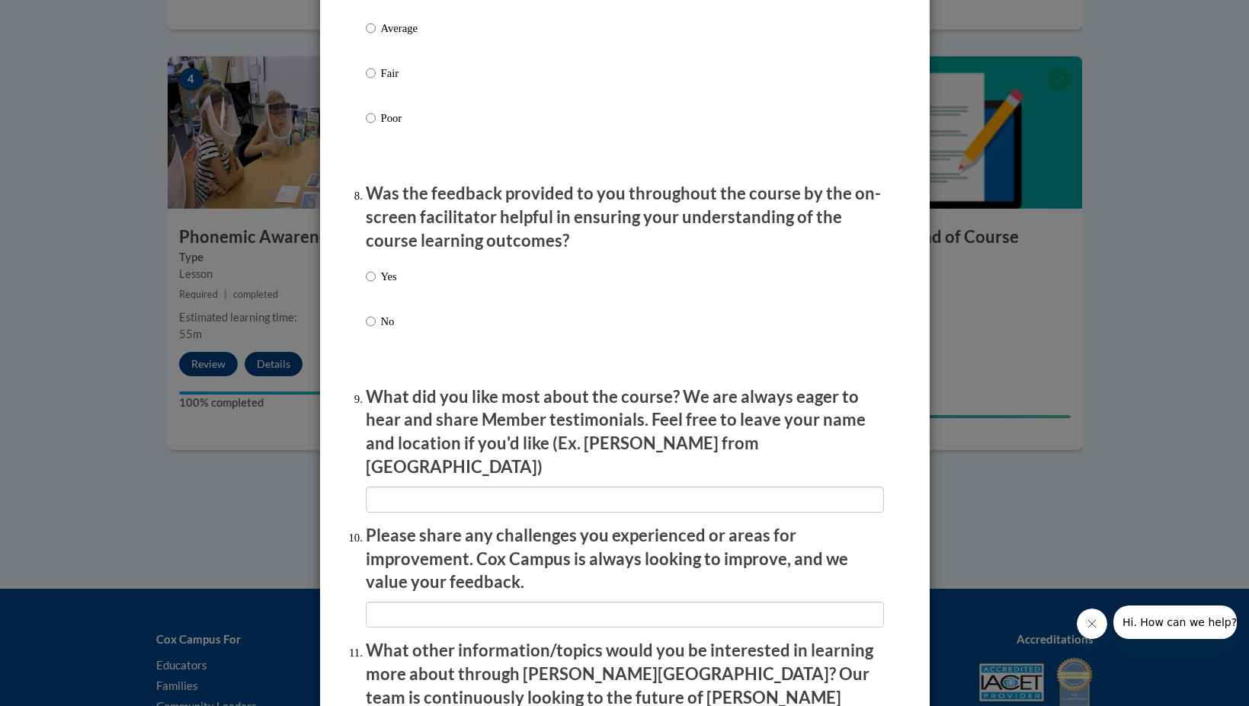
click at [390, 281] on div "Yes No" at bounding box center [381, 311] width 31 height 101
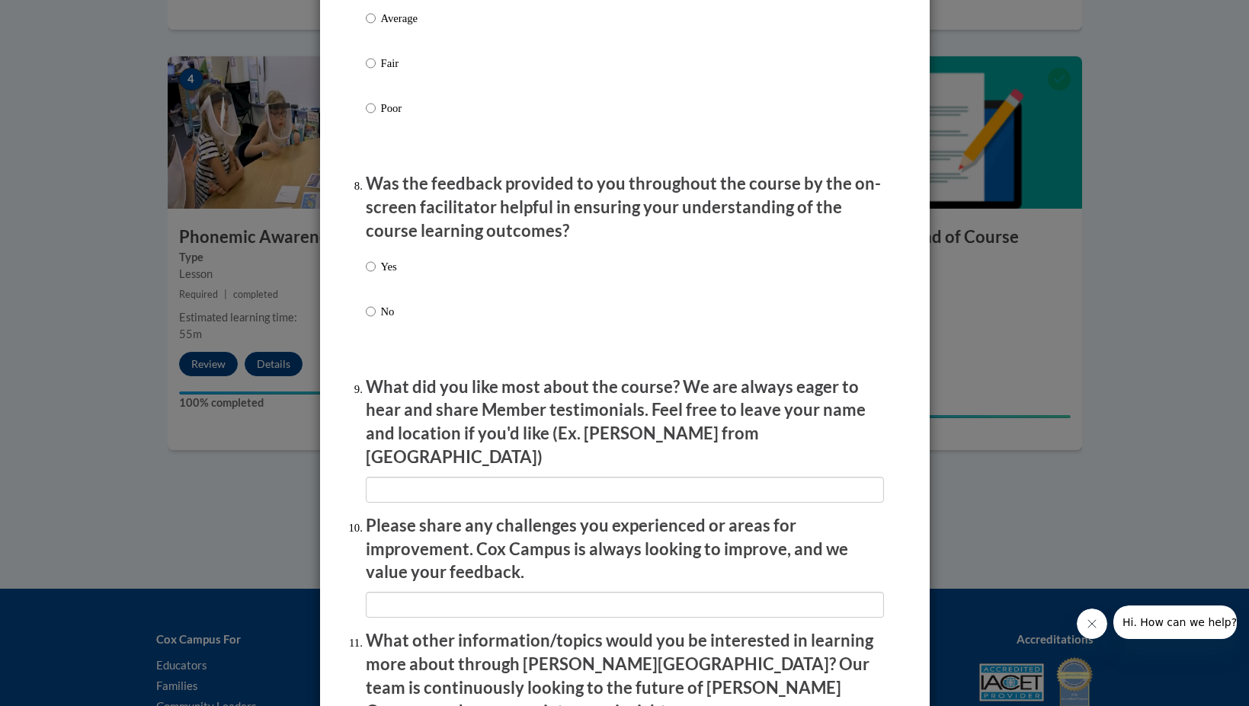
scroll to position [2220, 0]
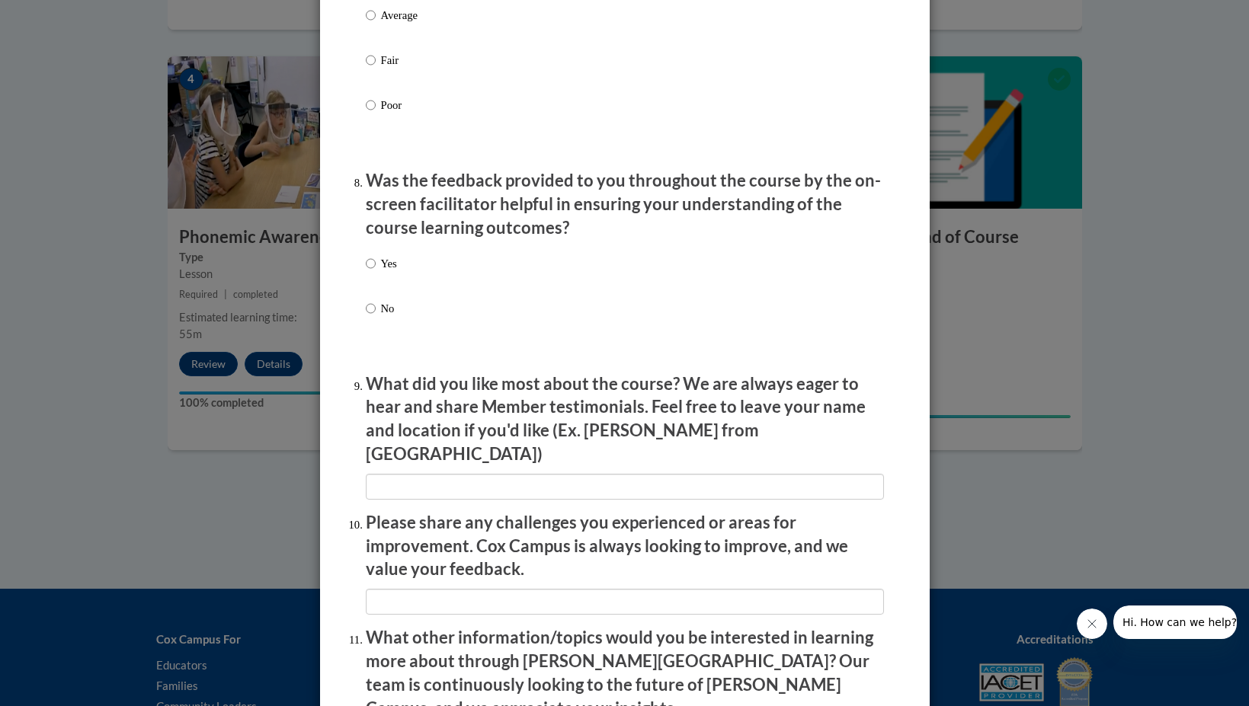
click at [381, 272] on p "Yes" at bounding box center [389, 263] width 16 height 17
click at [376, 272] on input "Yes" at bounding box center [371, 263] width 10 height 17
radio input "true"
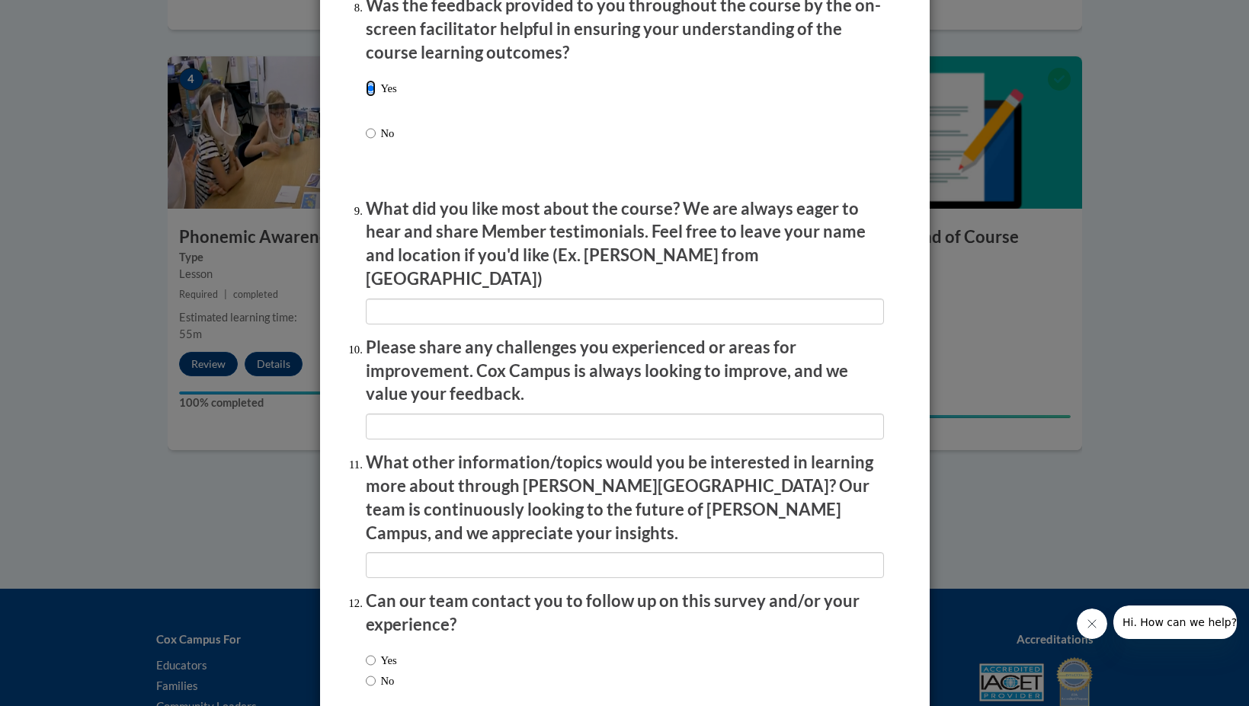
scroll to position [2463, 0]
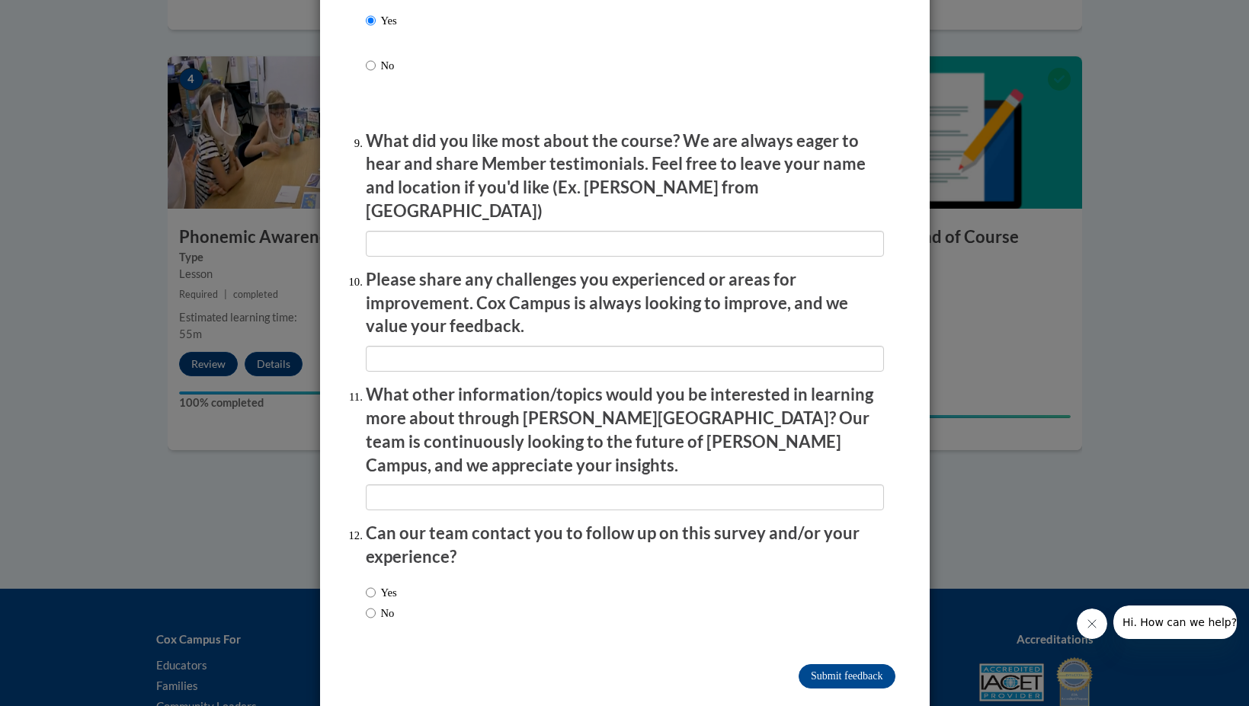
click at [376, 605] on label "No" at bounding box center [380, 613] width 29 height 17
click at [376, 605] on input "No" at bounding box center [371, 613] width 10 height 17
radio input "true"
click at [823, 664] on input "Submit feedback" at bounding box center [846, 676] width 96 height 24
